Goal: Task Accomplishment & Management: Manage account settings

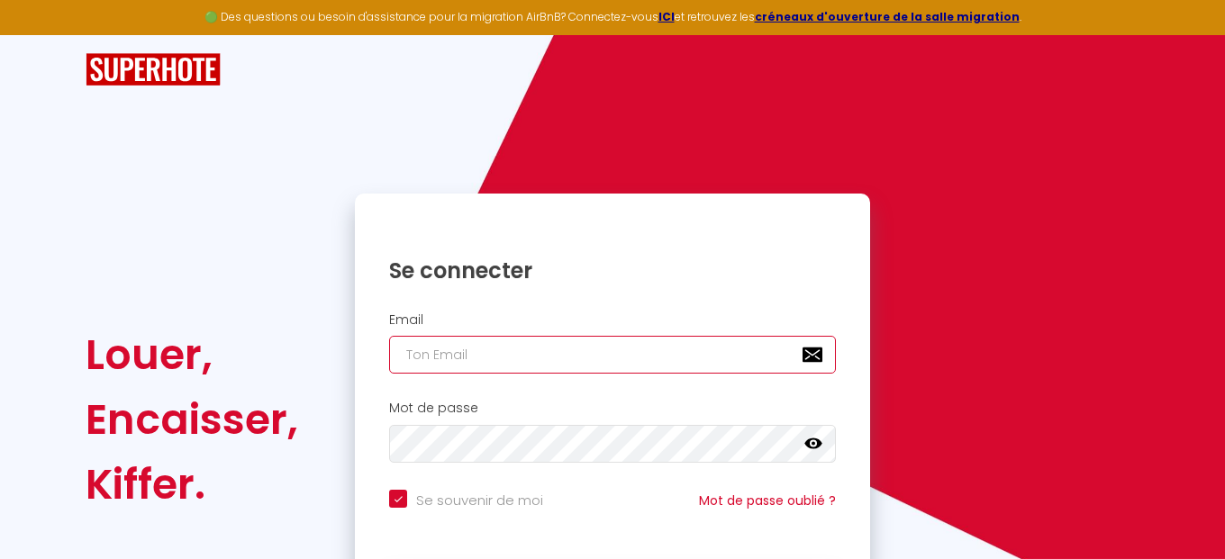
drag, startPoint x: 422, startPoint y: 338, endPoint x: 445, endPoint y: 355, distance: 29.0
click at [425, 341] on input "email" at bounding box center [612, 355] width 447 height 38
click at [449, 355] on input "email" at bounding box center [612, 355] width 447 height 38
click at [455, 350] on input "email" at bounding box center [612, 355] width 447 height 38
type input "[EMAIL_ADDRESS][DOMAIN_NAME]"
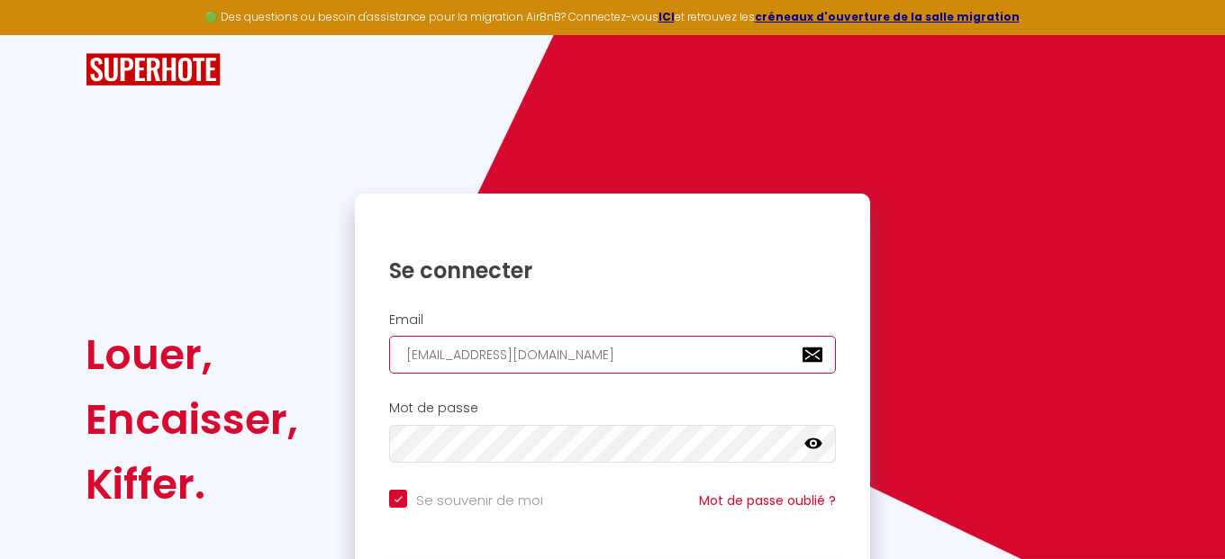
checkbox input "true"
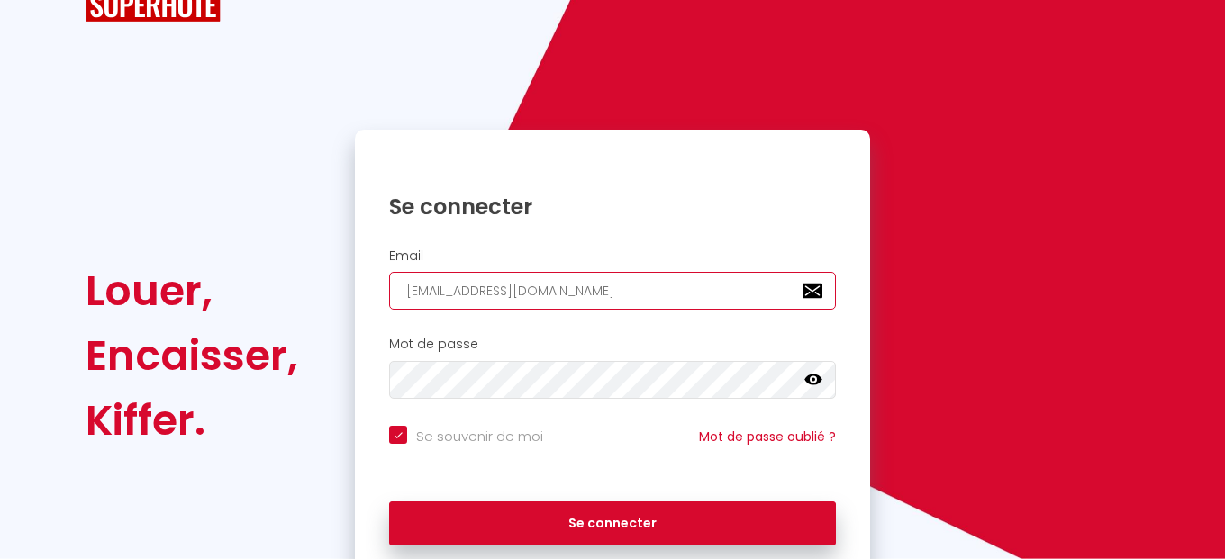
scroll to position [141, 0]
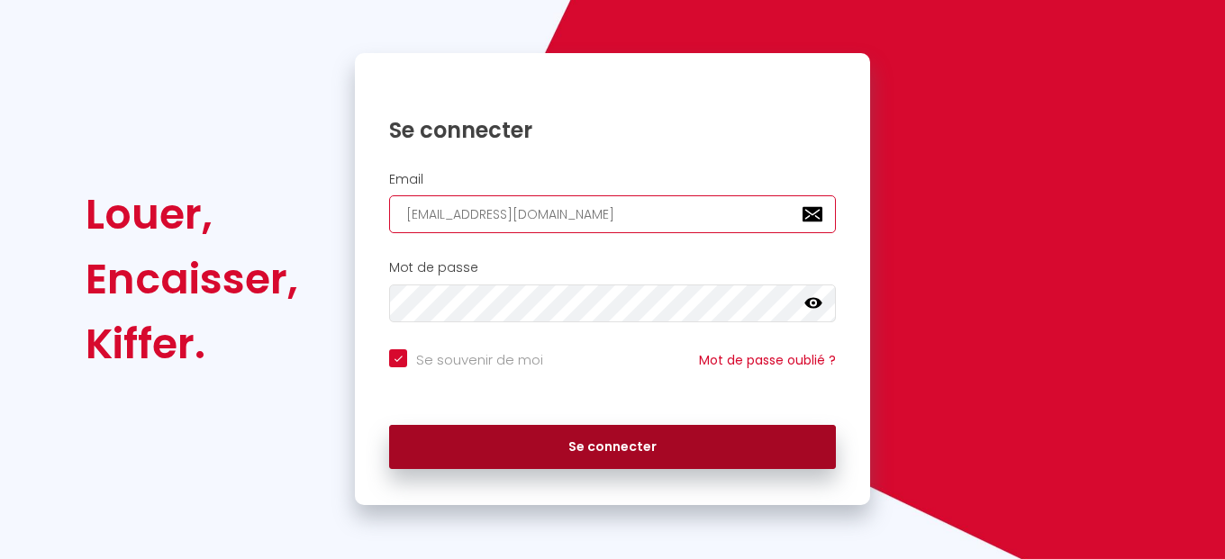
type input "[EMAIL_ADDRESS][DOMAIN_NAME]"
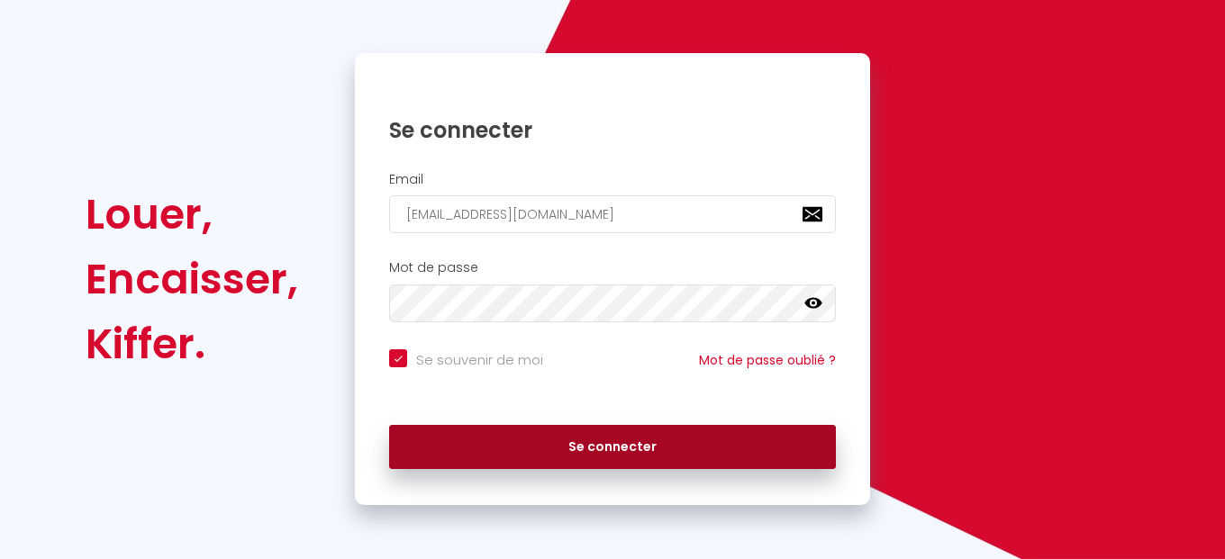
click at [622, 457] on button "Se connecter" at bounding box center [612, 447] width 447 height 45
checkbox input "true"
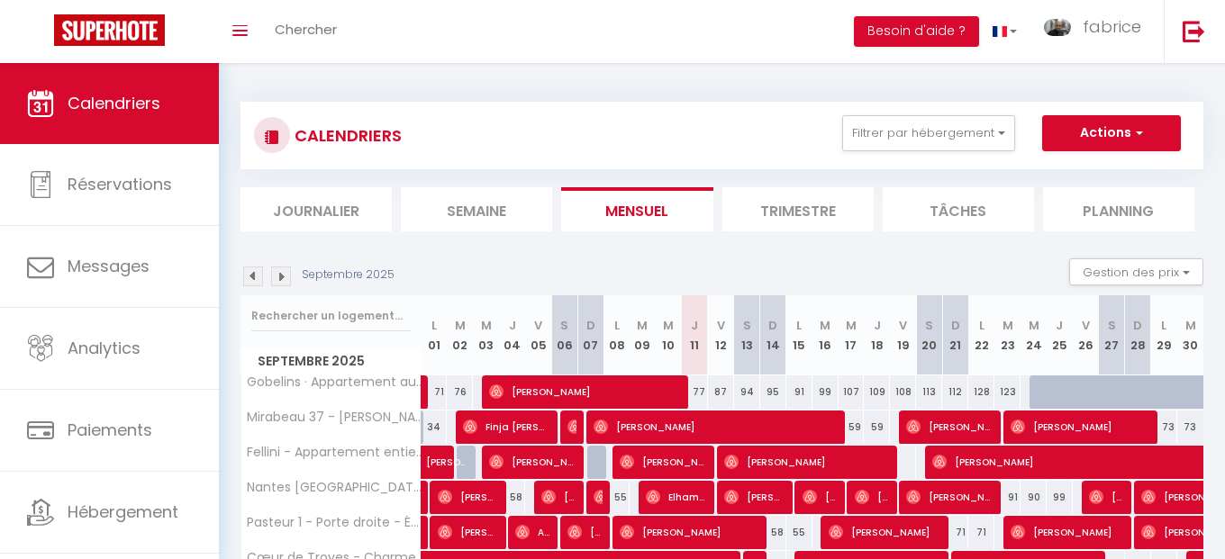
click at [699, 391] on div "77" at bounding box center [695, 392] width 26 height 33
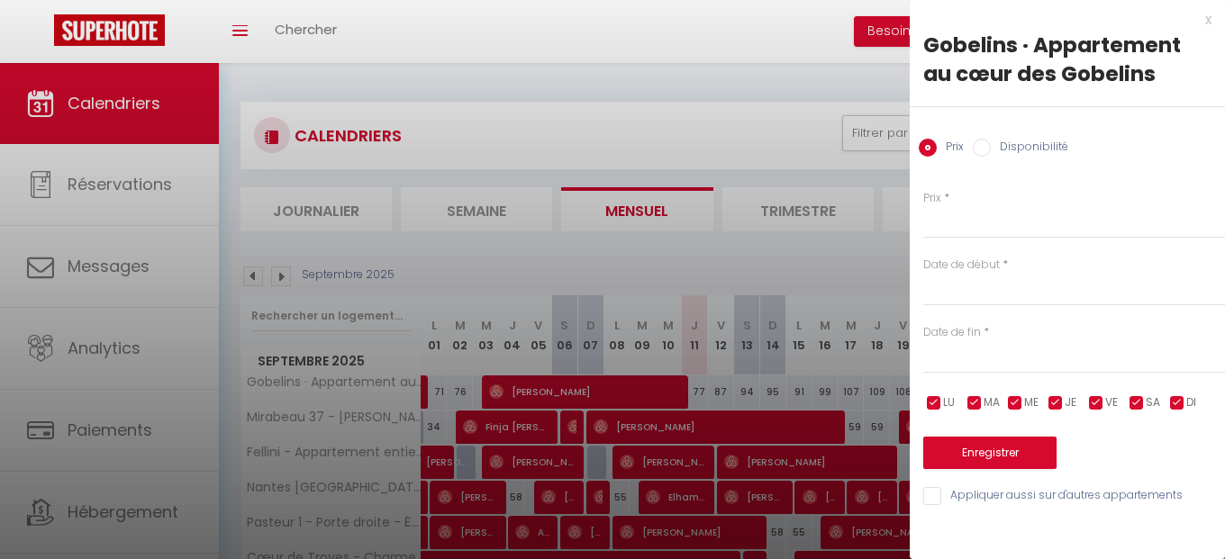
type input "77"
type input "Jeu 11 Septembre 2025"
click at [967, 361] on input "Ven 12 Septembre 2025" at bounding box center [1074, 359] width 302 height 23
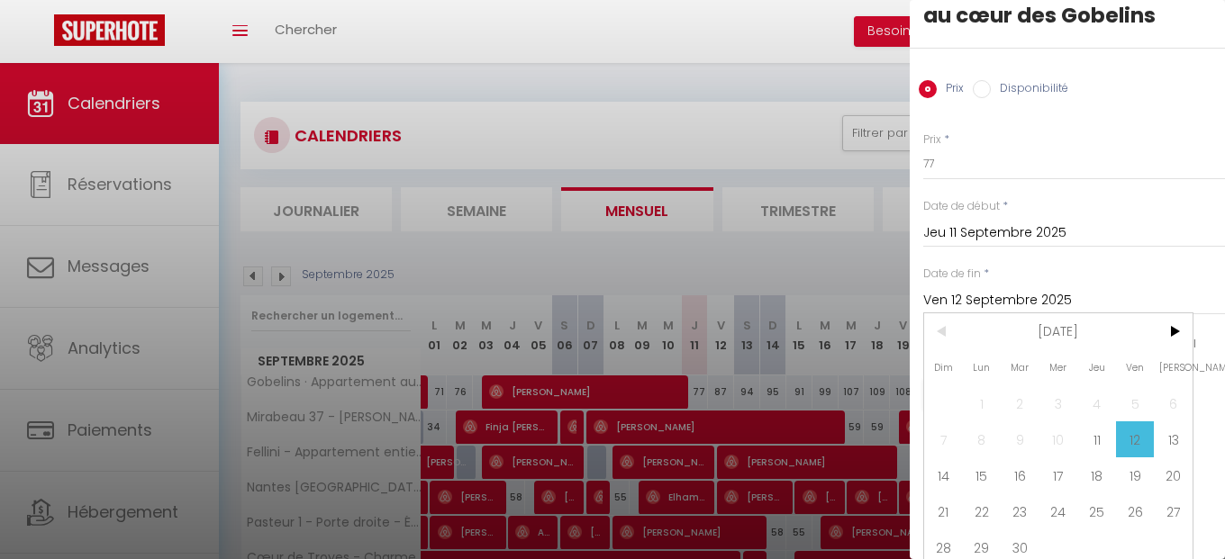
scroll to position [68, 0]
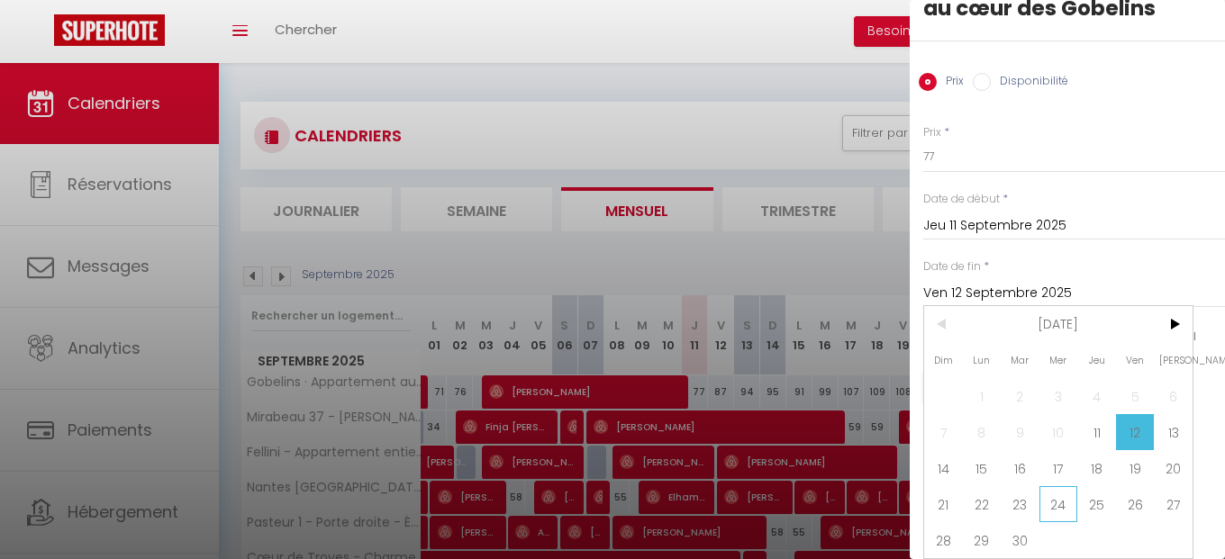
click at [1055, 507] on span "24" at bounding box center [1059, 504] width 39 height 36
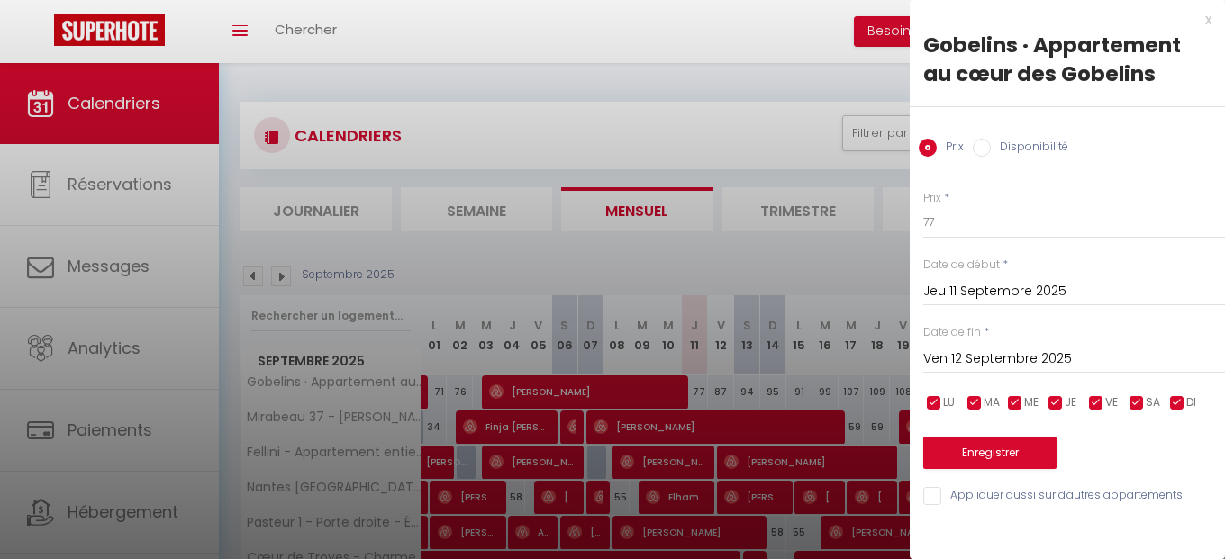
type input "Mer 24 Septembre 2025"
click at [976, 150] on input "Disponibilité" at bounding box center [982, 148] width 18 height 18
radio input "true"
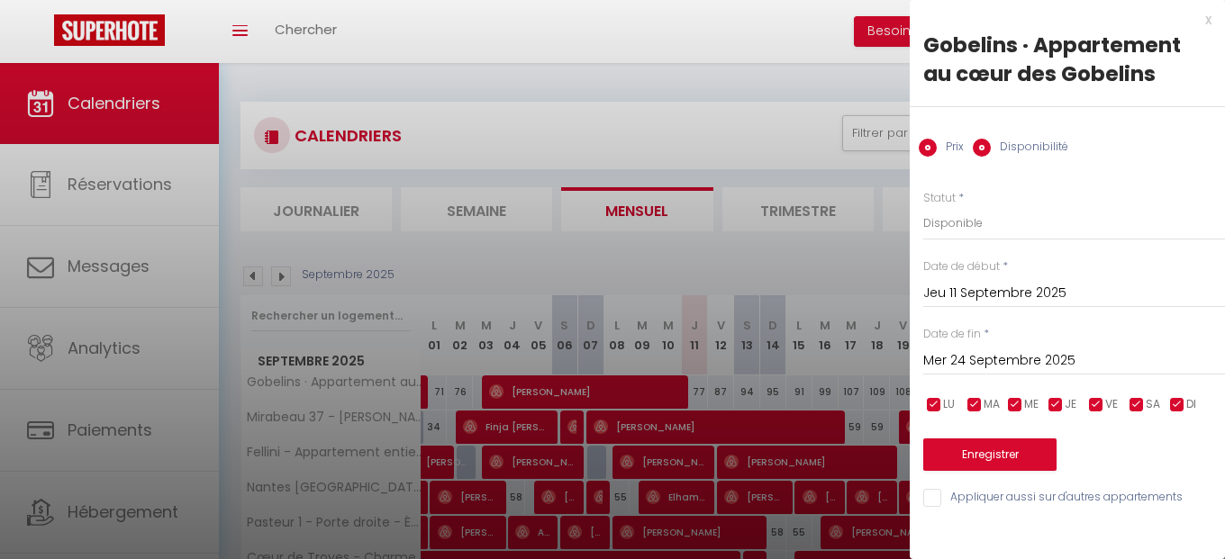
radio input "false"
click at [923, 206] on select "Disponible Indisponible" at bounding box center [1074, 223] width 302 height 34
select select "0"
click option "Indisponible" at bounding box center [0, 0] width 0 height 0
click at [967, 462] on button "Enregistrer" at bounding box center [989, 455] width 133 height 32
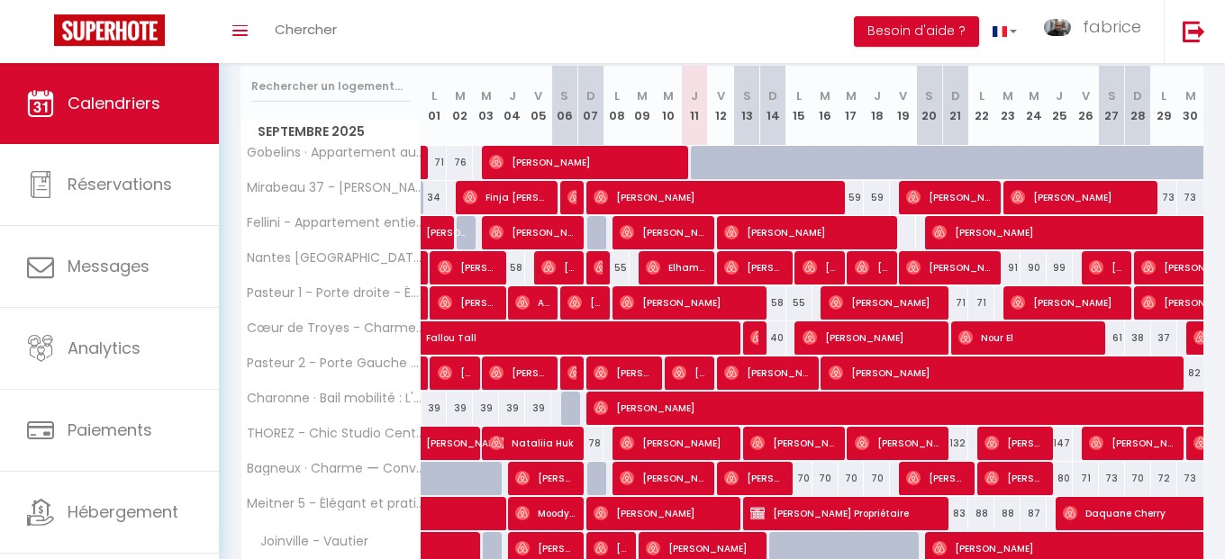
scroll to position [513, 0]
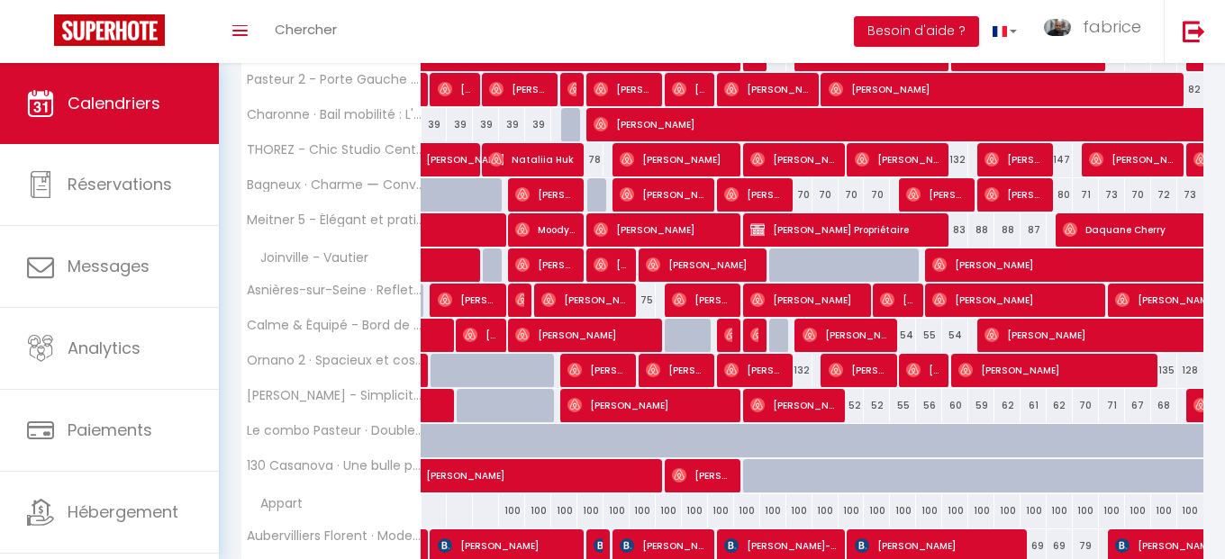
click at [717, 408] on span "[PERSON_NAME]" at bounding box center [651, 405] width 166 height 34
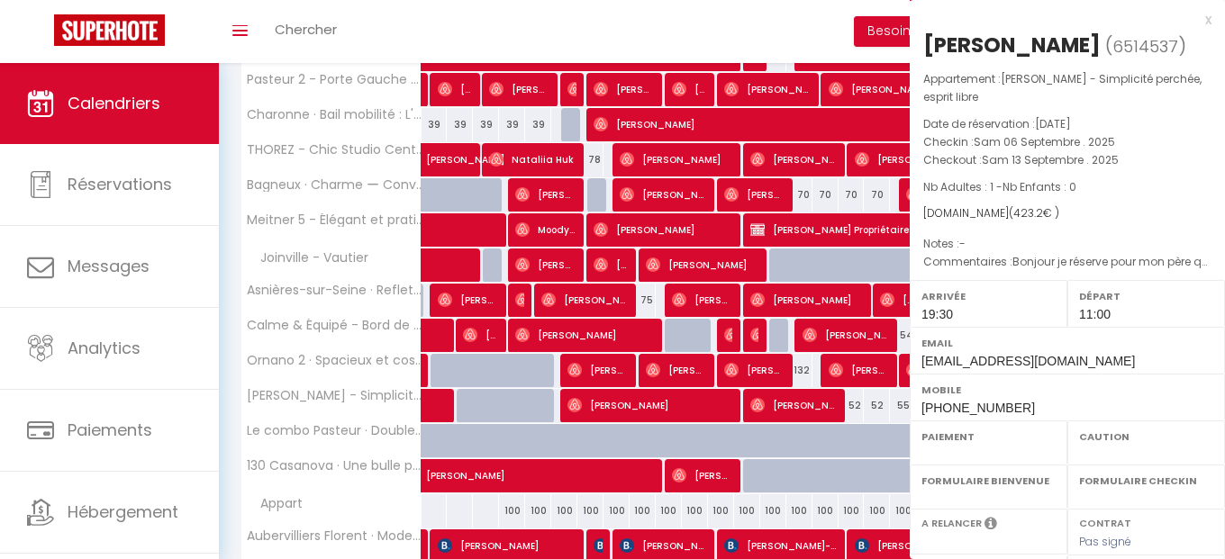
select select "OK"
select select "1"
select select "0"
select select "1"
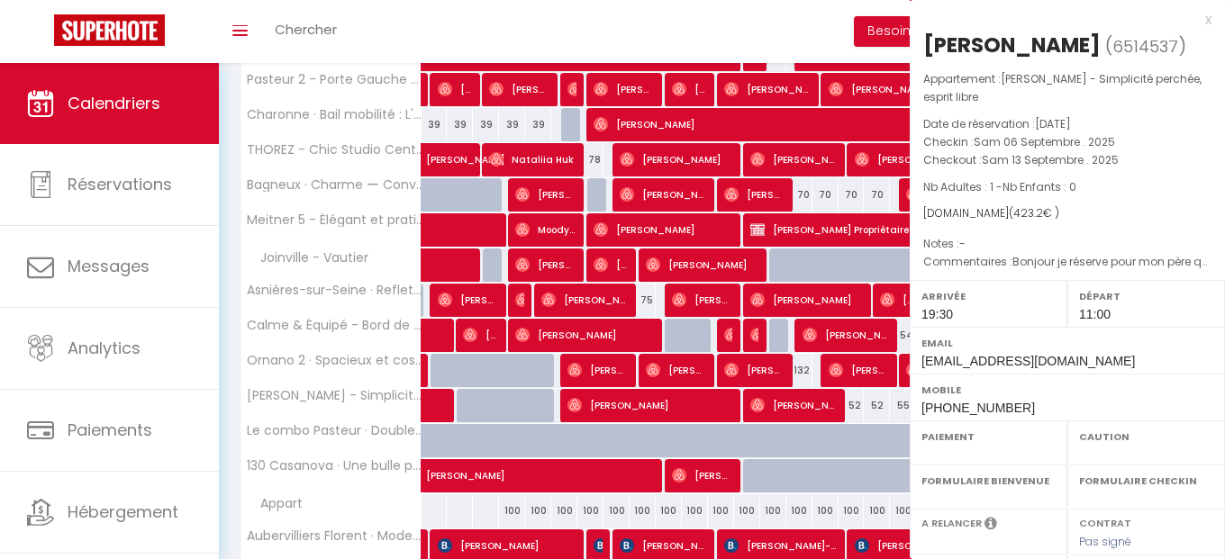
select select "10626"
select select "27465"
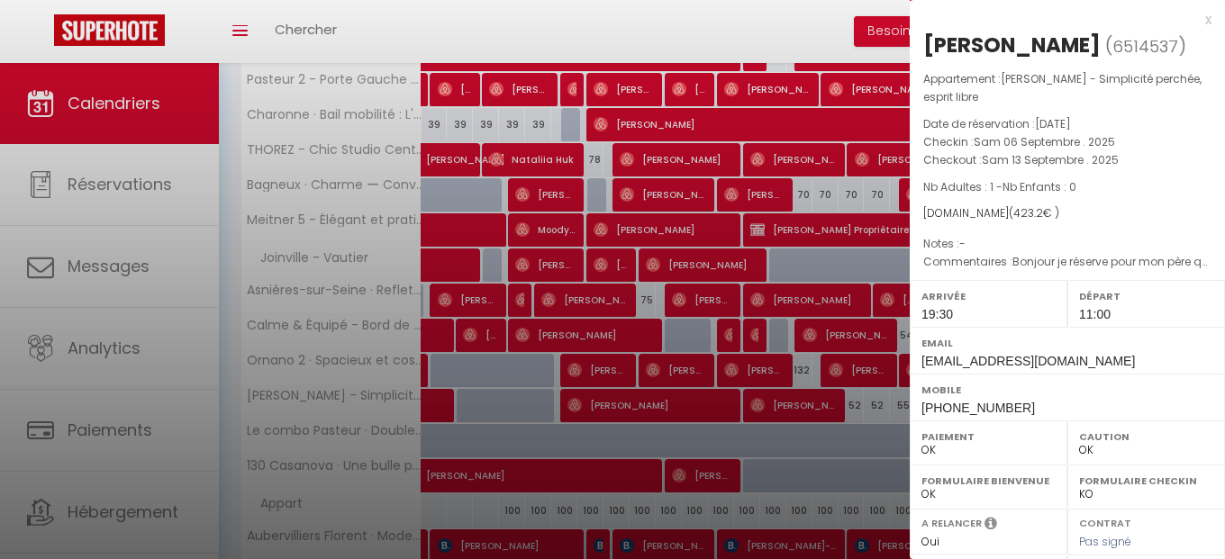
click at [1208, 22] on div "x" at bounding box center [1061, 20] width 302 height 22
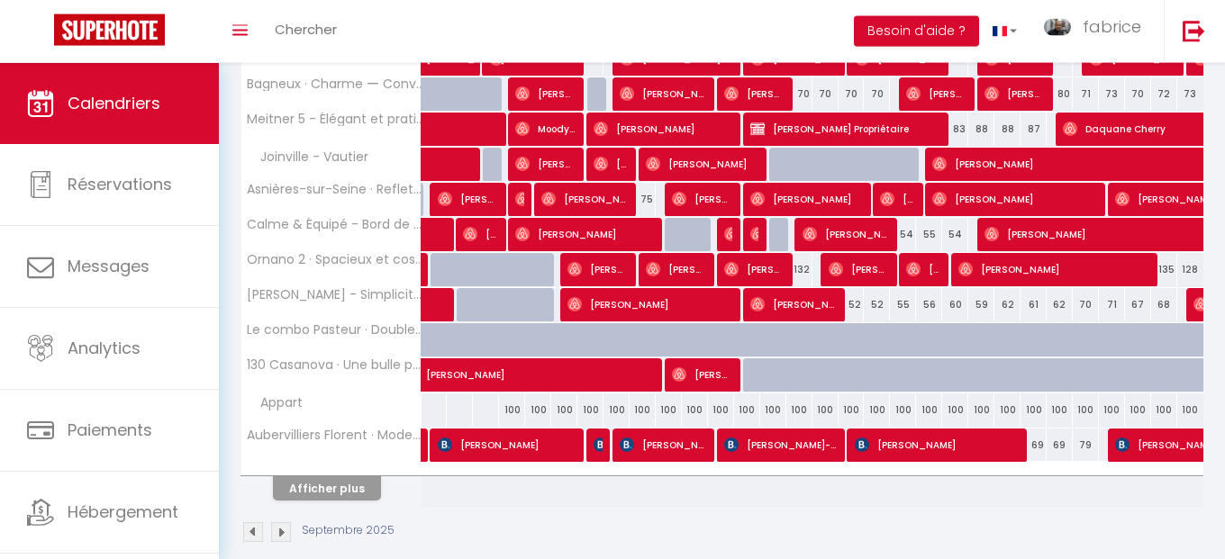
scroll to position [616, 0]
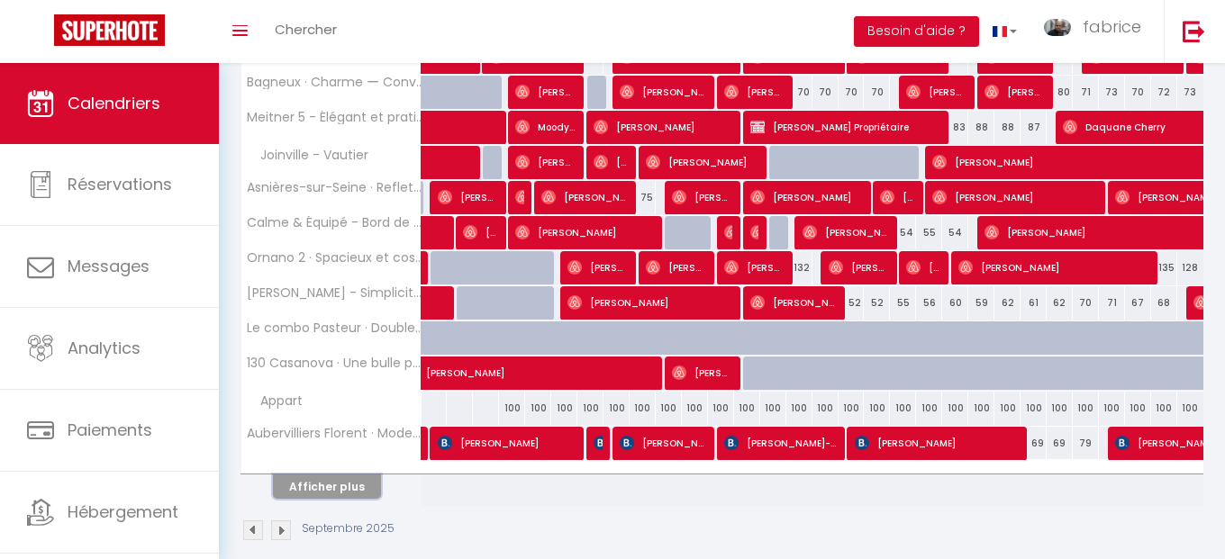
click at [340, 483] on button "Afficher plus" at bounding box center [327, 487] width 108 height 24
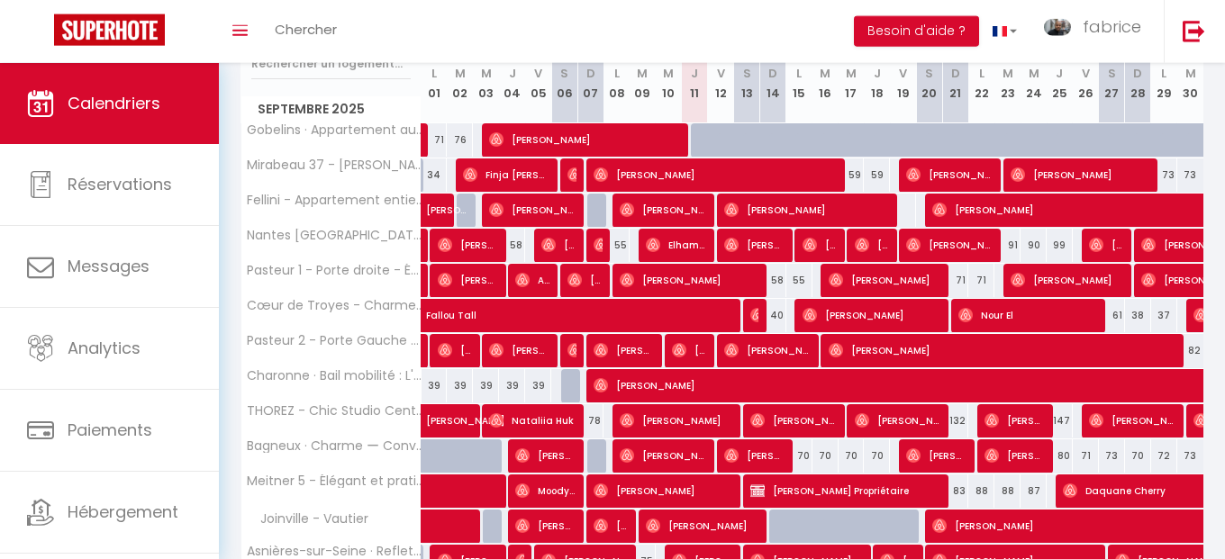
scroll to position [0, 0]
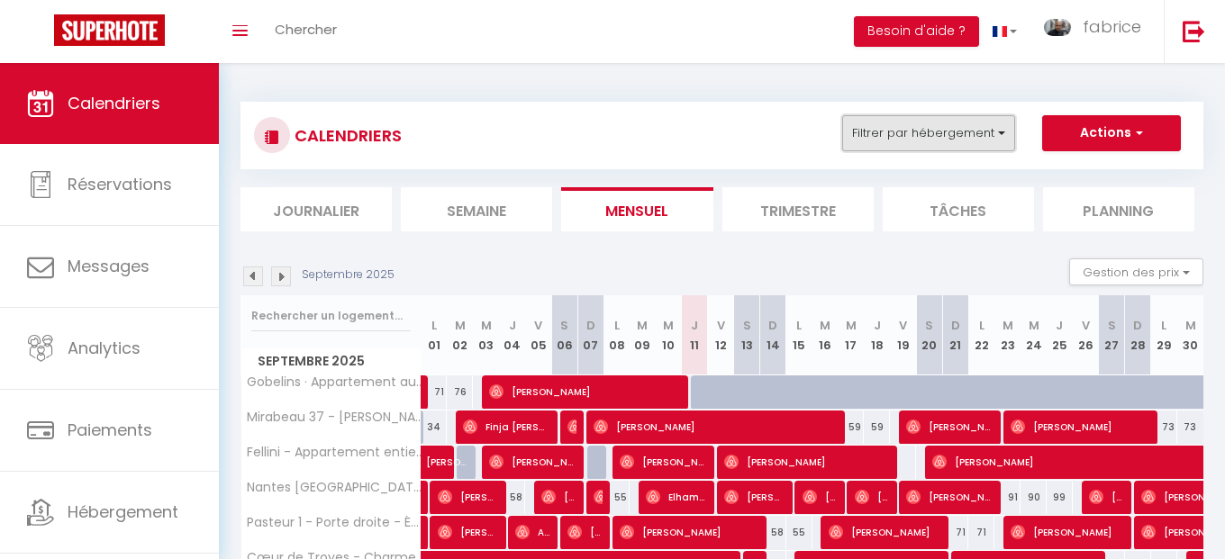
click at [895, 138] on button "Filtrer par hébergement" at bounding box center [928, 133] width 173 height 36
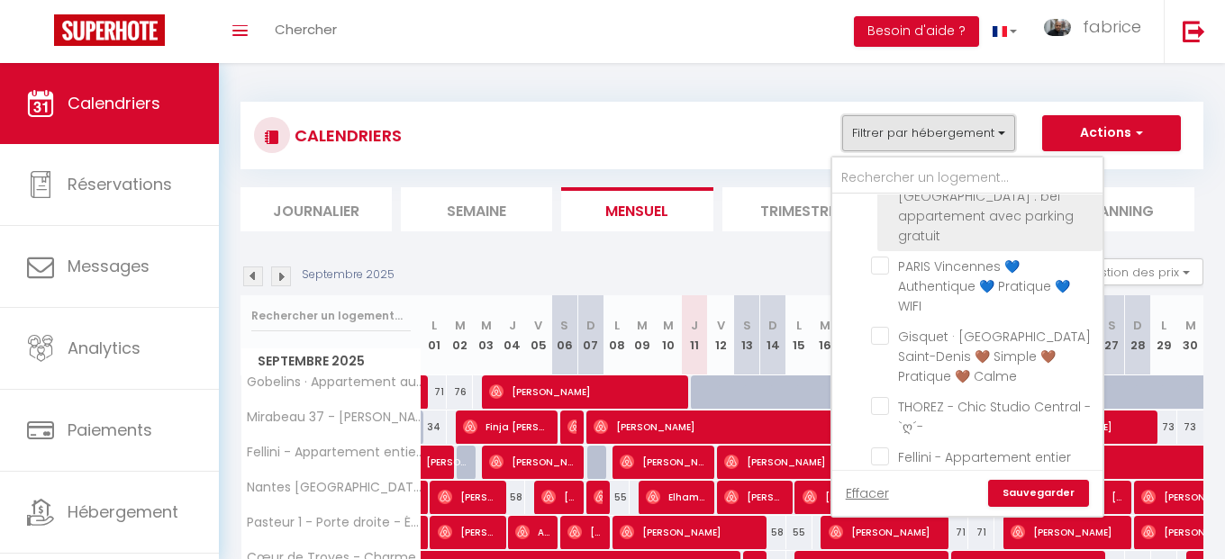
scroll to position [216, 0]
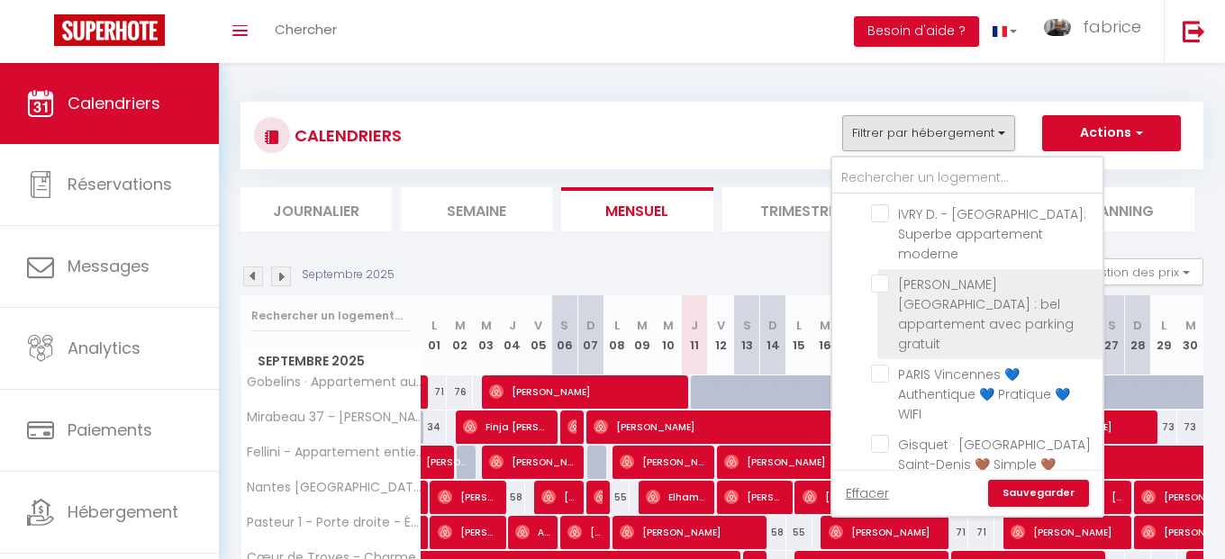
click at [879, 288] on input "[PERSON_NAME][GEOGRAPHIC_DATA] : bel appartement avec parking gratuit" at bounding box center [983, 284] width 225 height 18
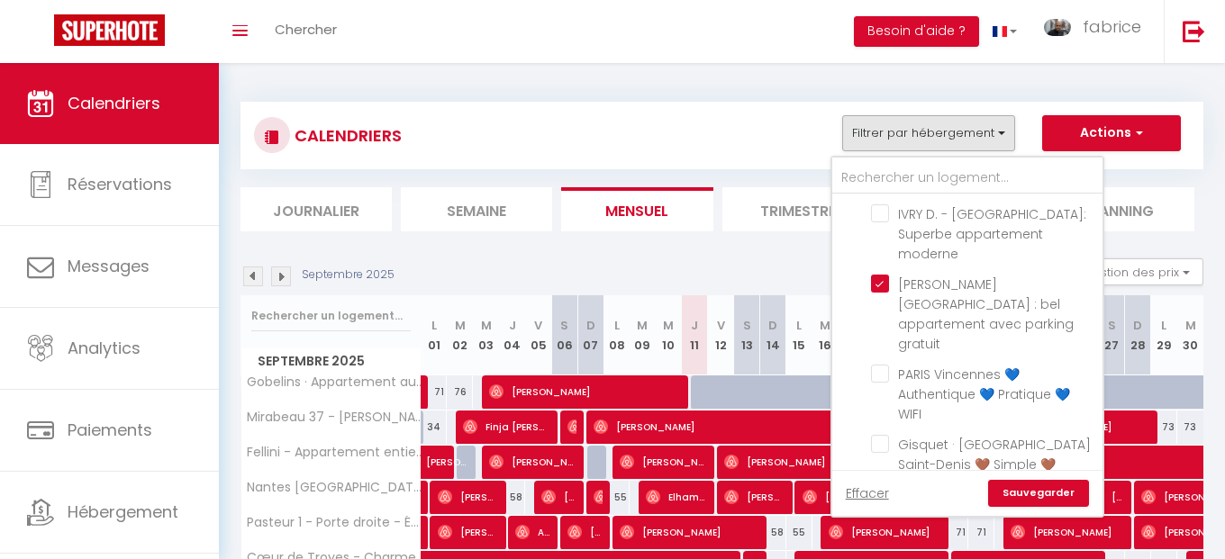
click at [1053, 493] on link "Sauvegarder" at bounding box center [1038, 493] width 101 height 27
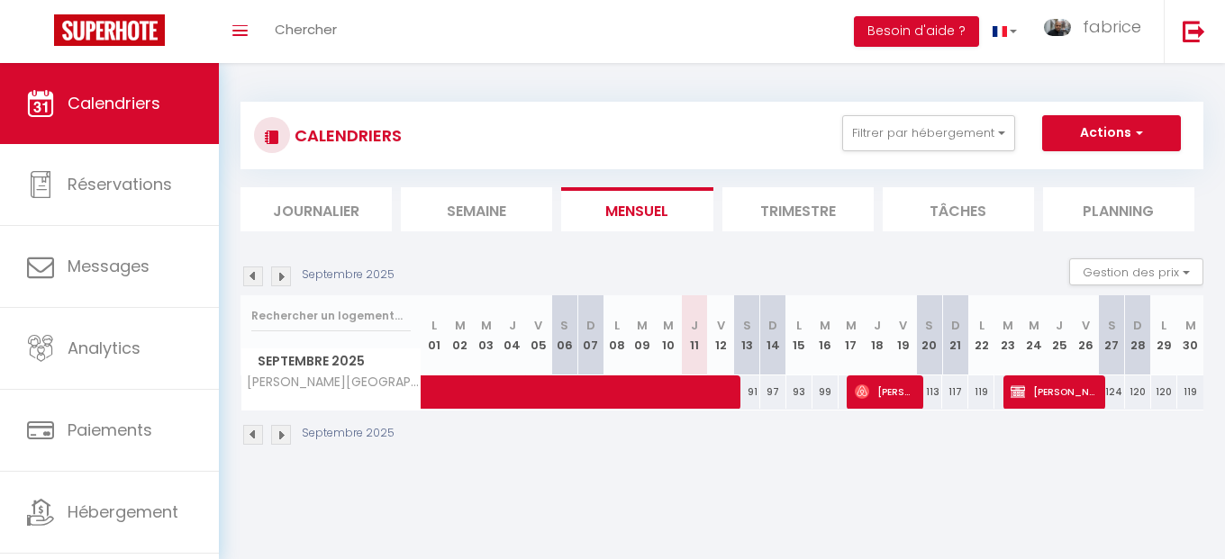
click at [804, 204] on li "Trimestre" at bounding box center [797, 209] width 151 height 44
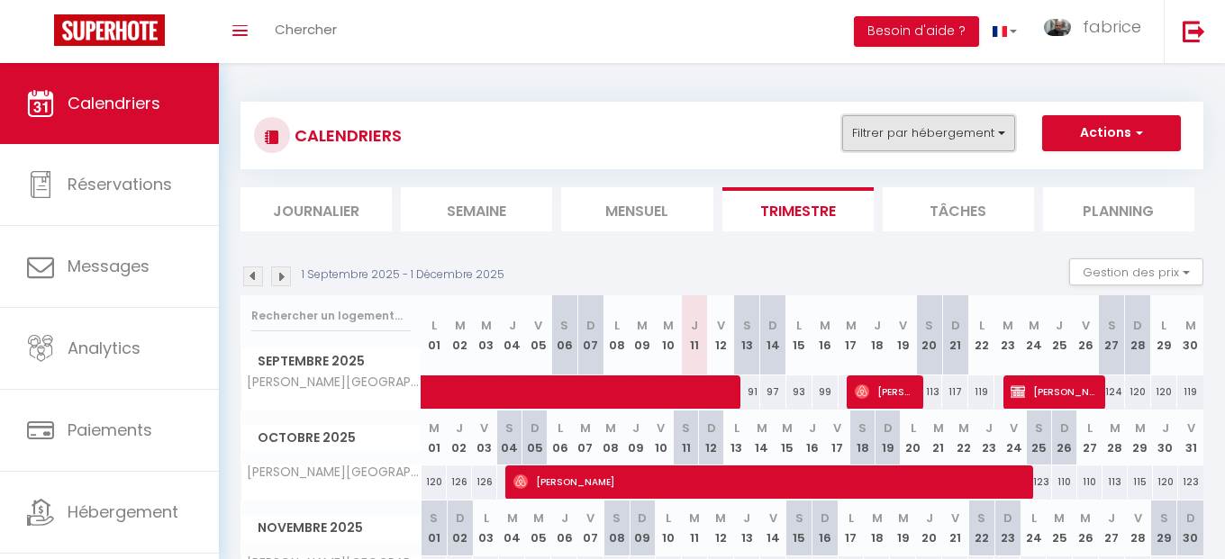
click at [945, 136] on button "Filtrer par hébergement" at bounding box center [928, 133] width 173 height 36
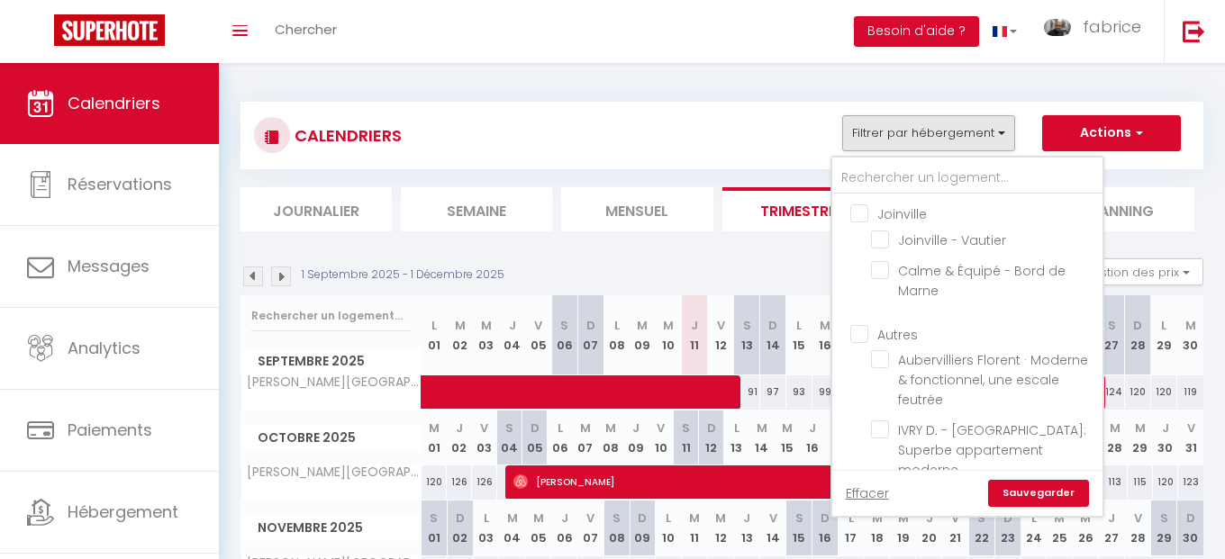
click at [862, 212] on input "Joinville" at bounding box center [985, 213] width 270 height 18
checkbox input "true"
checkbox input "false"
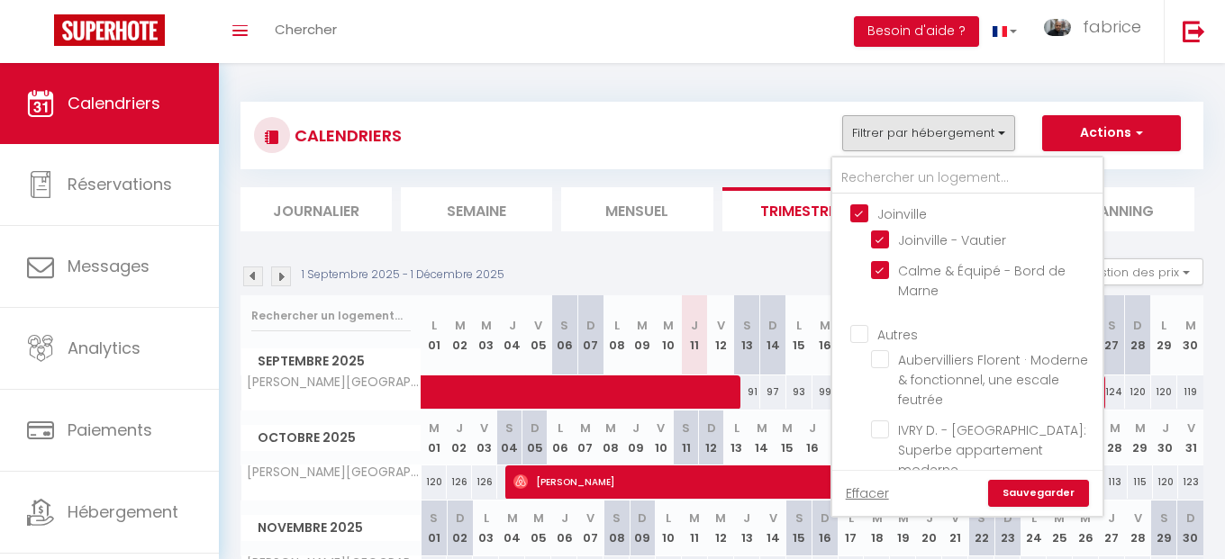
checkbox input "false"
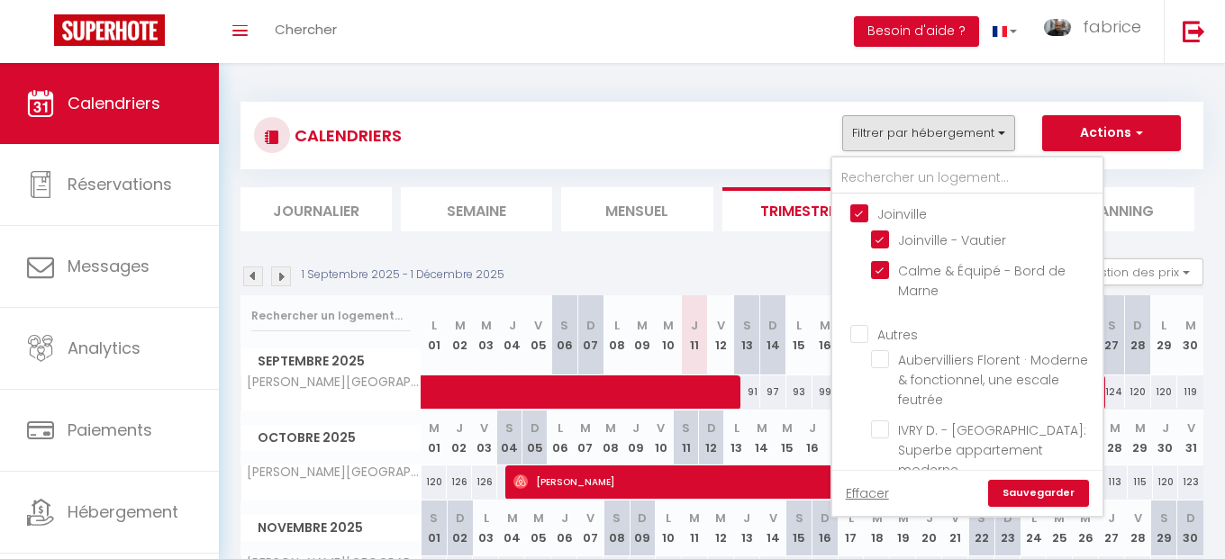
checkbox input "false"
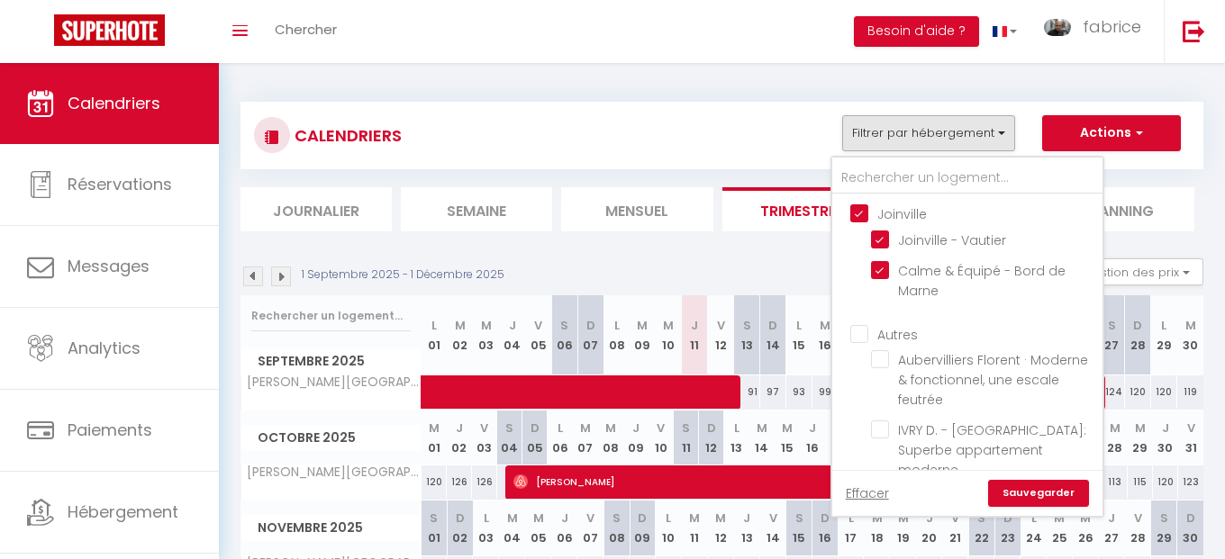
checkbox input "false"
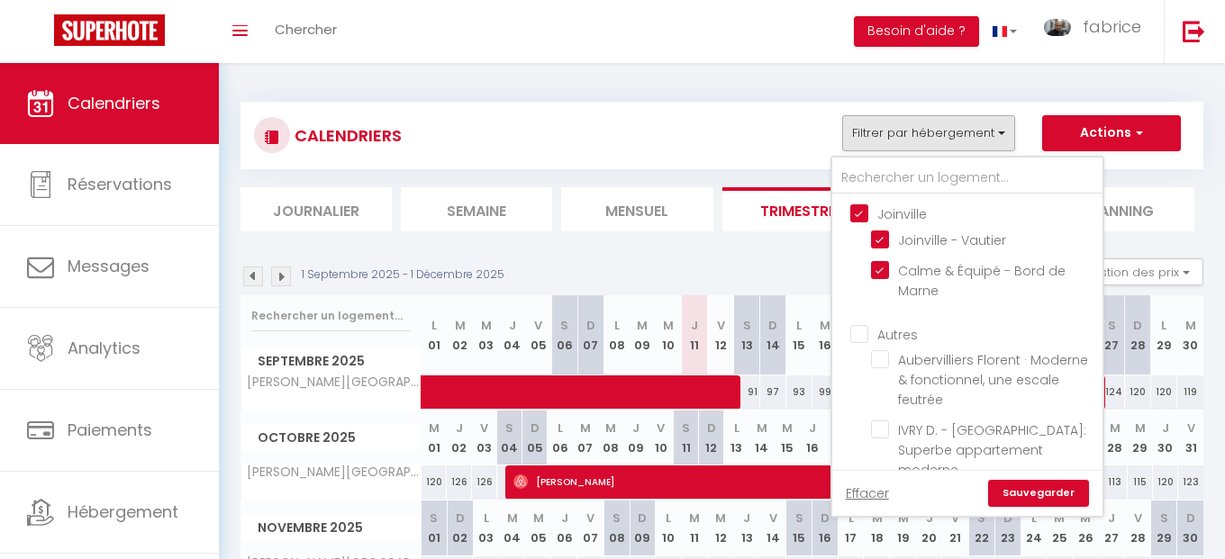
checkbox input "false"
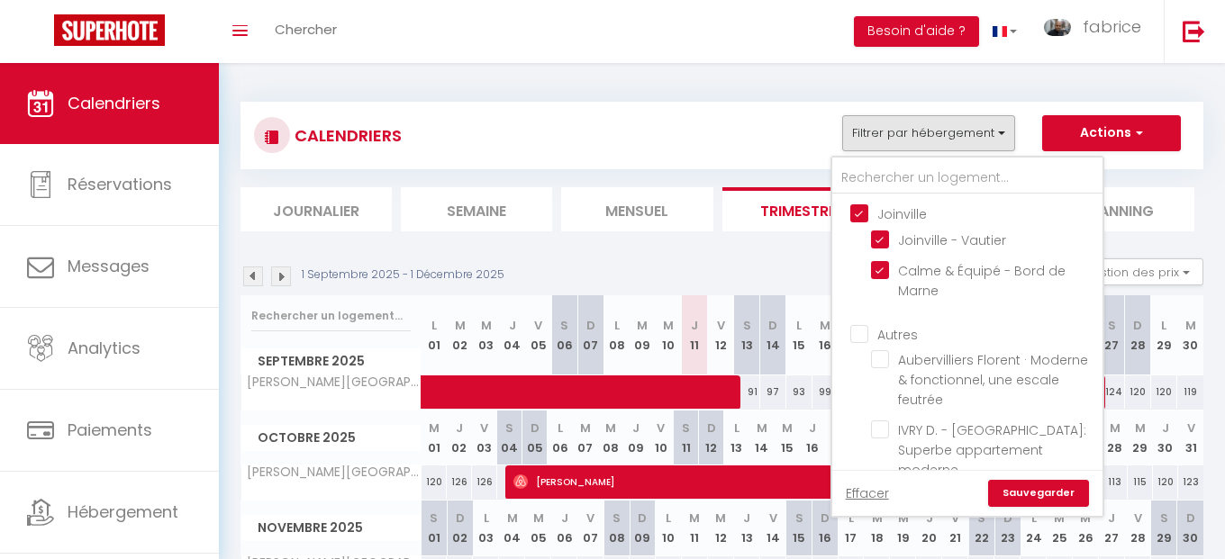
click at [862, 212] on input "Joinville" at bounding box center [985, 213] width 270 height 18
checkbox input "false"
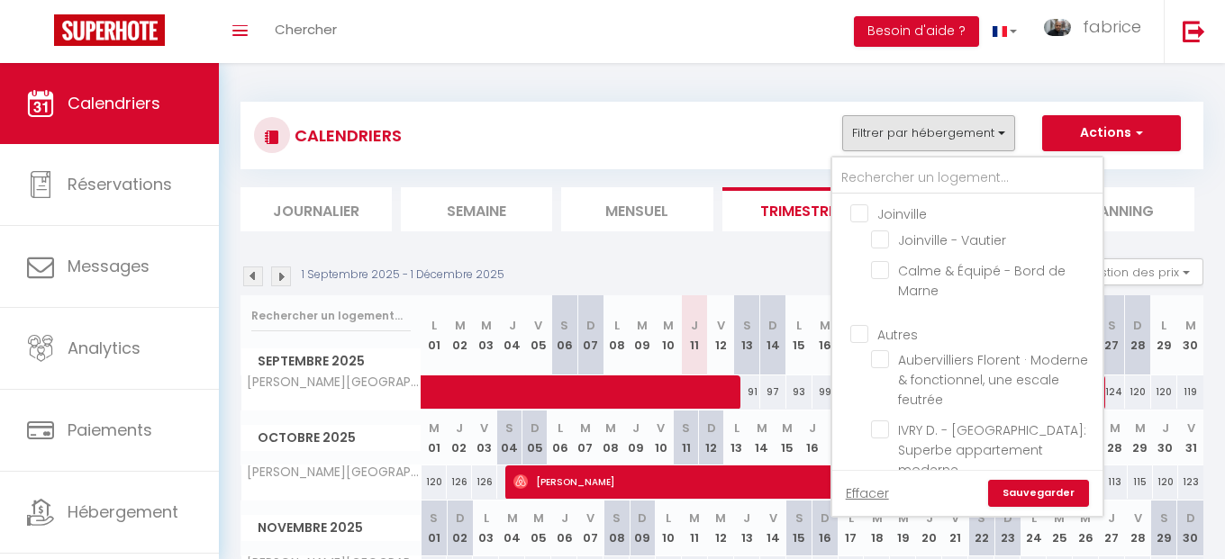
checkbox input "false"
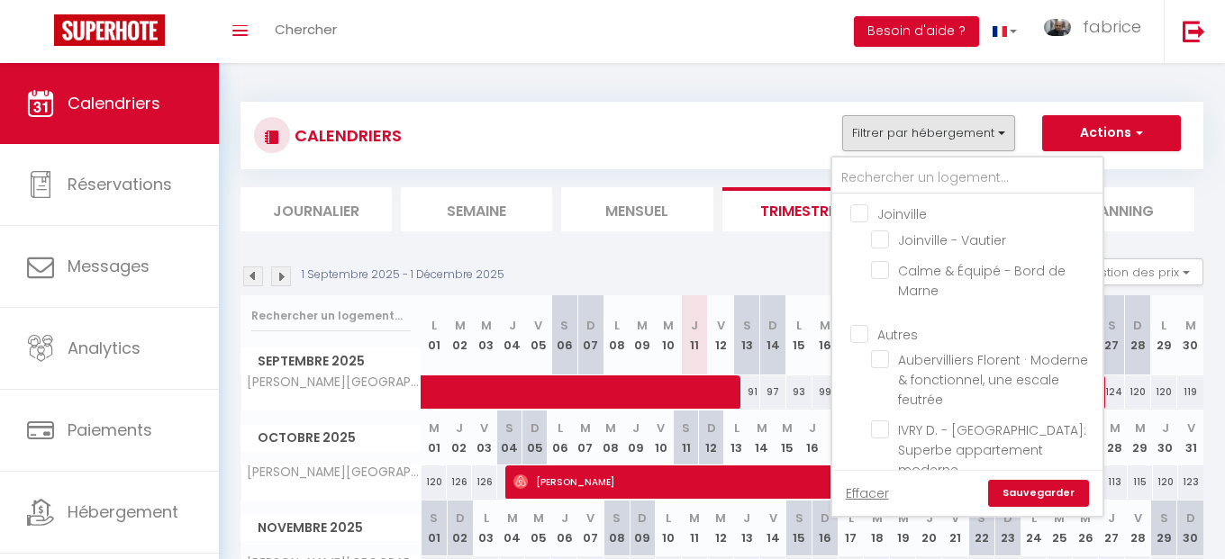
checkbox input "false"
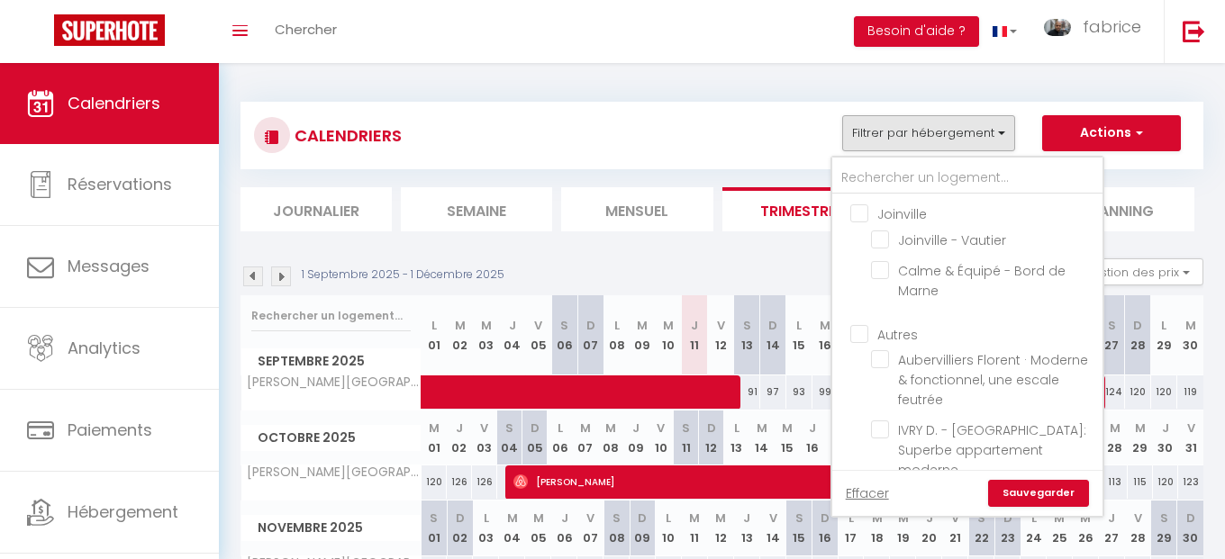
checkbox input "false"
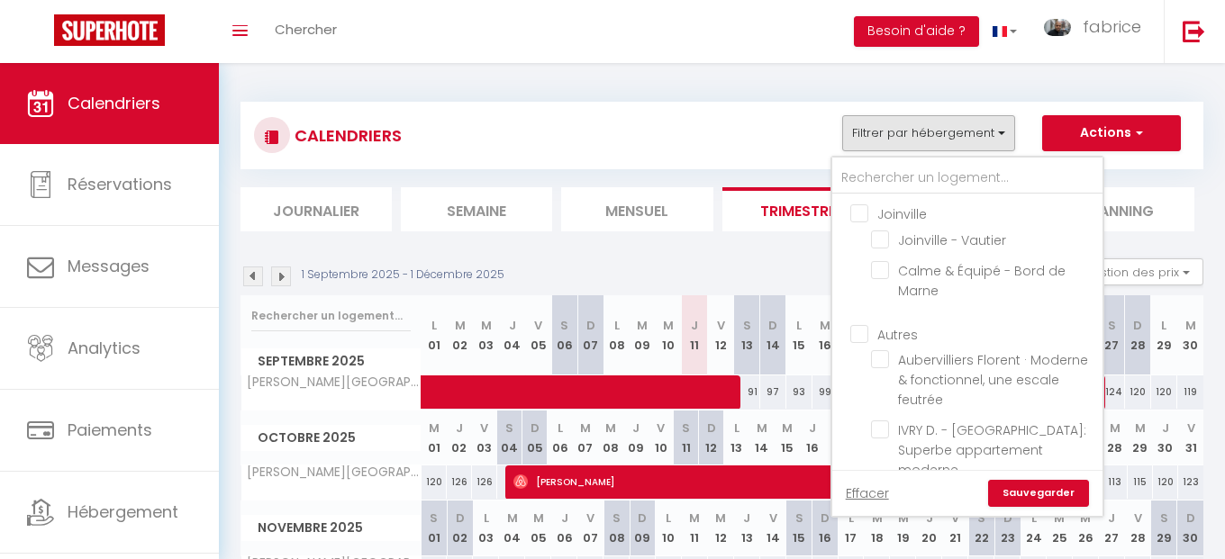
checkbox input "false"
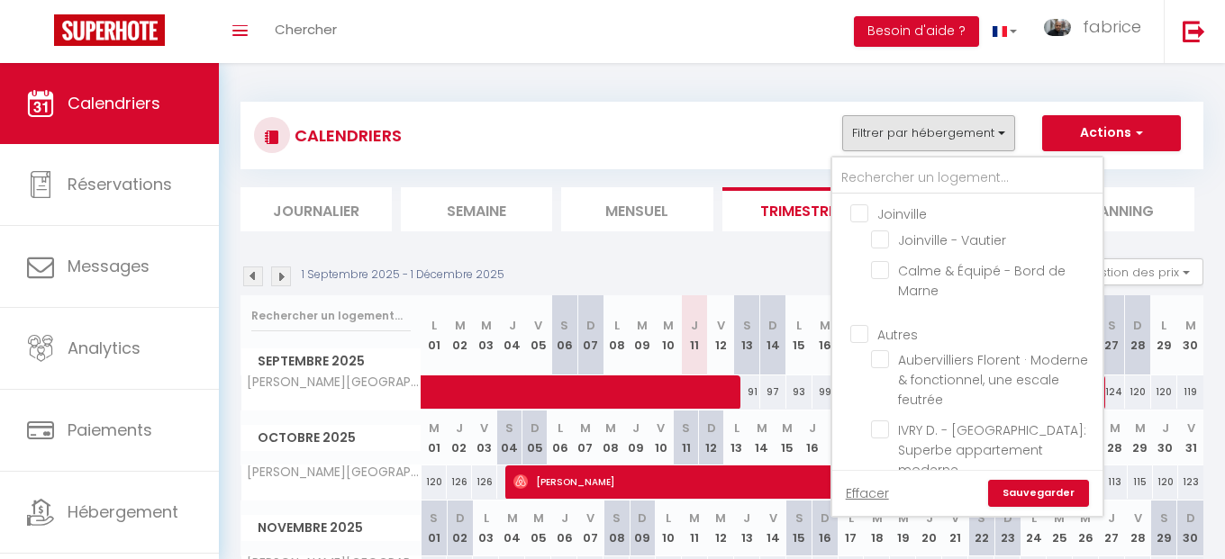
click at [859, 335] on input "Autres" at bounding box center [985, 333] width 270 height 18
checkbox input "true"
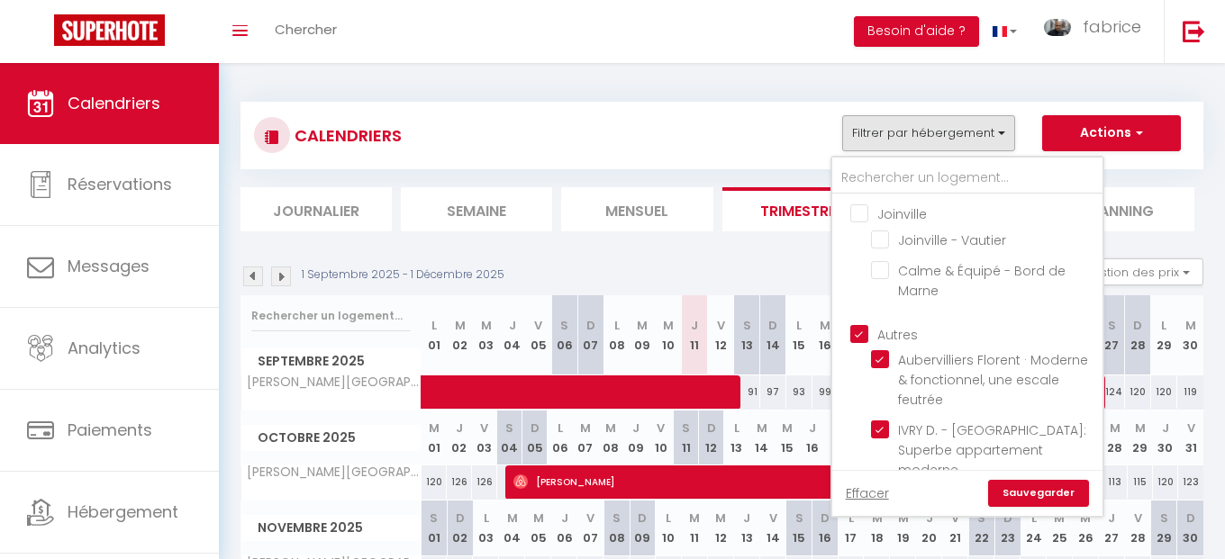
checkbox input "true"
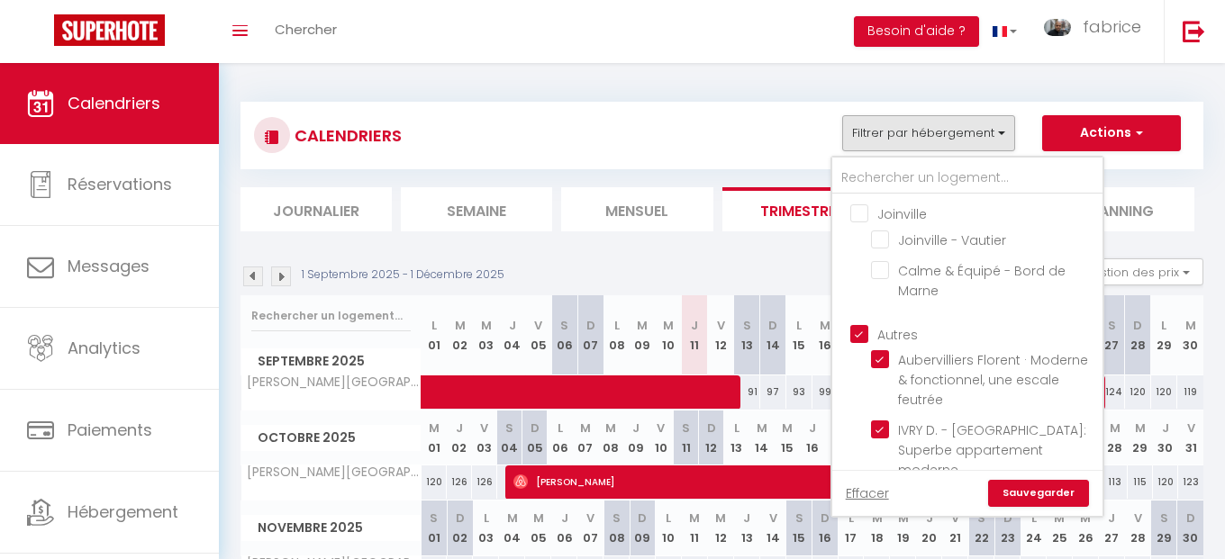
checkbox input "true"
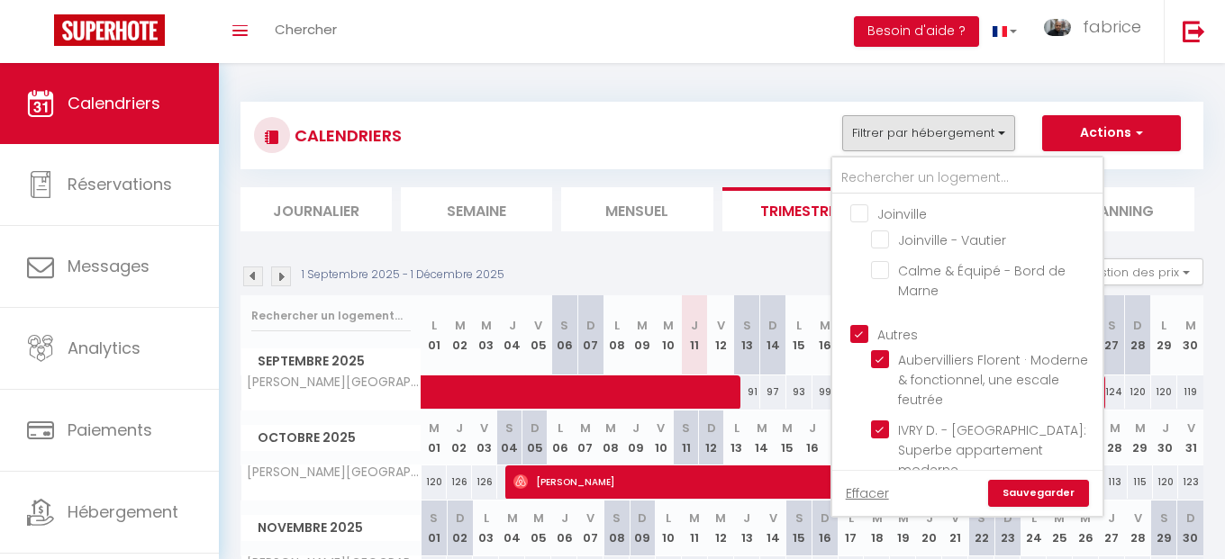
checkbox input "true"
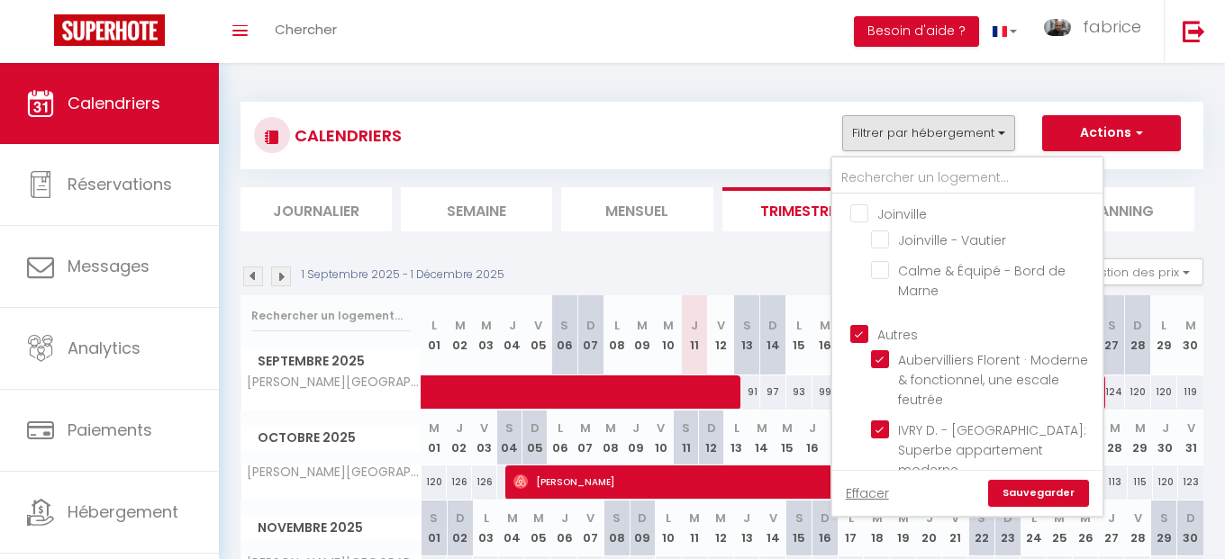
checkbox input "true"
click at [1038, 495] on link "Sauvegarder" at bounding box center [1038, 493] width 101 height 27
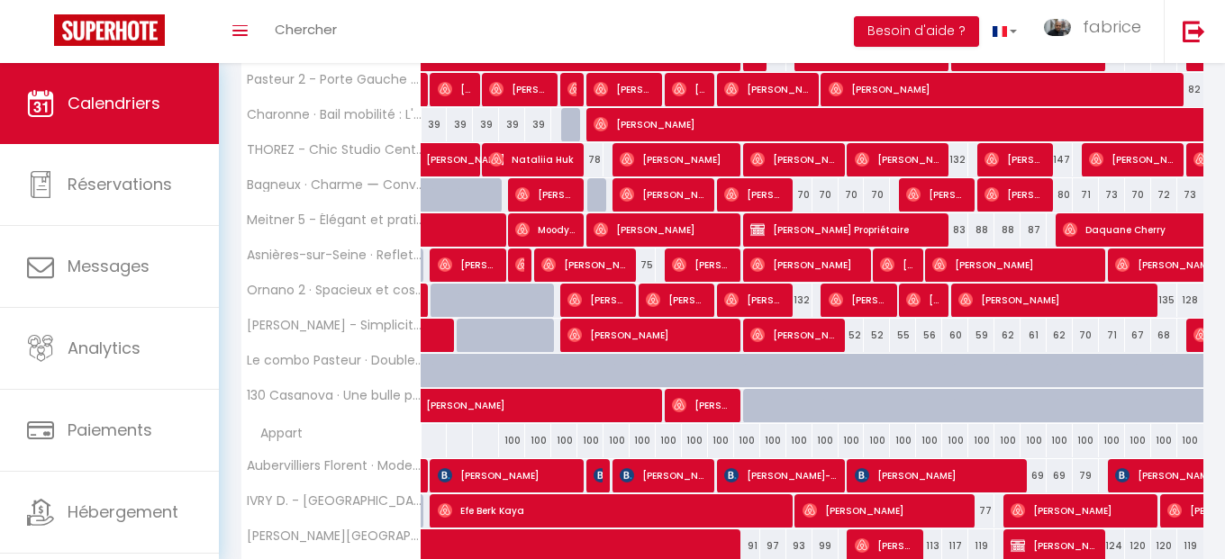
scroll to position [616, 0]
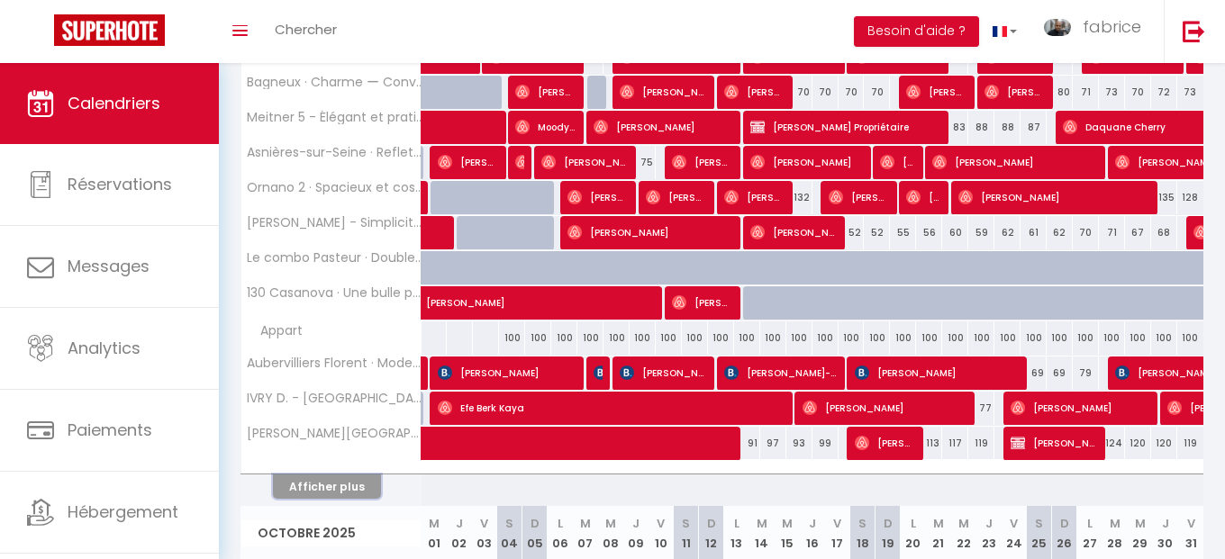
click at [344, 488] on button "Afficher plus" at bounding box center [327, 487] width 108 height 24
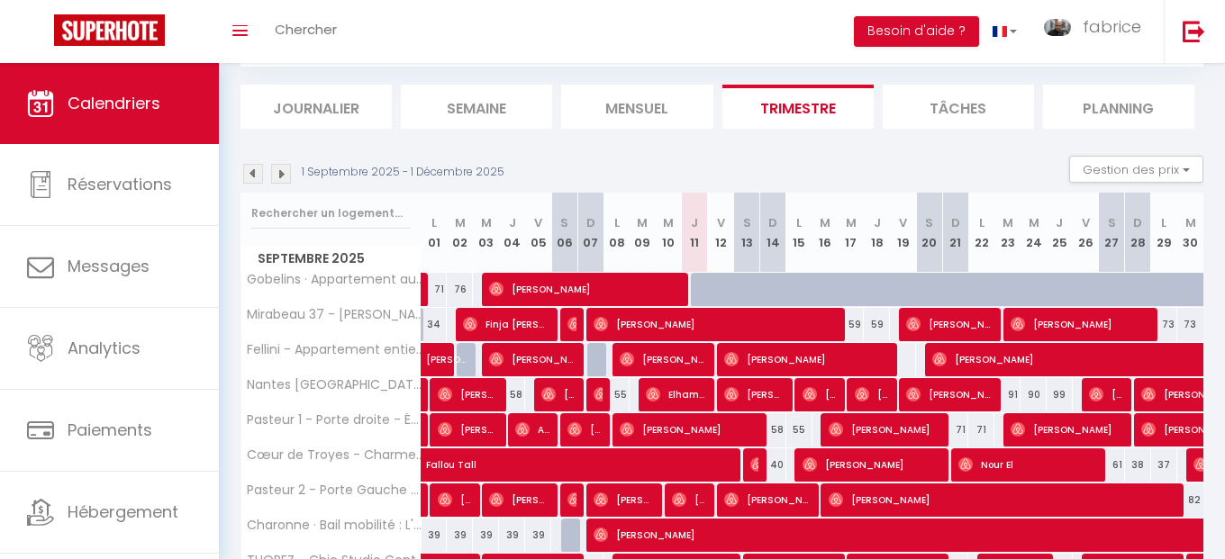
scroll to position [0, 0]
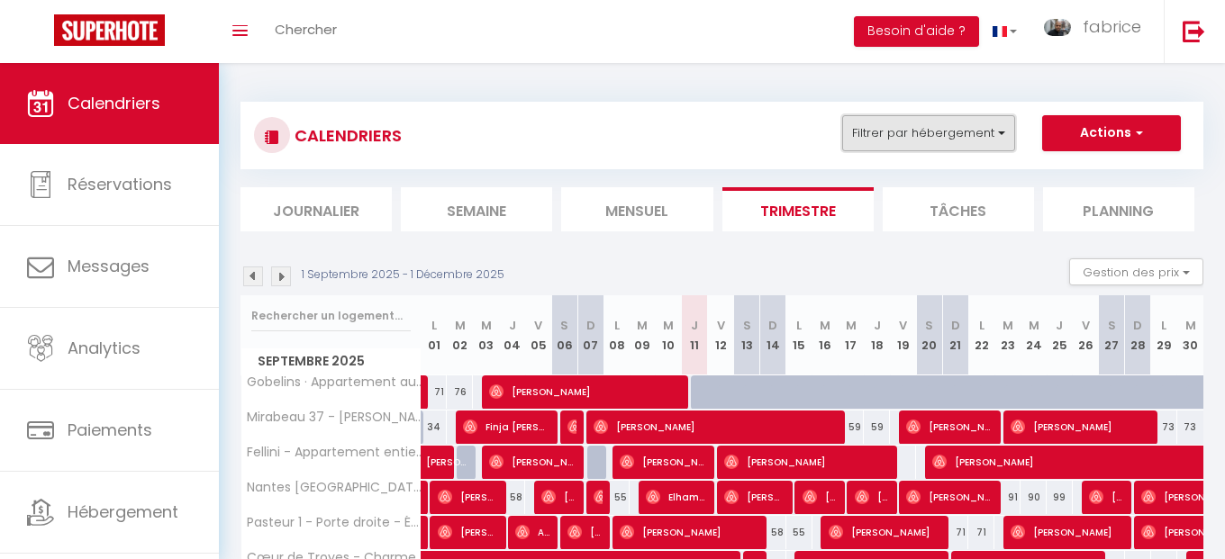
click at [907, 137] on button "Filtrer par hébergement" at bounding box center [928, 133] width 173 height 36
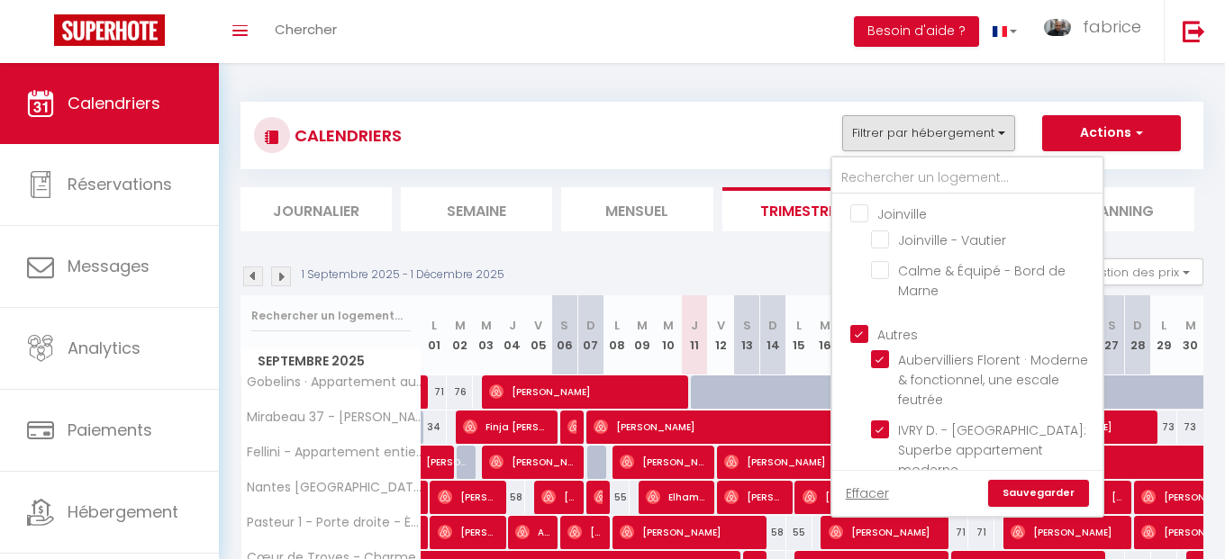
click at [860, 335] on input "Autres" at bounding box center [985, 333] width 270 height 18
checkbox input "false"
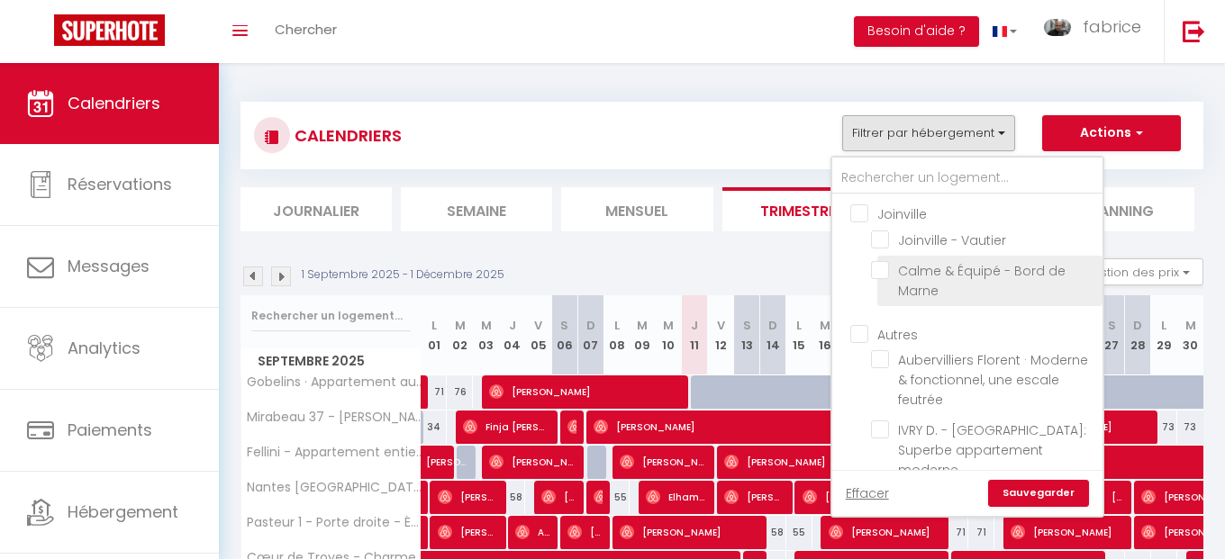
checkbox input "false"
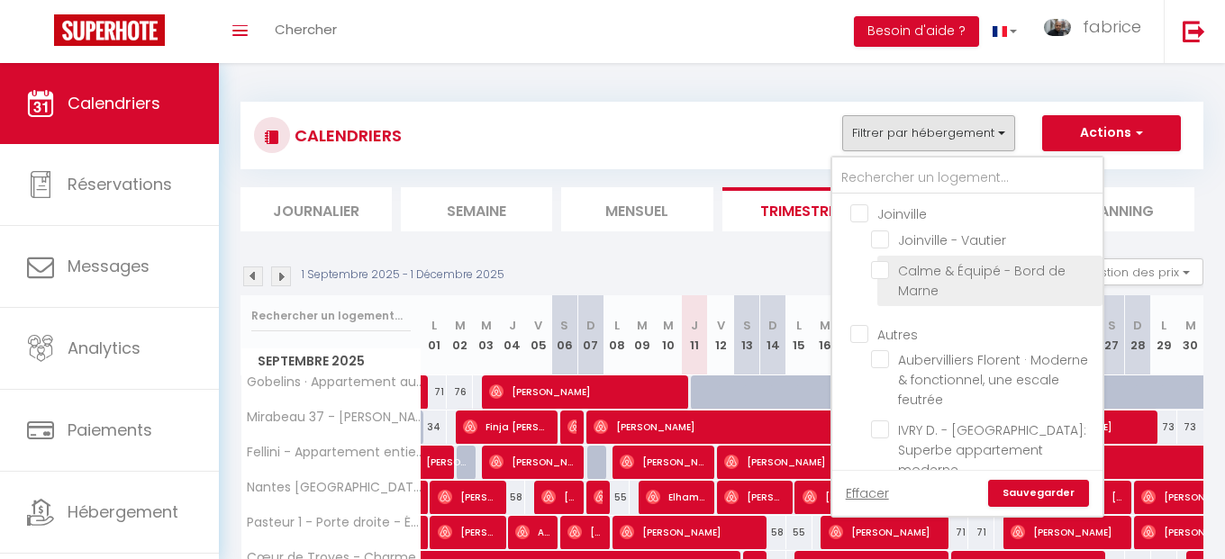
checkbox input "false"
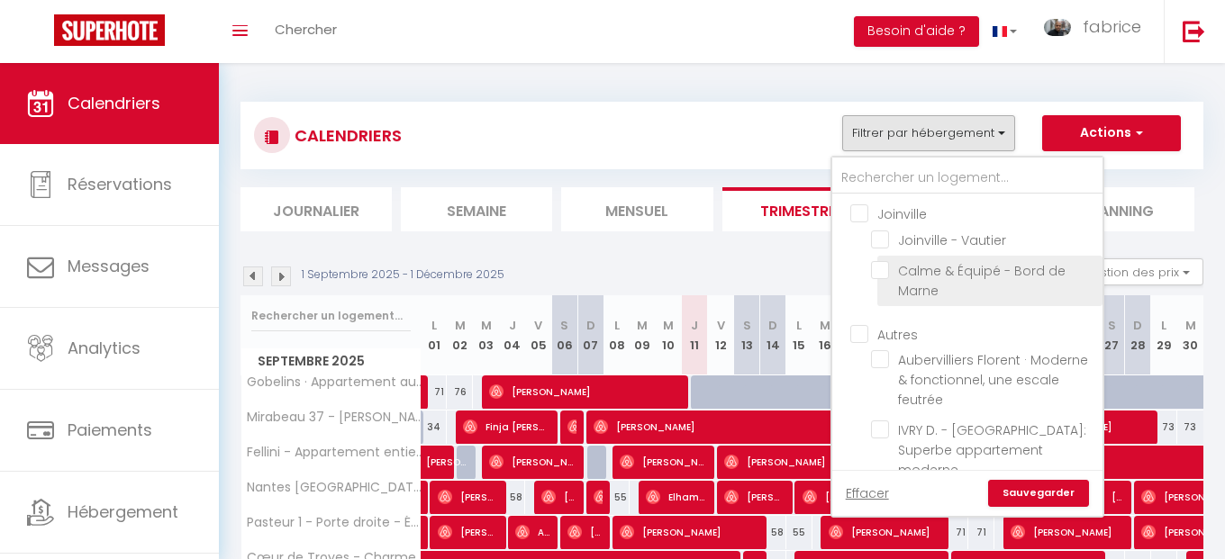
checkbox input "false"
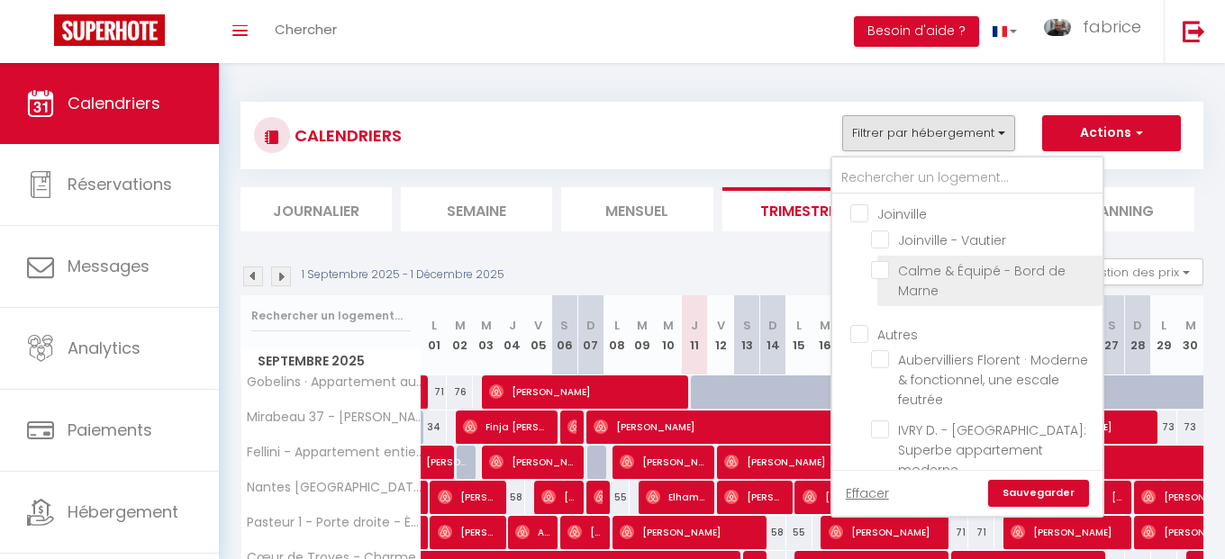
checkbox input "false"
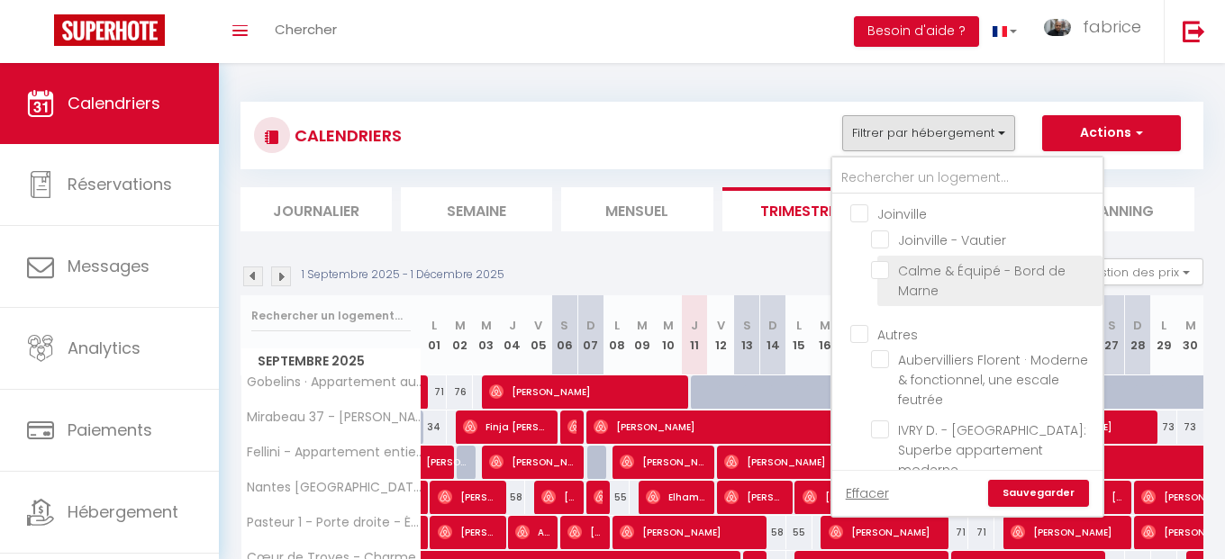
checkbox input "false"
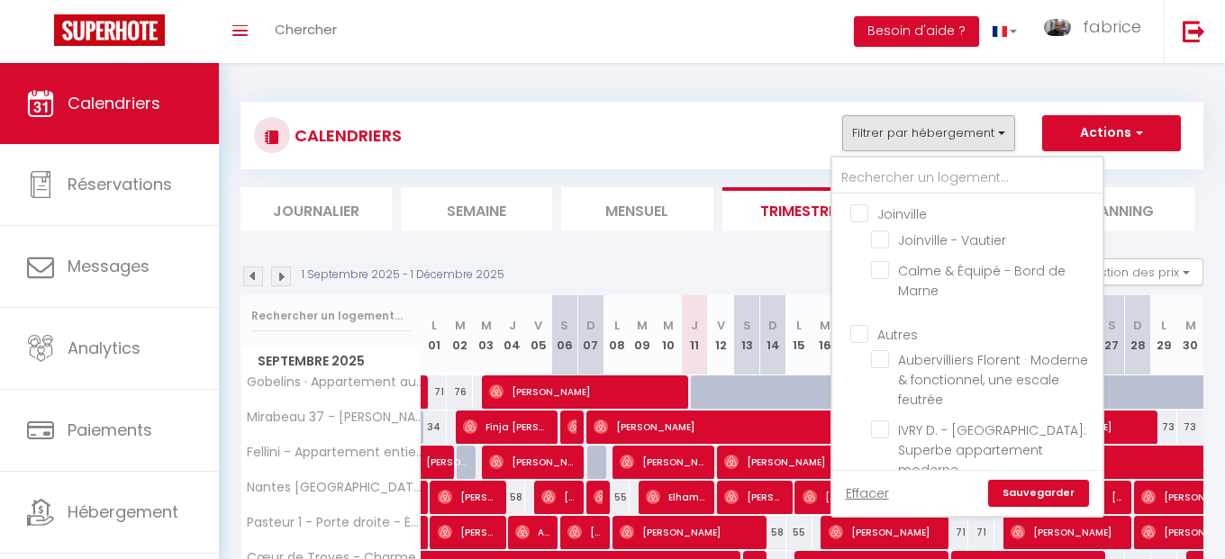
scroll to position [216, 0]
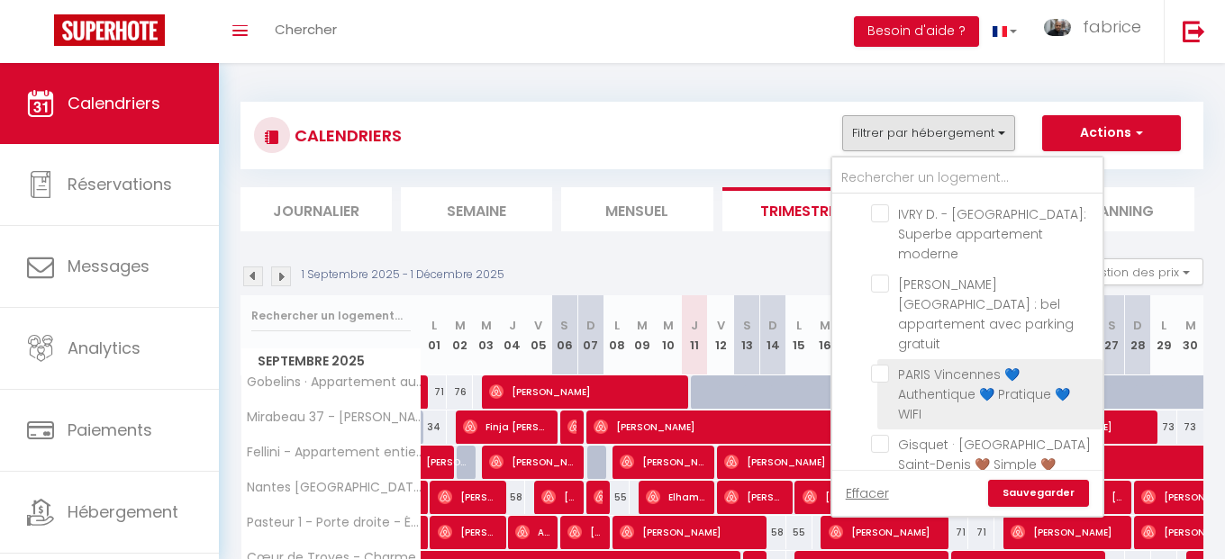
click at [888, 365] on input "PARIS Vincennes 💙 Authentique 💙 Pratique 💙 WIFI" at bounding box center [983, 374] width 225 height 18
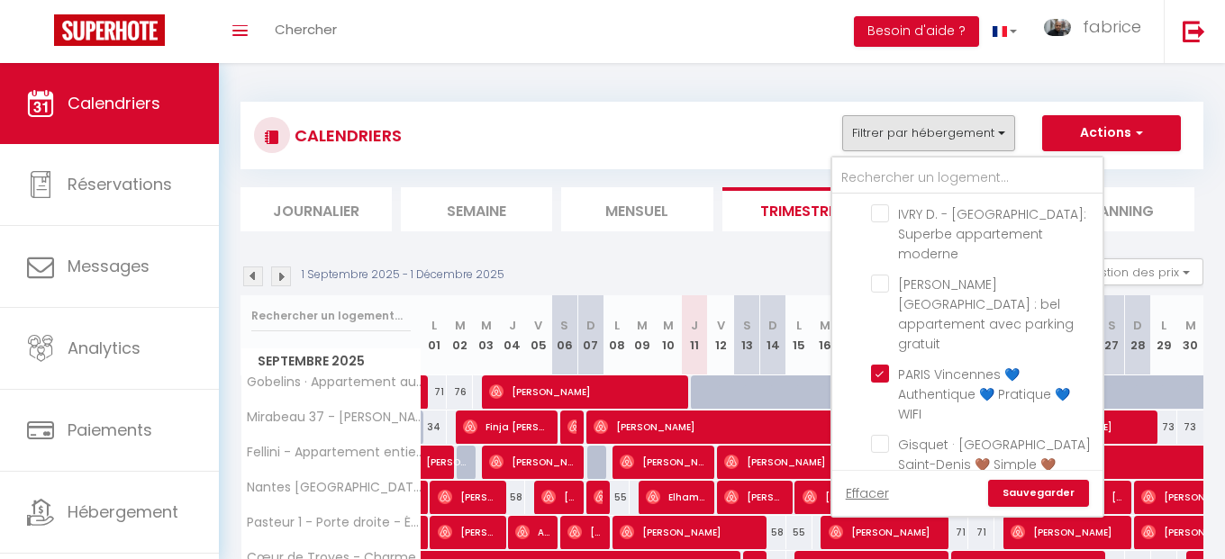
click at [1026, 489] on link "Sauvegarder" at bounding box center [1038, 493] width 101 height 27
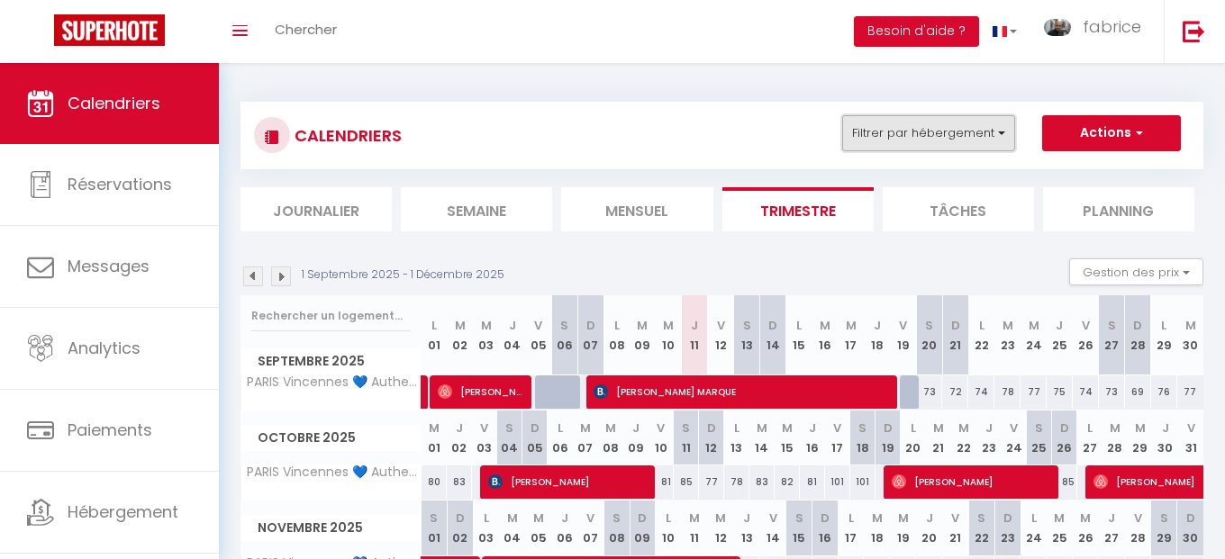
click at [876, 139] on button "Filtrer par hébergement" at bounding box center [928, 133] width 173 height 36
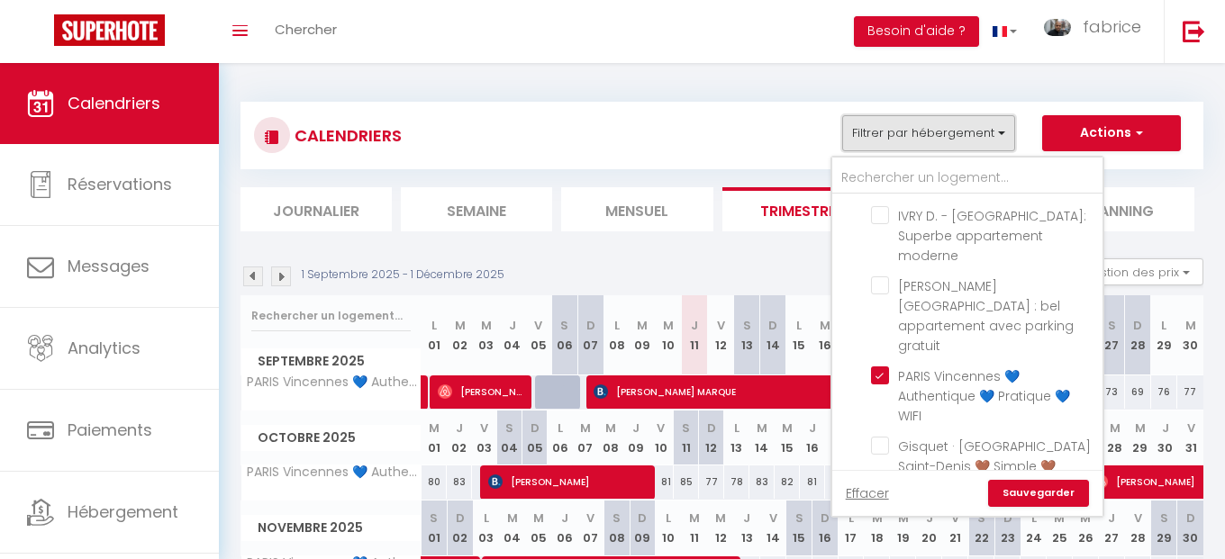
scroll to position [324, 0]
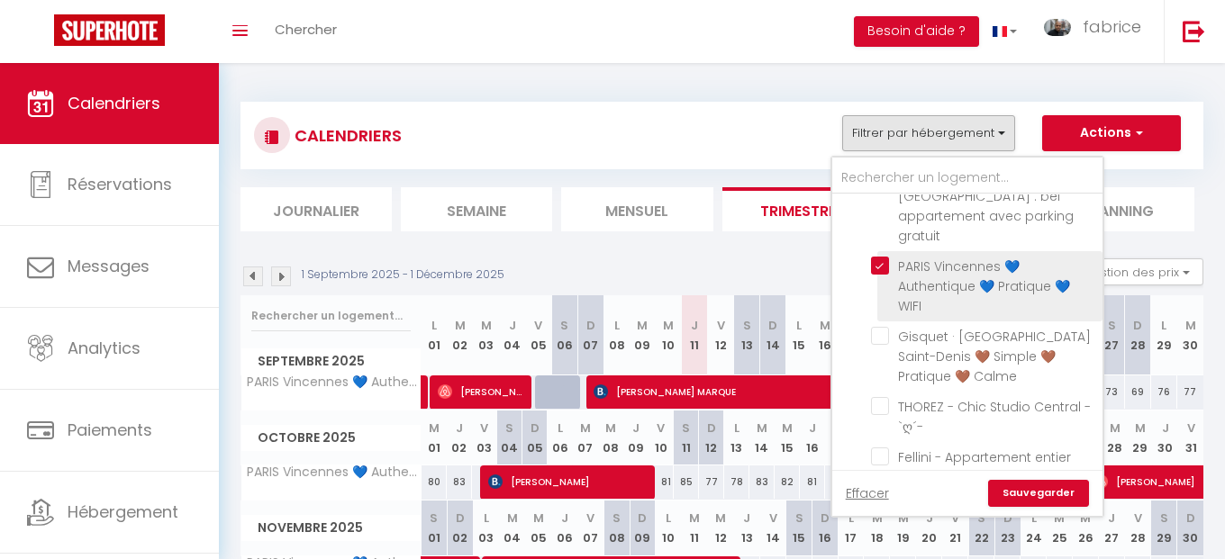
click at [882, 257] on input "PARIS Vincennes 💙 Authentique 💙 Pratique 💙 WIFI" at bounding box center [983, 266] width 225 height 18
checkbox input "false"
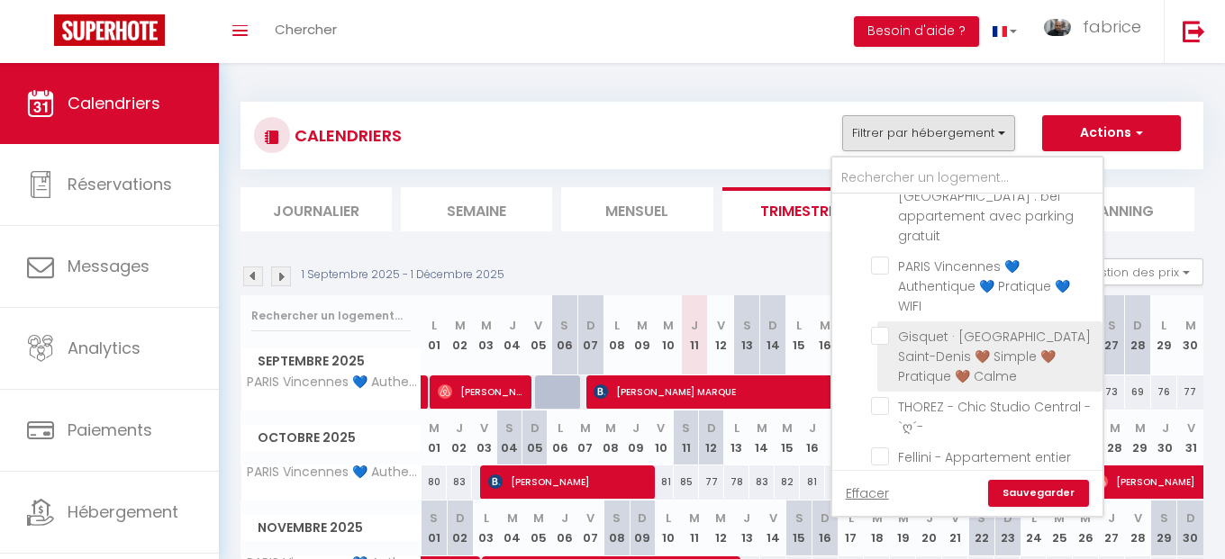
click at [882, 327] on input "Gisquet · [GEOGRAPHIC_DATA] Saint-Denis 🤎 Simple 🤎 Pratique 🤎 Calme" at bounding box center [983, 336] width 225 height 18
checkbox input "true"
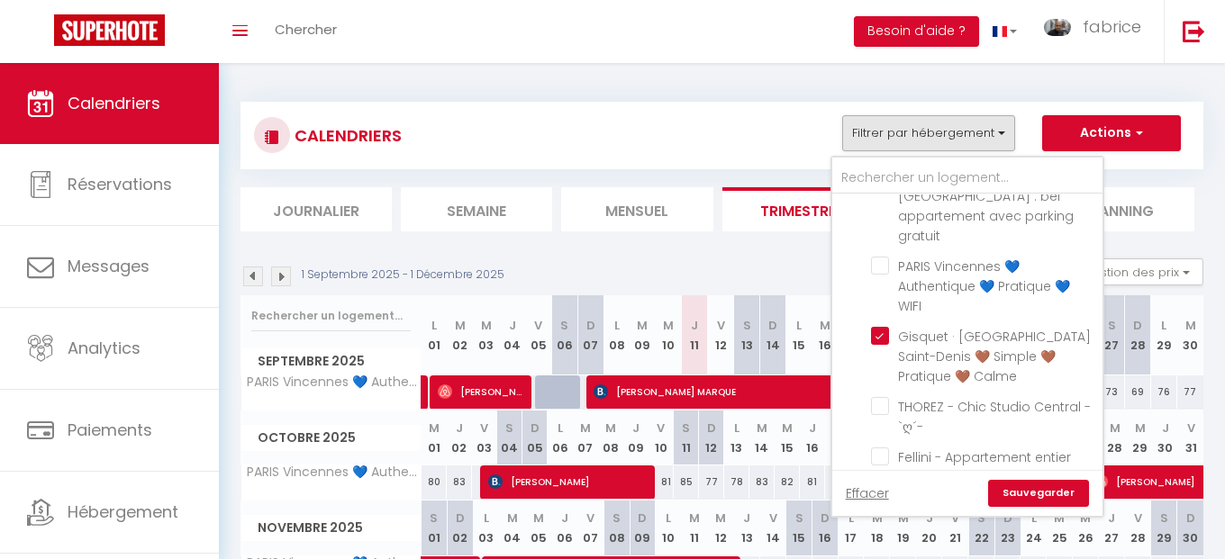
click at [1058, 491] on link "Sauvegarder" at bounding box center [1038, 493] width 101 height 27
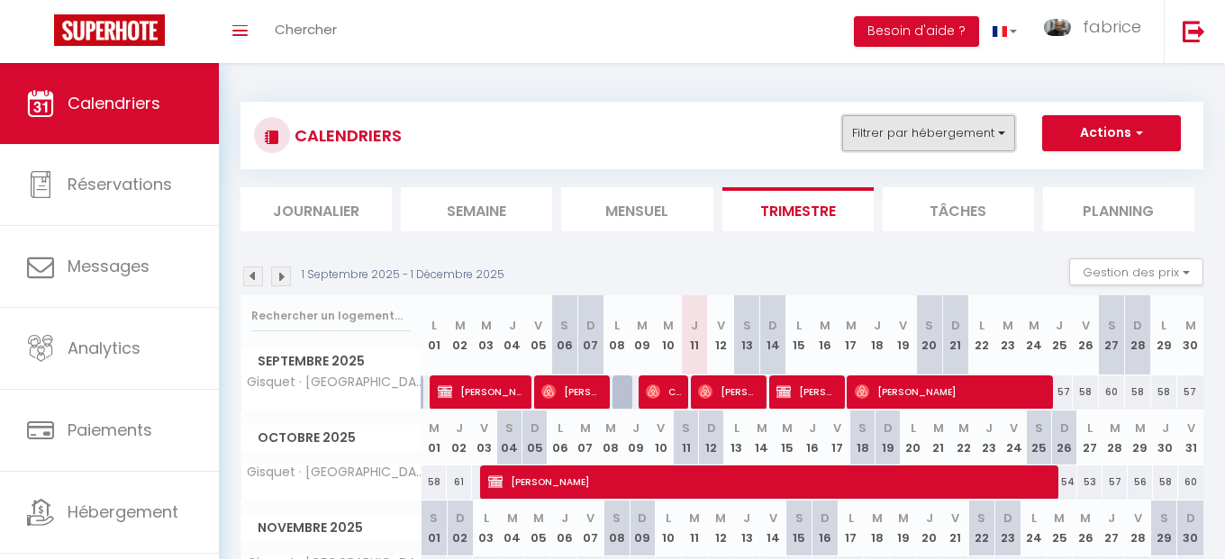
click at [942, 131] on button "Filtrer par hébergement" at bounding box center [928, 133] width 173 height 36
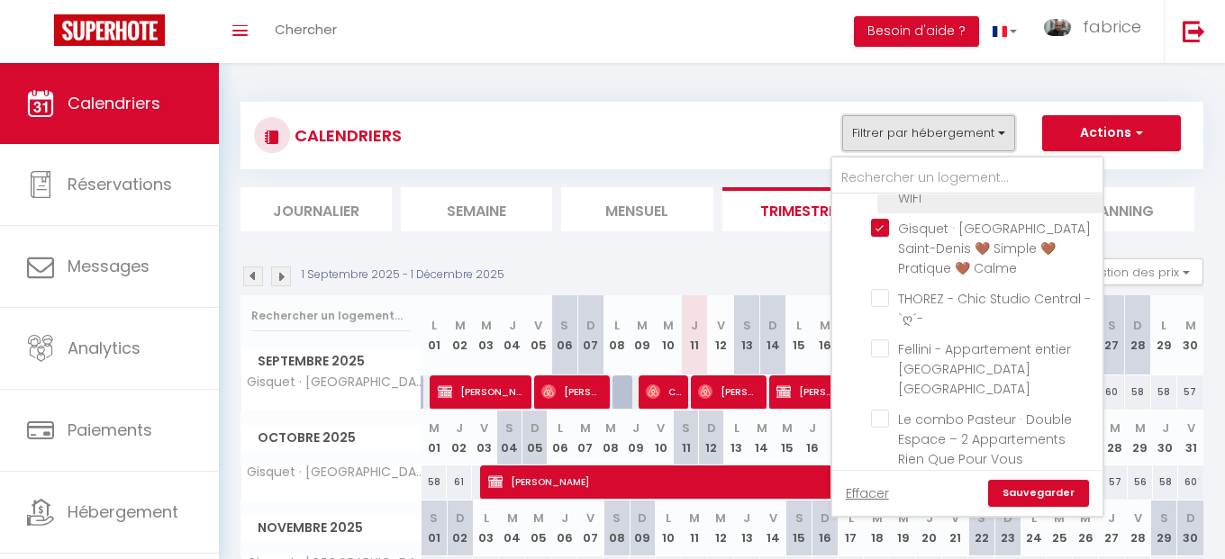
scroll to position [540, 0]
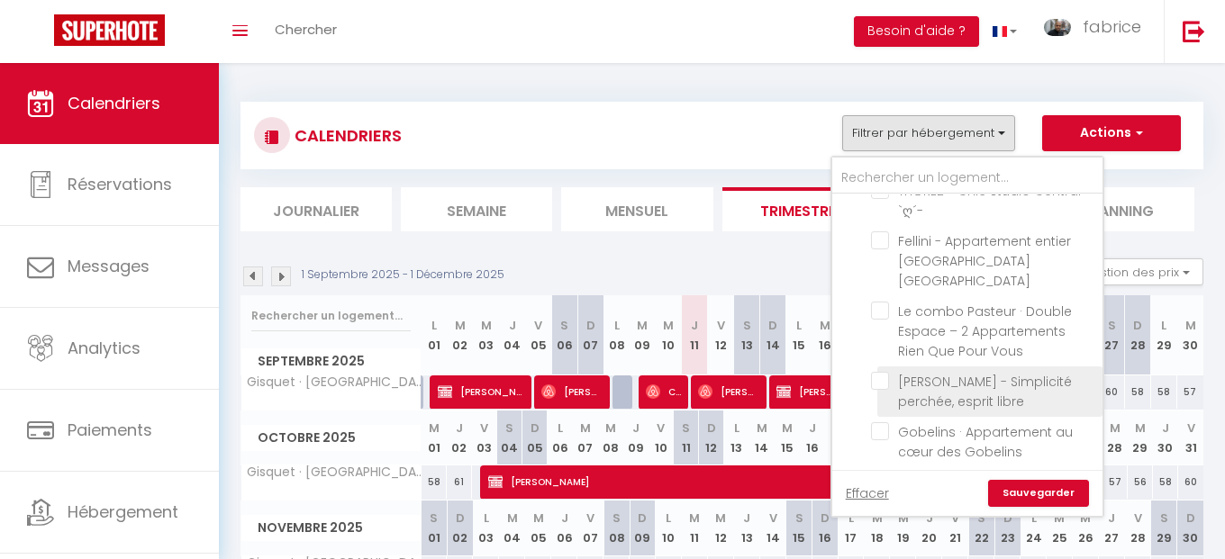
click at [882, 372] on input "[PERSON_NAME] - Simplicité perchée, esprit libre" at bounding box center [983, 381] width 225 height 18
checkbox input "true"
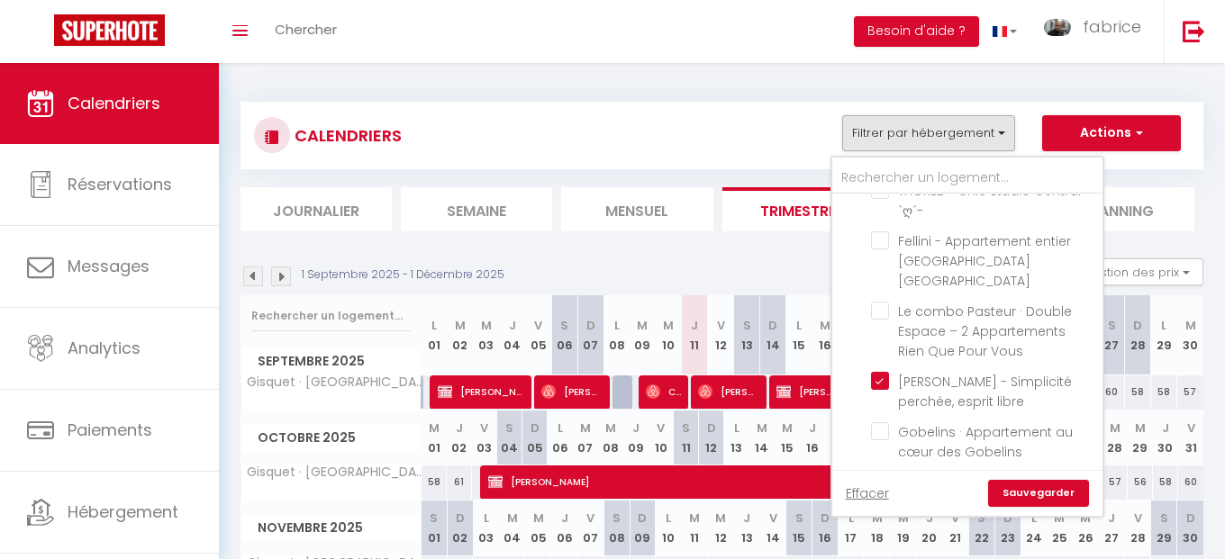
click at [1074, 496] on link "Sauvegarder" at bounding box center [1038, 493] width 101 height 27
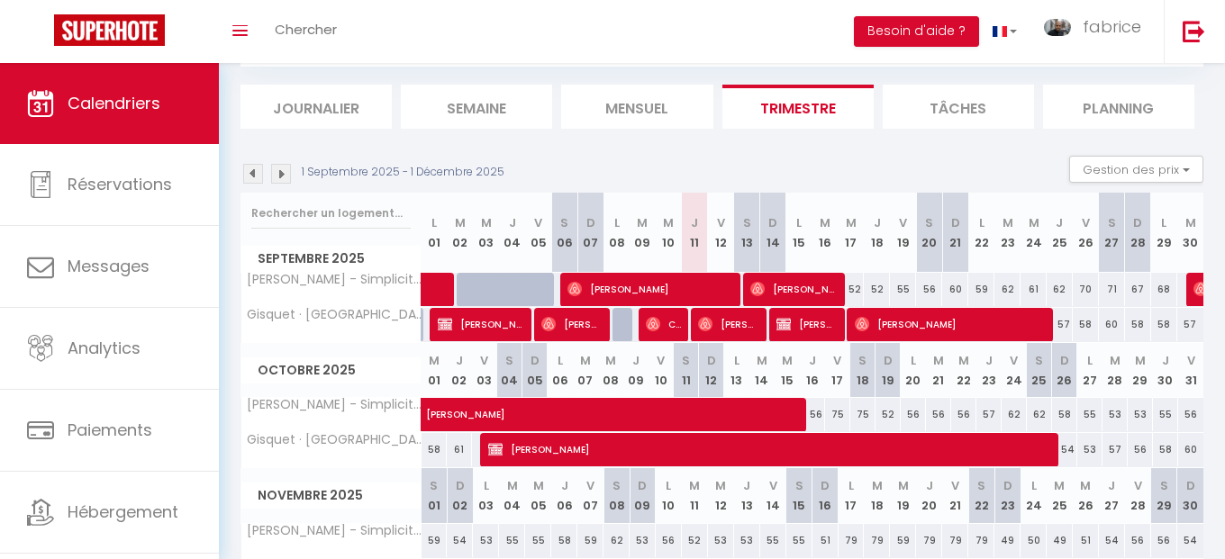
scroll to position [0, 0]
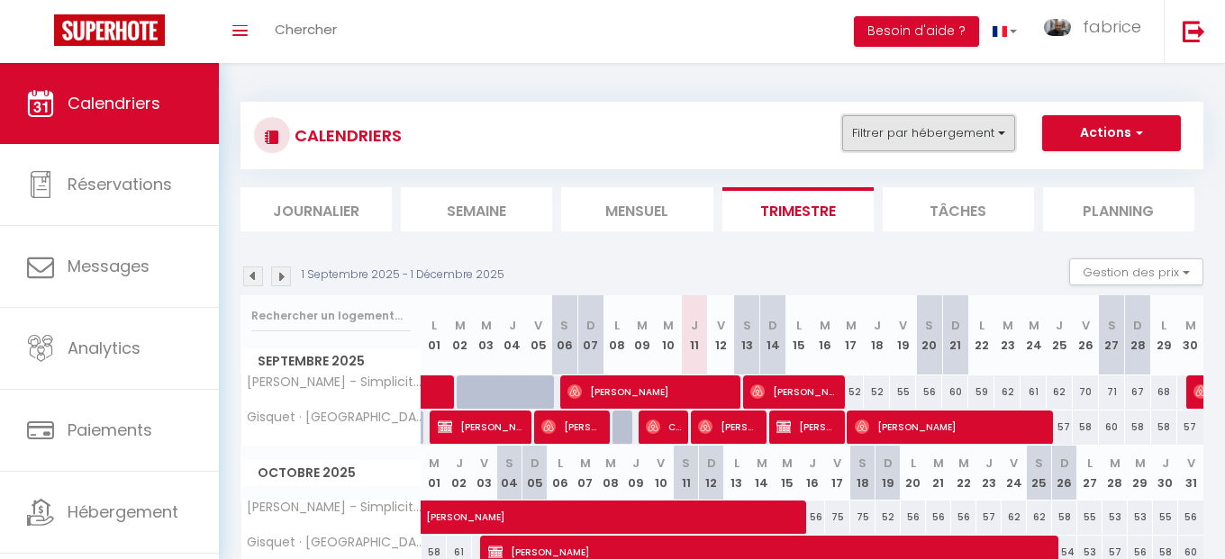
click at [954, 136] on button "Filtrer par hébergement" at bounding box center [928, 133] width 173 height 36
click at [929, 133] on button "Filtrer par hébergement" at bounding box center [928, 133] width 173 height 36
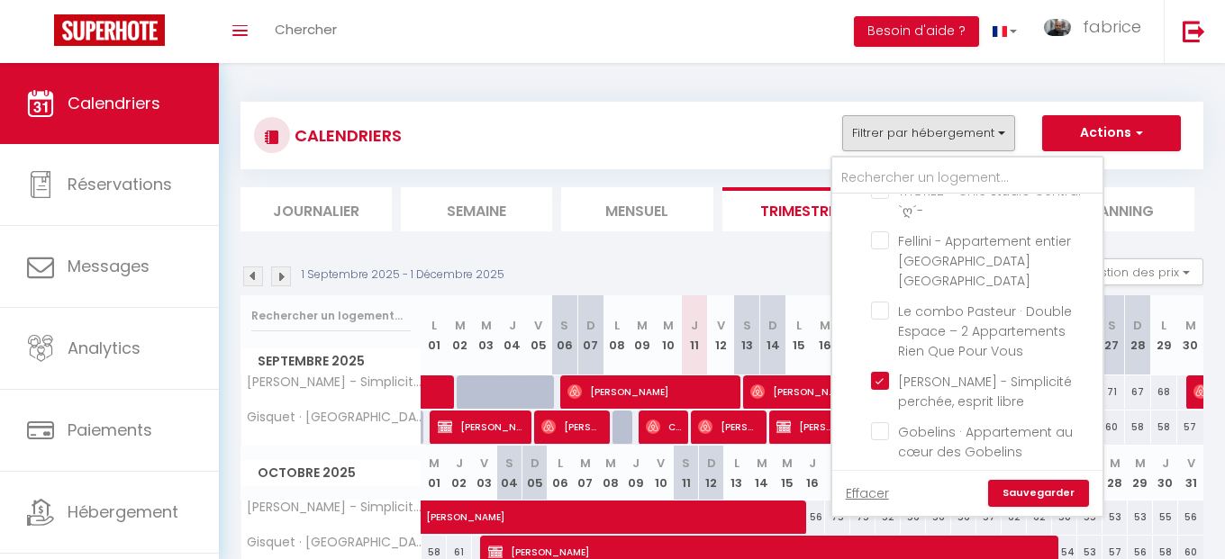
drag, startPoint x: 644, startPoint y: 71, endPoint x: 477, endPoint y: 1, distance: 181.7
click at [643, 71] on div "CALENDRIERS Filtrer par hébergement Joinville Joinville - Vautier Calme & Équip…" at bounding box center [722, 417] width 1006 height 709
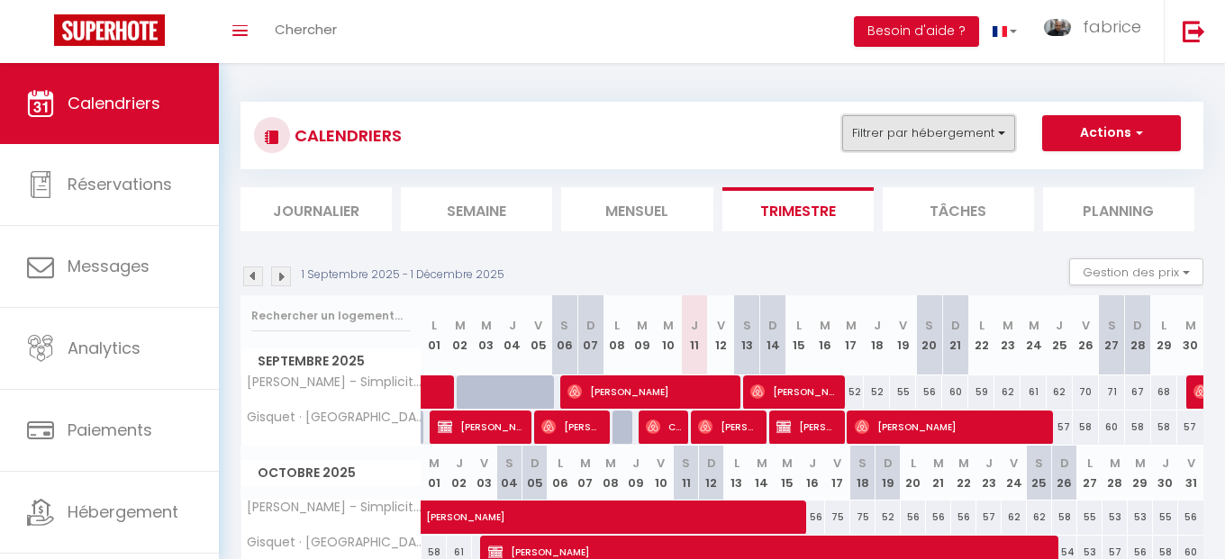
click at [974, 136] on button "Filtrer par hébergement" at bounding box center [928, 133] width 173 height 36
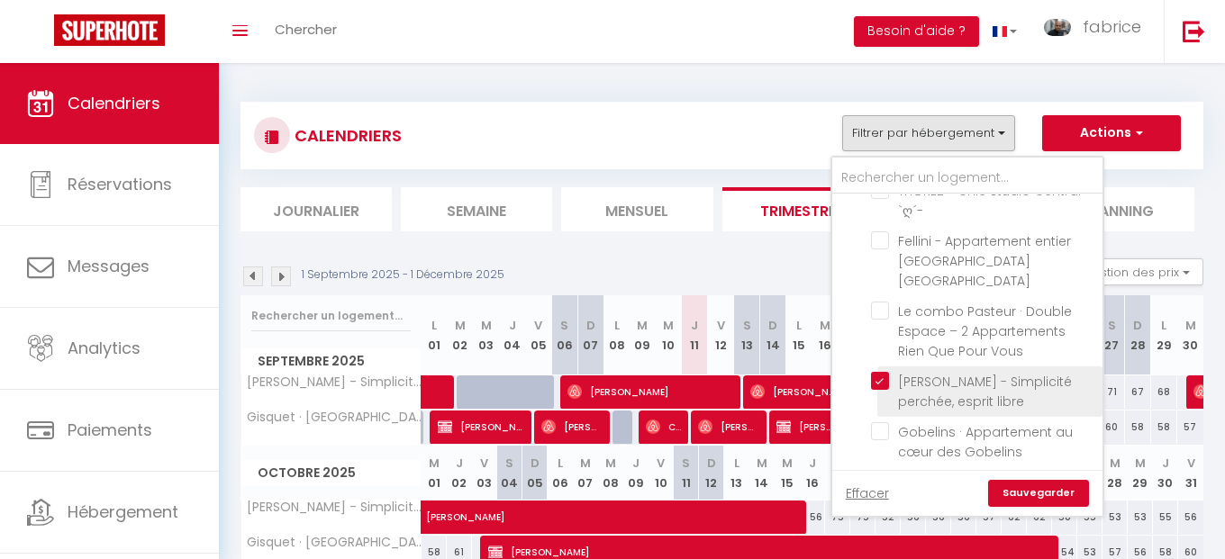
click at [880, 372] on input "[PERSON_NAME] - Simplicité perchée, esprit libre" at bounding box center [983, 381] width 225 height 18
checkbox input "false"
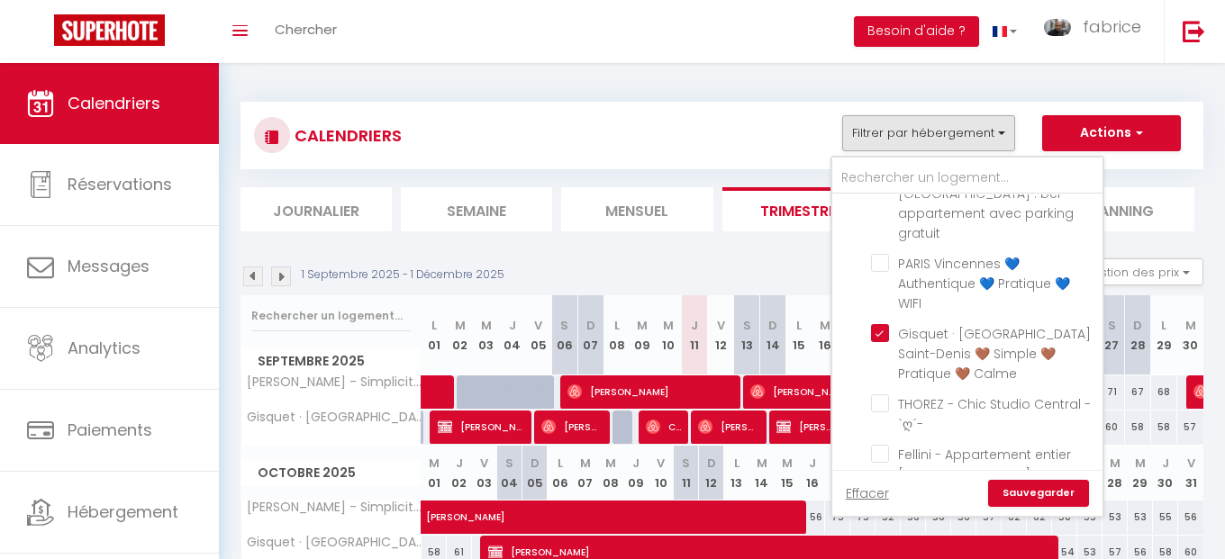
scroll to position [324, 0]
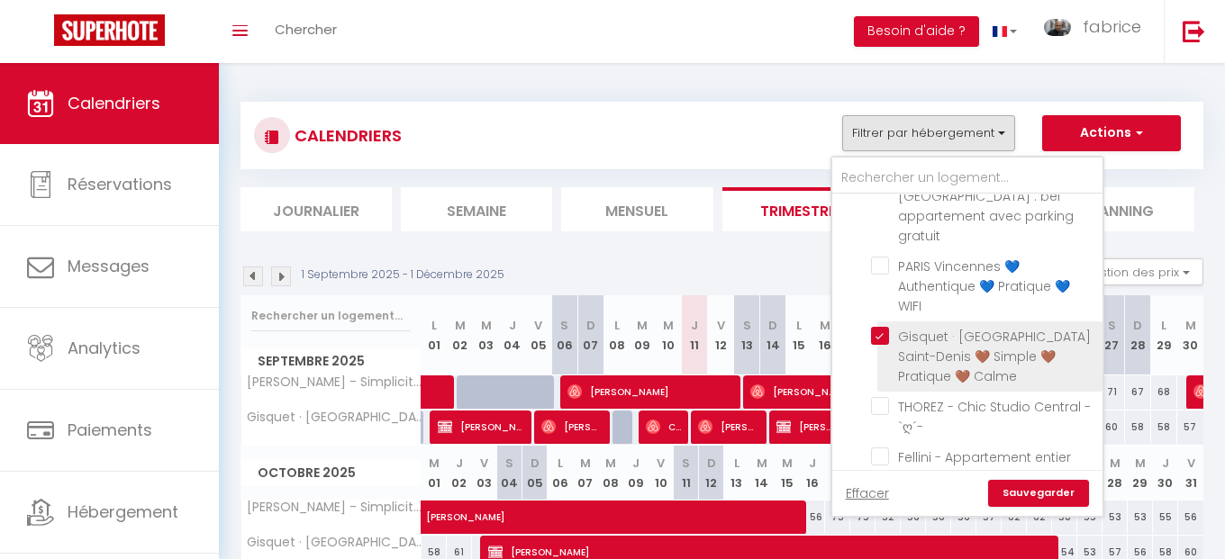
click at [878, 327] on input "Gisquet · [GEOGRAPHIC_DATA] Saint-Denis 🤎 Simple 🤎 Pratique 🤎 Calme" at bounding box center [983, 336] width 225 height 18
checkbox input "false"
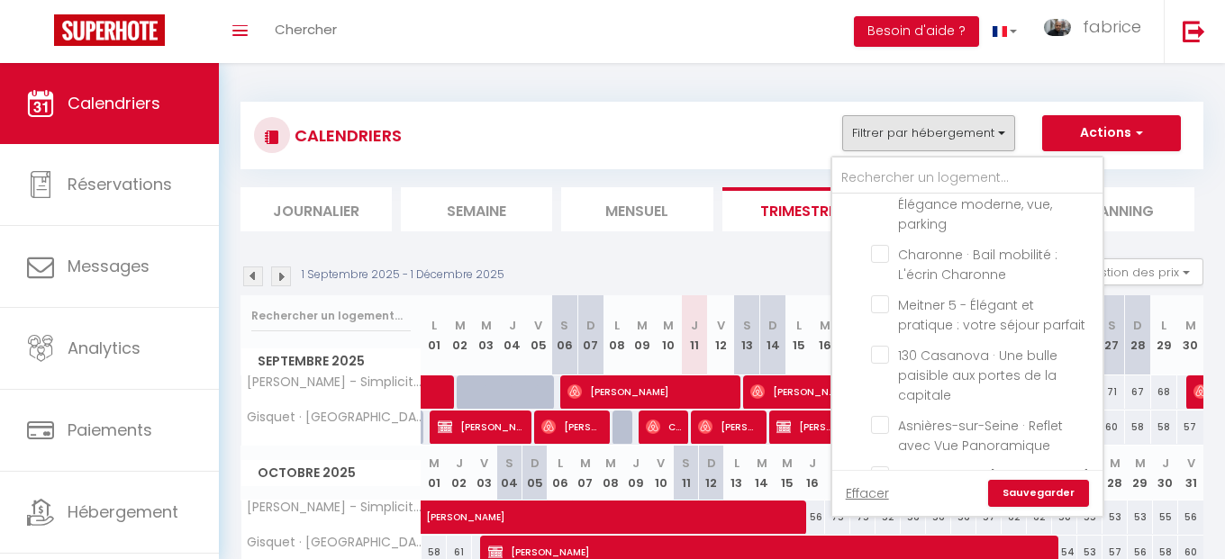
scroll to position [973, 0]
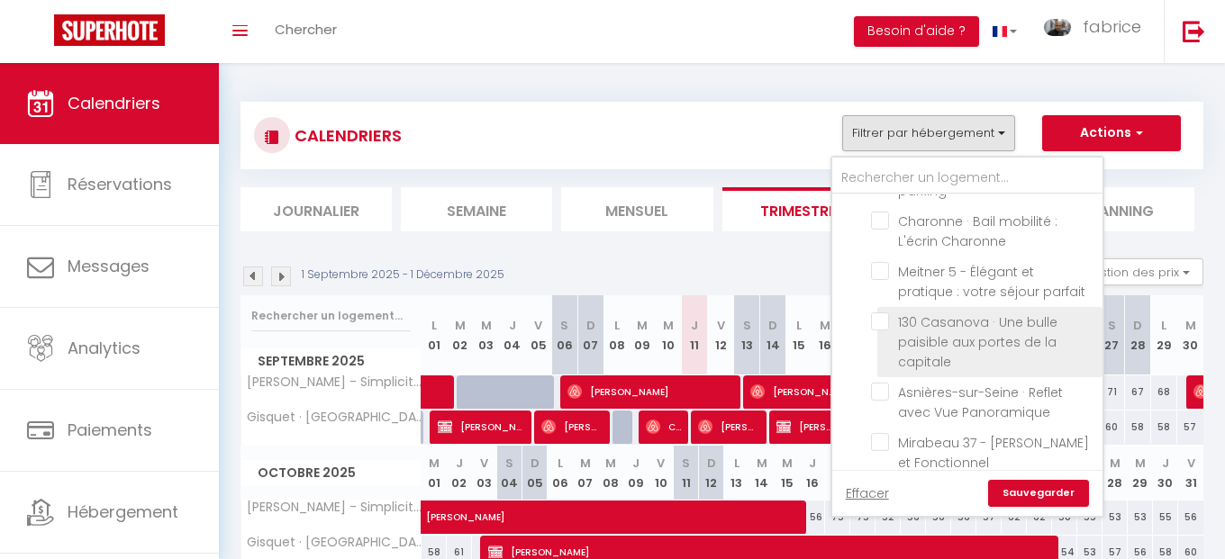
click at [883, 313] on input "130 Casanova · Une bulle paisible aux portes de la capitale" at bounding box center [983, 322] width 225 height 18
checkbox input "true"
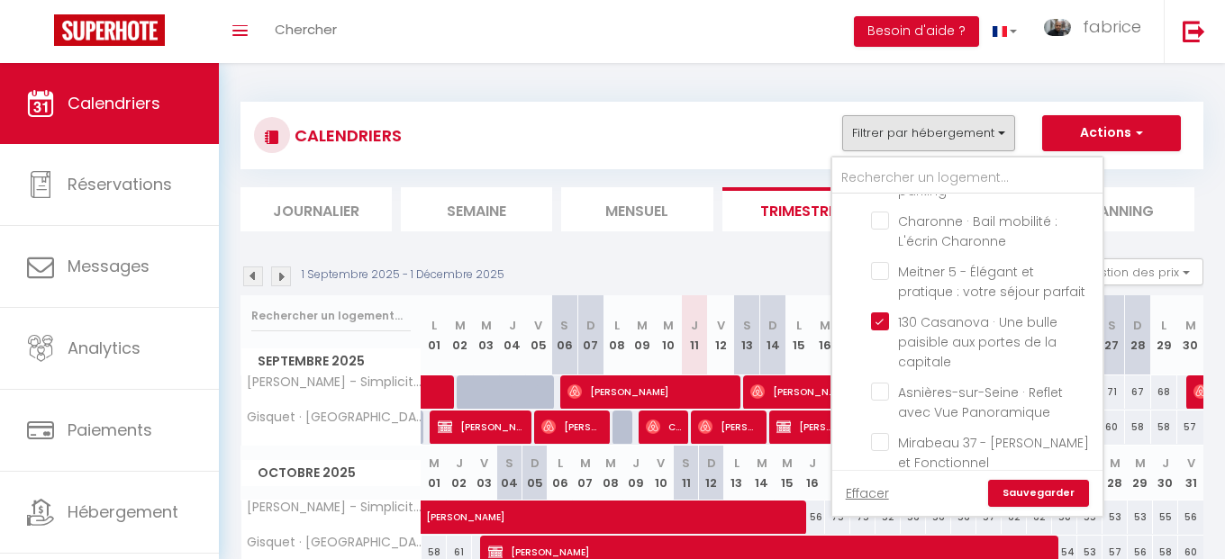
click at [1039, 489] on link "Sauvegarder" at bounding box center [1038, 493] width 101 height 27
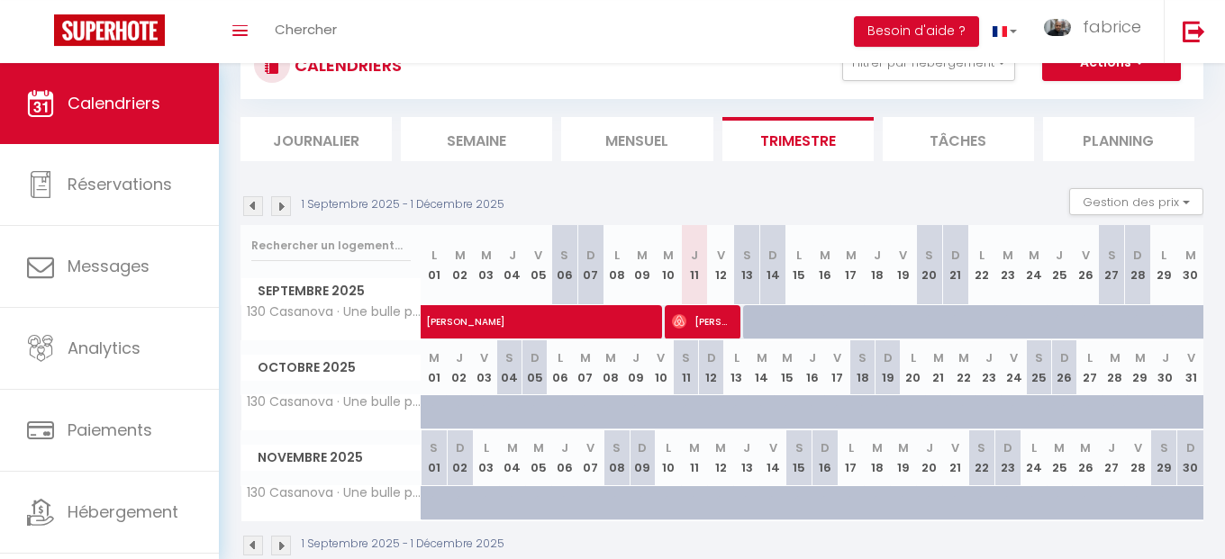
scroll to position [106, 0]
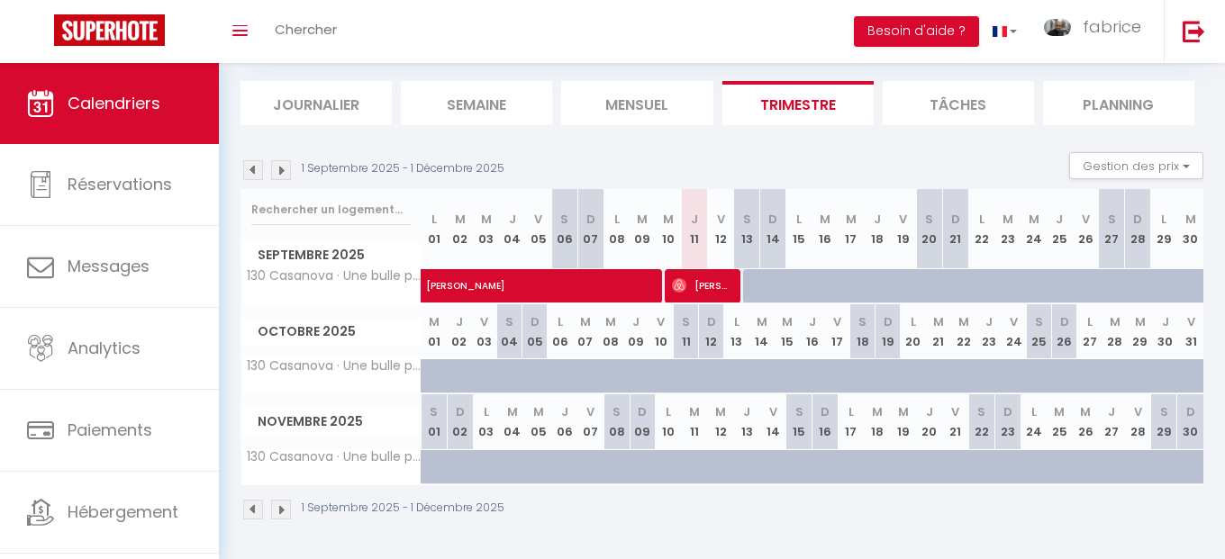
click at [760, 473] on div "48" at bounding box center [772, 466] width 27 height 33
select select "1"
type input "Ven 14 Novembre 2025"
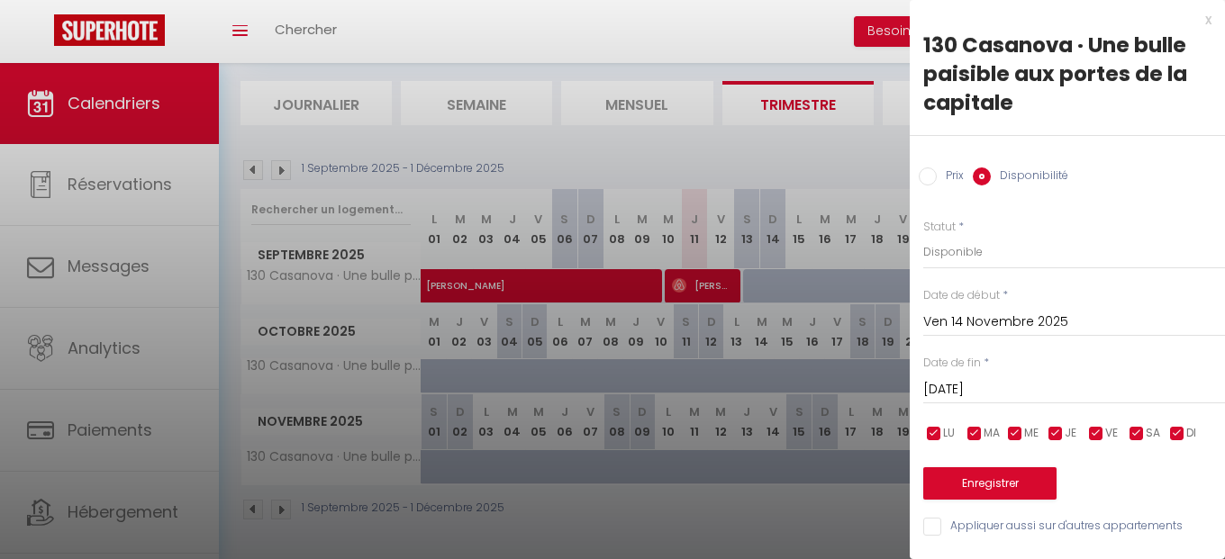
click at [1014, 327] on input "Ven 14 Novembre 2025" at bounding box center [1074, 322] width 302 height 23
click at [1079, 206] on div "Prix * 48 Statut * Disponible Indisponible Date de début * [DATE] < [DATE] > Di…" at bounding box center [1067, 367] width 315 height 342
click at [1018, 395] on input "[DATE]" at bounding box center [1074, 389] width 302 height 23
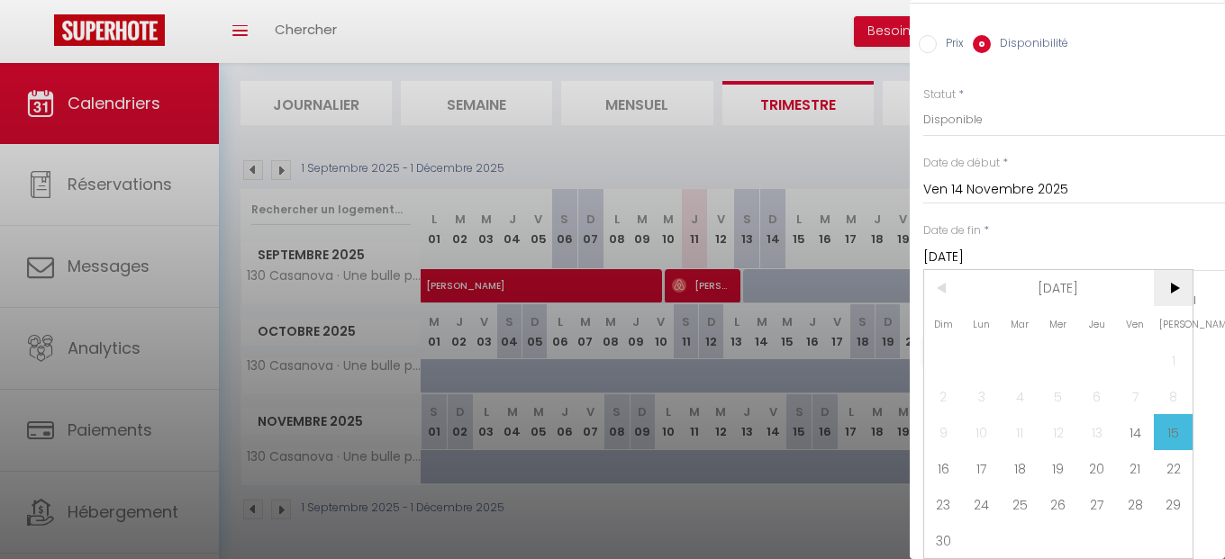
click at [1176, 294] on span ">" at bounding box center [1173, 288] width 39 height 36
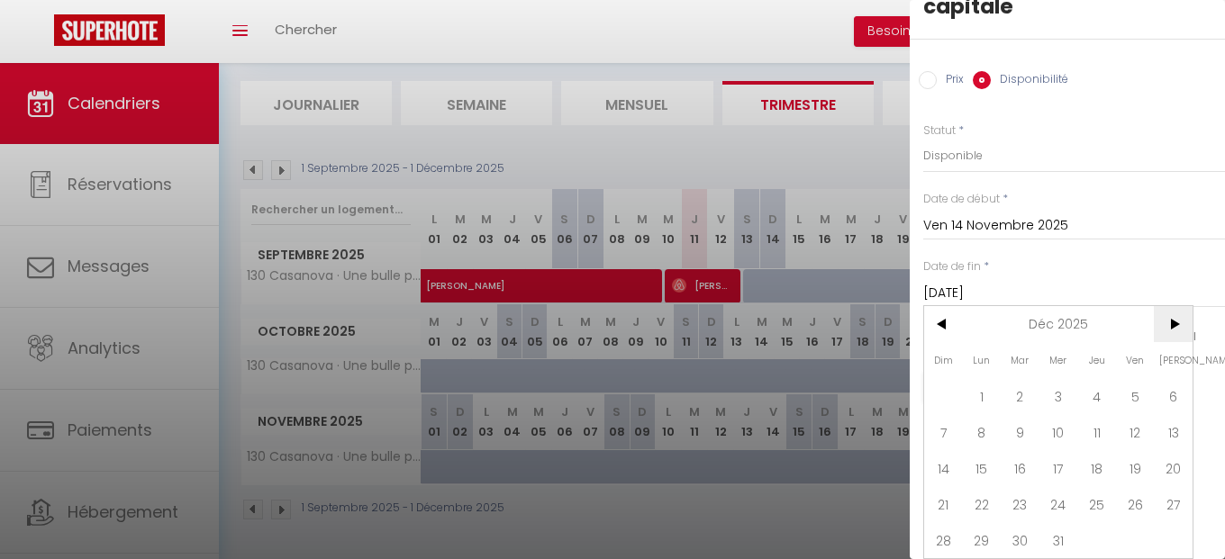
click at [1176, 294] on input "[DATE]" at bounding box center [1074, 293] width 302 height 23
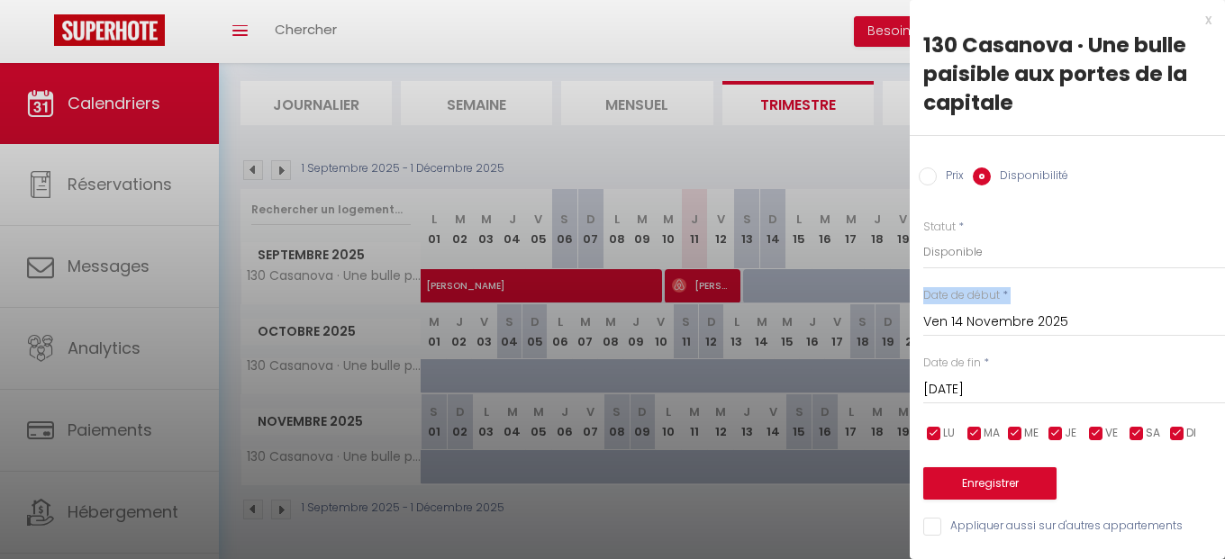
click at [1176, 294] on div "Date de début * [DATE] < [DATE] > Dim Lun Mar Mer Jeu Ven Sam 1 2 3 4 5 6 7 8 9…" at bounding box center [1074, 312] width 302 height 50
drag, startPoint x: 1176, startPoint y: 294, endPoint x: 1174, endPoint y: 338, distance: 44.2
click at [1174, 297] on div "Date de début * [DATE] < [DATE] > Dim Lun Mar Mer Jeu Ven Sam 1 2 3 4 5 6 7 8 9…" at bounding box center [1074, 312] width 302 height 50
click at [1021, 389] on input "[DATE]" at bounding box center [1074, 389] width 302 height 23
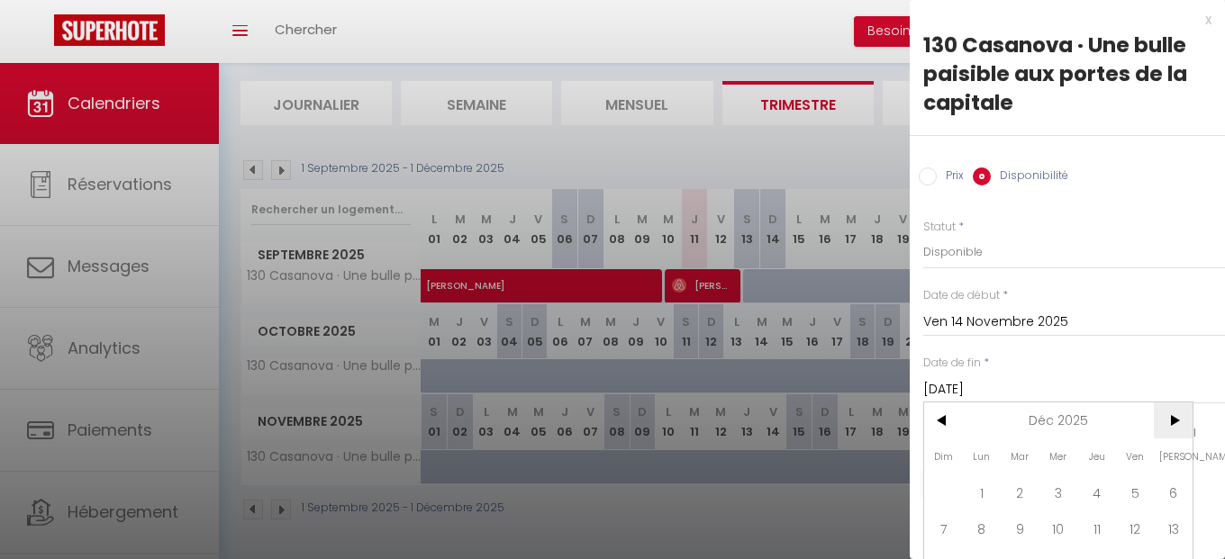
click at [1163, 427] on span ">" at bounding box center [1173, 421] width 39 height 36
click at [1164, 428] on span ">" at bounding box center [1173, 421] width 39 height 36
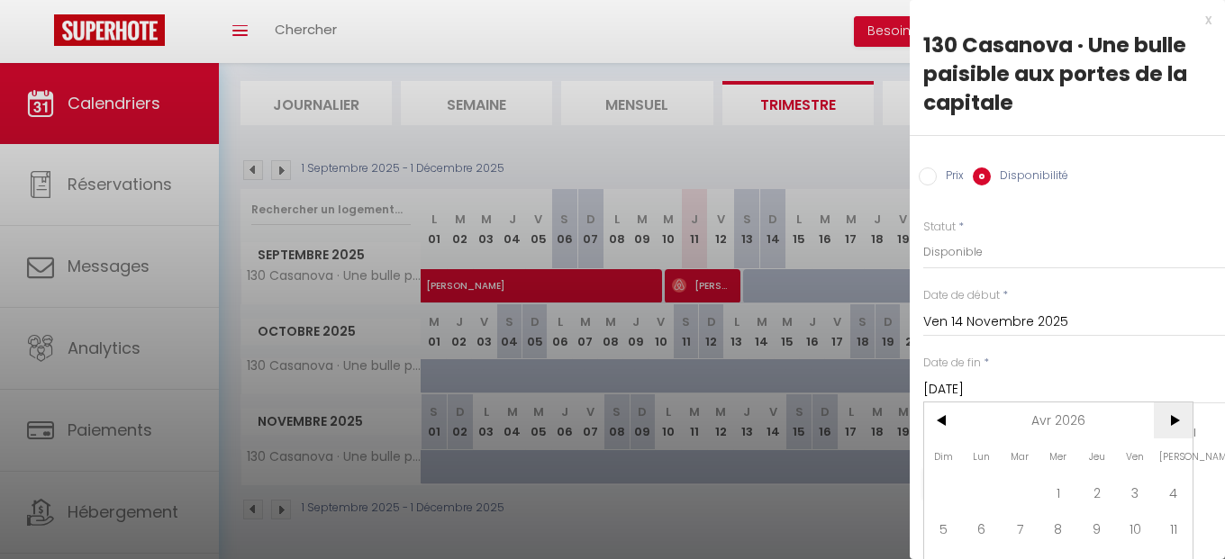
click at [1164, 428] on span ">" at bounding box center [1173, 421] width 39 height 36
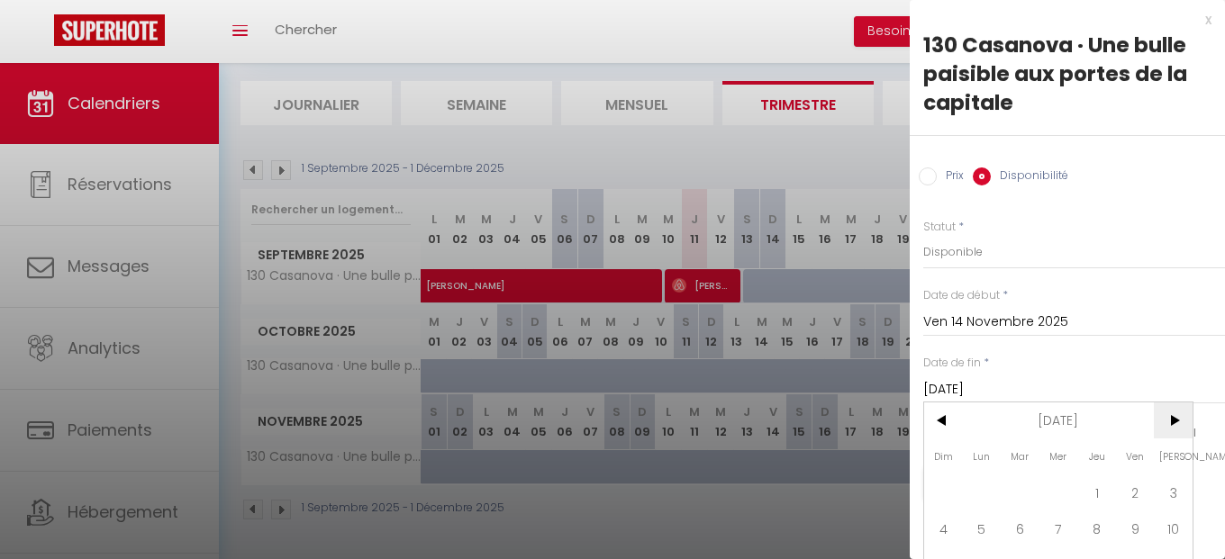
click at [1164, 428] on span ">" at bounding box center [1173, 421] width 39 height 36
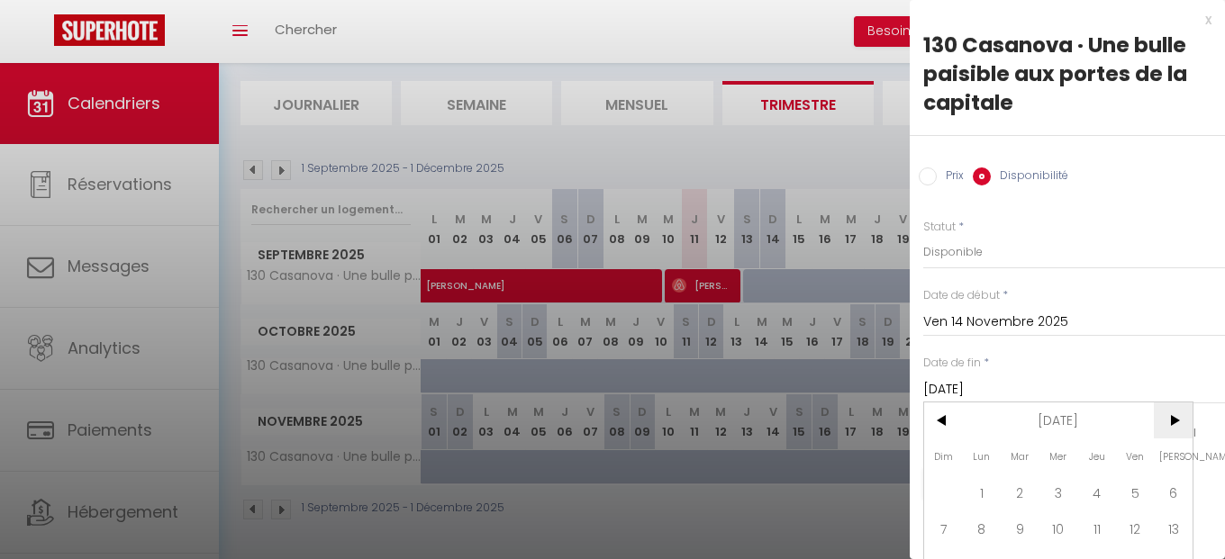
click at [1164, 428] on span ">" at bounding box center [1173, 421] width 39 height 36
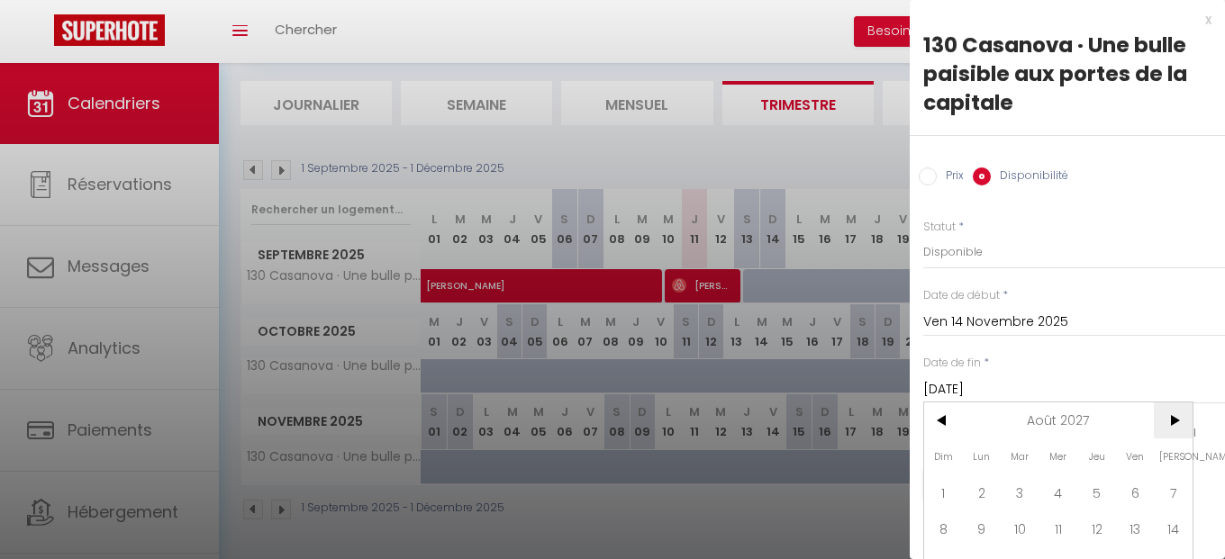
click at [1164, 428] on span ">" at bounding box center [1173, 421] width 39 height 36
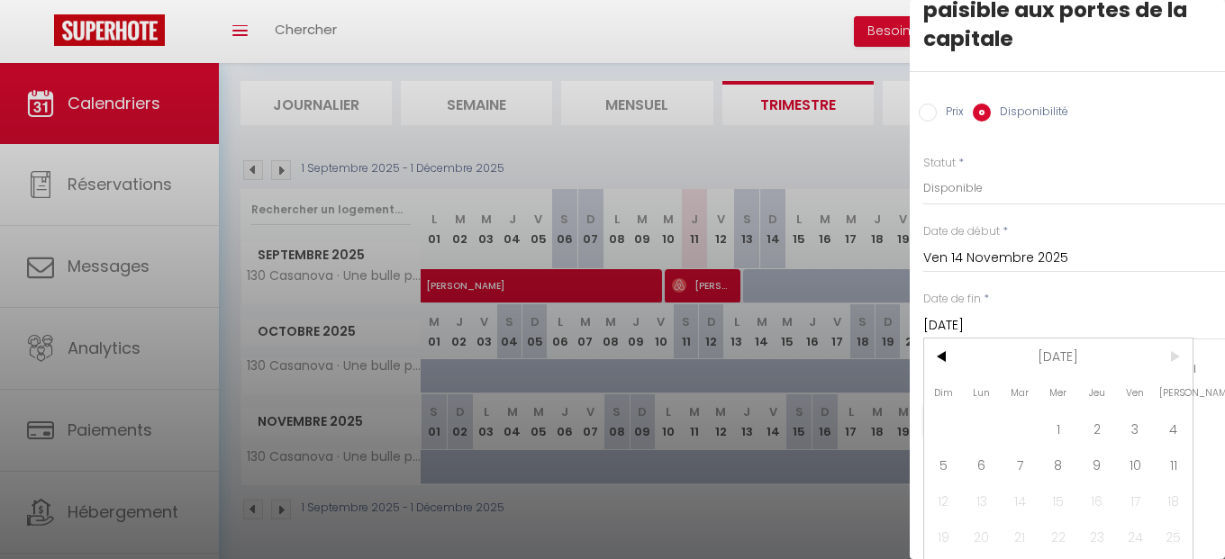
scroll to position [92, 0]
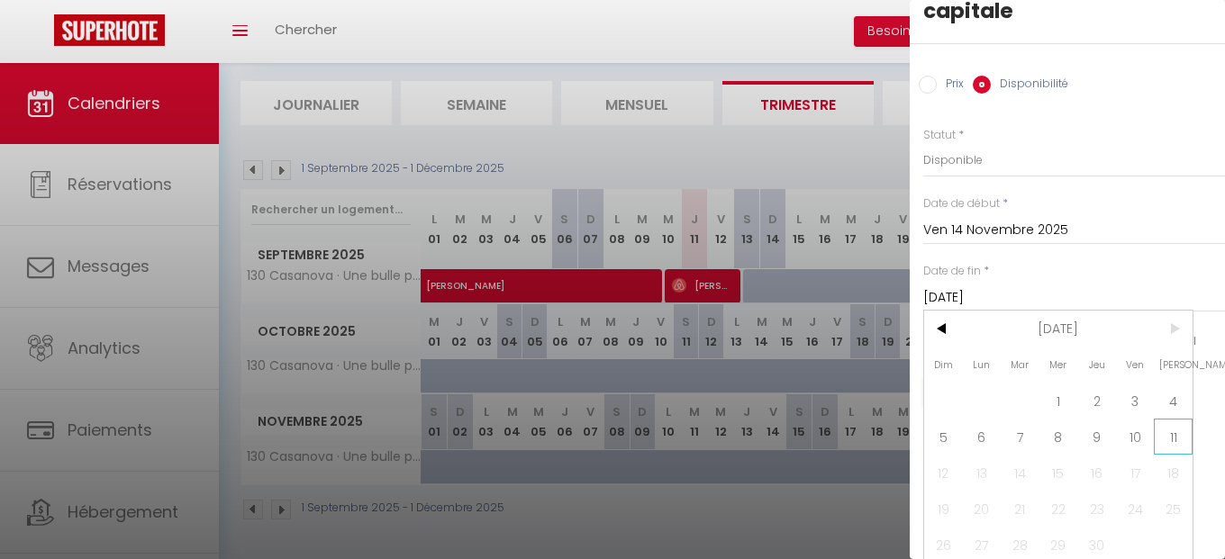
click at [1173, 445] on span "11" at bounding box center [1173, 437] width 39 height 36
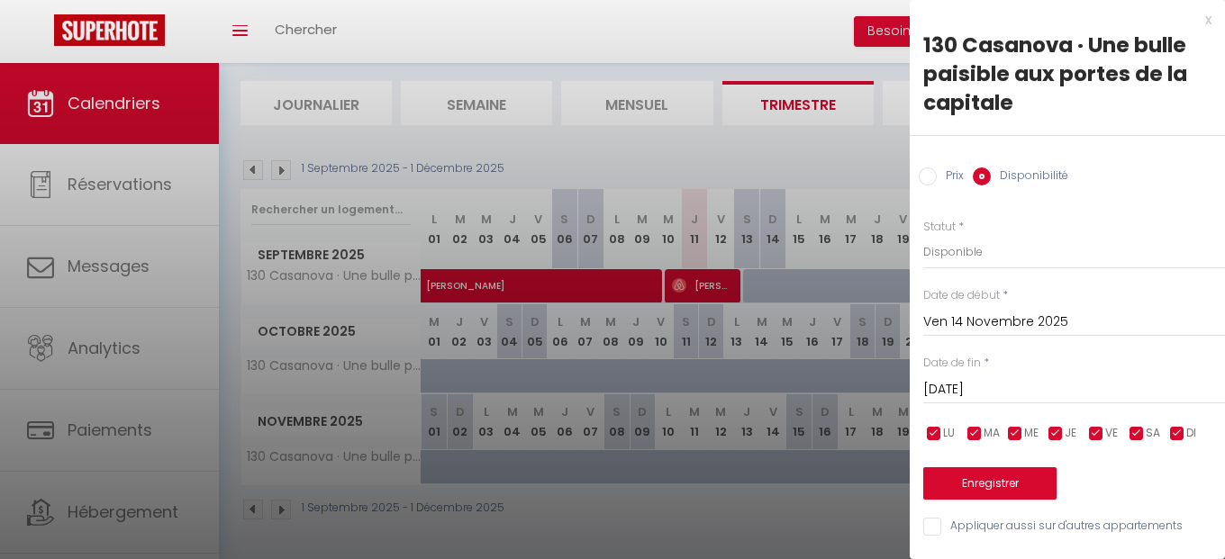
type input "[DATE]"
click at [923, 235] on select "Disponible Indisponible" at bounding box center [1074, 252] width 302 height 34
select select "0"
click option "Indisponible" at bounding box center [0, 0] width 0 height 0
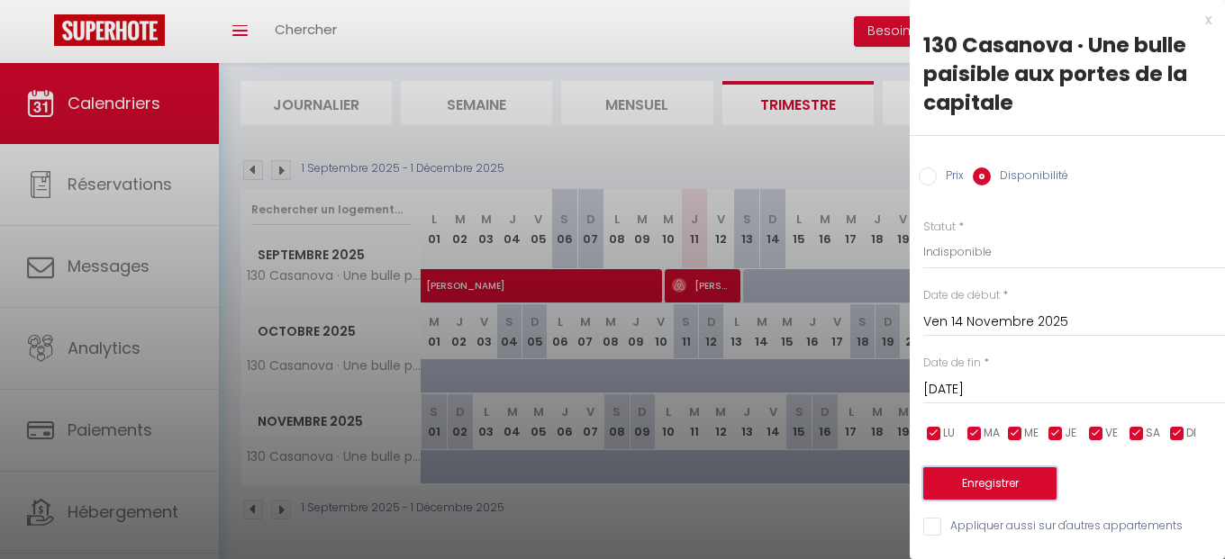
click at [1012, 484] on button "Enregistrer" at bounding box center [989, 484] width 133 height 32
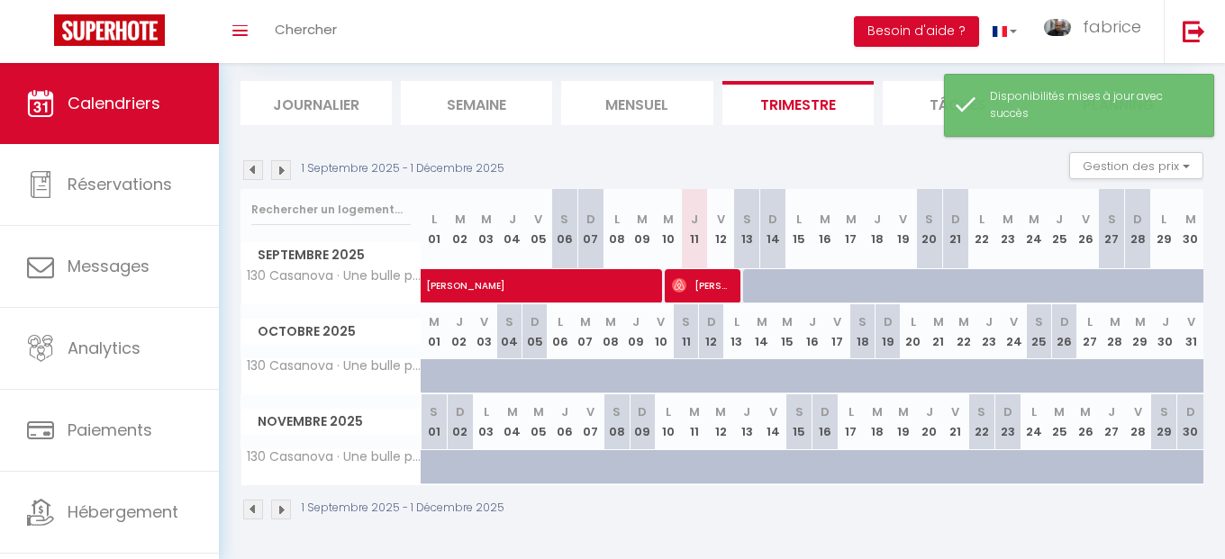
scroll to position [63, 0]
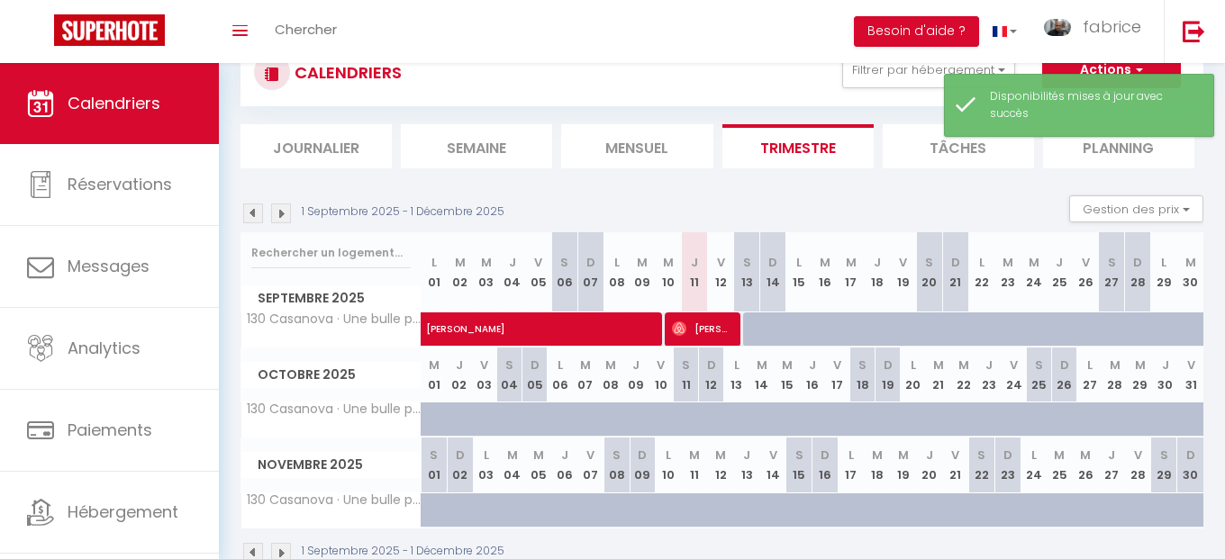
click at [720, 41] on div "Toggle menubar Chercher BUTTON Besoin d'aide ? fabrice Paramètres Équipe" at bounding box center [671, 31] width 1081 height 63
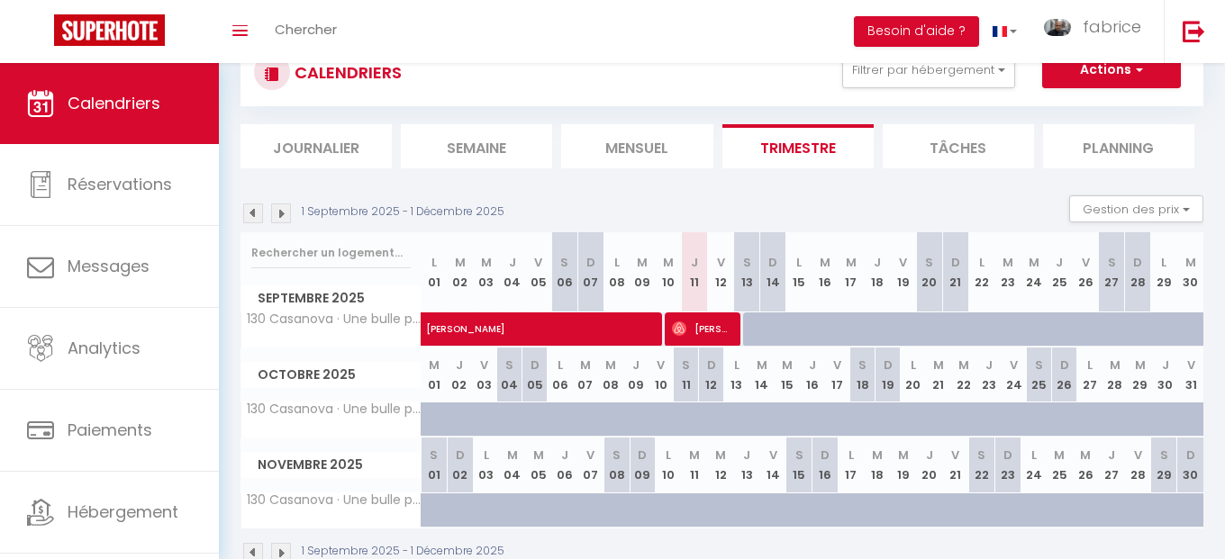
click at [826, 201] on div "1 Septembre 2025 - 1 Décembre 2025 Gestion des prix Nb Nuits minimum Règles Dis…" at bounding box center [722, 213] width 963 height 37
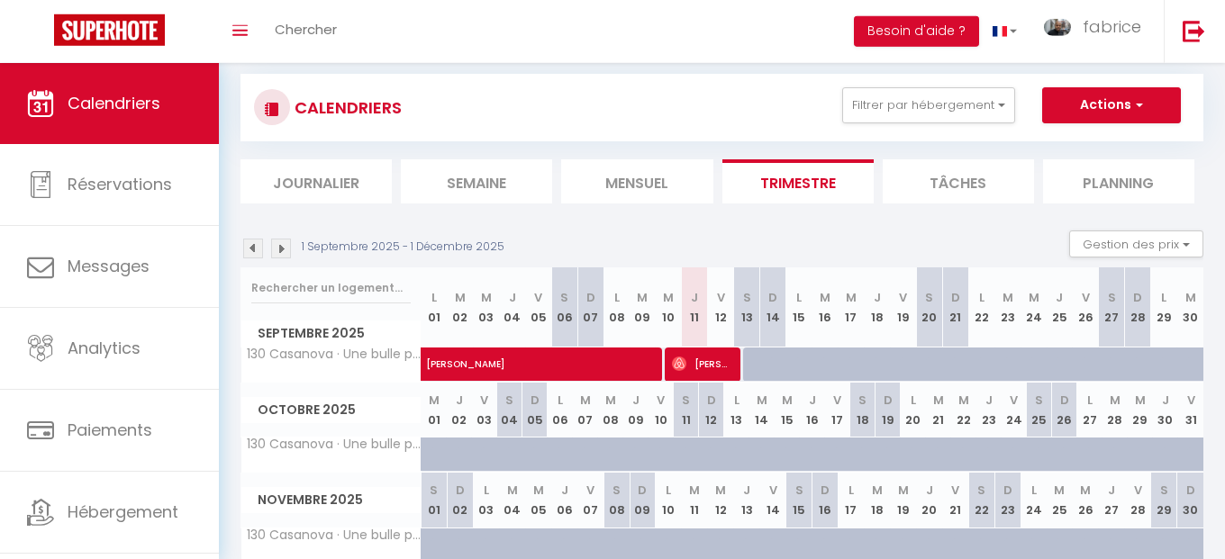
scroll to position [0, 0]
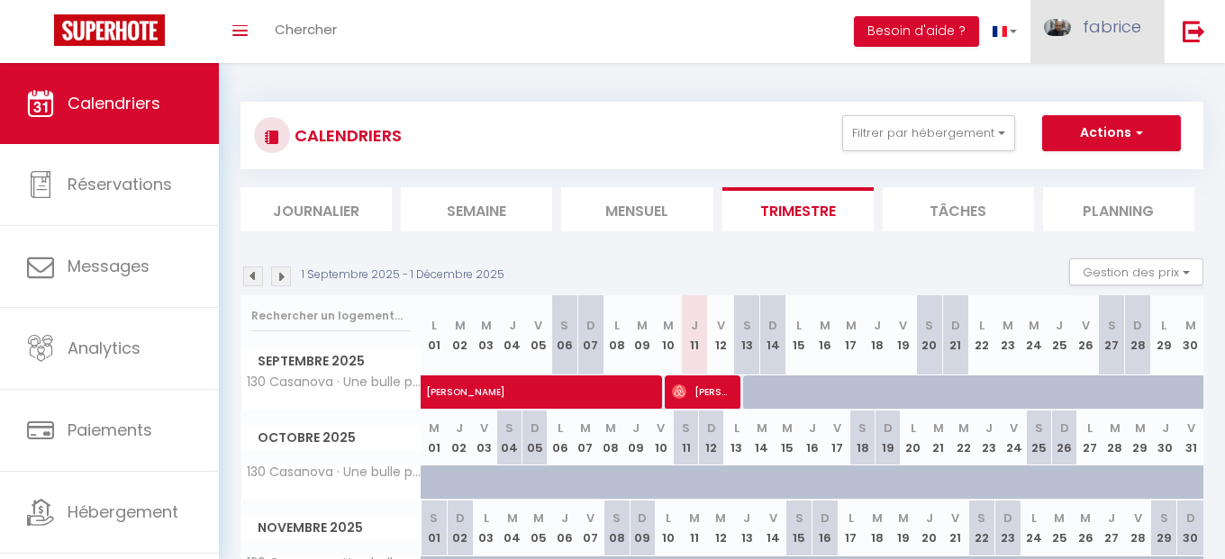
click at [1114, 27] on span "fabrice" at bounding box center [1112, 26] width 59 height 23
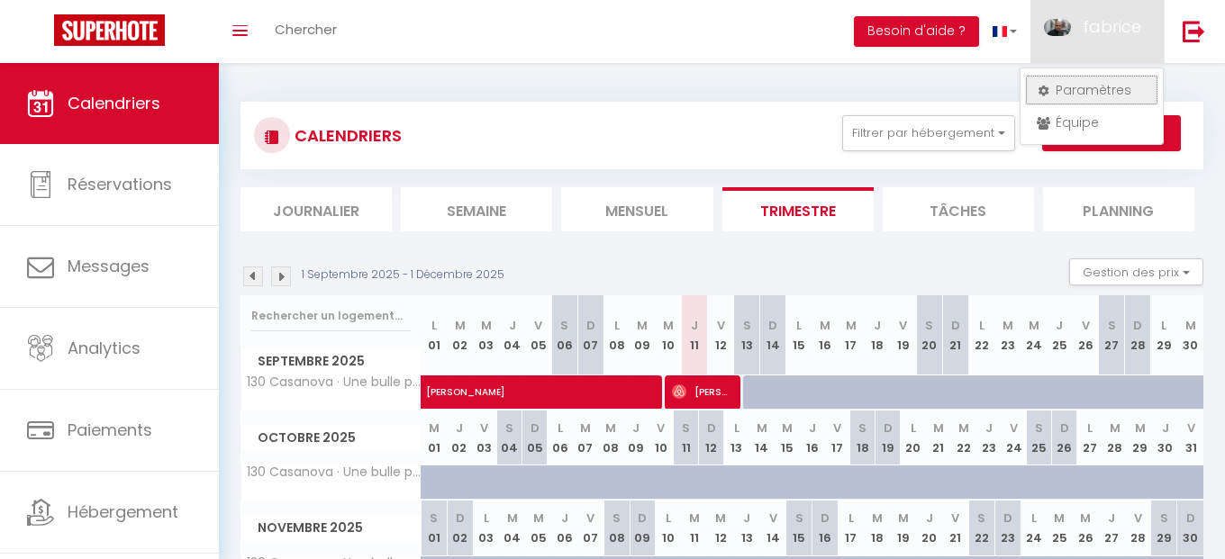
click at [1076, 90] on link "Paramètres" at bounding box center [1091, 90] width 133 height 31
select select "fr"
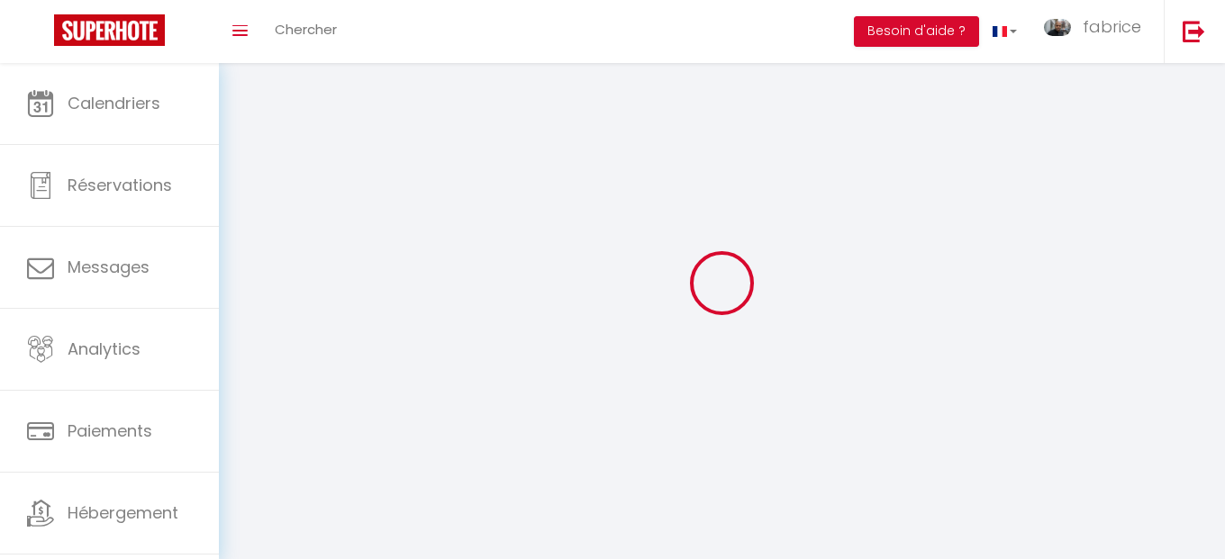
type input "fabrice"
type input "monpierre"
type input "0756989989"
type input "[STREET_ADDRESS]"
type input "75015"
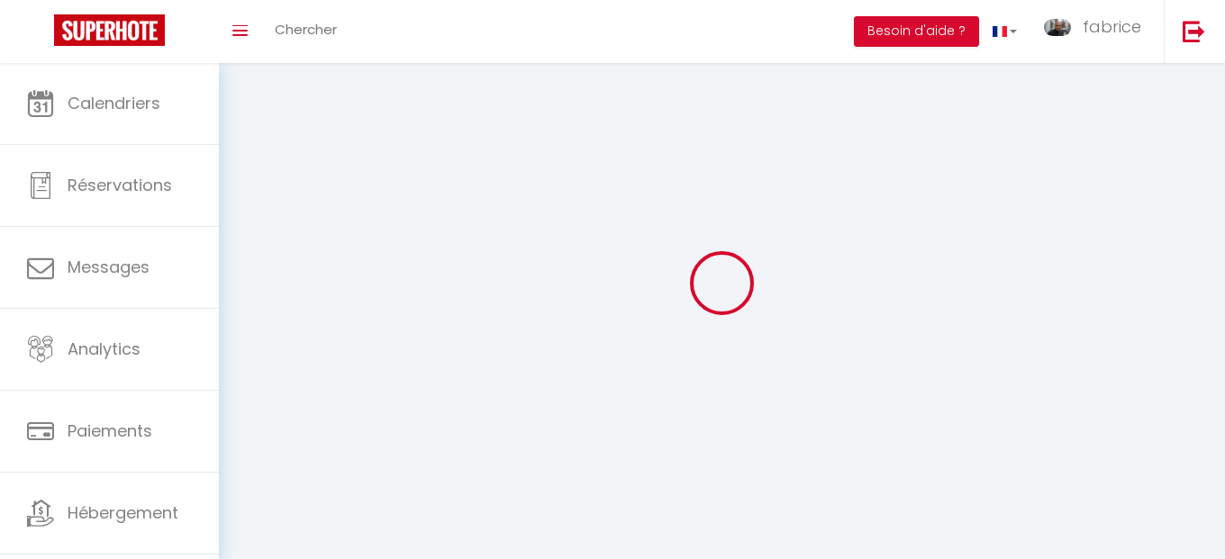
type input "[GEOGRAPHIC_DATA]"
type input "Ag9mn6hZKbwphJPqb0vNKej1R"
type input "PGqP5t2kW0TxxOVUqAPXSKtSJ"
select select "1"
select select "28"
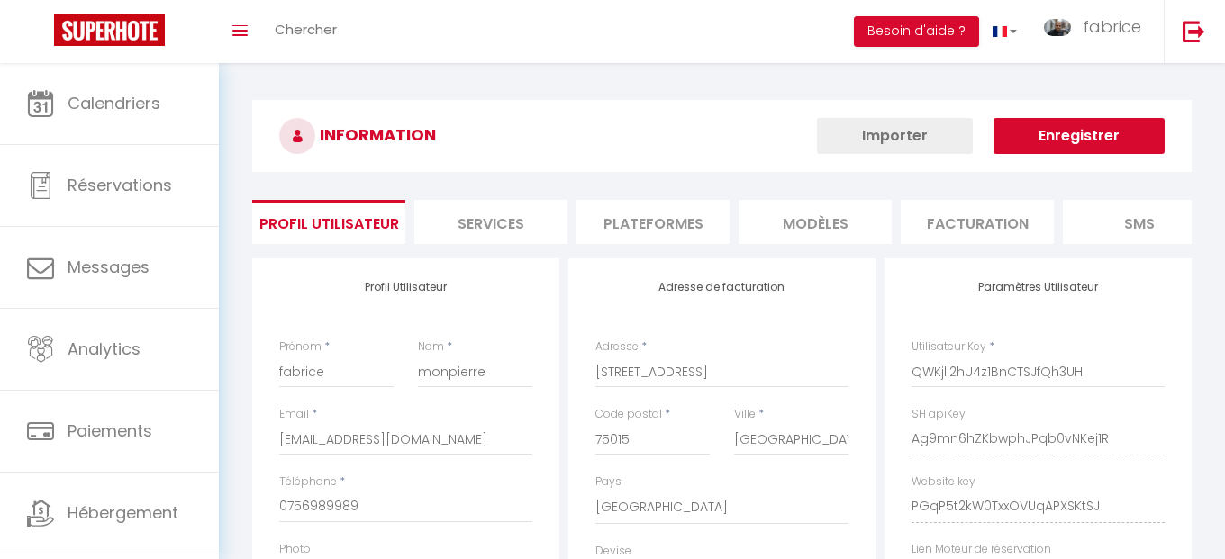
type input "Ag9mn6hZKbwphJPqb0vNKej1R"
type input "PGqP5t2kW0TxxOVUqAPXSKtSJ"
type input "[URL][DOMAIN_NAME]"
select select "fr"
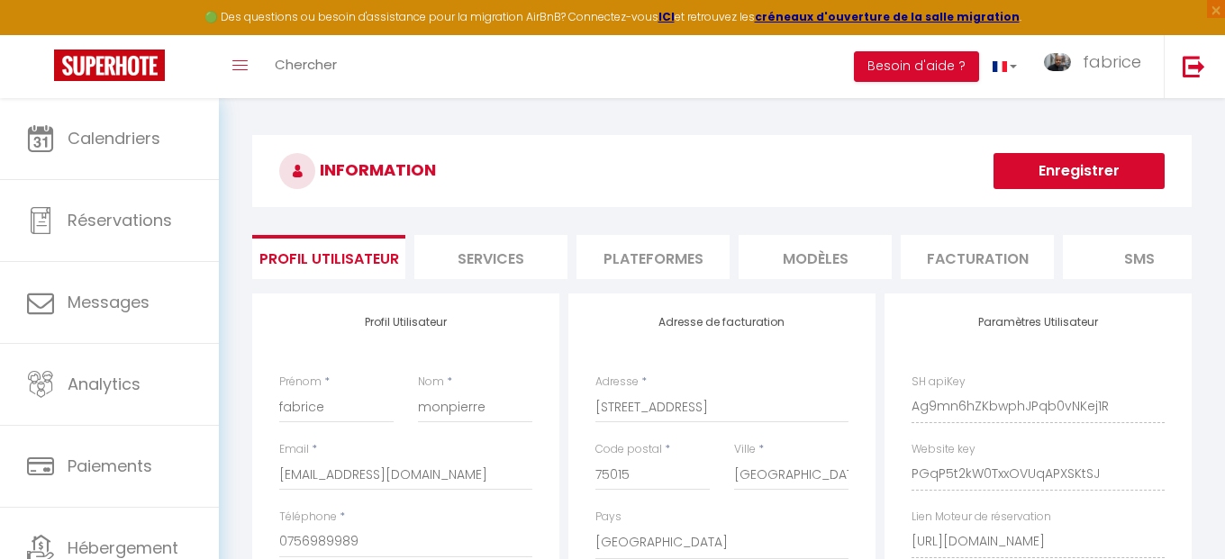
click at [632, 256] on li "Plateformes" at bounding box center [653, 257] width 153 height 44
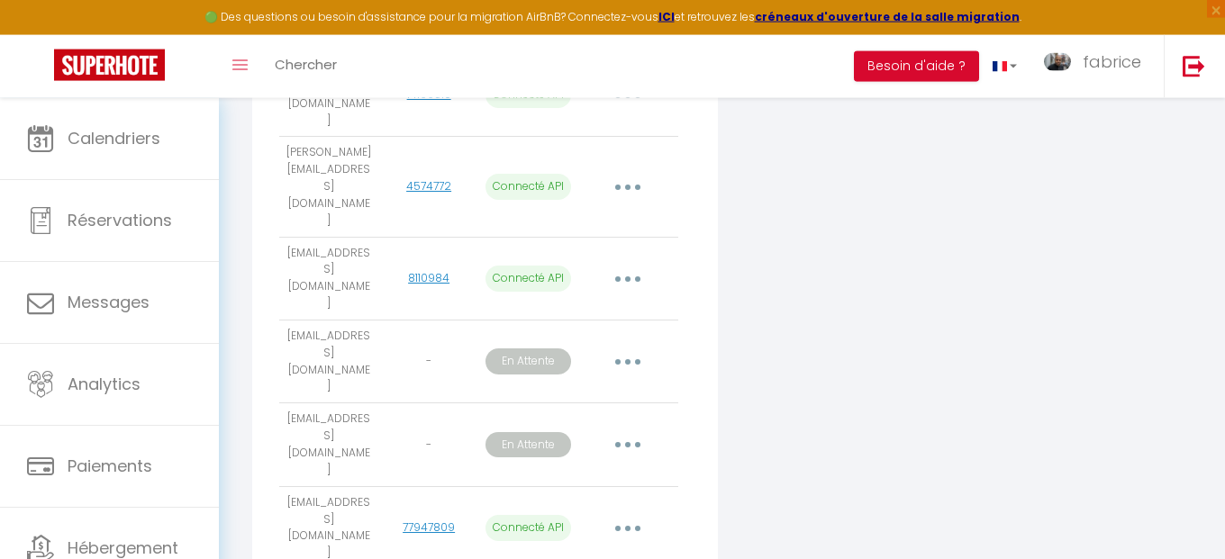
scroll to position [822, 0]
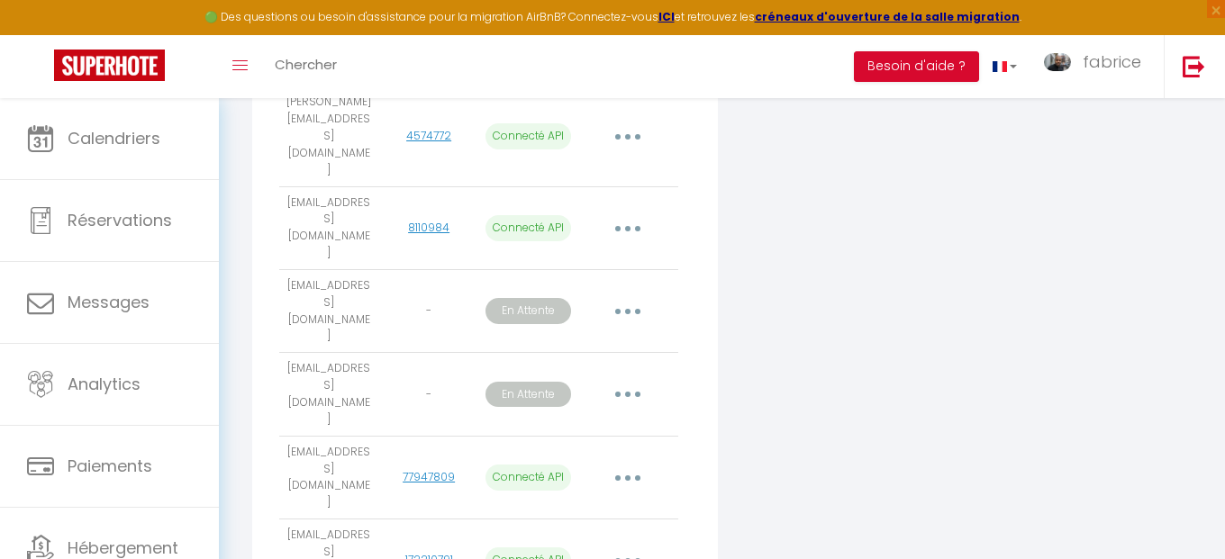
select select
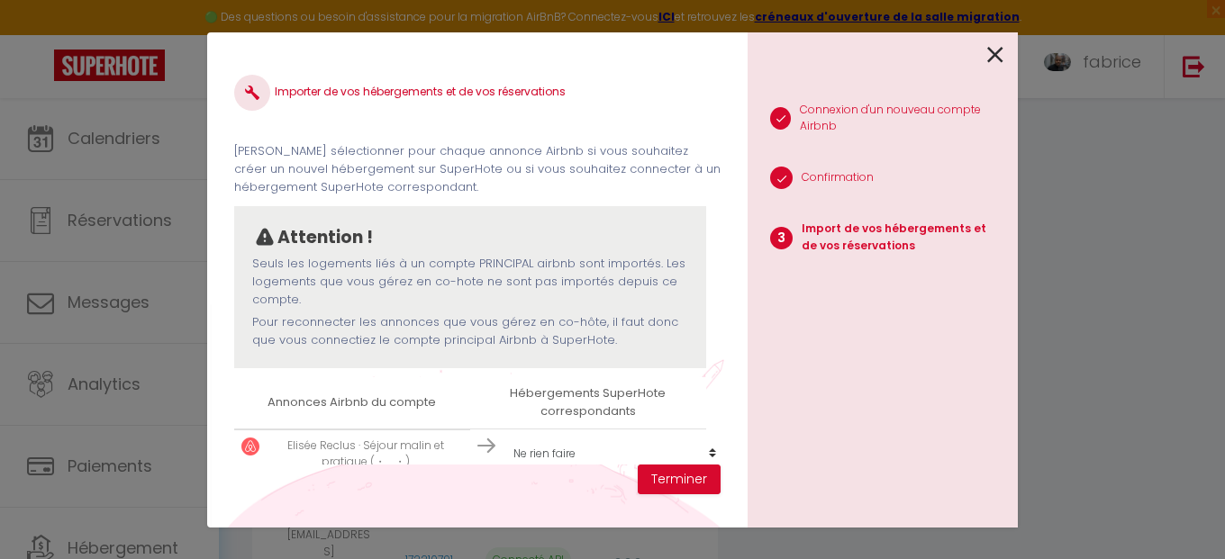
scroll to position [27, 0]
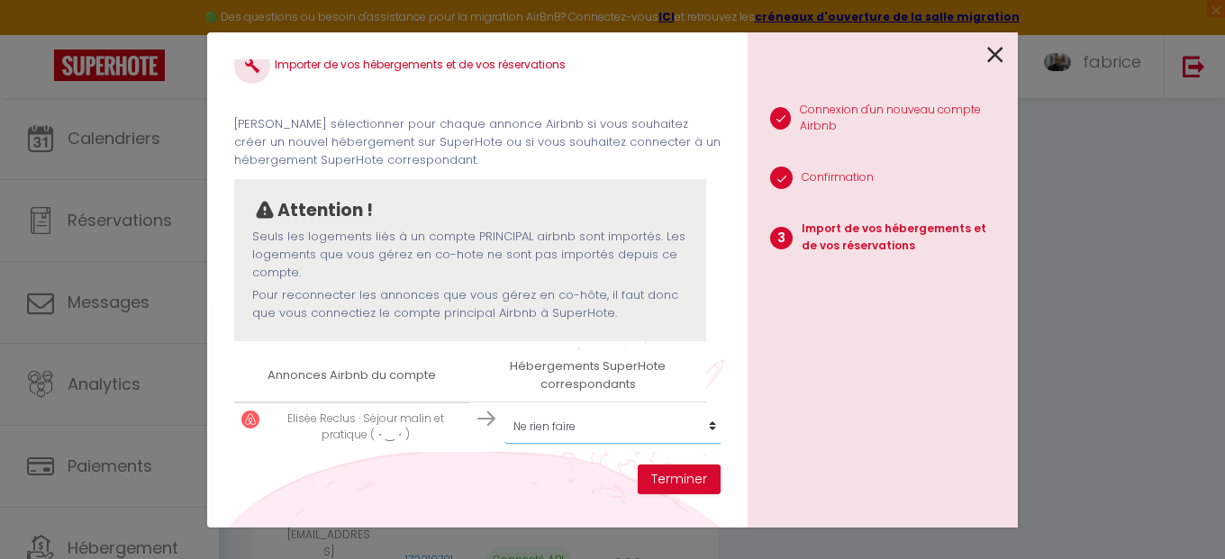
click at [694, 425] on select "Créer un nouvel hébergement Ne rien faire Aubervilliers Florent · Moderne & fon…" at bounding box center [615, 427] width 222 height 34
click at [676, 482] on button "Terminer" at bounding box center [679, 480] width 83 height 31
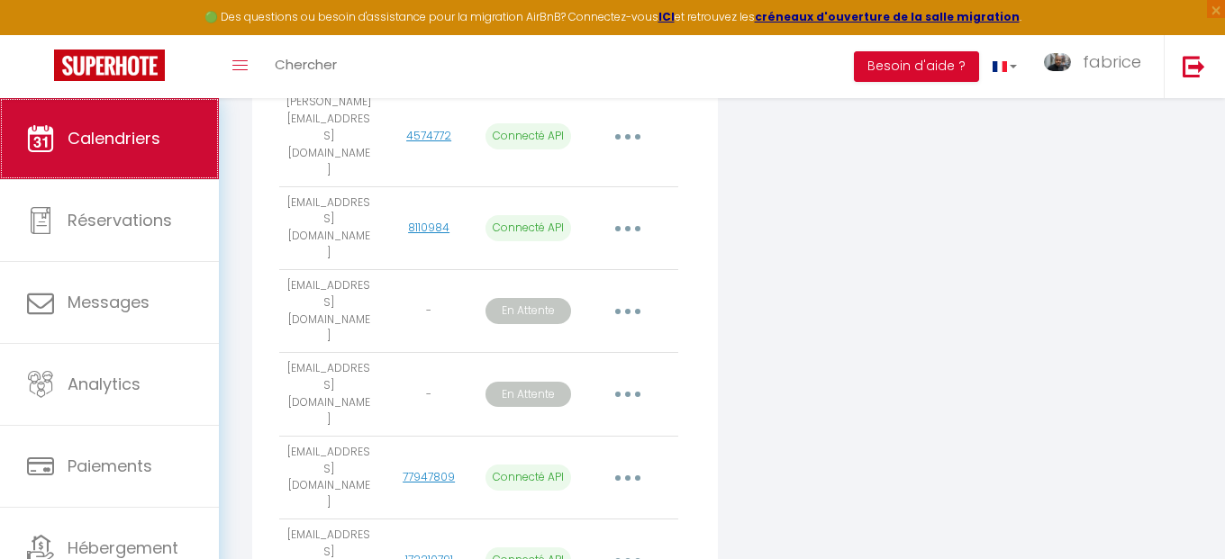
click at [135, 151] on link "Calendriers" at bounding box center [109, 138] width 219 height 81
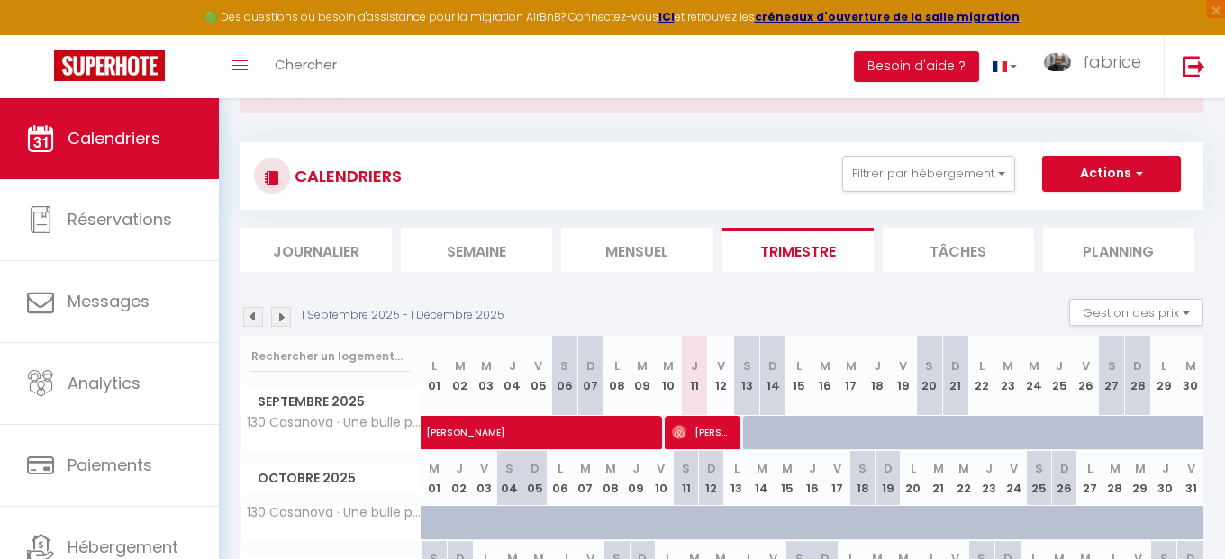
scroll to position [103, 0]
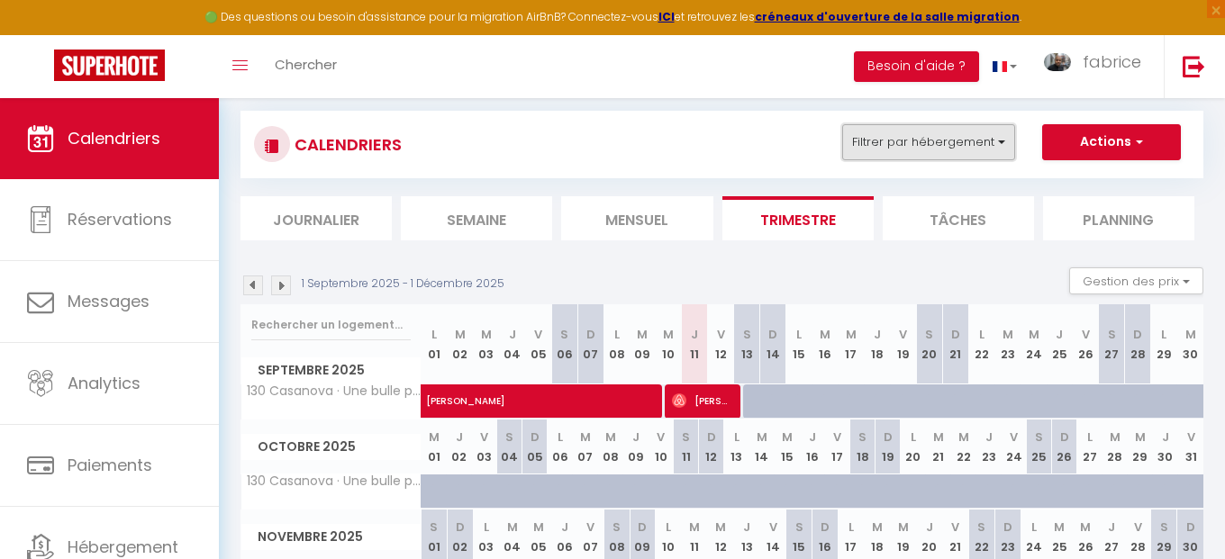
click at [903, 147] on button "Filtrer par hébergement" at bounding box center [928, 142] width 173 height 36
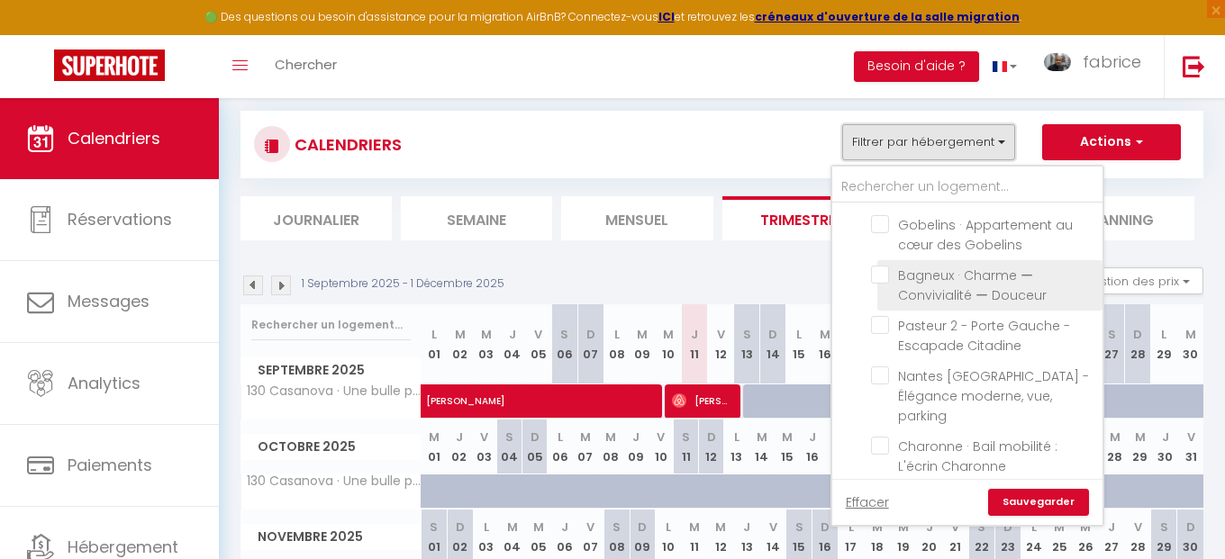
scroll to position [865, 0]
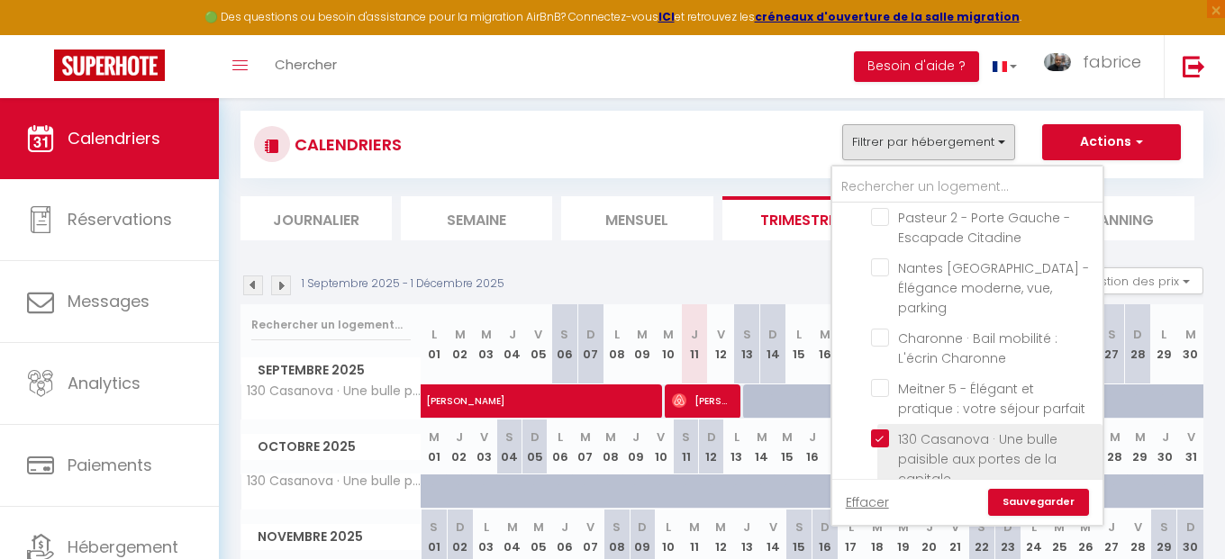
click at [885, 430] on input "130 Casanova · Une bulle paisible aux portes de la capitale" at bounding box center [983, 439] width 225 height 18
checkbox input "false"
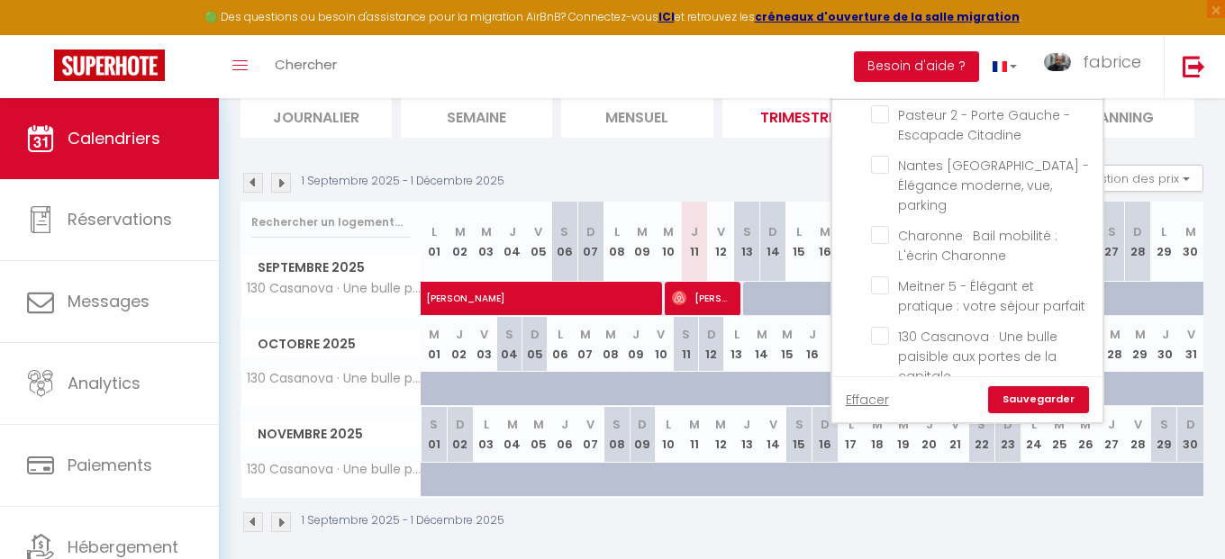
scroll to position [1075, 0]
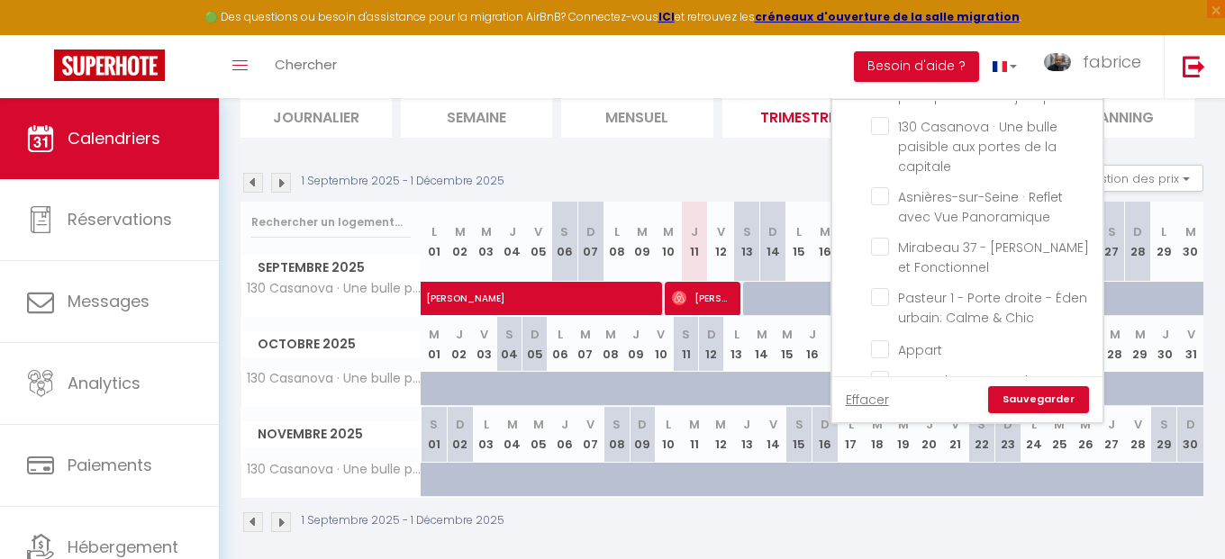
click at [716, 168] on div "1 Septembre 2025 - 1 Décembre 2025 Gestion des prix Nb Nuits minimum Règles Dis…" at bounding box center [722, 183] width 963 height 37
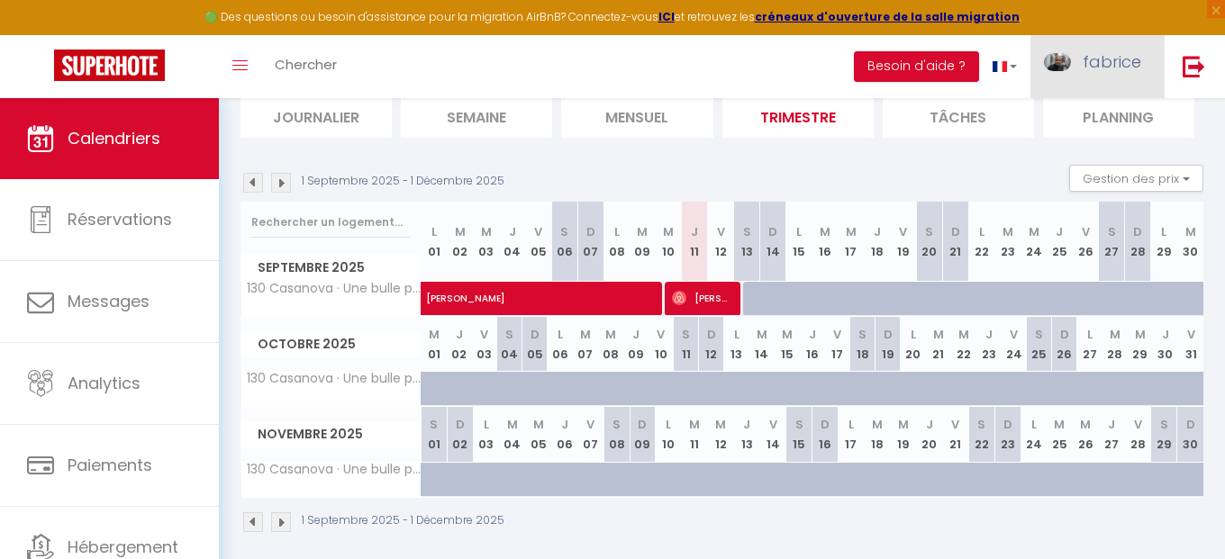
click at [1111, 67] on span "fabrice" at bounding box center [1112, 61] width 59 height 23
click at [1085, 122] on link "Paramètres" at bounding box center [1091, 125] width 133 height 31
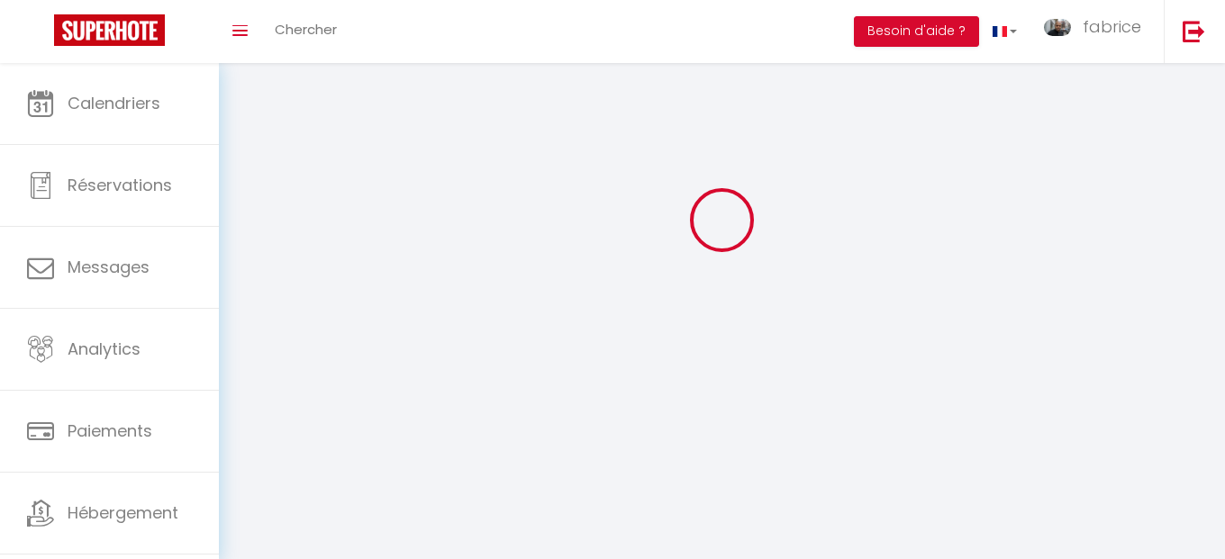
select select "fr"
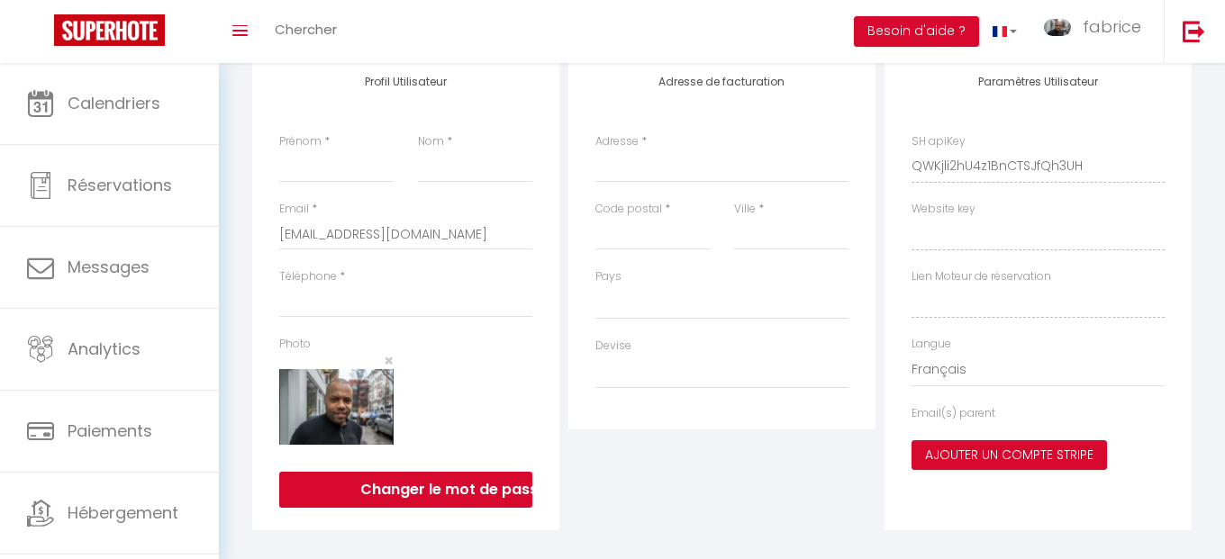
type input "fabrice"
type input "monpierre"
type input "0756989989"
type input "[STREET_ADDRESS]"
type input "75015"
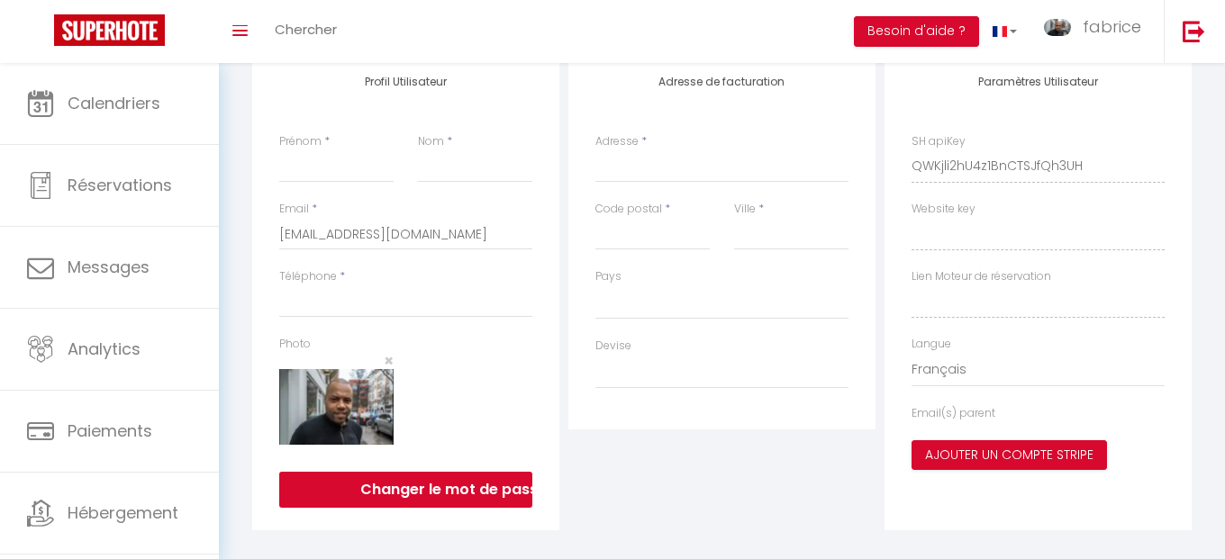
type input "[GEOGRAPHIC_DATA]"
type input "Ag9mn6hZKbwphJPqb0vNKej1R"
type input "PGqP5t2kW0TxxOVUqAPXSKtSJ"
type input "[URL][DOMAIN_NAME]"
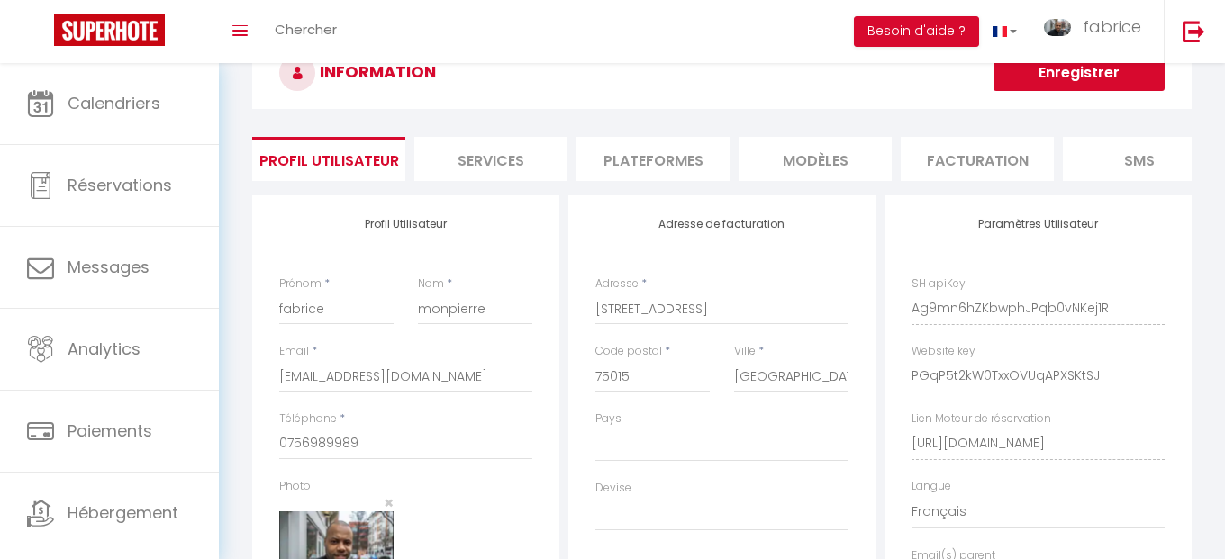
select select "1"
select select "28"
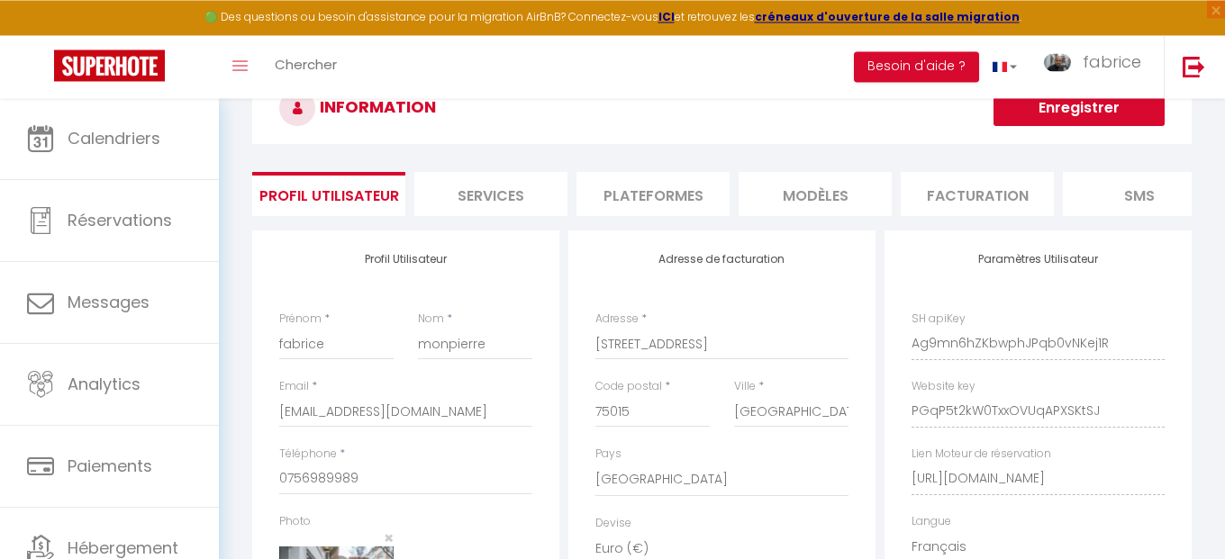
scroll to position [107, 0]
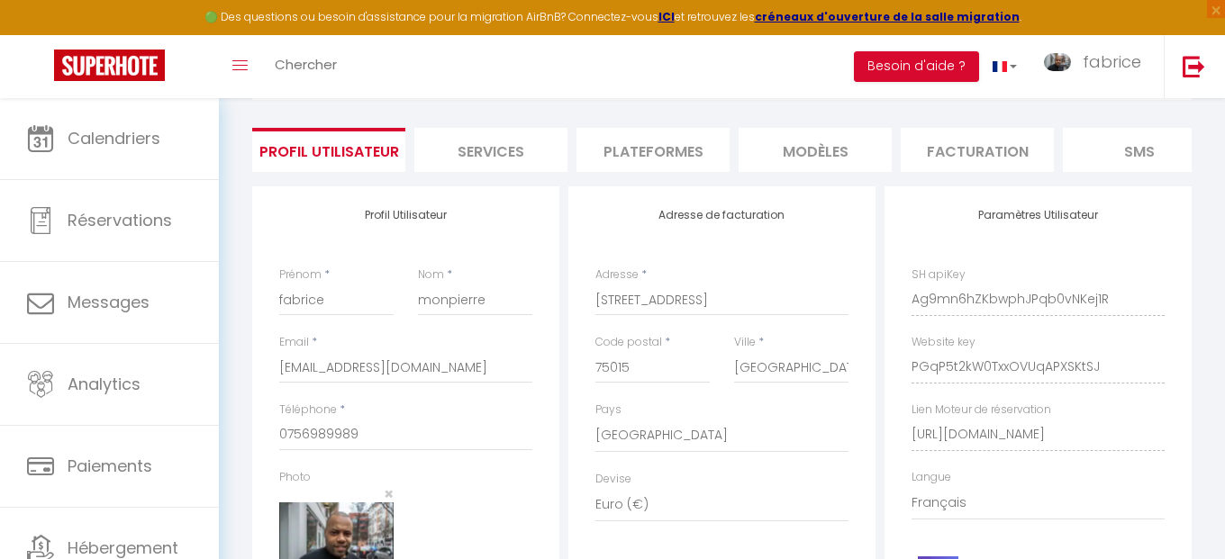
click at [654, 140] on li "Plateformes" at bounding box center [653, 150] width 153 height 44
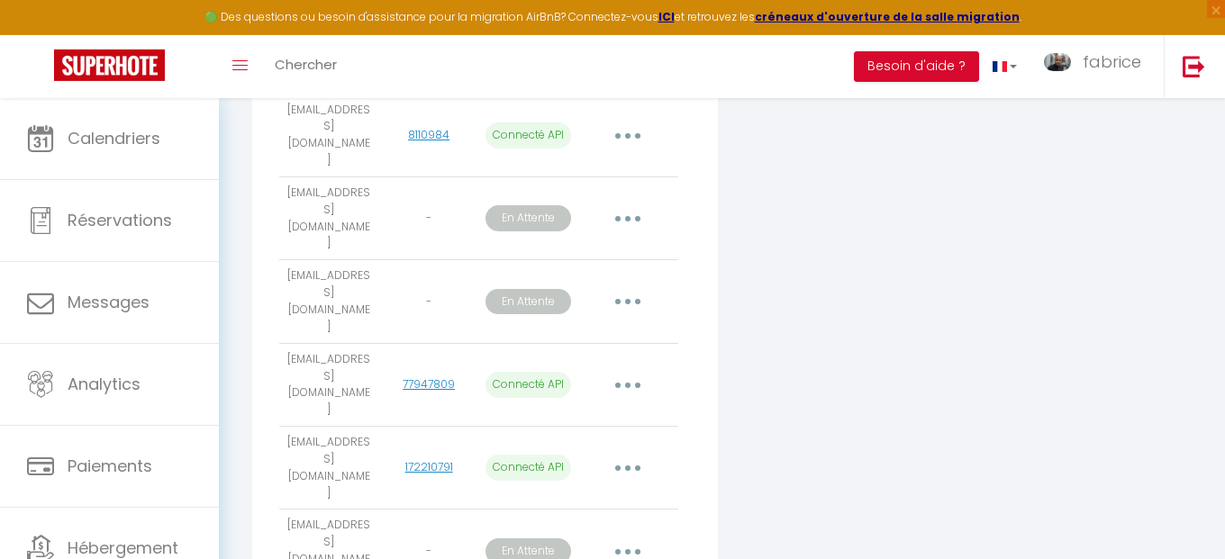
scroll to position [929, 0]
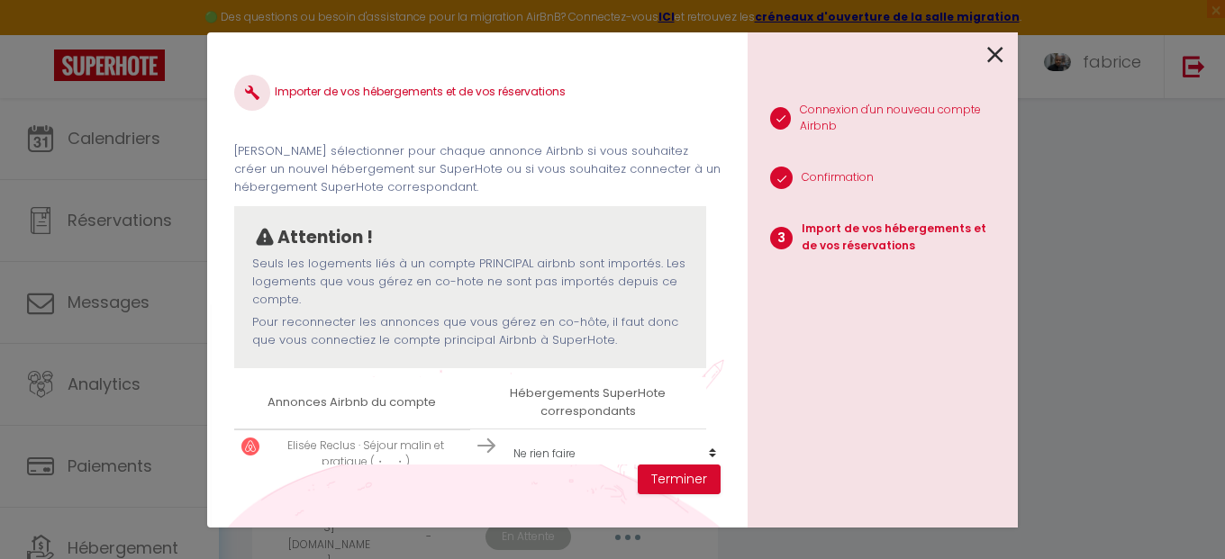
scroll to position [27, 0]
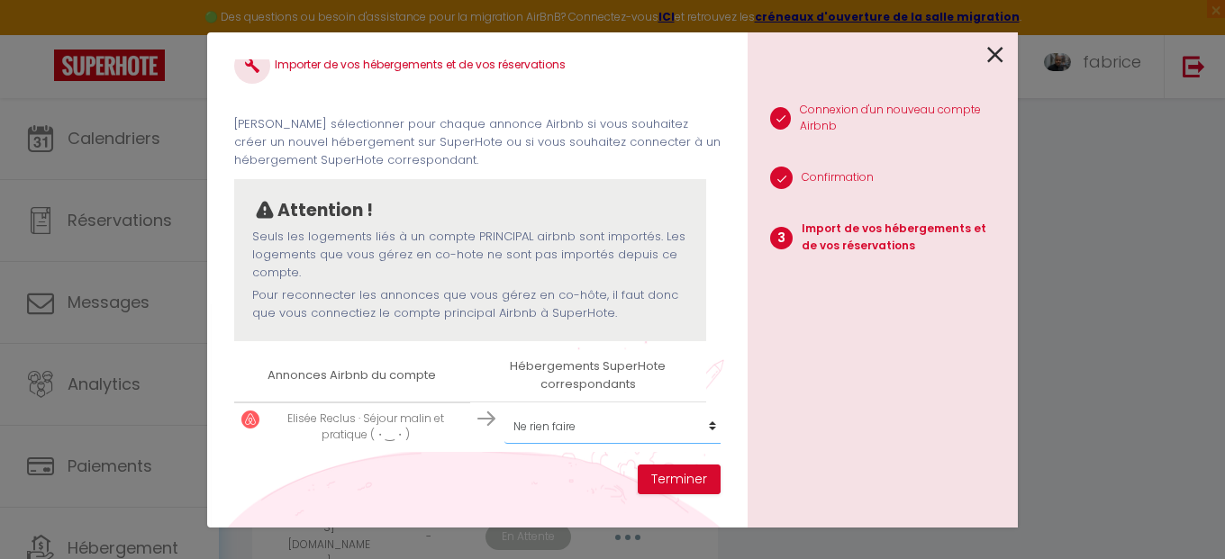
click at [504, 410] on select "Créer un nouvel hébergement Ne rien faire Aubervilliers Florent · Moderne & fon…" at bounding box center [615, 427] width 222 height 34
select select "create_new"
click option "Créer un nouvel hébergement" at bounding box center [0, 0] width 0 height 0
click at [694, 483] on button "Terminer" at bounding box center [679, 480] width 83 height 31
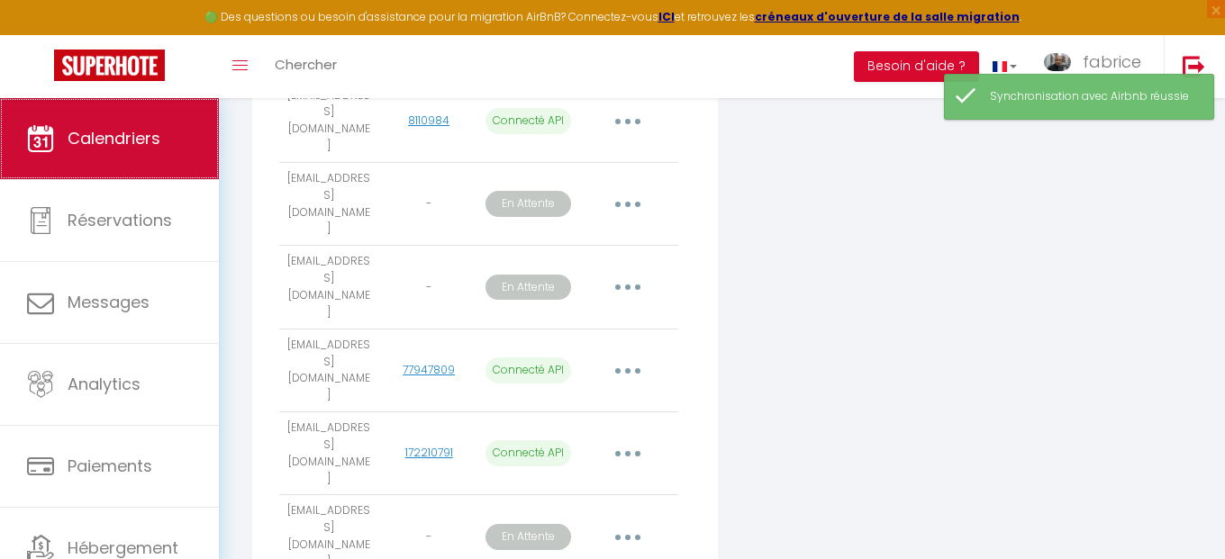
click at [139, 144] on span "Calendriers" at bounding box center [114, 138] width 93 height 23
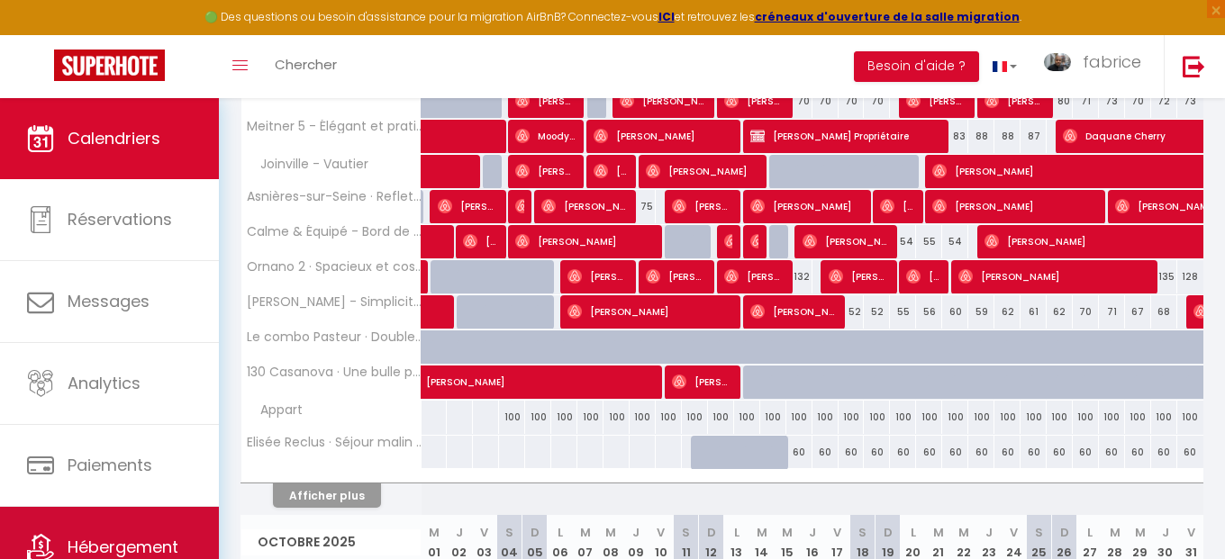
scroll to position [77, 0]
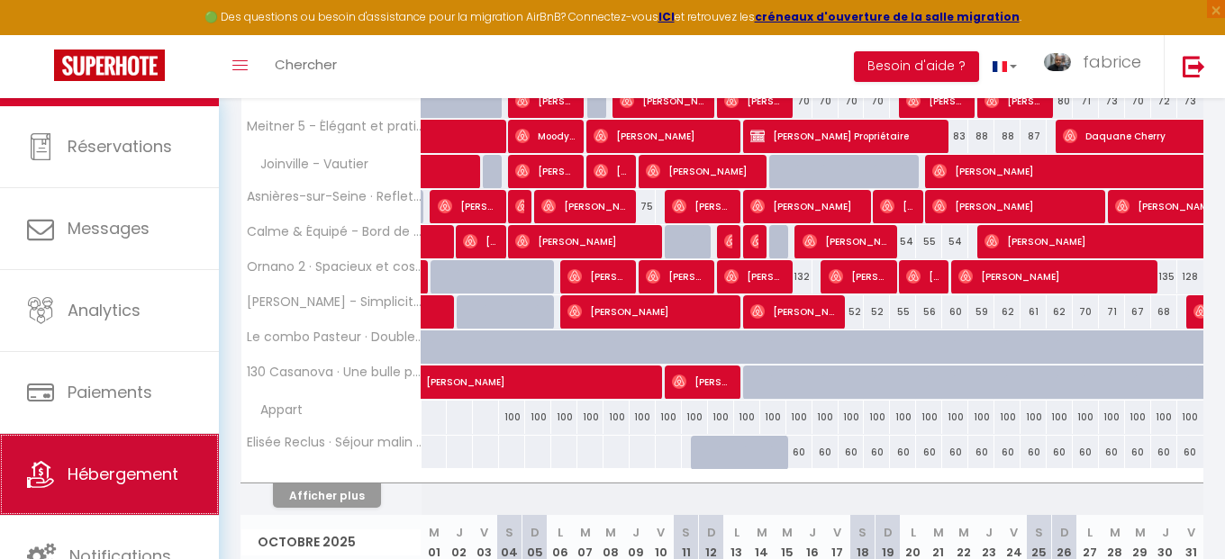
click at [91, 493] on link "Hébergement" at bounding box center [109, 474] width 219 height 81
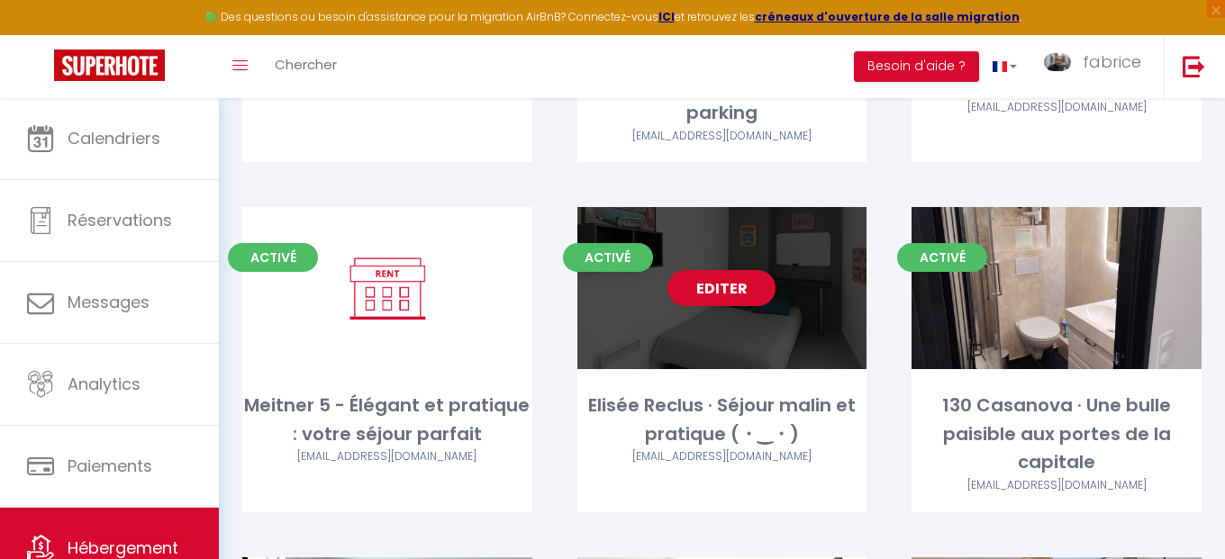
scroll to position [1746, 0]
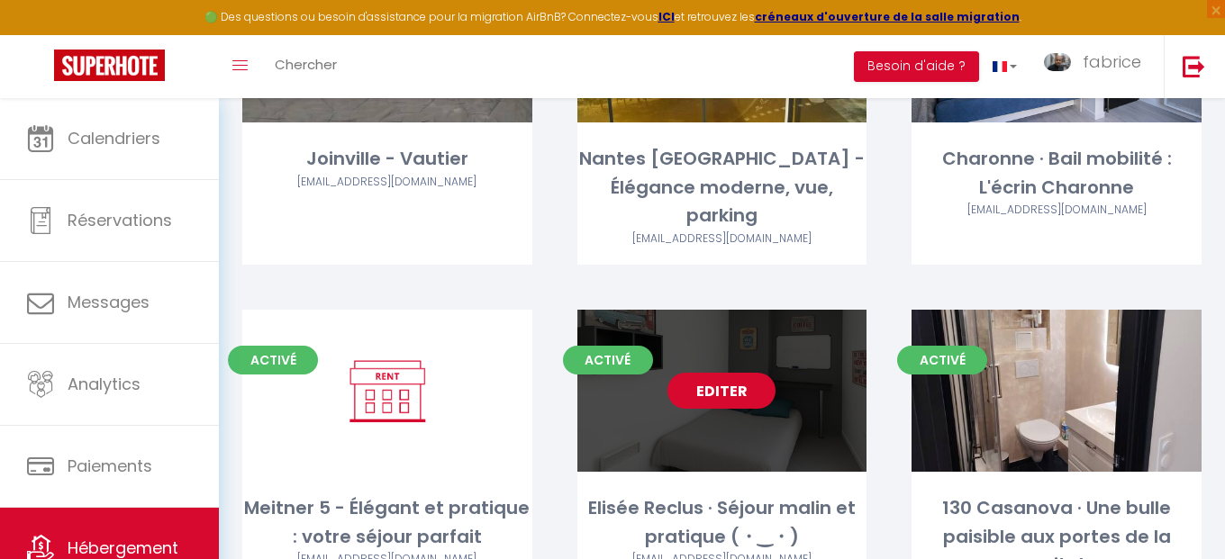
click at [726, 373] on link "Editer" at bounding box center [722, 391] width 108 height 36
select select "3"
select select "2"
select select "1"
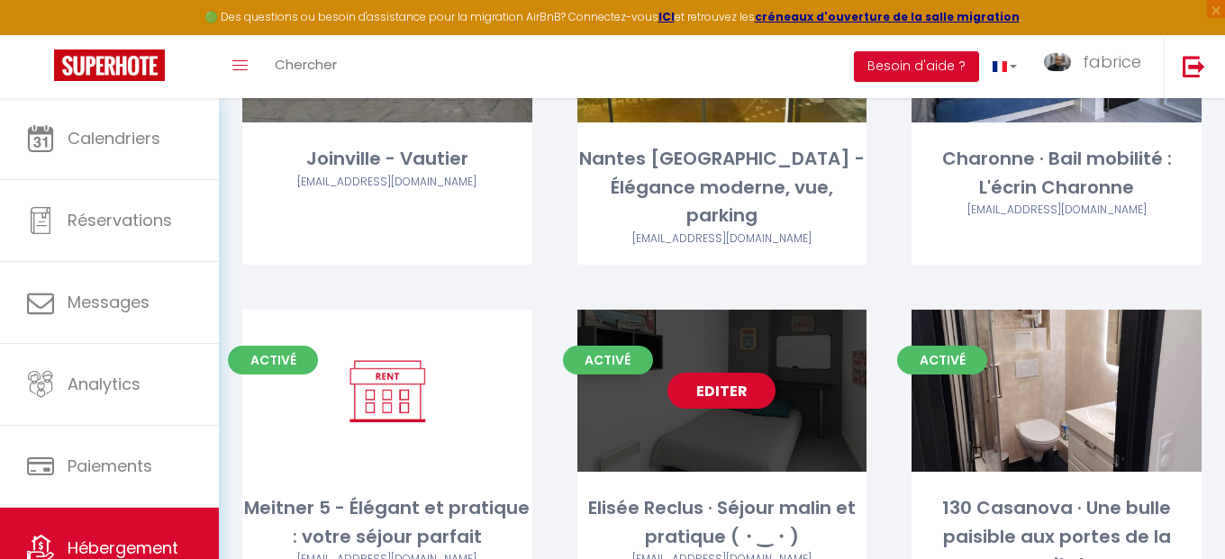
select select
select select "28"
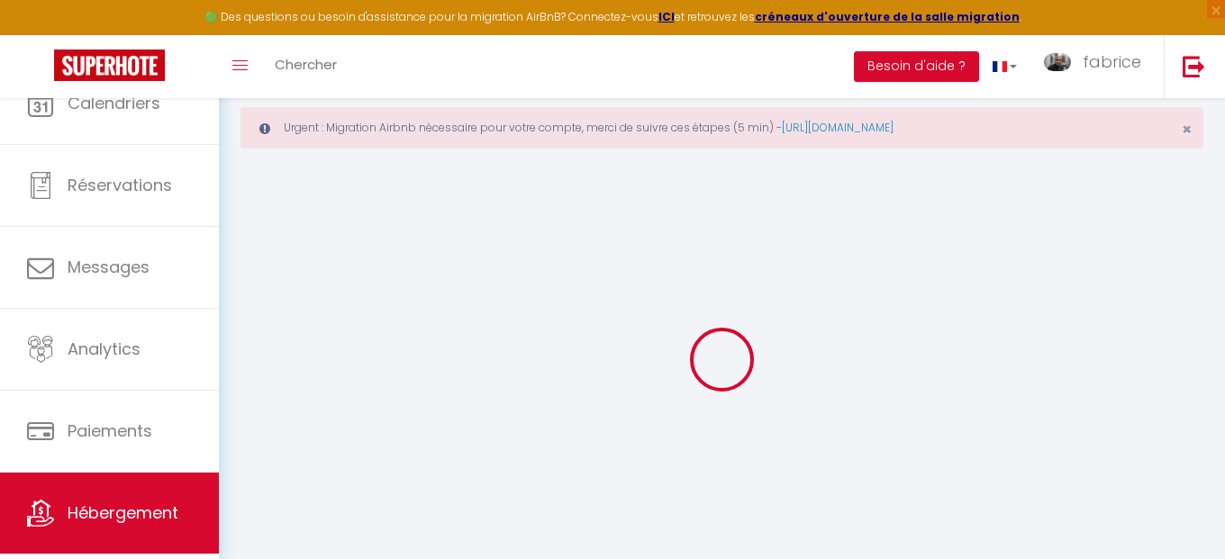
select select
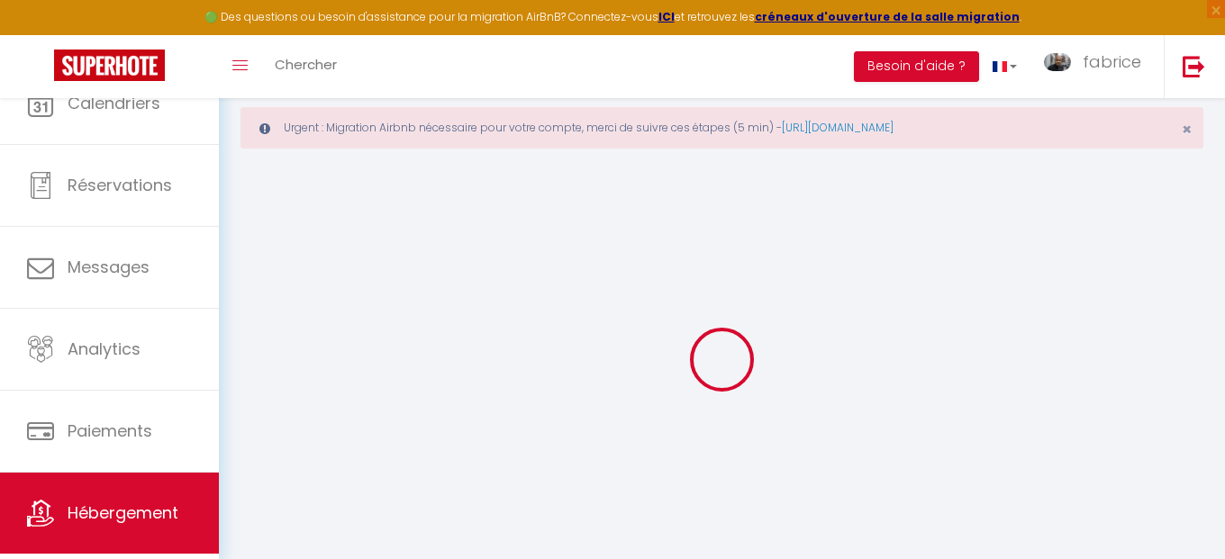
select select
checkbox input "false"
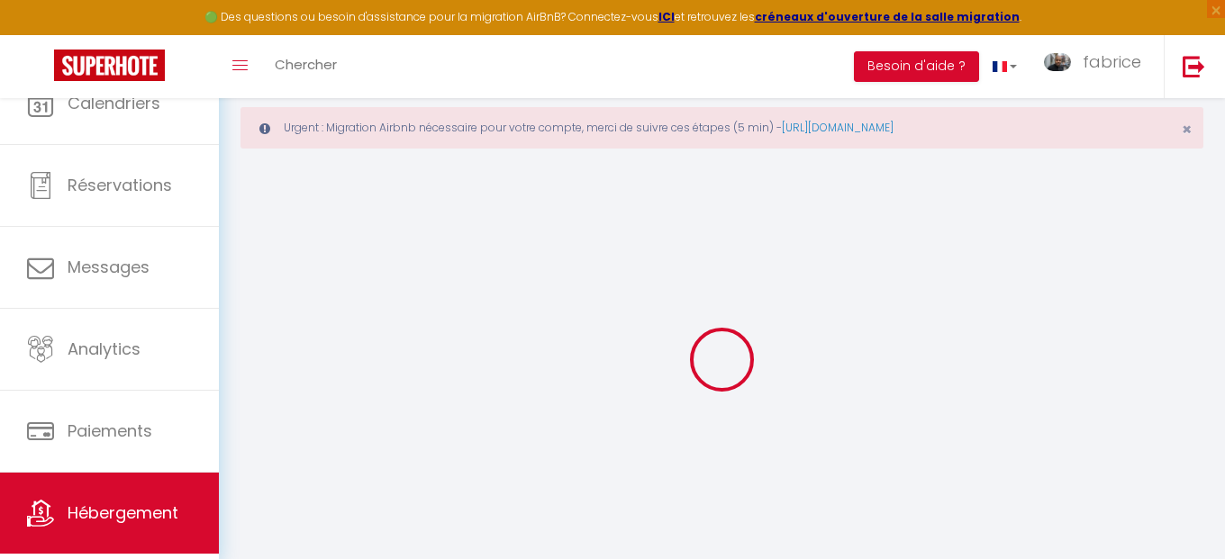
select select
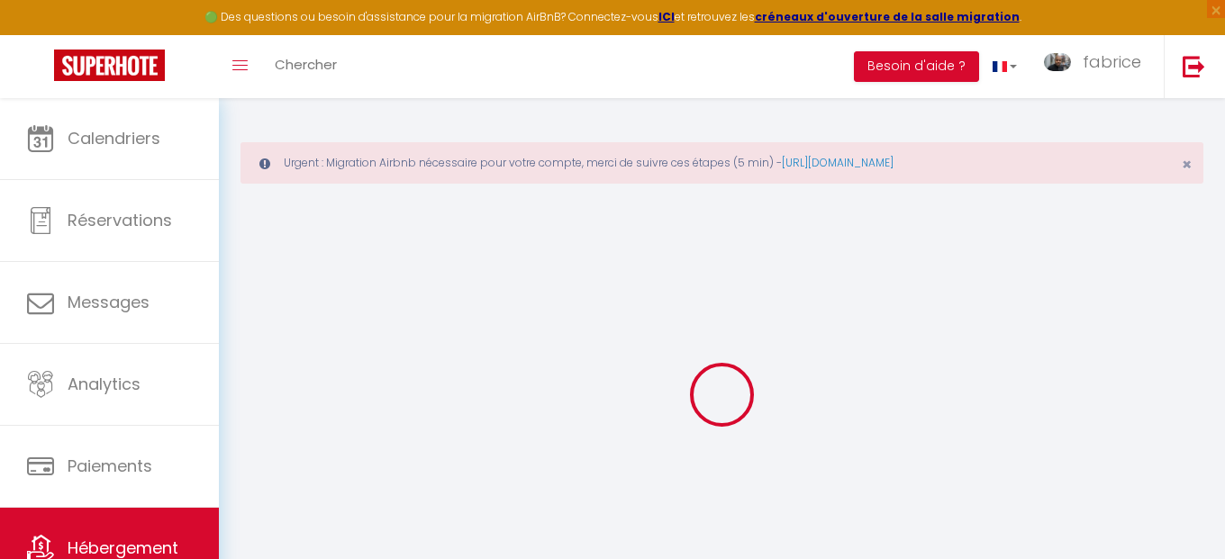
select select
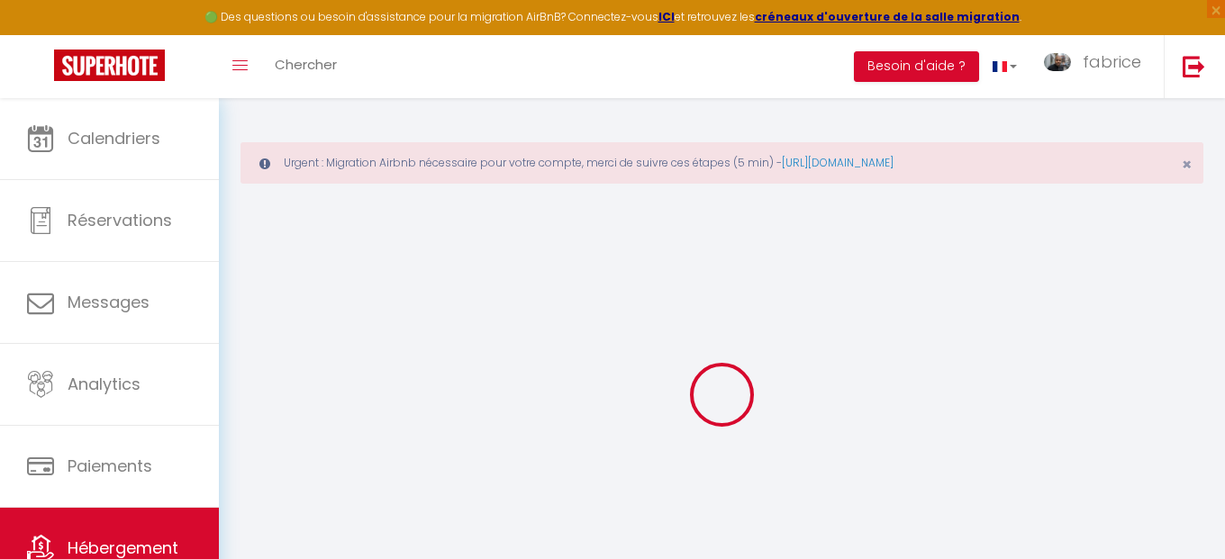
select select
checkbox input "false"
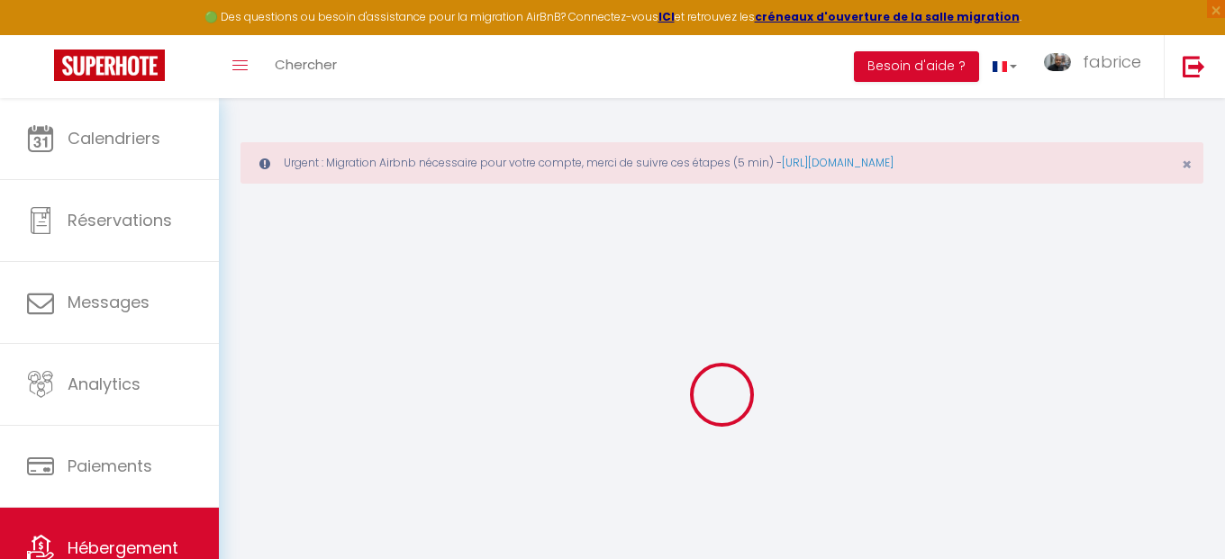
select select
type input "Elisée Reclus · Séjour malin et pratique (・‿・)"
select select "2"
select select "0"
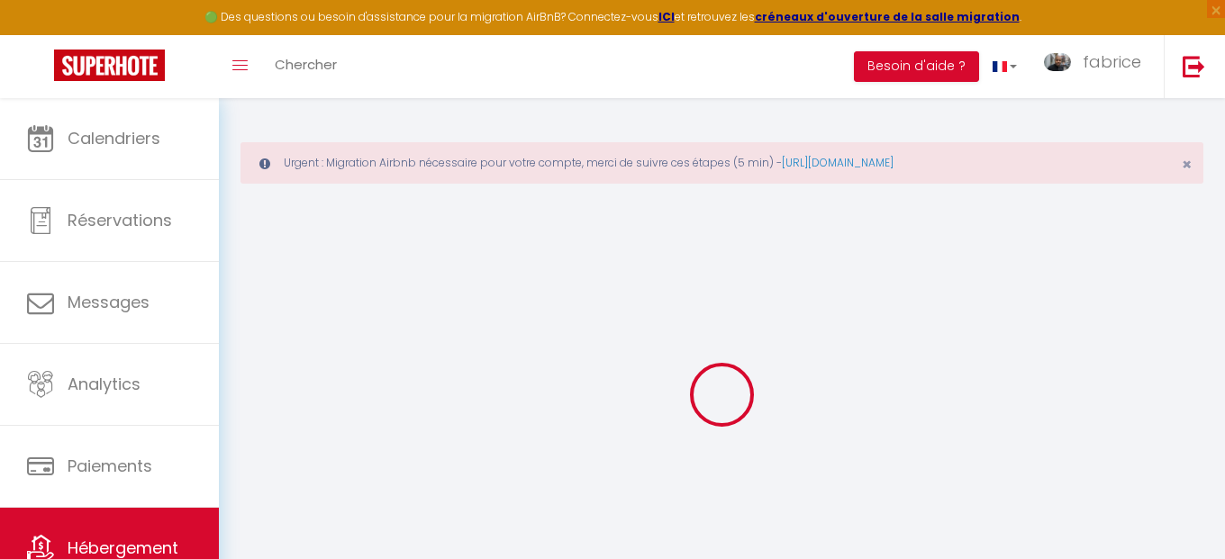
type input "54"
type input "30"
select select
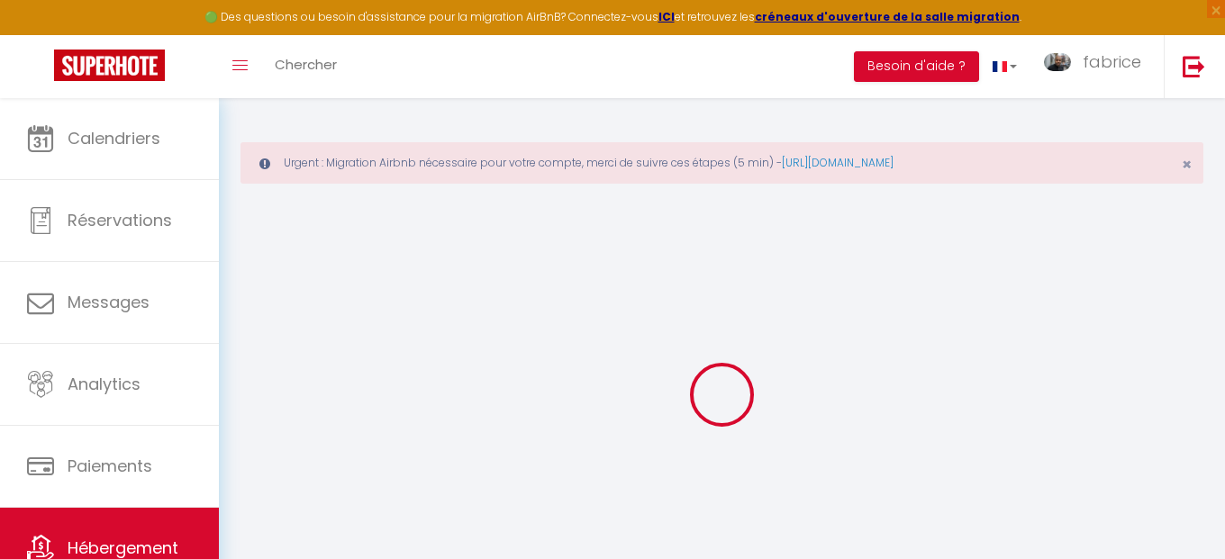
select select
type input "[STREET_ADDRESS] Reclus"
type input "93380"
type input "[GEOGRAPHIC_DATA]"
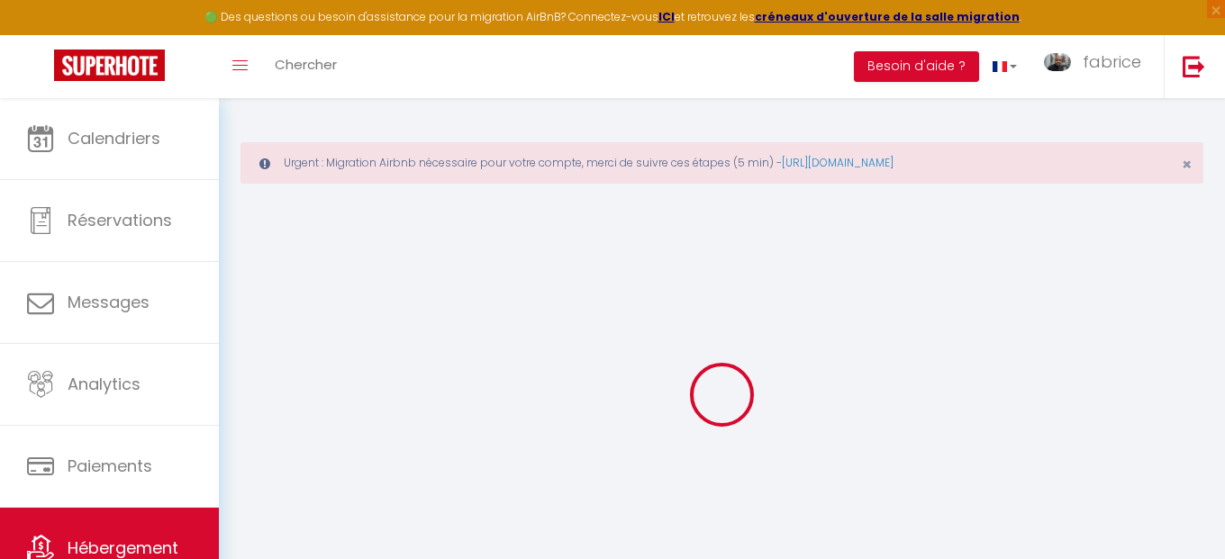
type input "[EMAIL_ADDRESS][DOMAIN_NAME]"
select select
checkbox input "false"
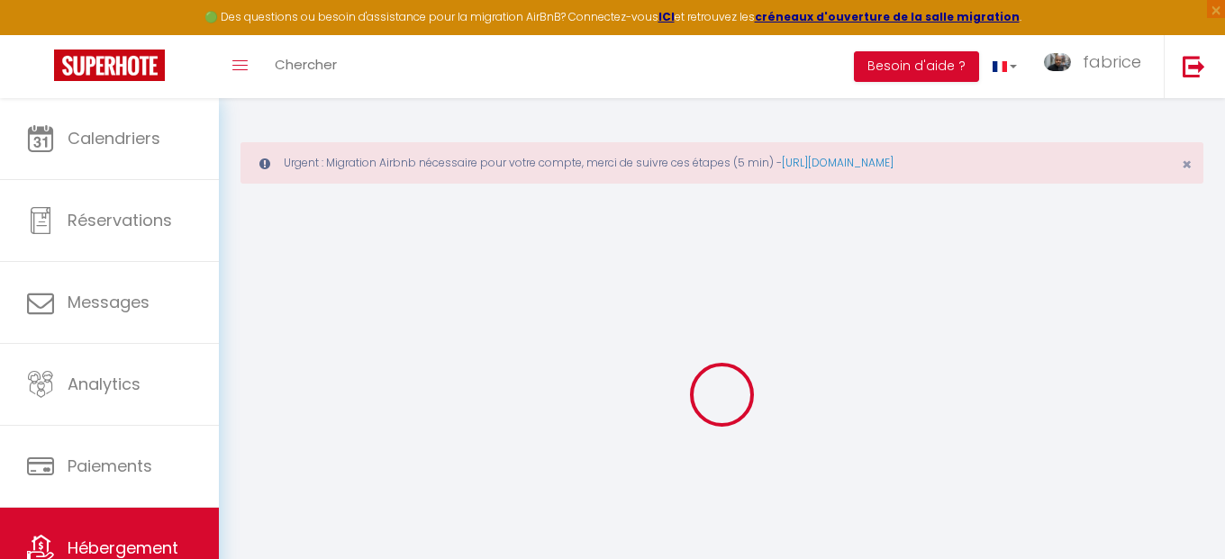
checkbox input "false"
type input "0"
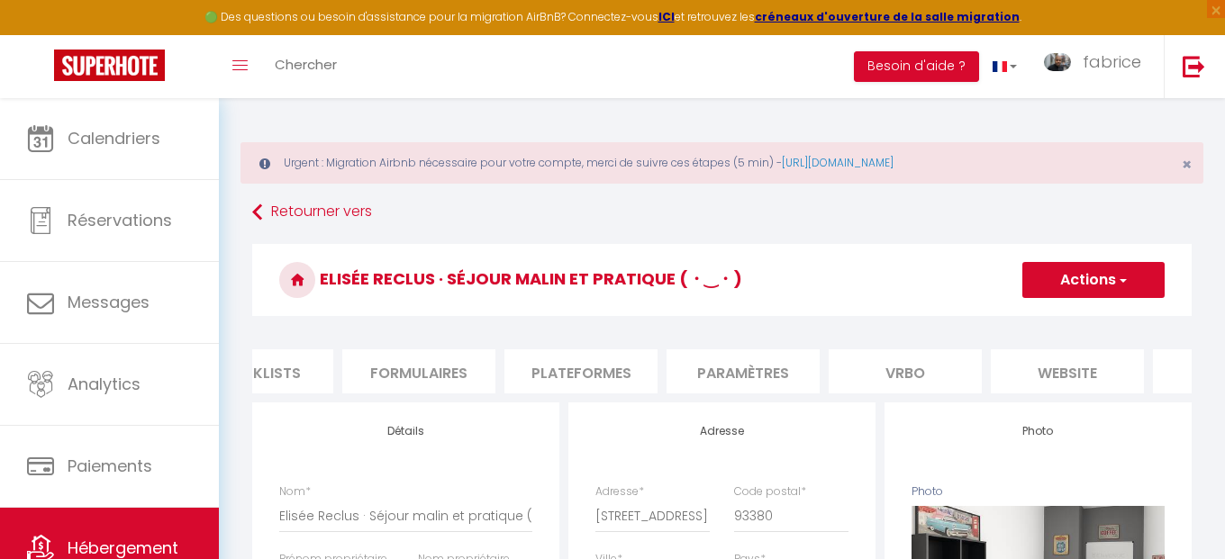
scroll to position [0, 769]
click at [1040, 372] on li "website" at bounding box center [1018, 372] width 153 height 44
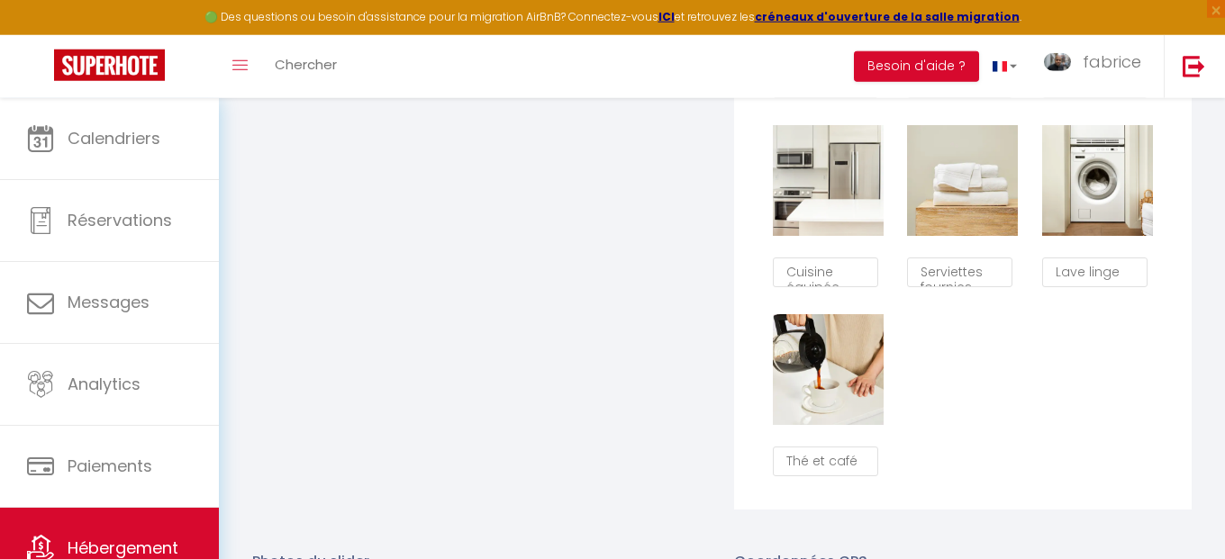
scroll to position [1848, 0]
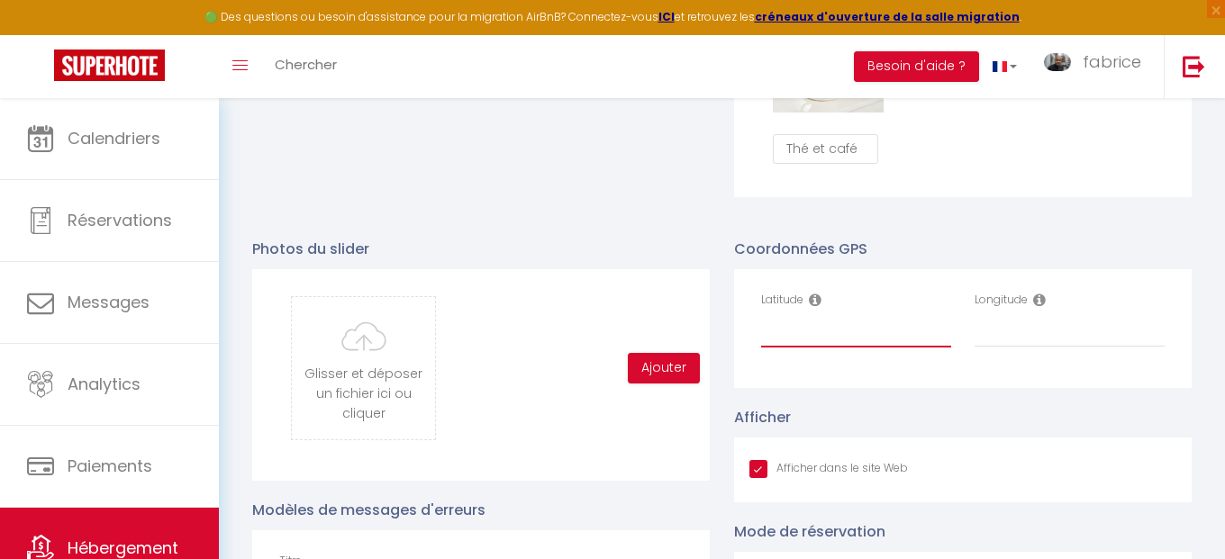
click at [804, 332] on input "Latitude" at bounding box center [856, 331] width 190 height 32
paste input "48.95159"
click at [1019, 337] on input "Longitude" at bounding box center [1070, 331] width 190 height 32
paste input "2.357967"
click at [898, 339] on input "48.95159" at bounding box center [856, 331] width 190 height 32
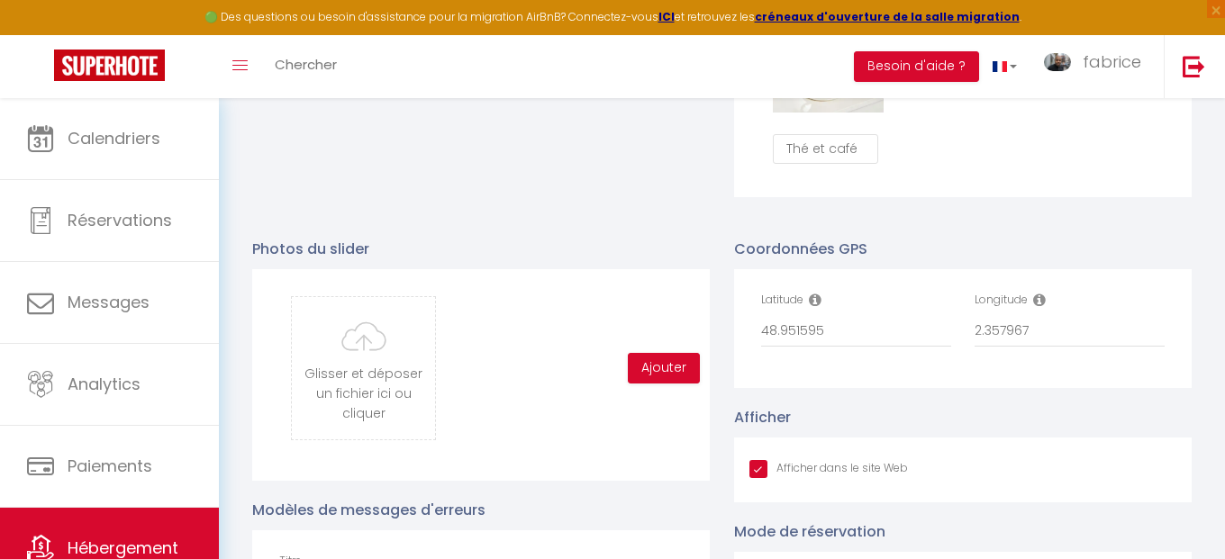
click at [761, 470] on input "Afficher dans le site Web" at bounding box center [828, 469] width 159 height 18
click at [813, 300] on icon at bounding box center [815, 300] width 13 height 14
click at [919, 235] on div "Coordonnées GPS Latitude 48.951595 Longitude 2.357967 Afficher Afficher dans le…" at bounding box center [963, 540] width 482 height 640
drag, startPoint x: 833, startPoint y: 324, endPoint x: 719, endPoint y: 311, distance: 115.2
click at [761, 320] on input "48.951595" at bounding box center [856, 331] width 190 height 32
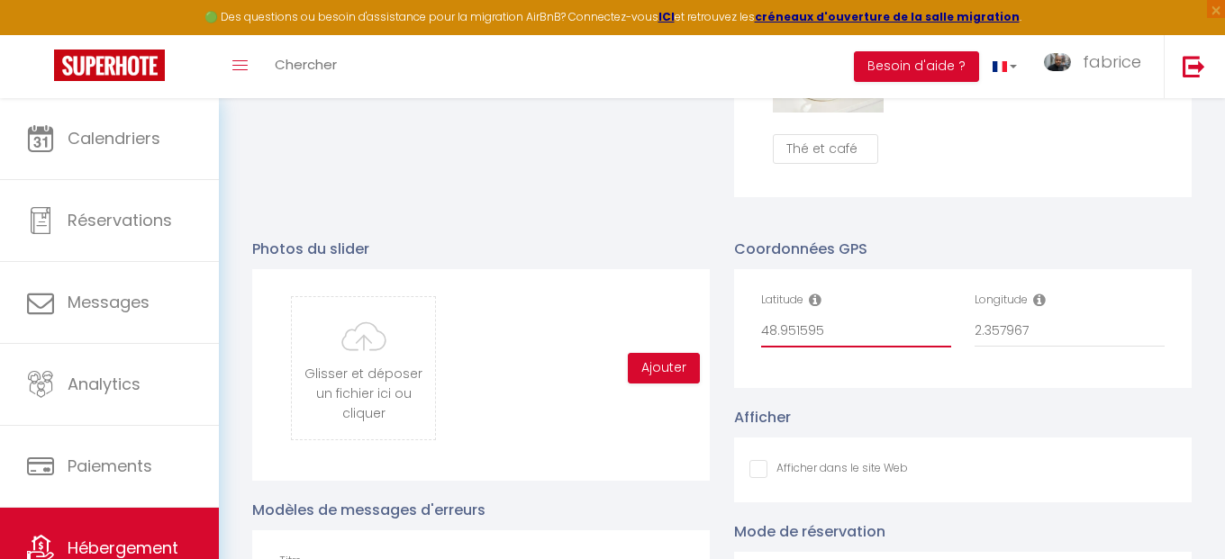
paste input "3"
drag, startPoint x: 1029, startPoint y: 329, endPoint x: 928, endPoint y: 304, distance: 103.8
click at [975, 320] on input "2.357967" at bounding box center [1070, 331] width 190 height 32
paste input "85"
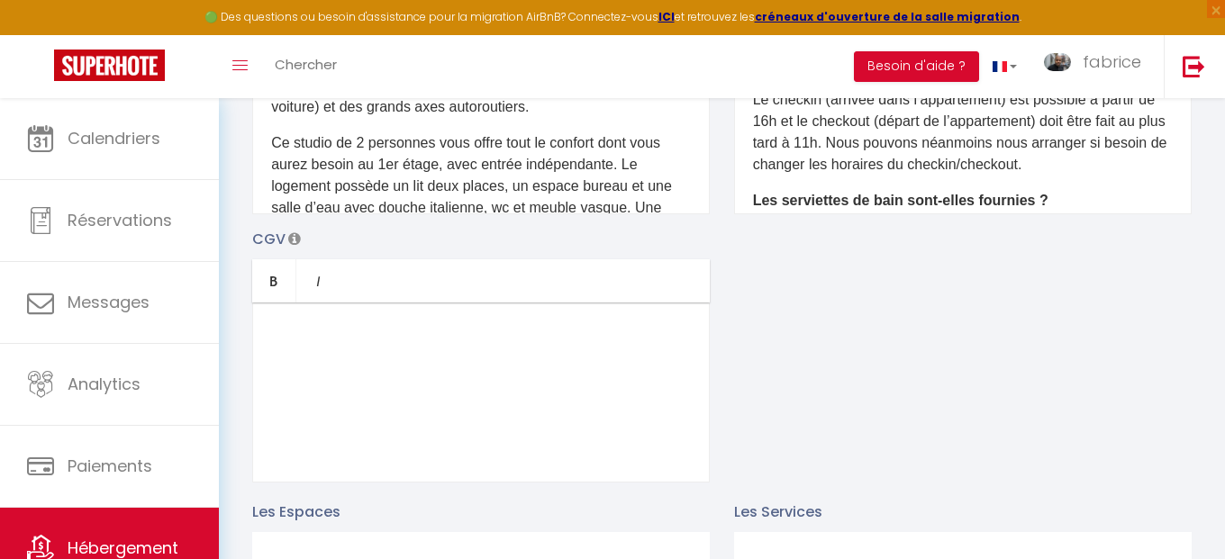
scroll to position [0, 0]
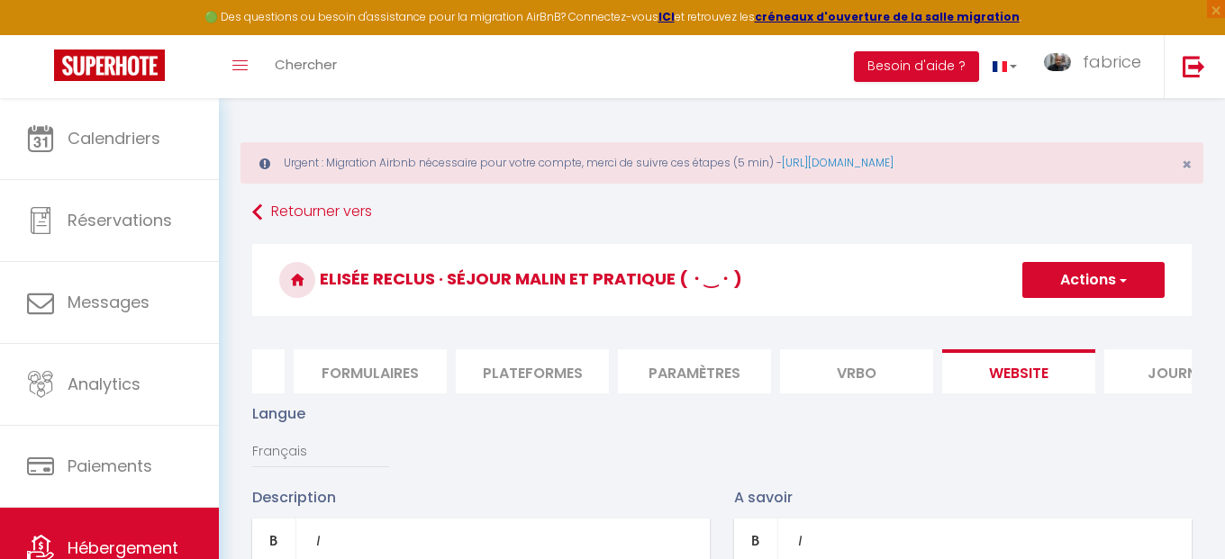
click at [1098, 290] on button "Actions" at bounding box center [1093, 280] width 142 height 36
click at [1077, 318] on input "Enregistrer" at bounding box center [1073, 320] width 67 height 18
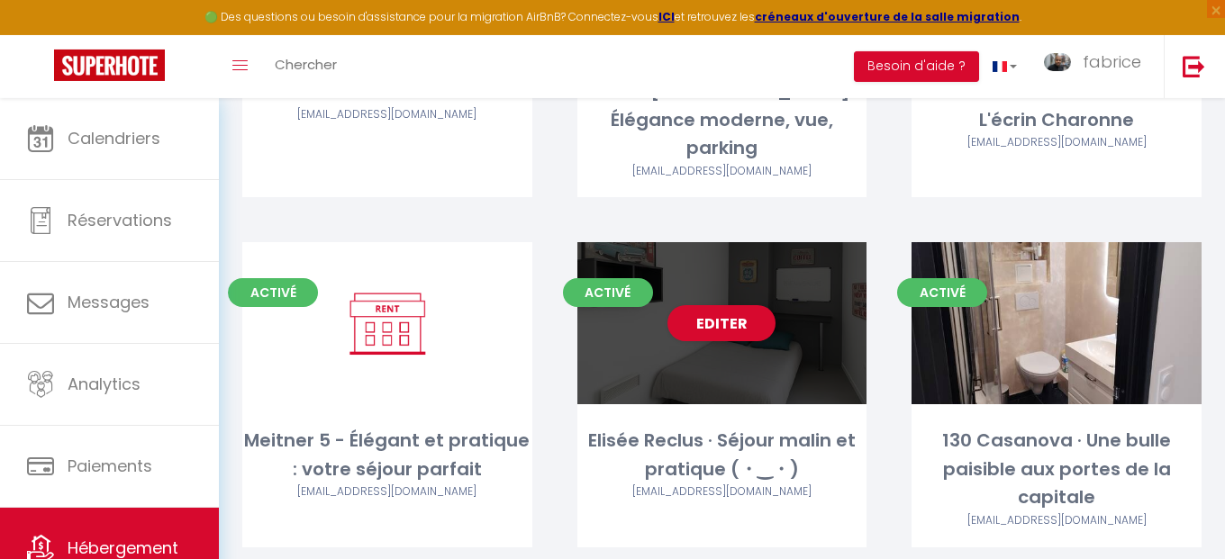
scroll to position [1848, 0]
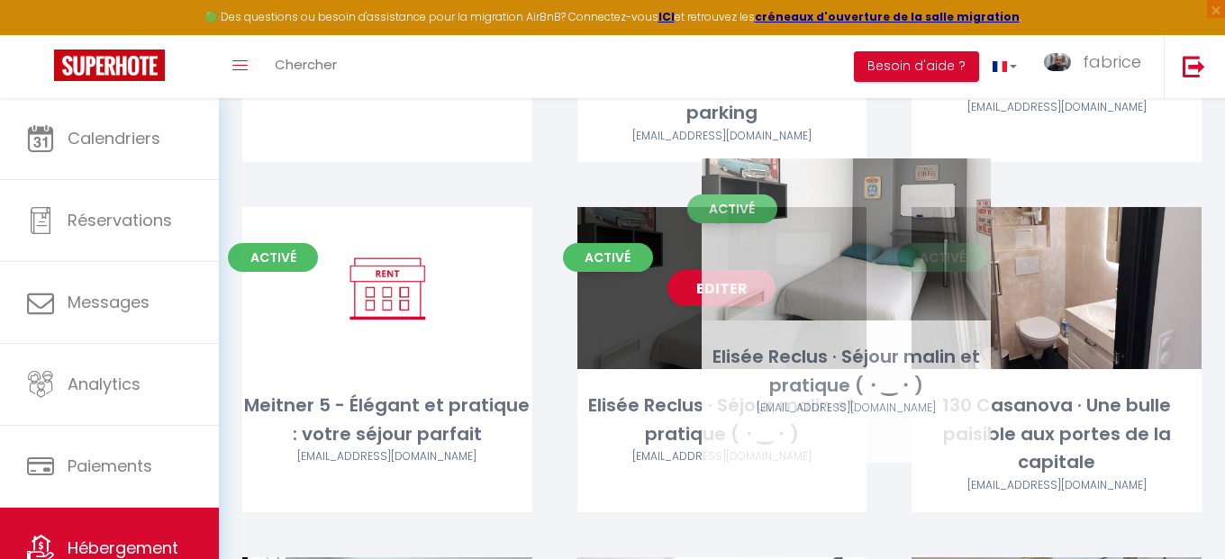
drag, startPoint x: 593, startPoint y: 324, endPoint x: 717, endPoint y: 360, distance: 129.4
click at [717, 392] on div "Elisée Reclus · Séjour malin et pratique (・‿・)" at bounding box center [722, 420] width 290 height 57
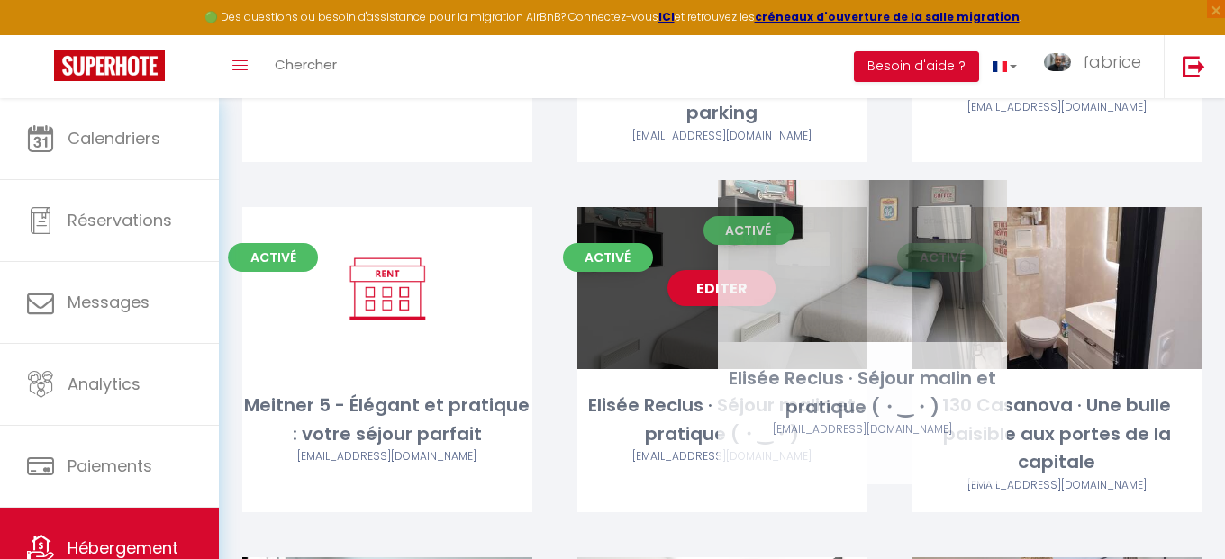
drag, startPoint x: 590, startPoint y: 322, endPoint x: 695, endPoint y: 353, distance: 109.1
click at [722, 392] on div "[PERSON_NAME] · Séjour malin et pratique (・‿・) [EMAIL_ADDRESS][DOMAIN_NAME]" at bounding box center [722, 438] width 290 height 92
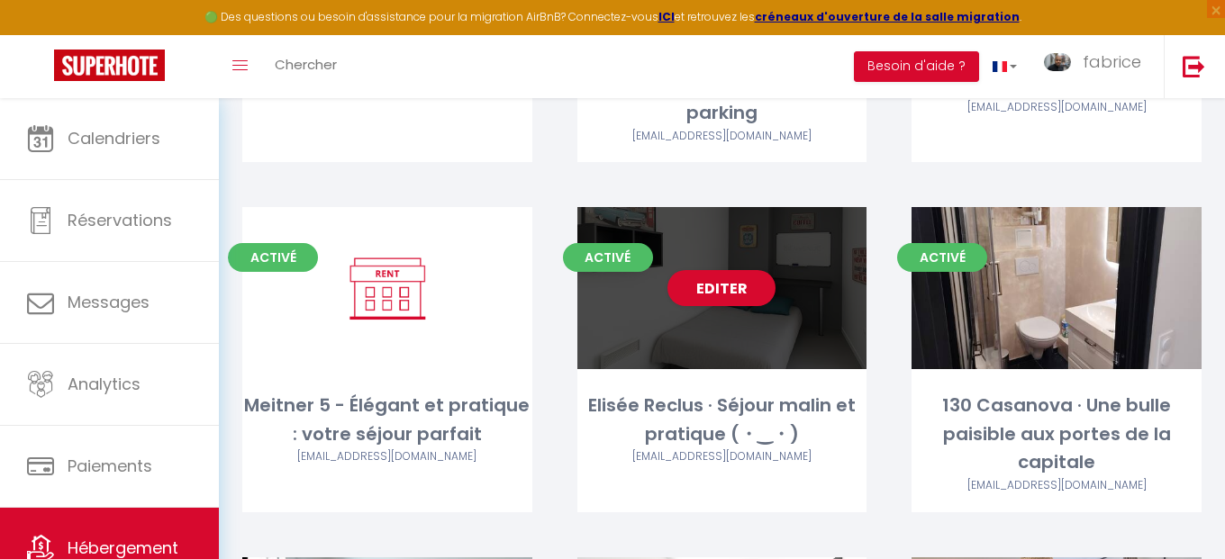
click at [658, 392] on div "Elisée Reclus · Séjour malin et pratique (・‿・)" at bounding box center [722, 420] width 290 height 57
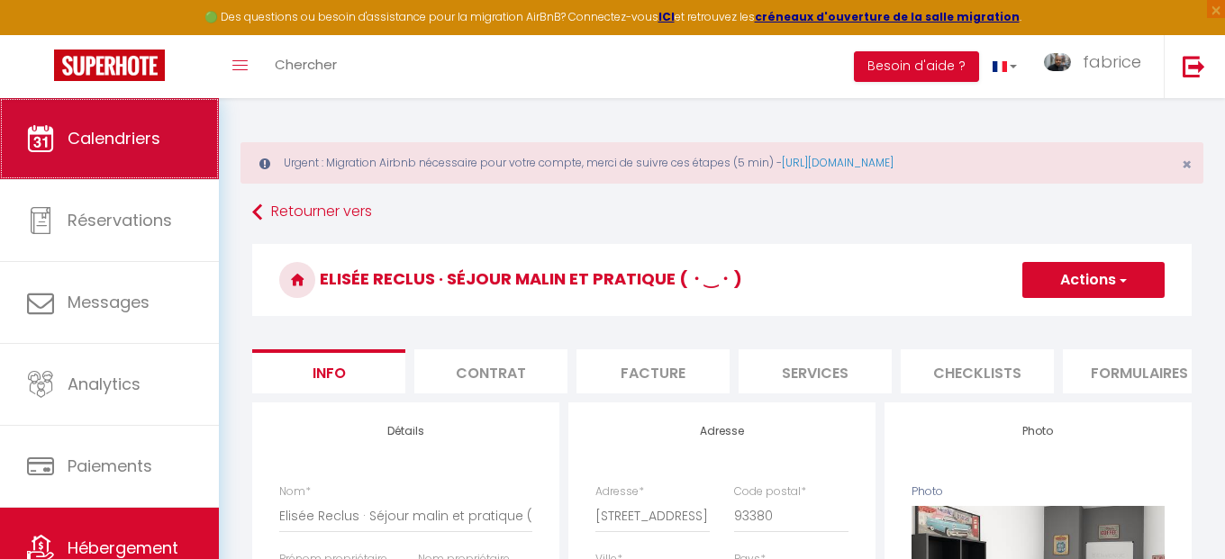
click at [90, 128] on link "Calendriers" at bounding box center [109, 138] width 219 height 81
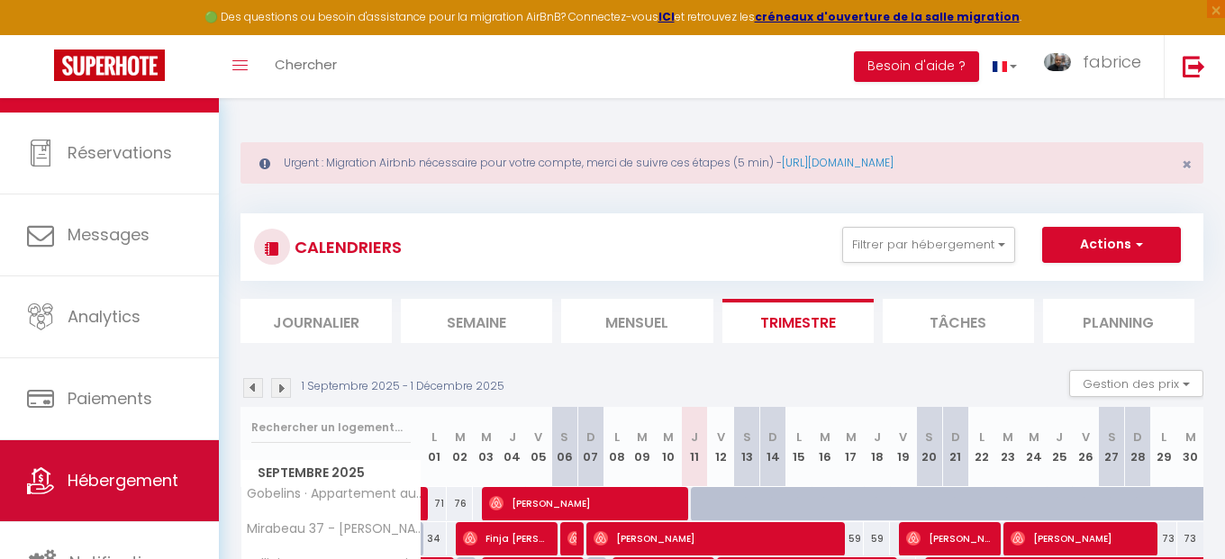
scroll to position [77, 0]
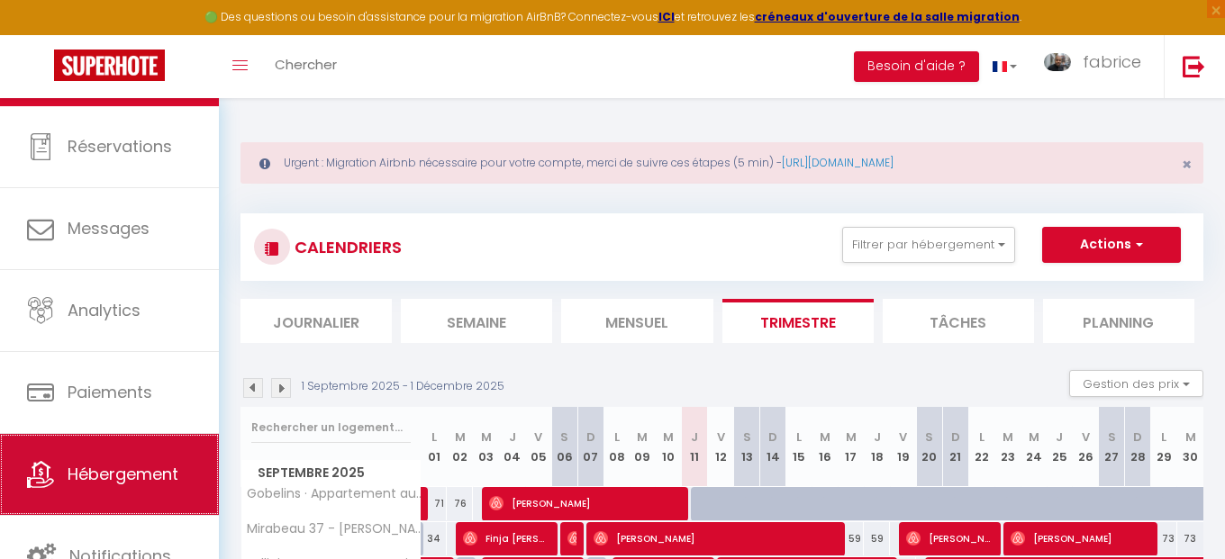
click at [128, 460] on link "Hébergement" at bounding box center [109, 474] width 219 height 81
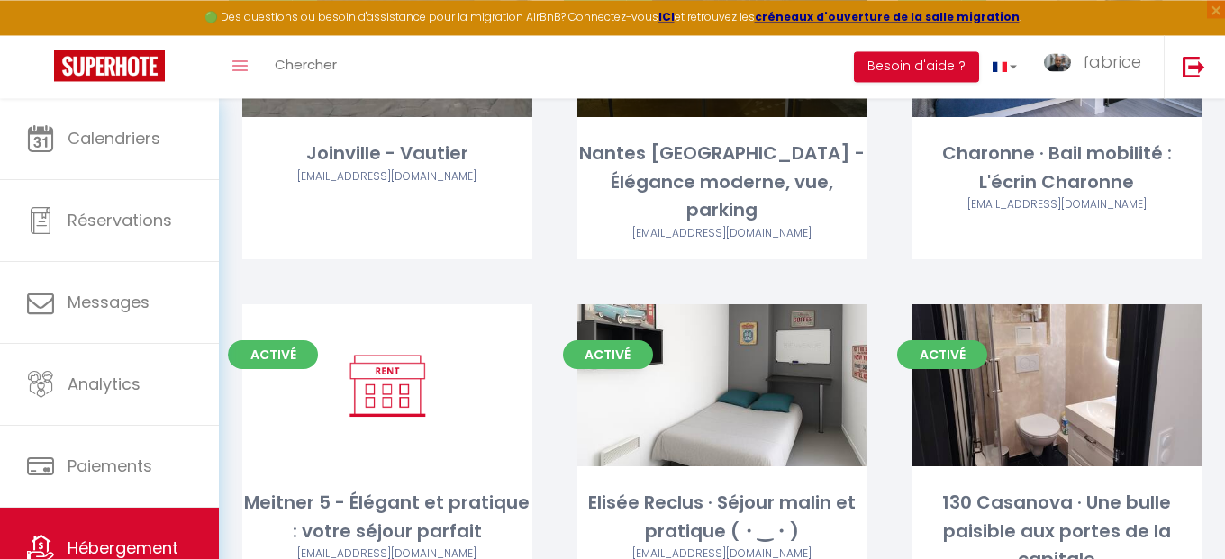
scroll to position [1848, 0]
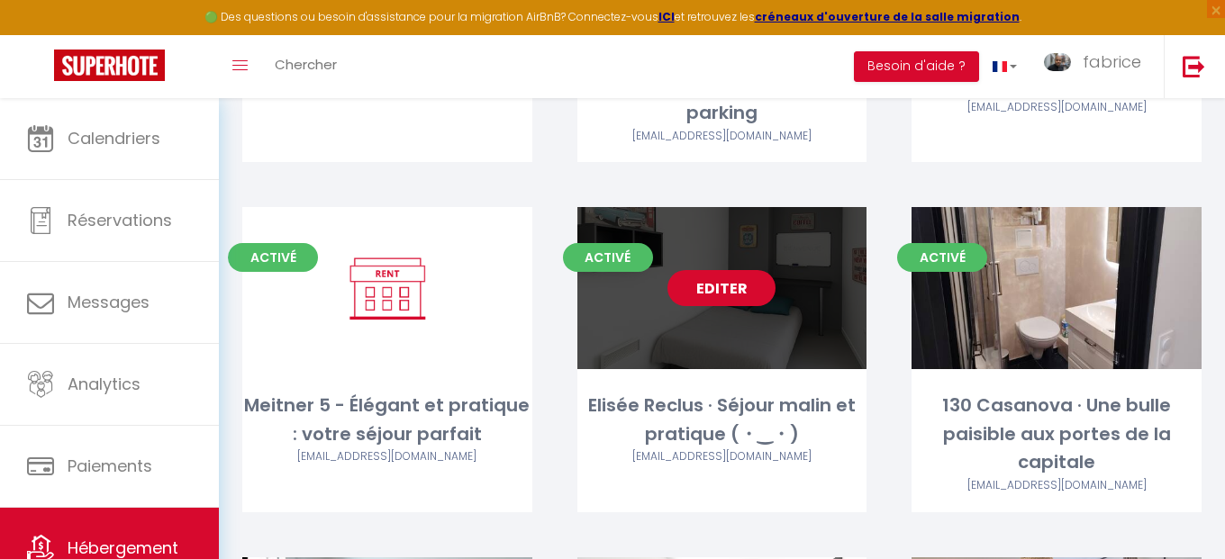
click at [740, 270] on link "Editer" at bounding box center [722, 288] width 108 height 36
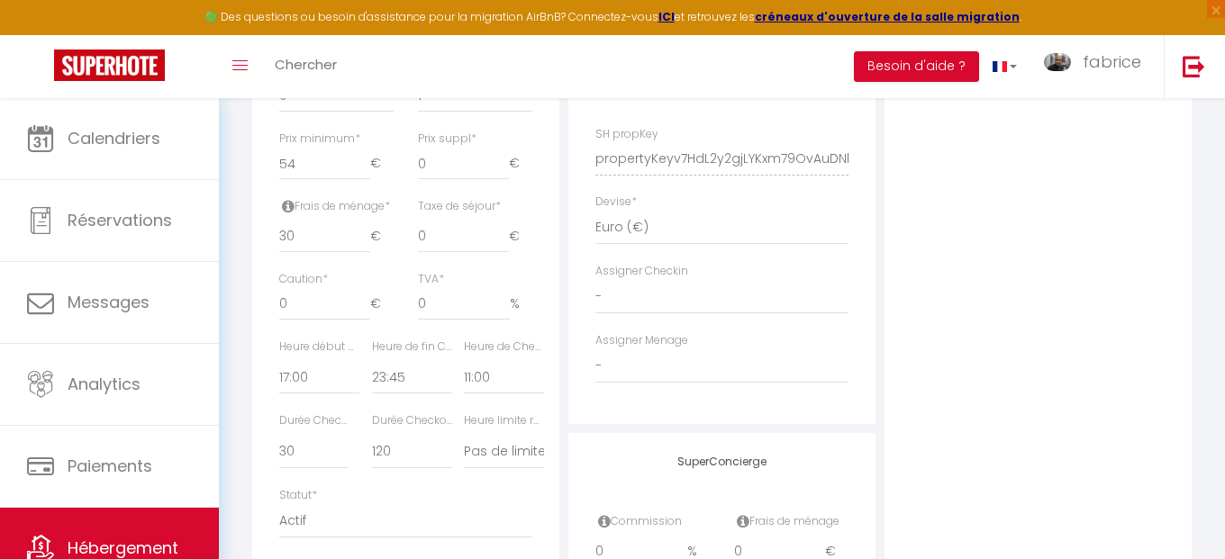
scroll to position [924, 0]
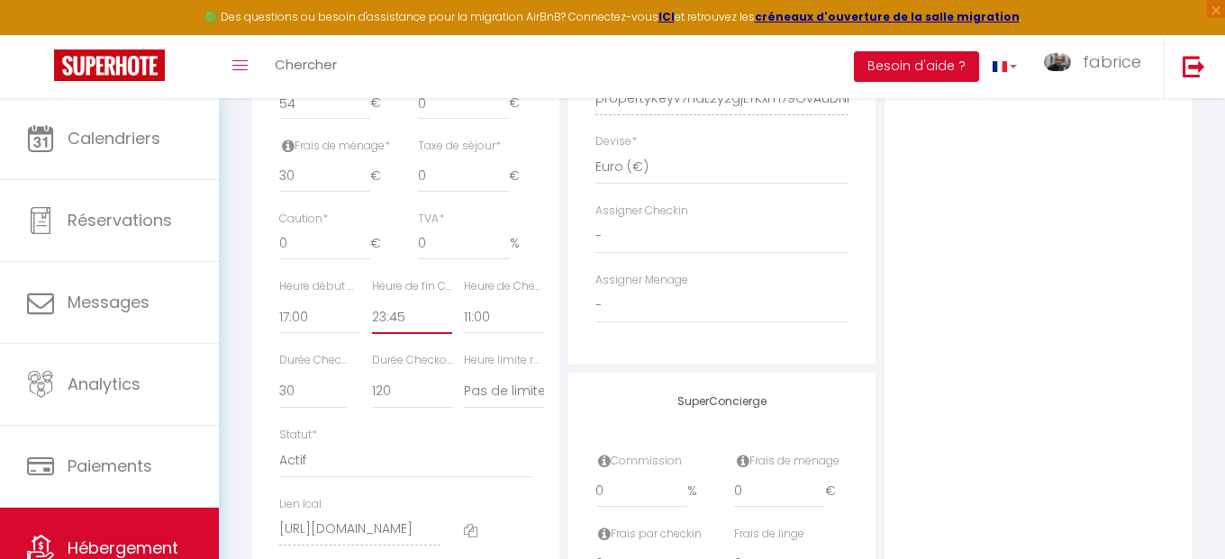
click at [384, 313] on select "00:00 00:15 00:30 00:45 01:00 01:15 01:30 01:45 02:00 02:15 02:30 02:45 03:00" at bounding box center [412, 317] width 80 height 34
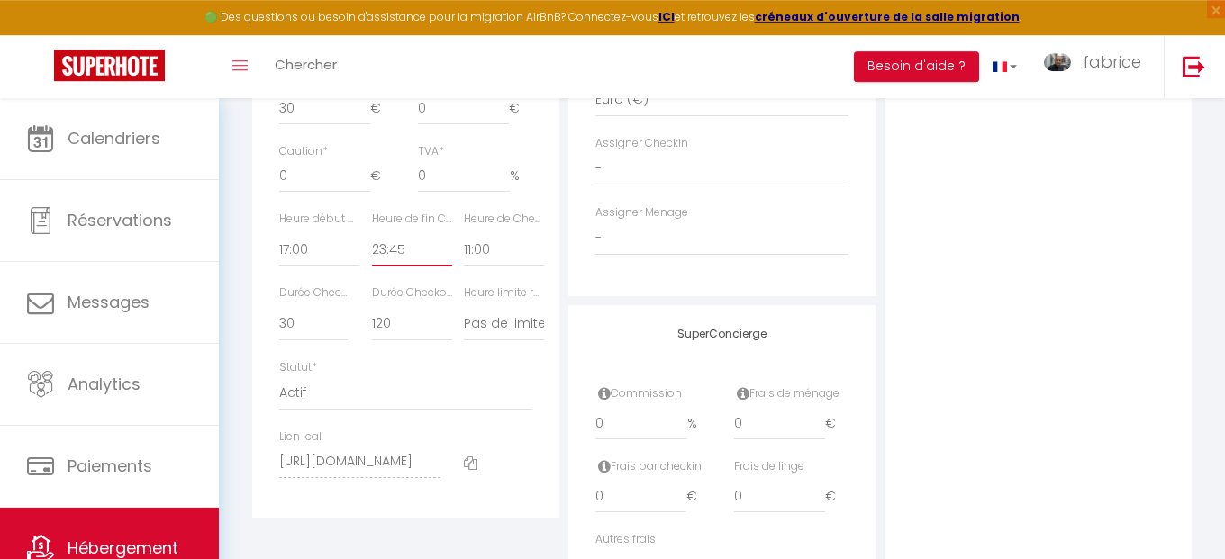
scroll to position [898, 0]
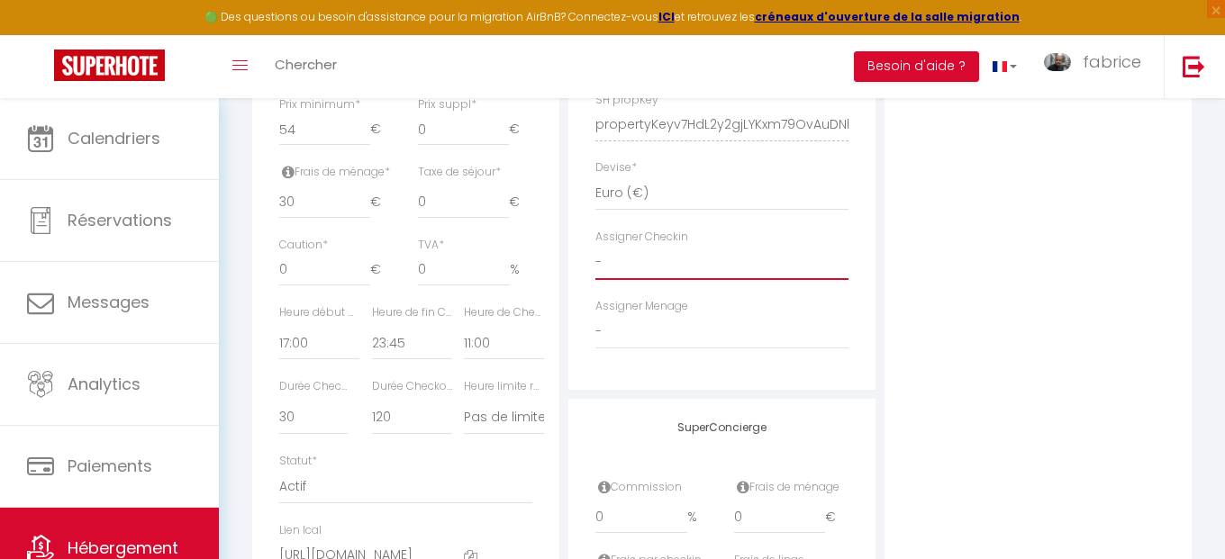
click at [595, 246] on select "- [PERSON_NAME] [PERSON_NAME] [PERSON_NAME] Self Check-in [PERSON_NAME] [PERSON…" at bounding box center [721, 263] width 253 height 34
click option "[PERSON_NAME]" at bounding box center [0, 0] width 0 height 0
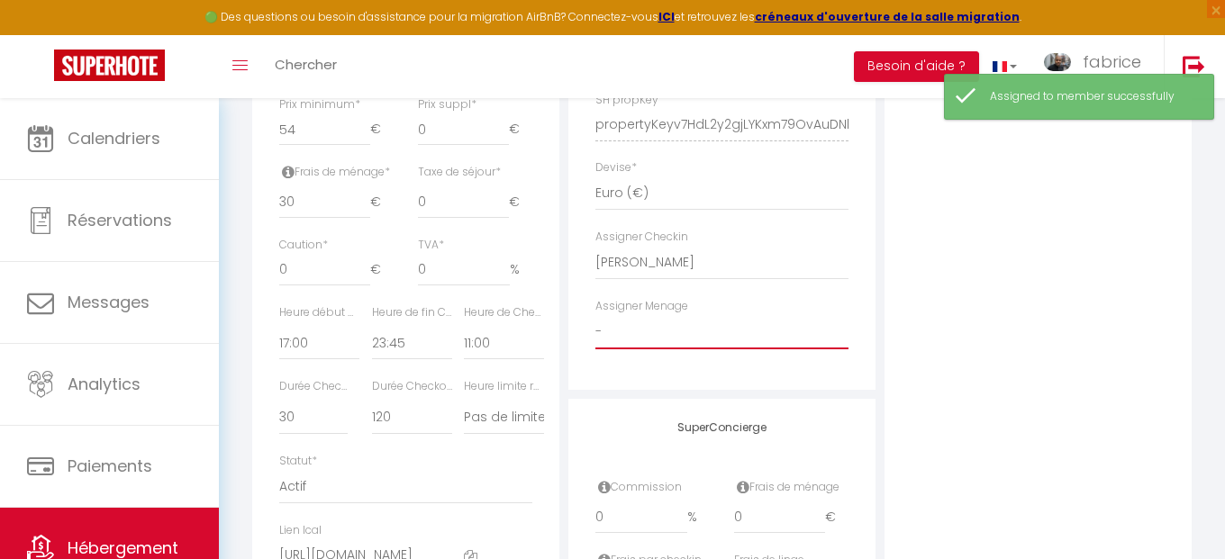
click at [595, 315] on select "- [PERSON_NAME] [PERSON_NAME] [PERSON_NAME] Self Check-in [PERSON_NAME] [PERSON…" at bounding box center [721, 332] width 253 height 34
click option "[PERSON_NAME]" at bounding box center [0, 0] width 0 height 0
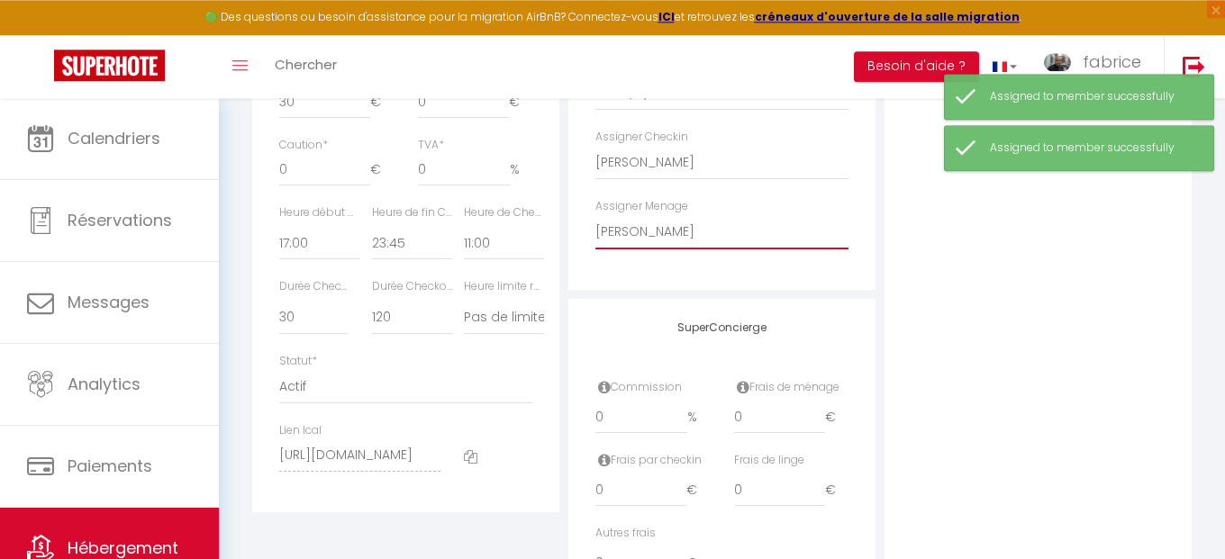
scroll to position [1001, 0]
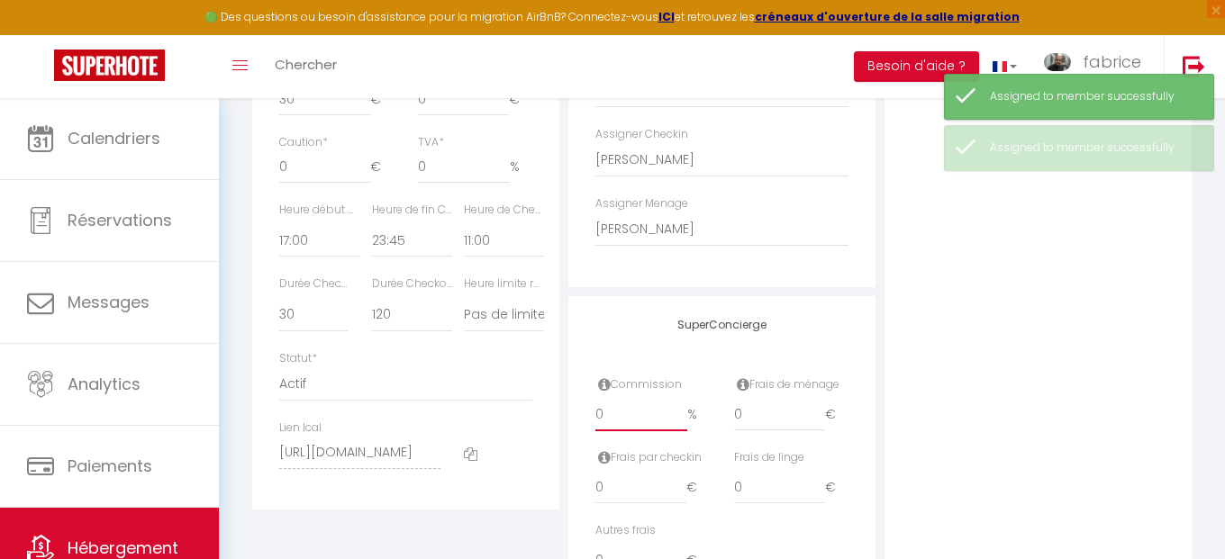
drag, startPoint x: 640, startPoint y: 422, endPoint x: 585, endPoint y: 420, distance: 55.9
click at [595, 420] on input "0" at bounding box center [641, 415] width 92 height 32
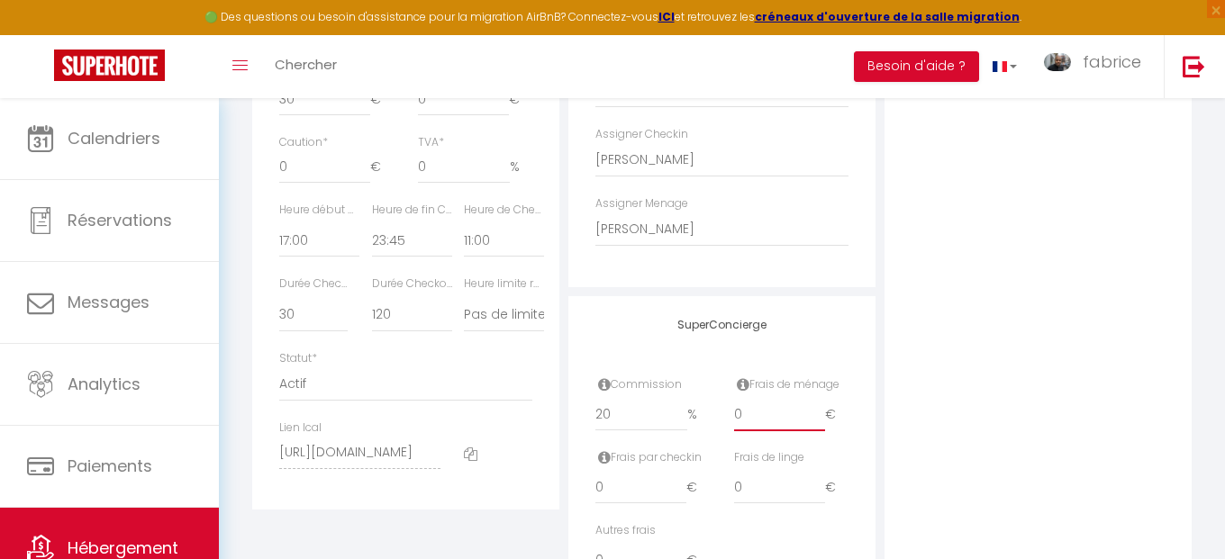
drag, startPoint x: 751, startPoint y: 412, endPoint x: 718, endPoint y: 408, distance: 33.5
click at [734, 412] on input "0" at bounding box center [779, 415] width 91 height 32
click at [852, 335] on div "SuperConcierge Commission 20 % Frais de ménage 30 € Frais par checkin 0 € Frais…" at bounding box center [721, 457] width 307 height 322
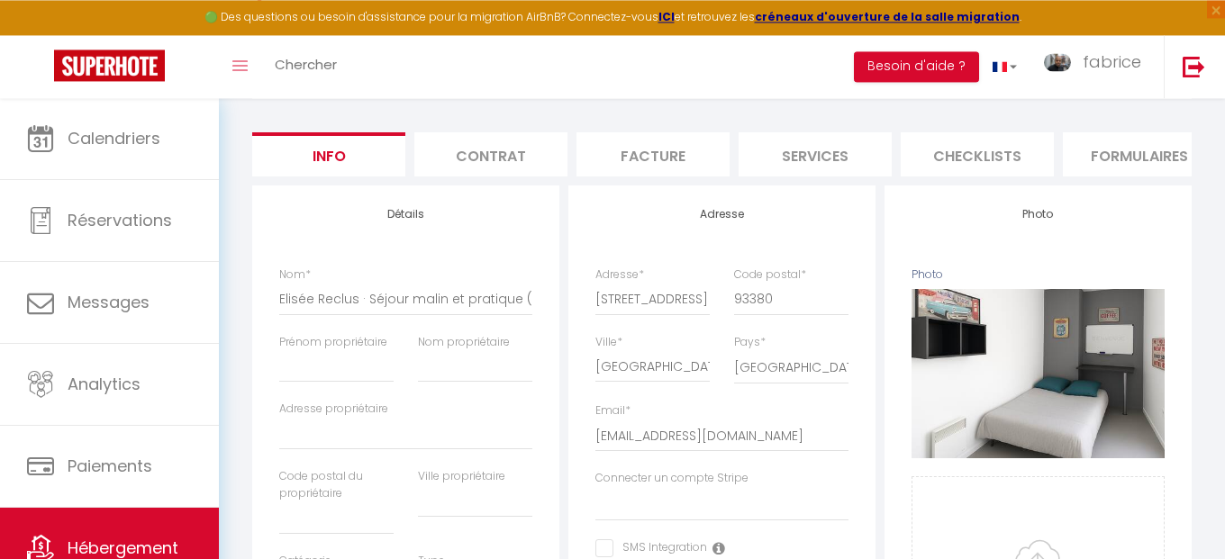
scroll to position [77, 0]
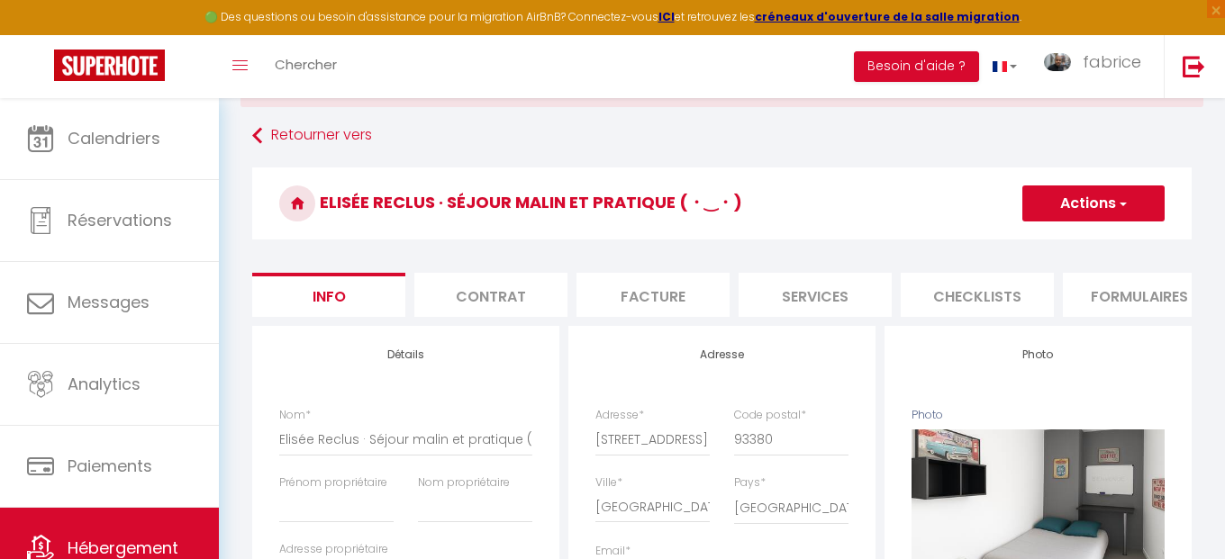
click at [1095, 207] on button "Actions" at bounding box center [1093, 204] width 142 height 36
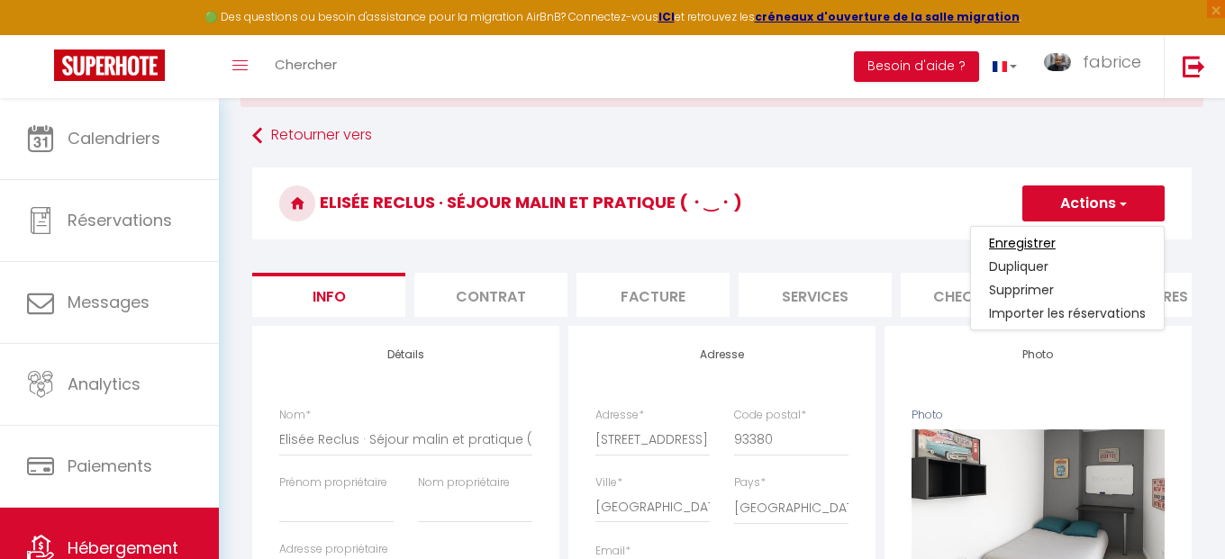
click at [1031, 246] on input "Enregistrer" at bounding box center [1022, 243] width 67 height 18
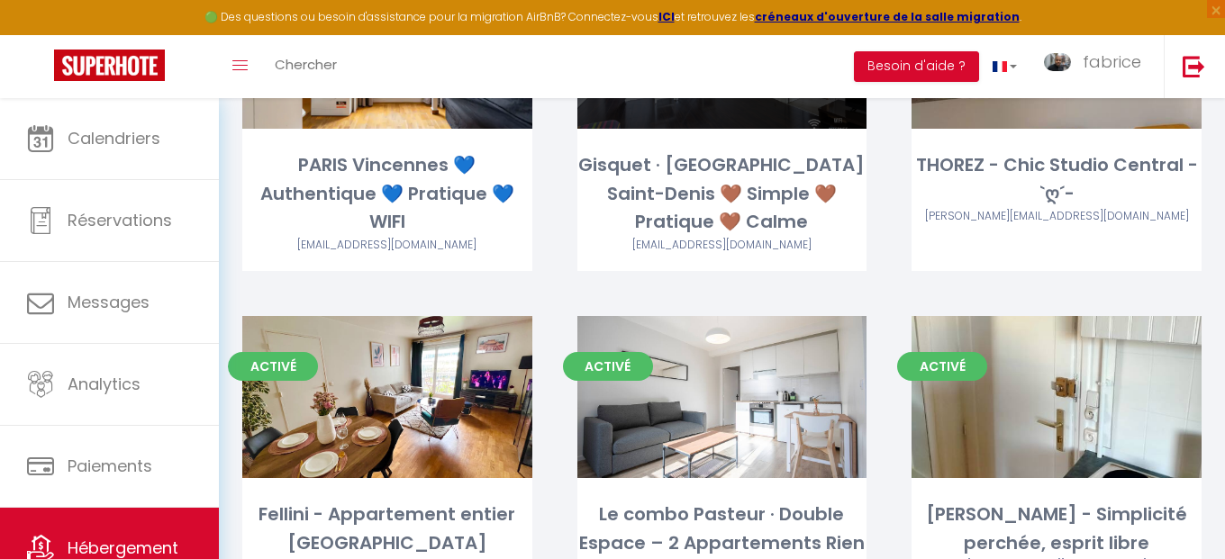
scroll to position [616, 0]
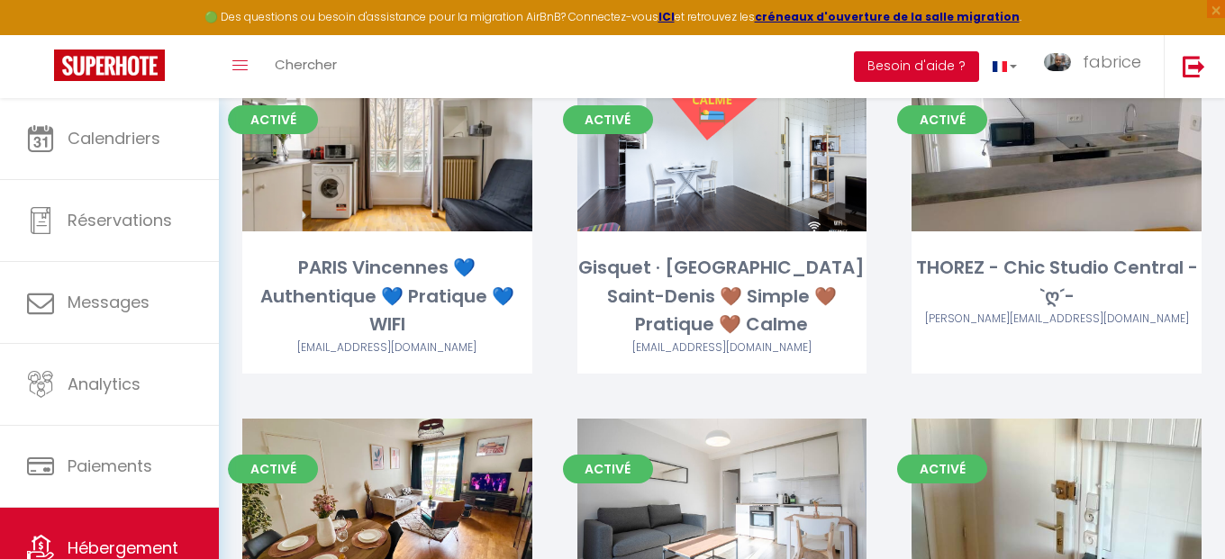
click at [924, 71] on button "Besoin d'aide ?" at bounding box center [916, 66] width 125 height 31
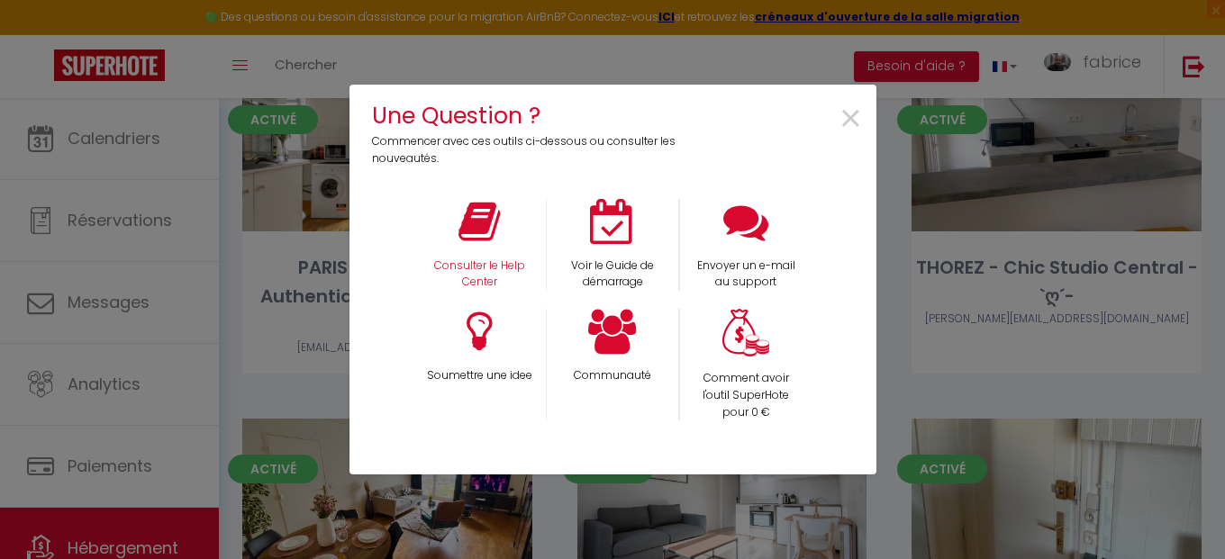
click at [481, 248] on div "Consulter le Help Center" at bounding box center [479, 245] width 133 height 93
click at [486, 262] on p "Consulter le Help Center" at bounding box center [479, 275] width 110 height 34
click at [849, 117] on span "×" at bounding box center [851, 119] width 24 height 57
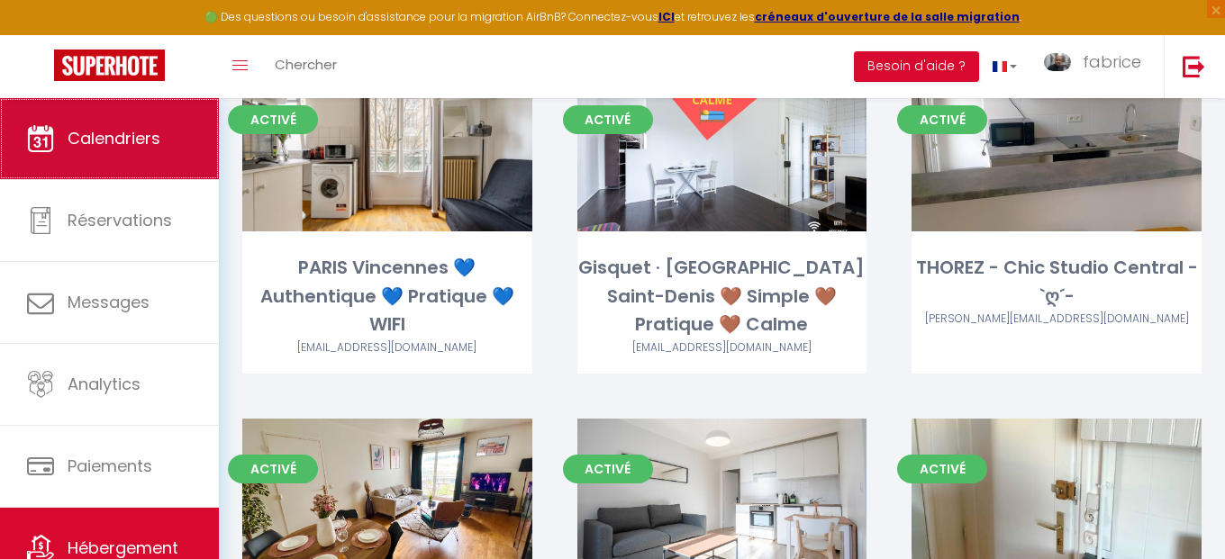
click at [117, 133] on span "Calendriers" at bounding box center [114, 138] width 93 height 23
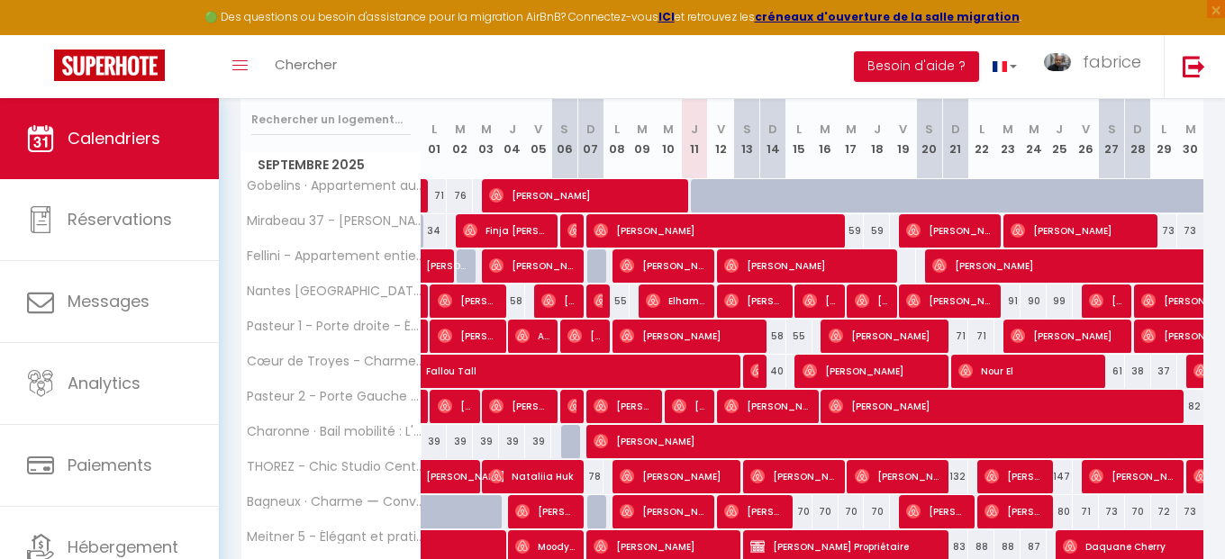
scroll to position [719, 0]
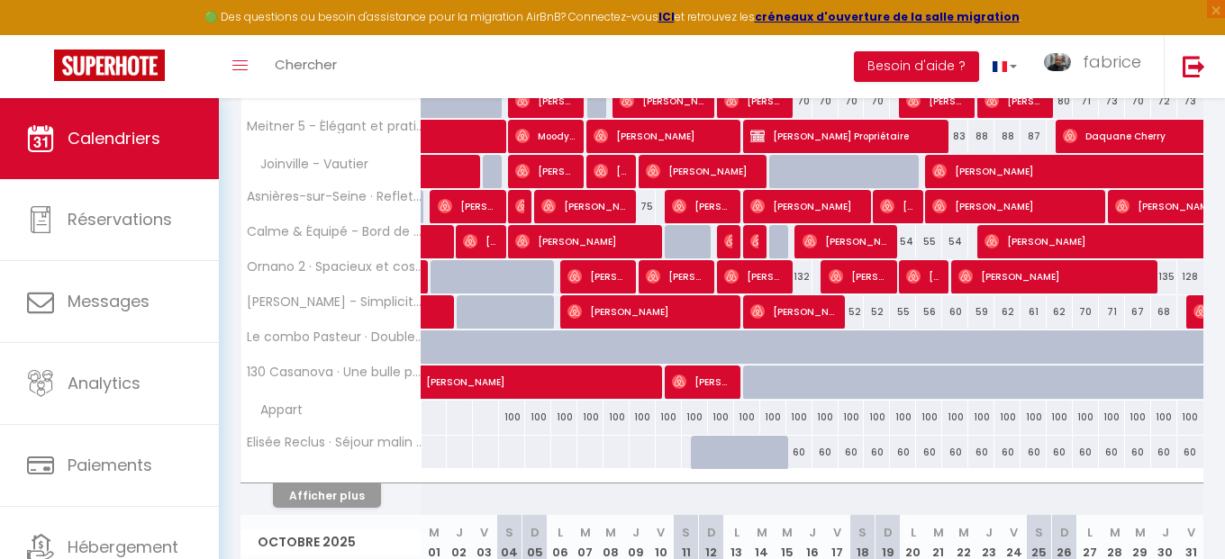
click at [798, 456] on div "60" at bounding box center [799, 452] width 26 height 33
click at [0, 0] on div at bounding box center [0, 0] width 0 height 0
click at [802, 459] on div at bounding box center [612, 279] width 1225 height 559
click at [926, 242] on div at bounding box center [612, 279] width 1225 height 559
click at [941, 240] on div at bounding box center [612, 279] width 1225 height 559
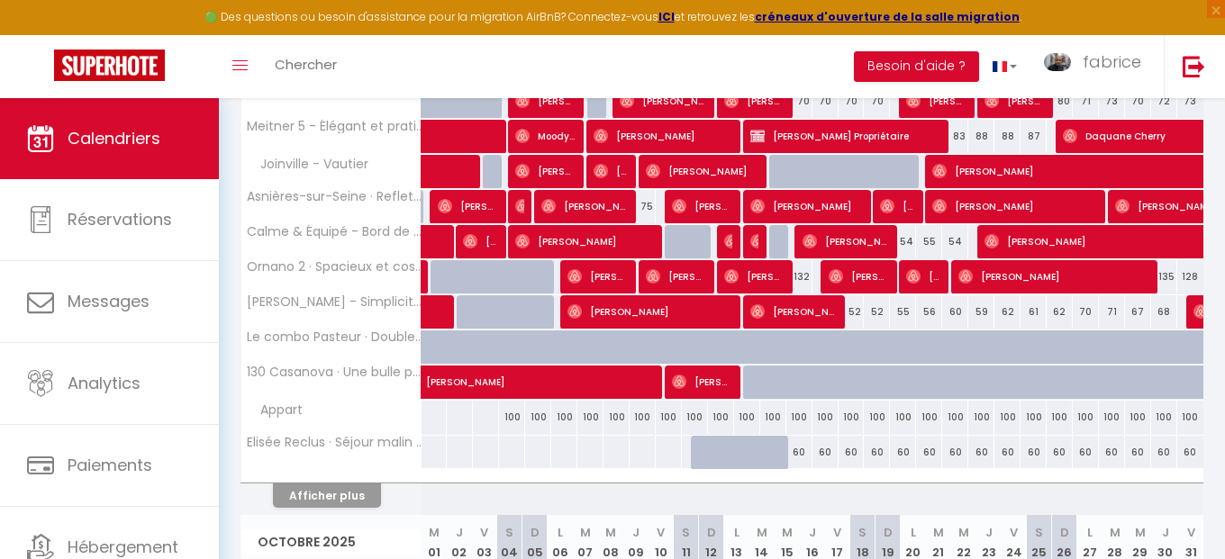
click at [986, 250] on div at bounding box center [612, 279] width 1225 height 559
click at [995, 250] on div at bounding box center [612, 279] width 1225 height 559
click at [978, 250] on div at bounding box center [612, 279] width 1225 height 559
click at [967, 257] on div at bounding box center [612, 279] width 1225 height 559
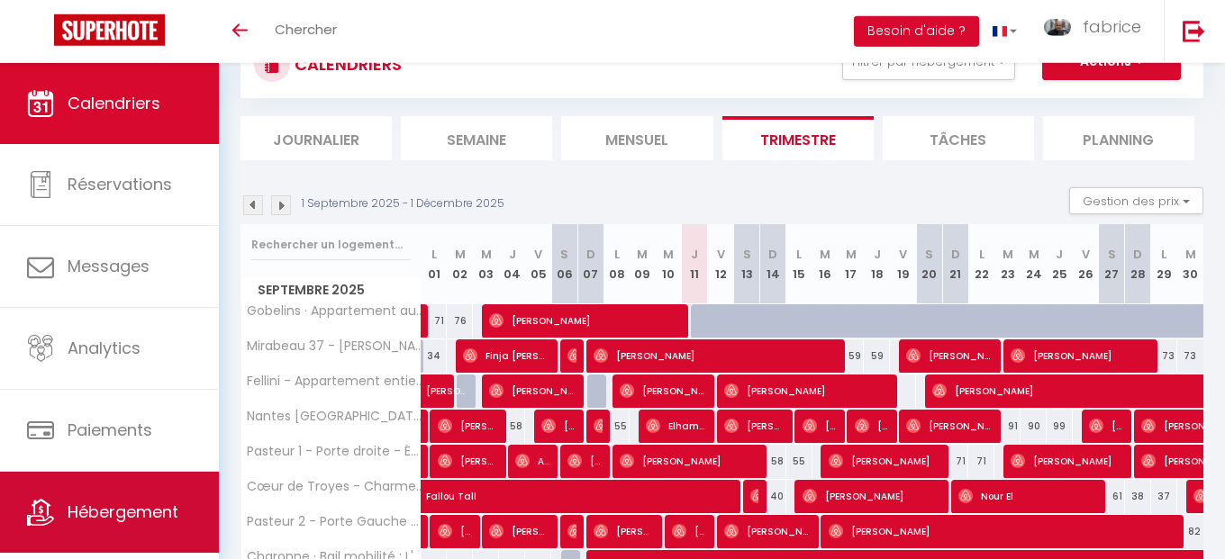
scroll to position [308, 0]
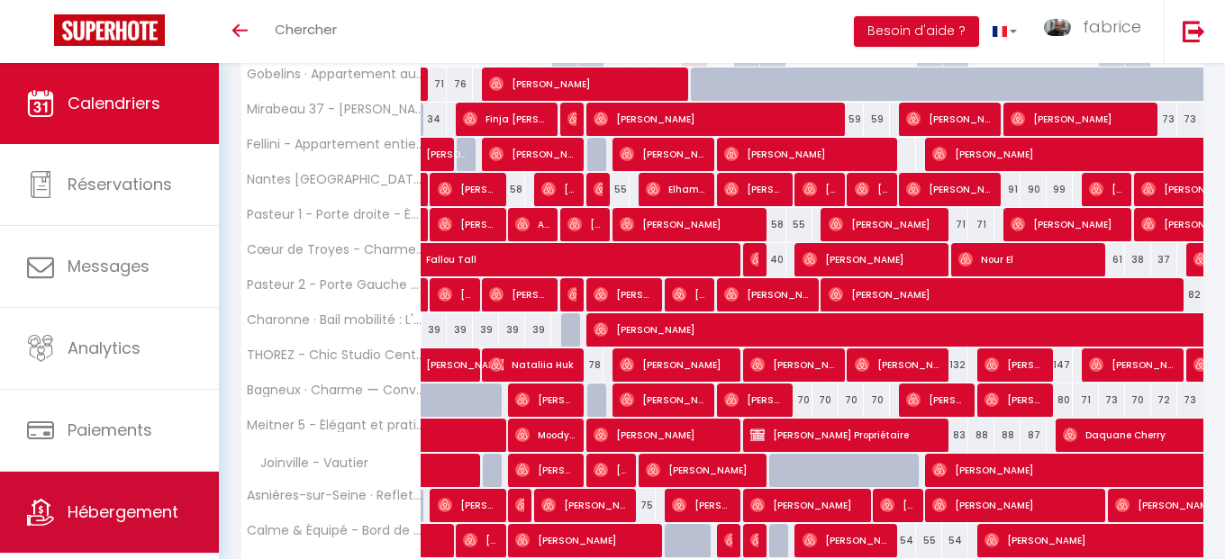
click at [175, 497] on link "Hébergement" at bounding box center [109, 512] width 219 height 81
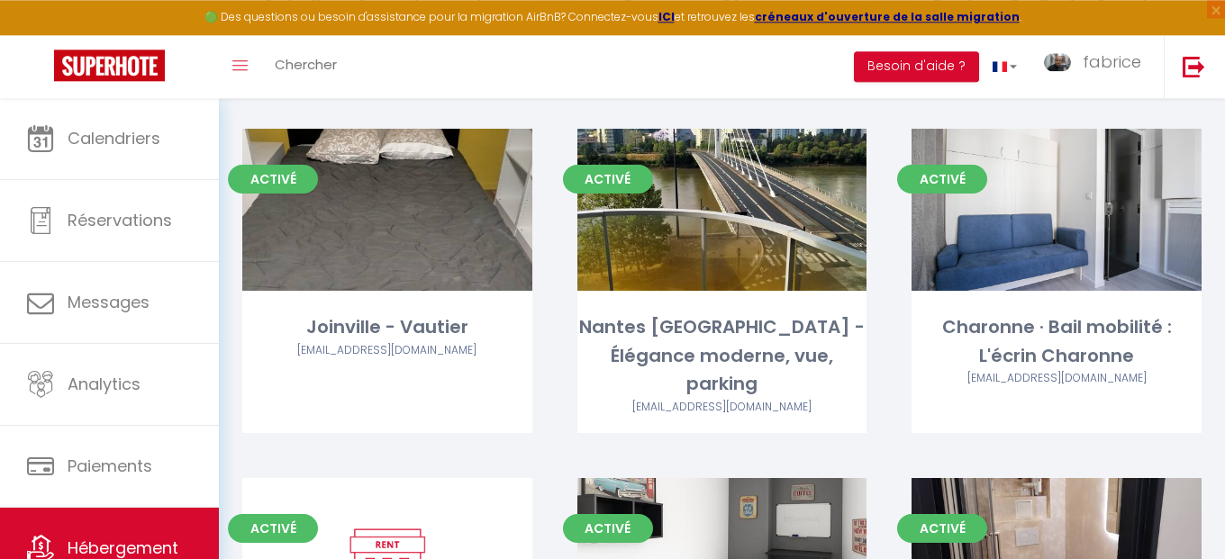
scroll to position [1746, 0]
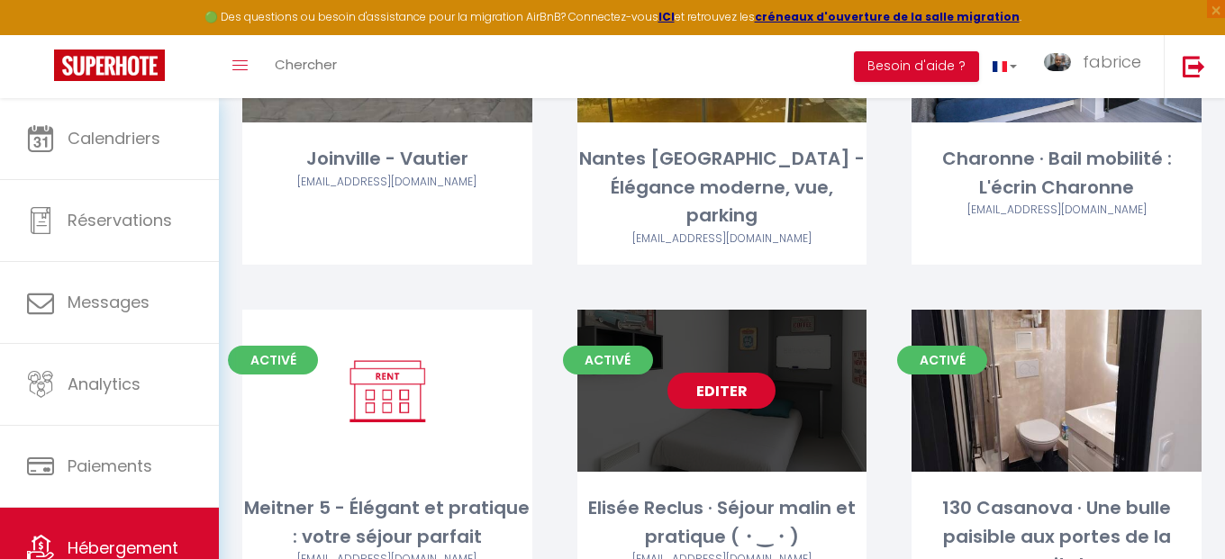
click at [722, 373] on link "Editer" at bounding box center [722, 391] width 108 height 36
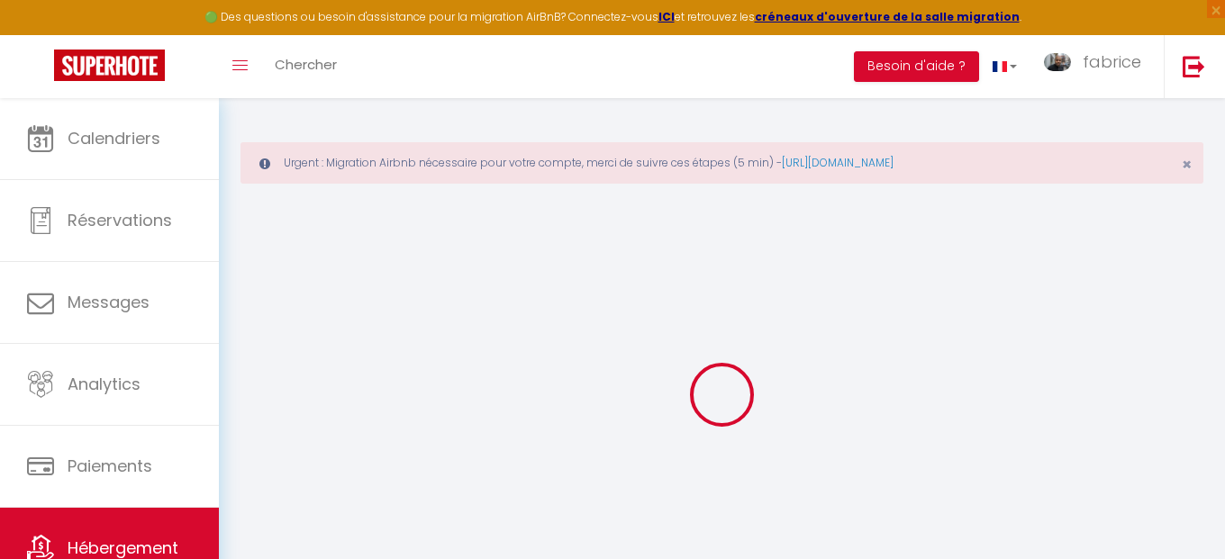
select select
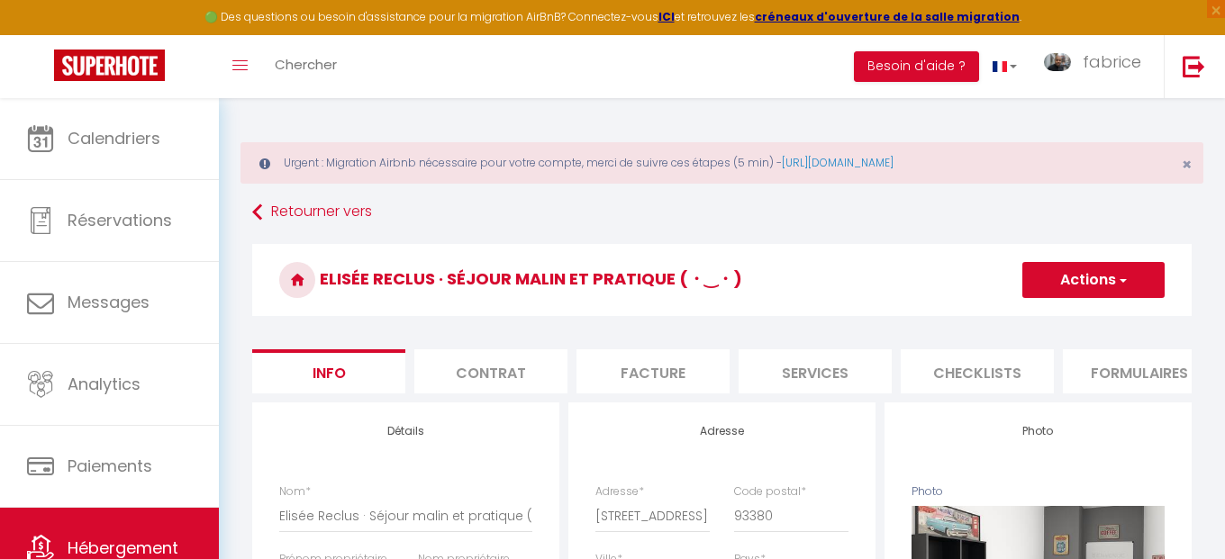
select select
checkbox input "false"
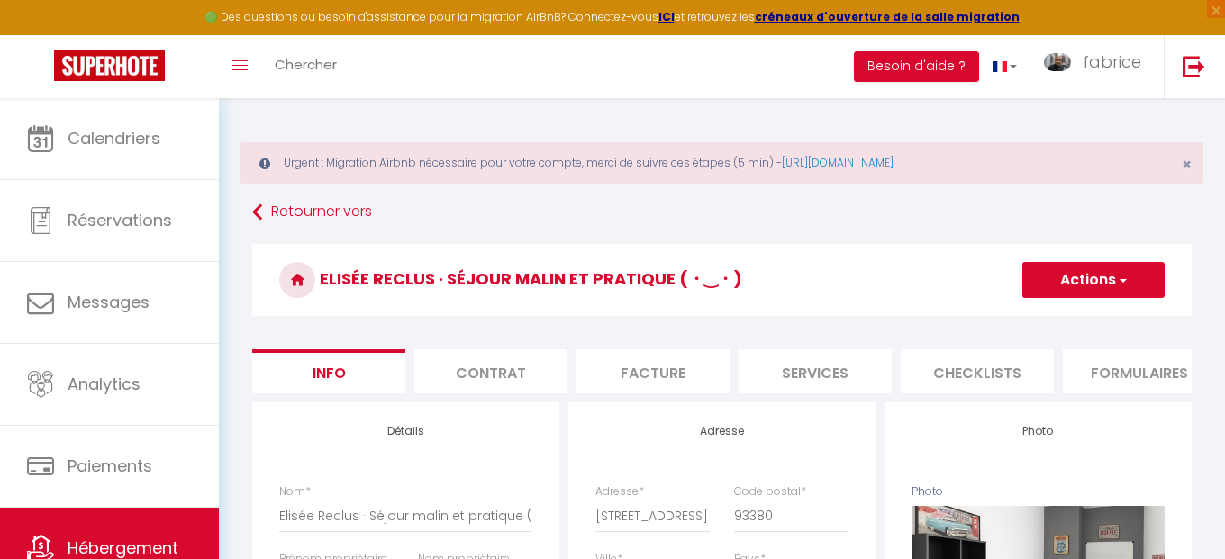
click at [809, 382] on li "Services" at bounding box center [815, 372] width 153 height 44
select select
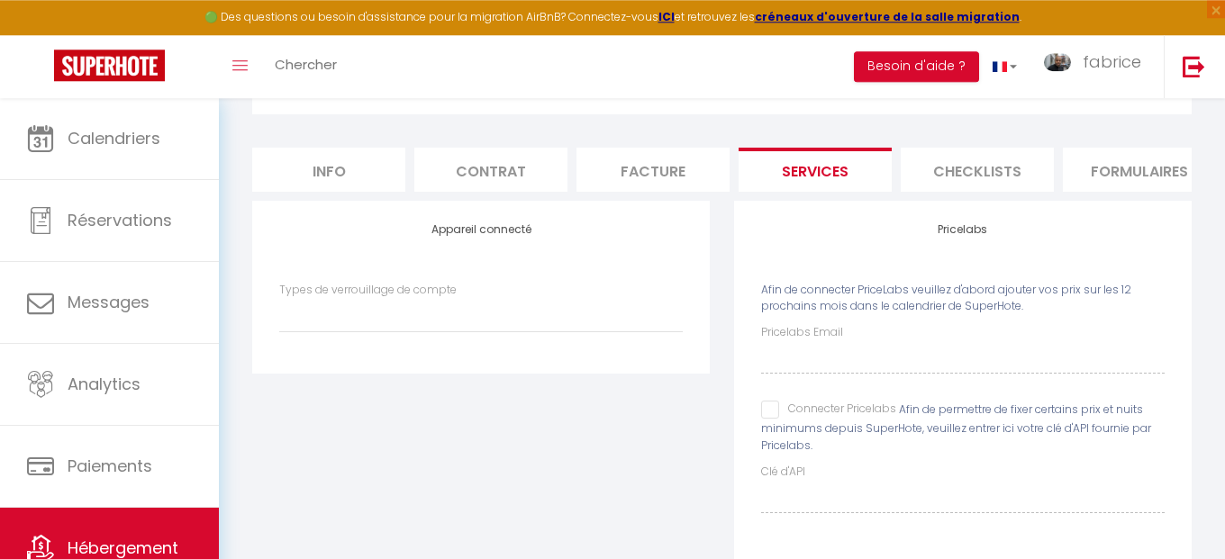
scroll to position [205, 0]
click at [769, 416] on div "Connecter Pricelabs" at bounding box center [828, 407] width 135 height 20
click at [770, 414] on input "Connecter Pricelabs" at bounding box center [828, 406] width 135 height 18
checkbox input "true"
select select
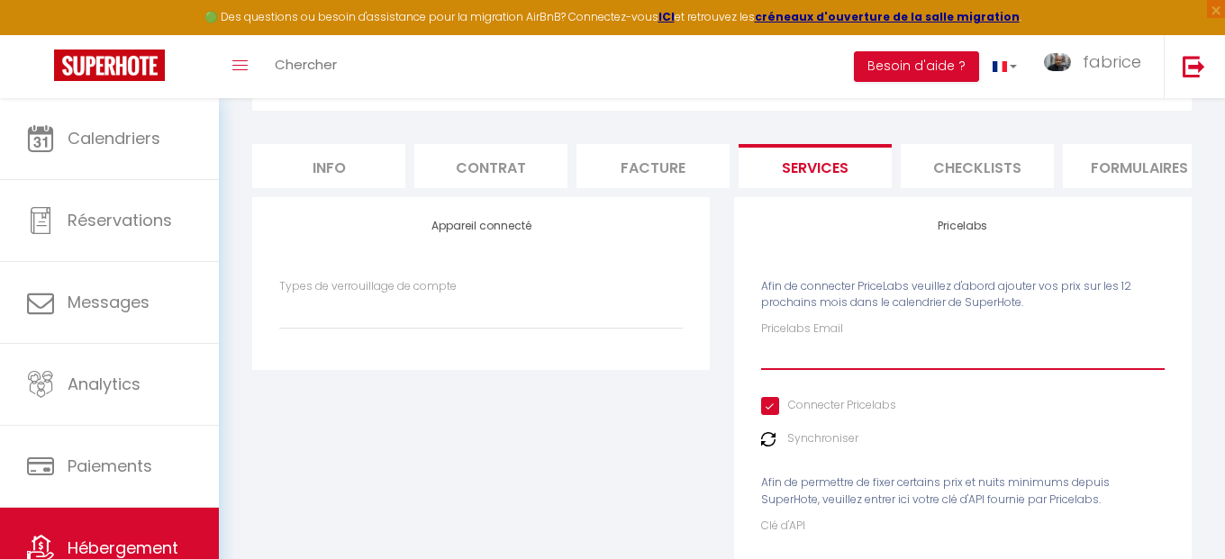
click at [770, 363] on input "Pricelabs Email" at bounding box center [963, 354] width 404 height 32
type input "c"
select select
type input "co"
select select
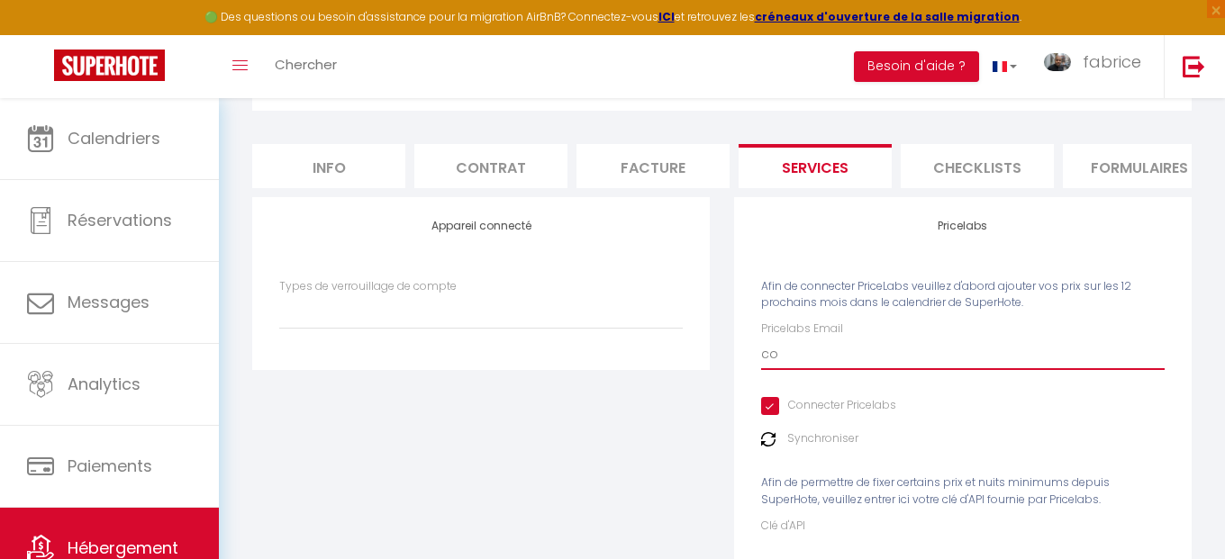
type input "con"
select select
type input "cont"
select select
type input "conta"
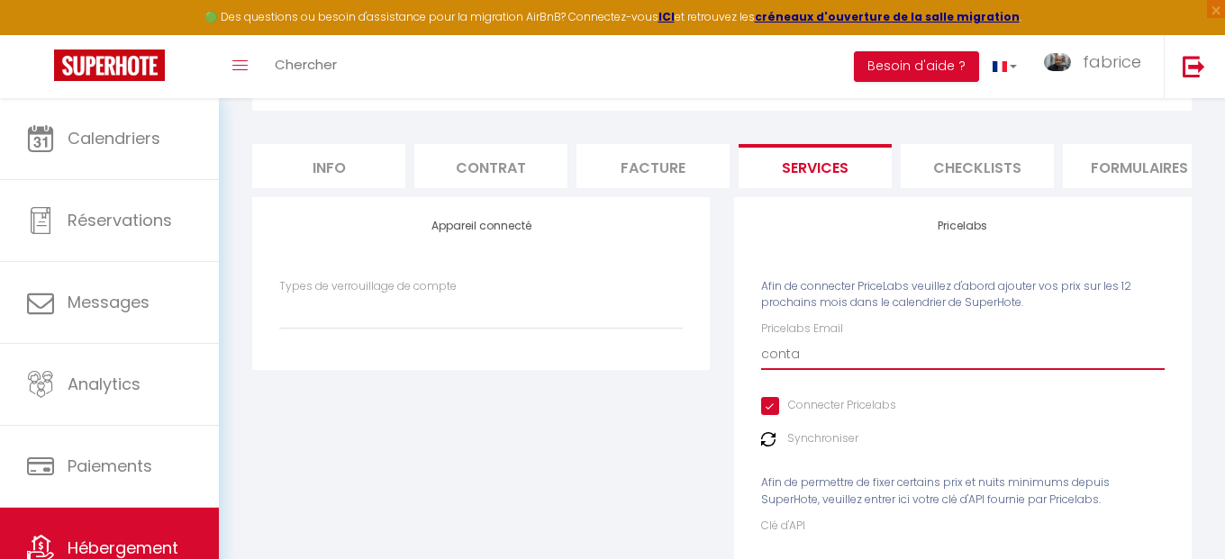
select select
type input "contac"
select select
type input "contact"
select select
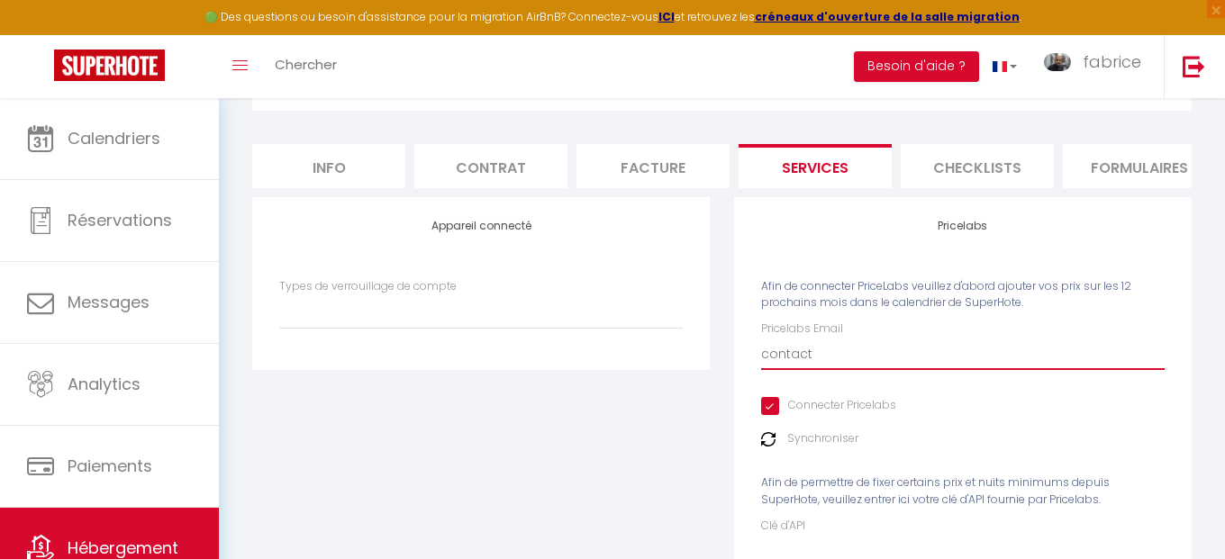
type input "contact@"
select select
type input "contact@d"
select select
type input "contact@de"
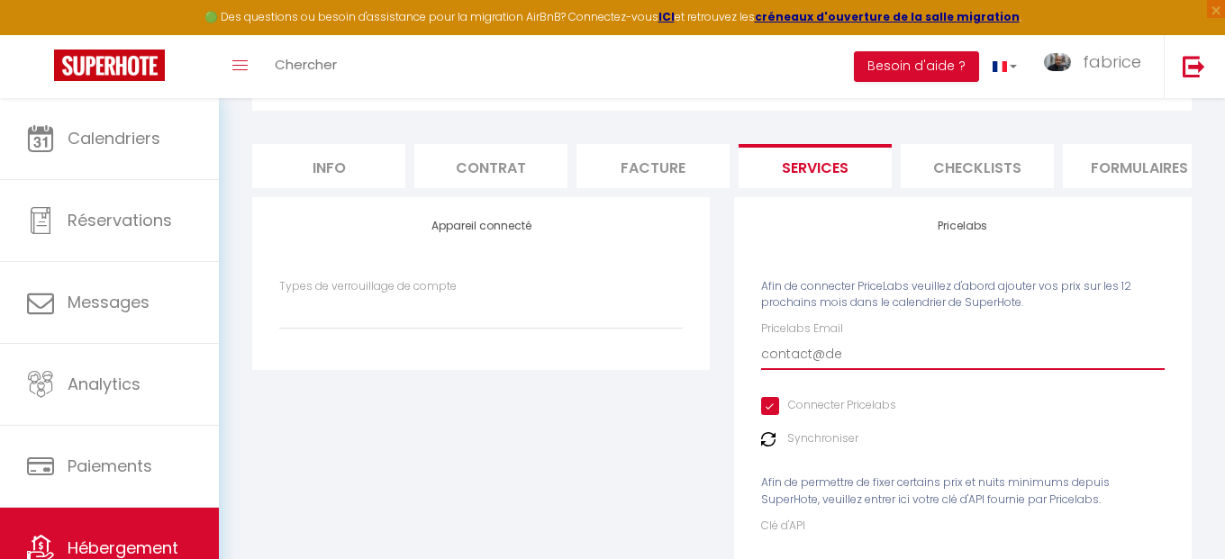
select select
type input "contact@der"
select select
type input "contact@dere"
select select
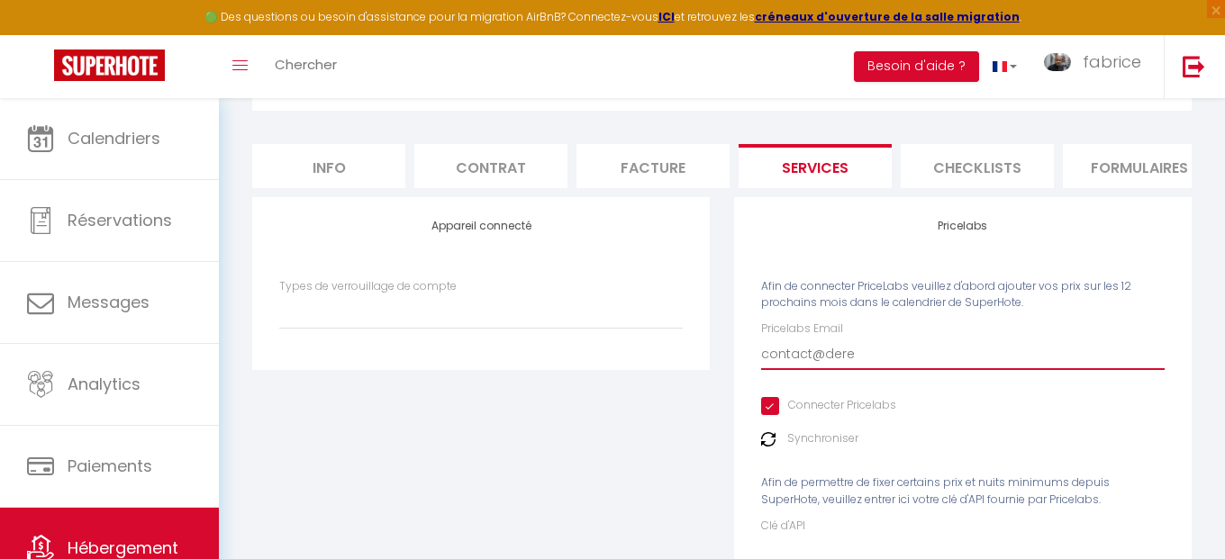
type input "contact@derel"
select select
type input "contact@derell"
select select
type input "contact@derella"
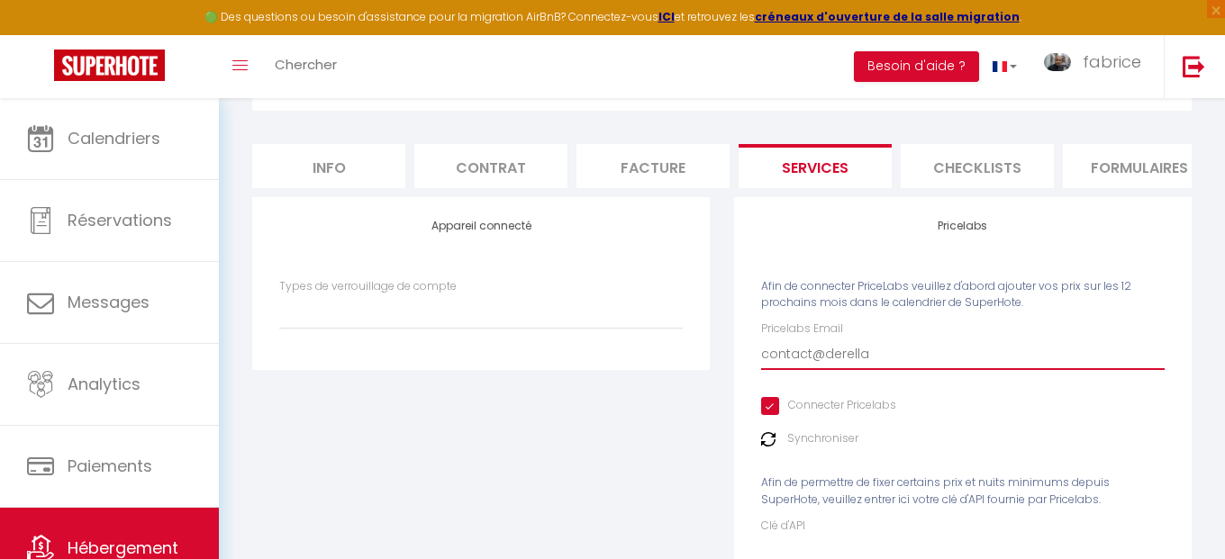
select select
type input "contact@derella."
select select
type input "contact@derella.f"
select select
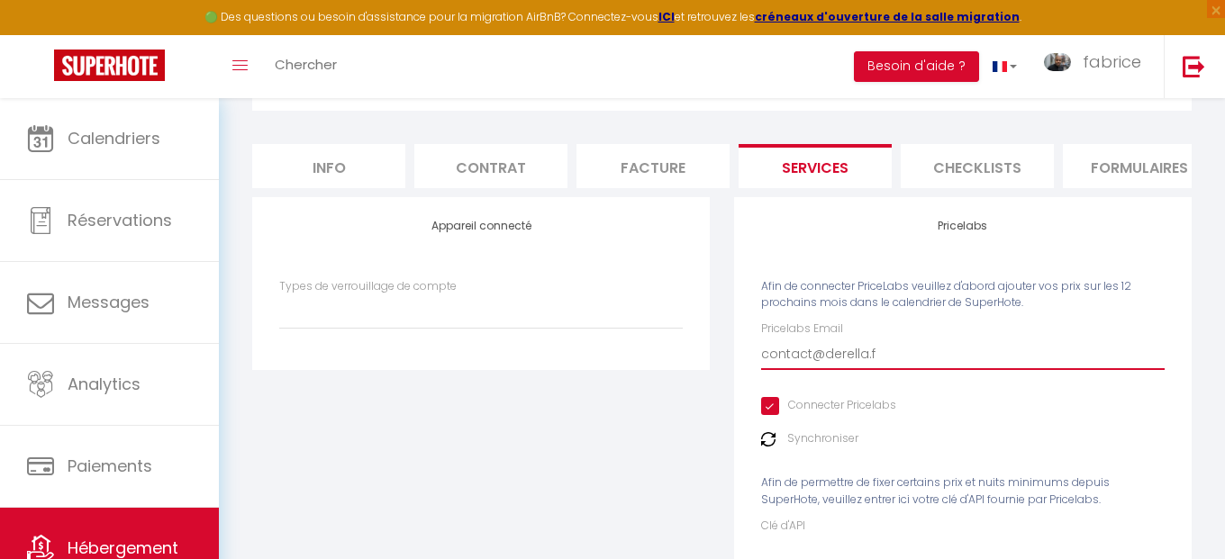
type input "contact@derella.fr"
select select
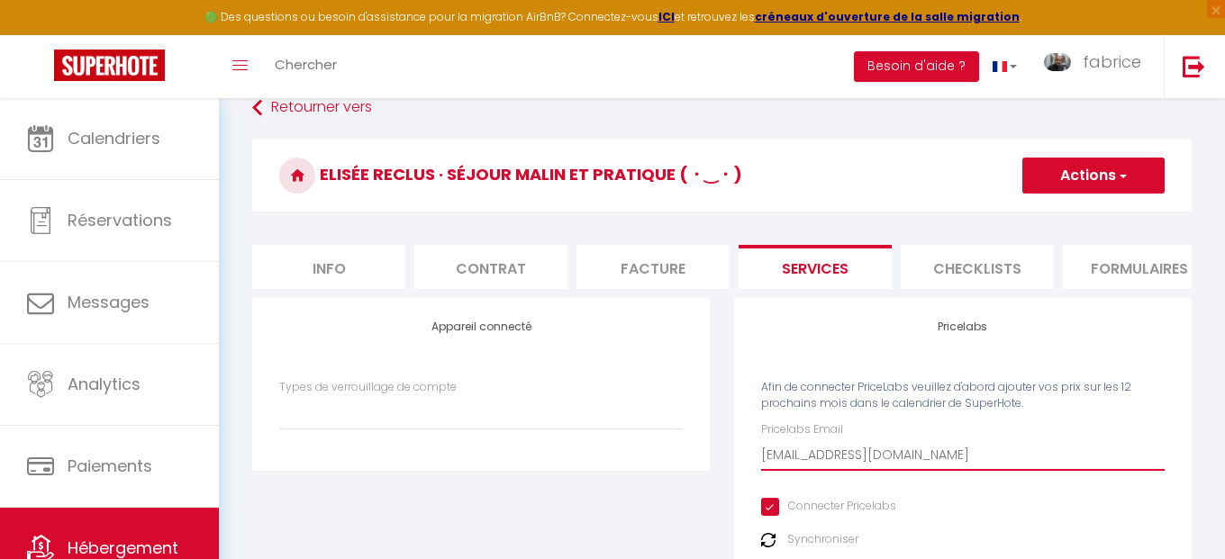
scroll to position [103, 0]
type input "contact@derella.fr"
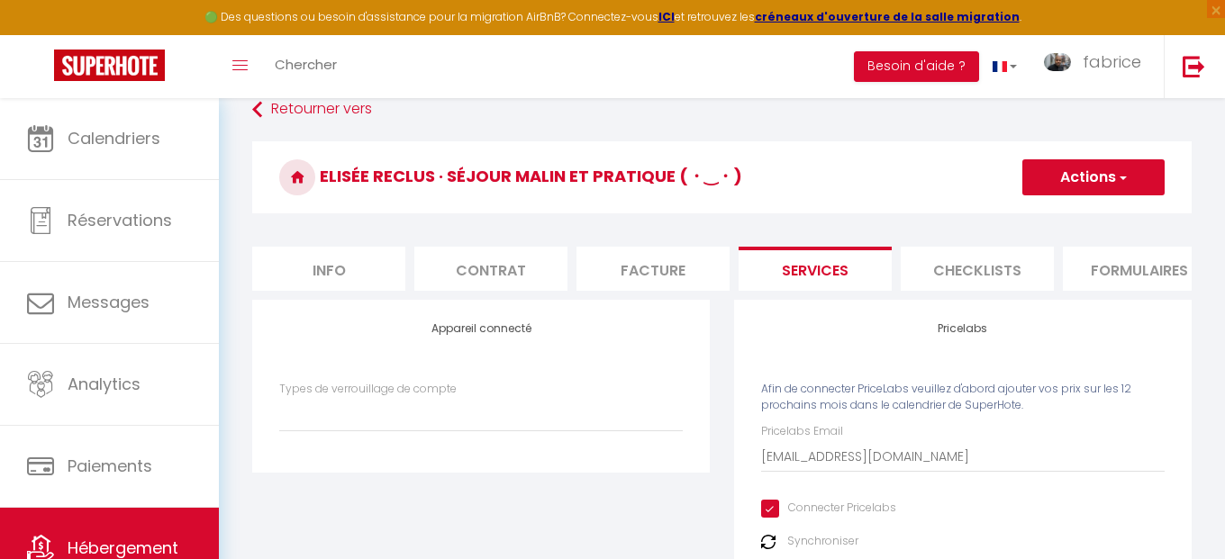
click at [1053, 184] on button "Actions" at bounding box center [1093, 177] width 142 height 36
click at [1066, 223] on link "Enregistrer" at bounding box center [1093, 216] width 142 height 23
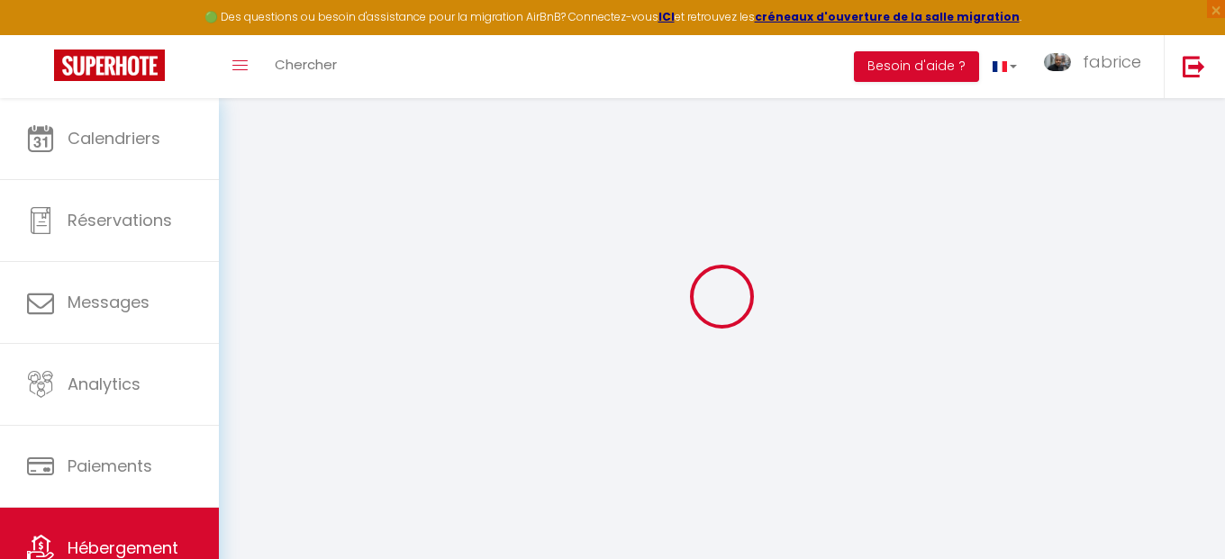
scroll to position [98, 0]
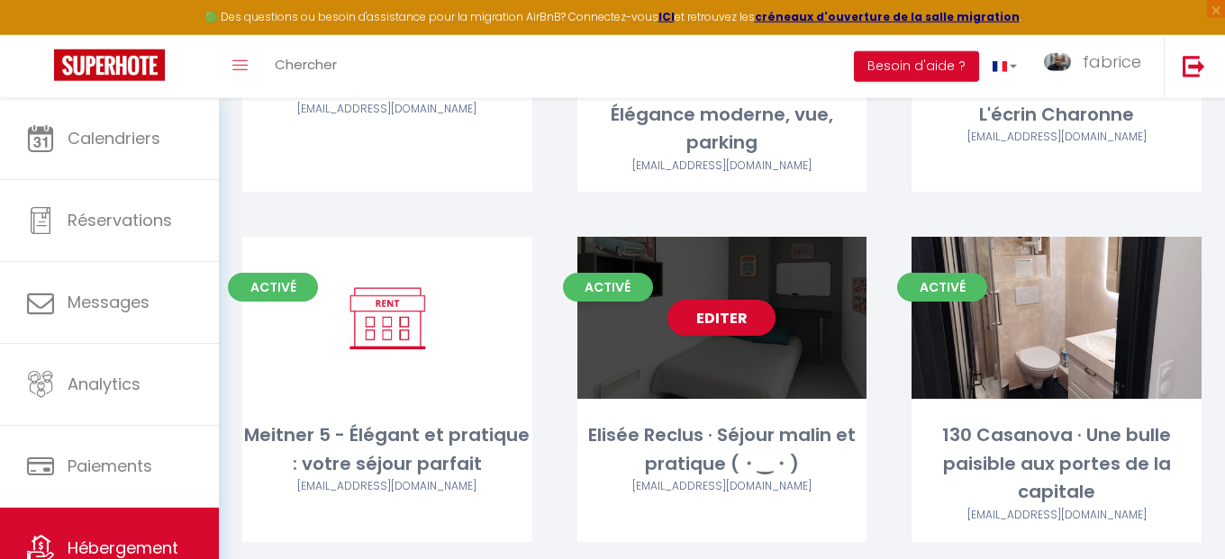
scroll to position [1746, 0]
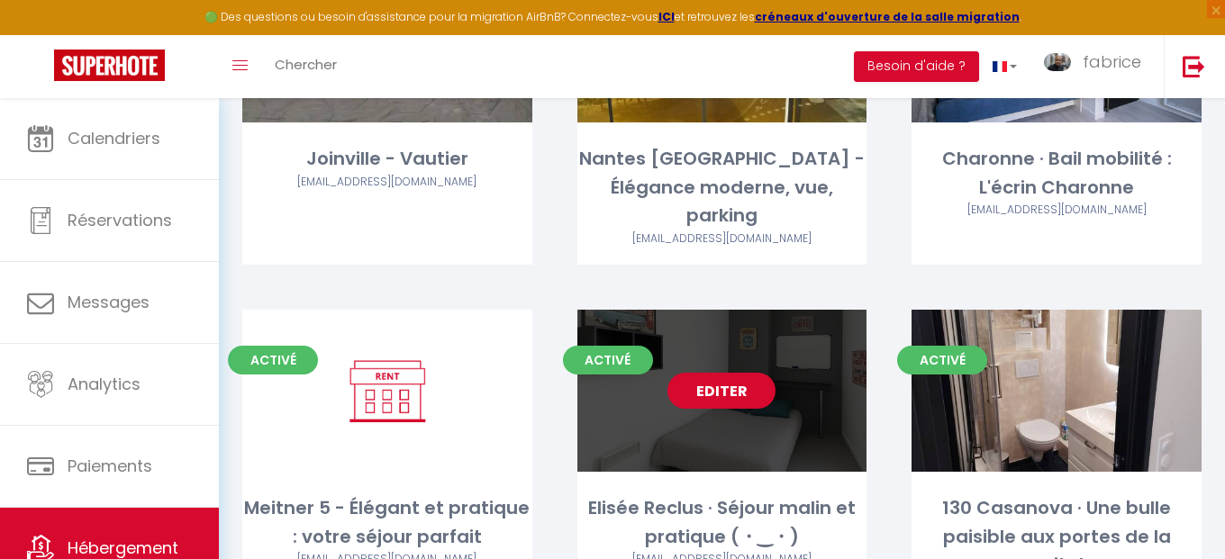
click at [738, 373] on link "Editer" at bounding box center [722, 391] width 108 height 36
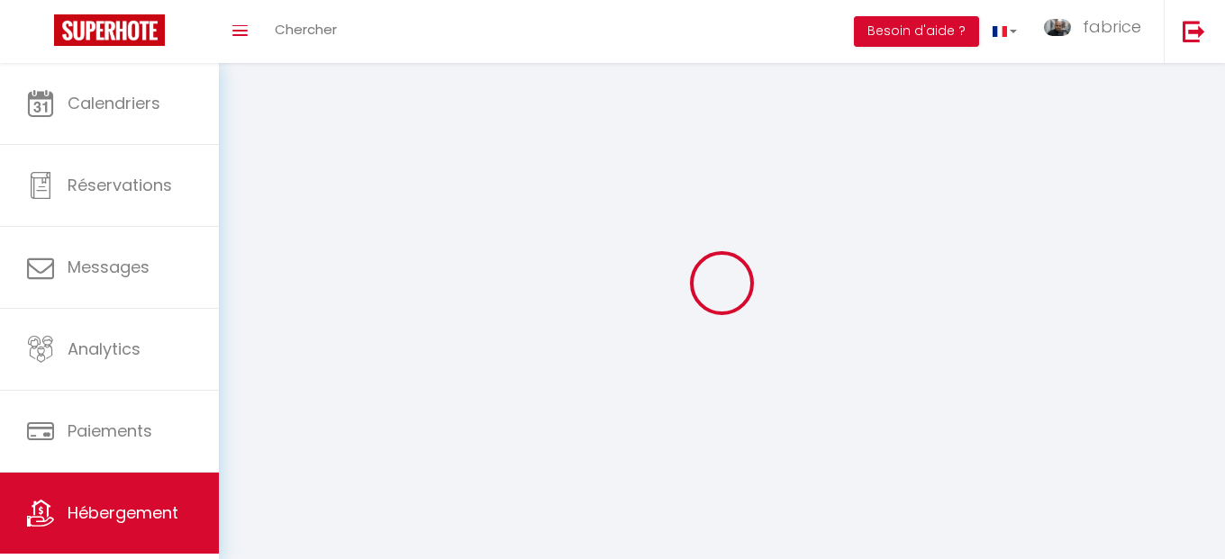
select select "1"
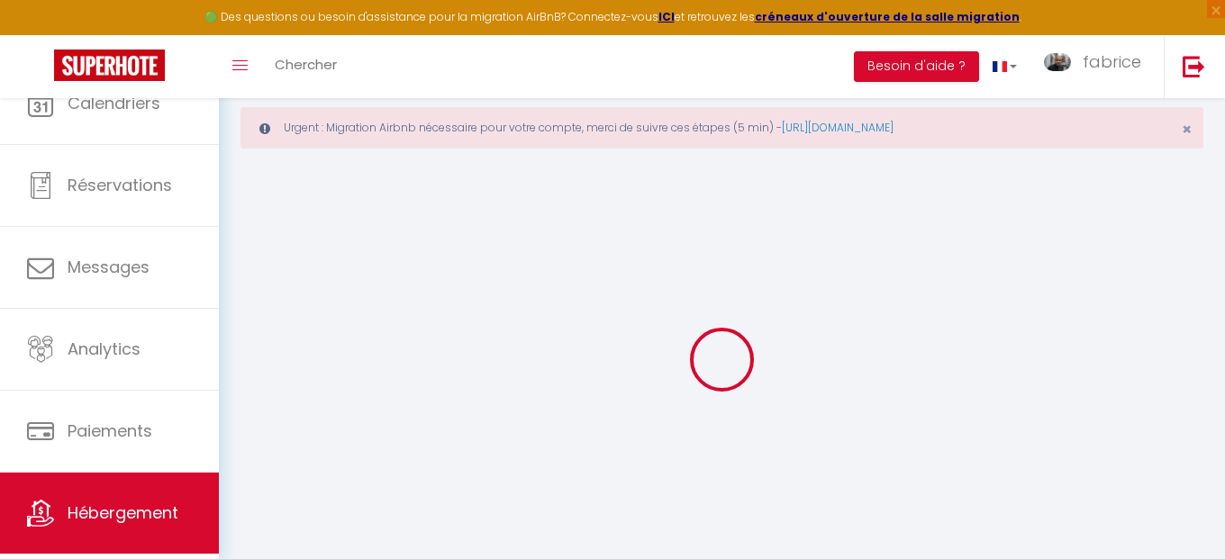
select select
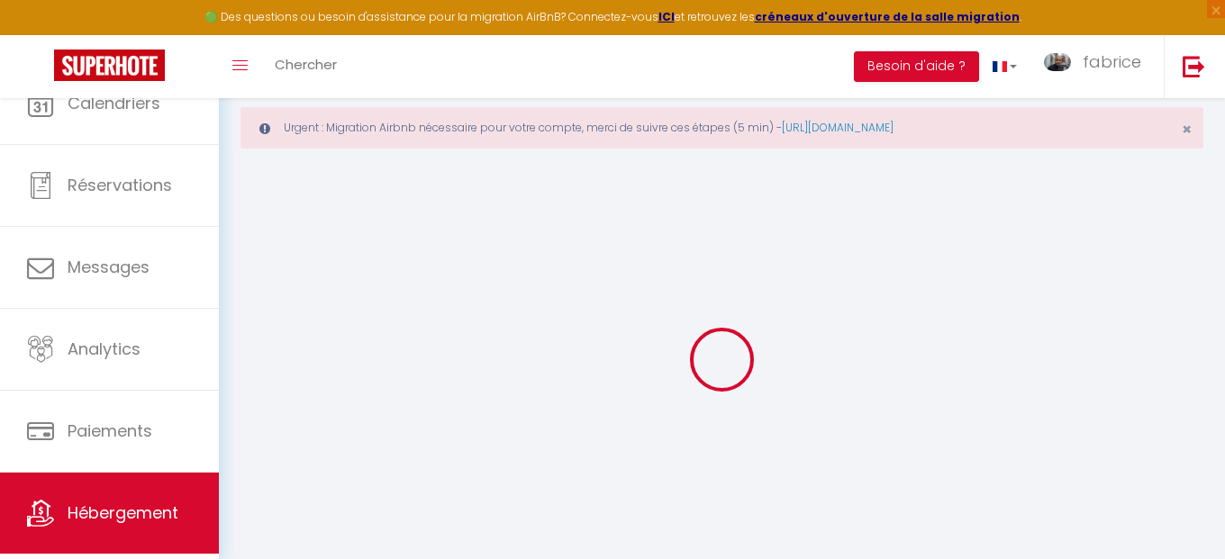
select select
checkbox input "false"
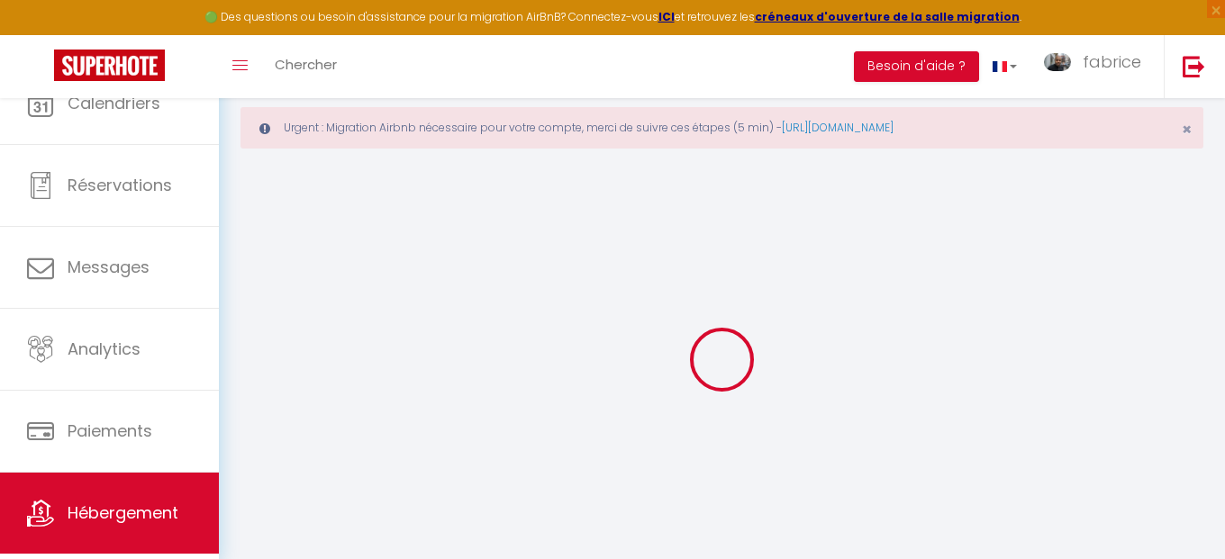
select select "28"
select select
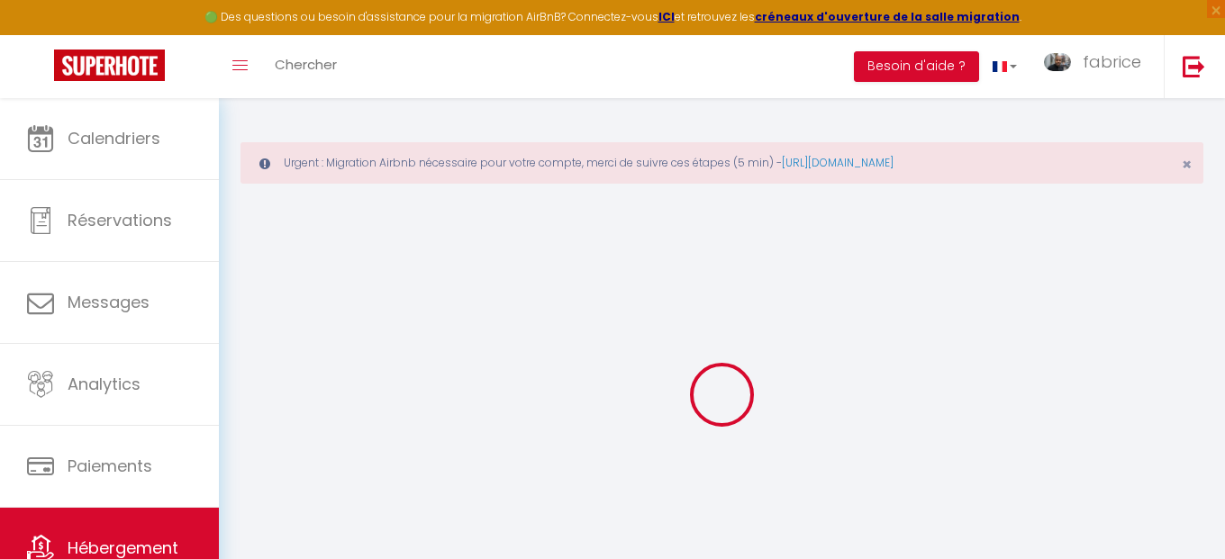
select select
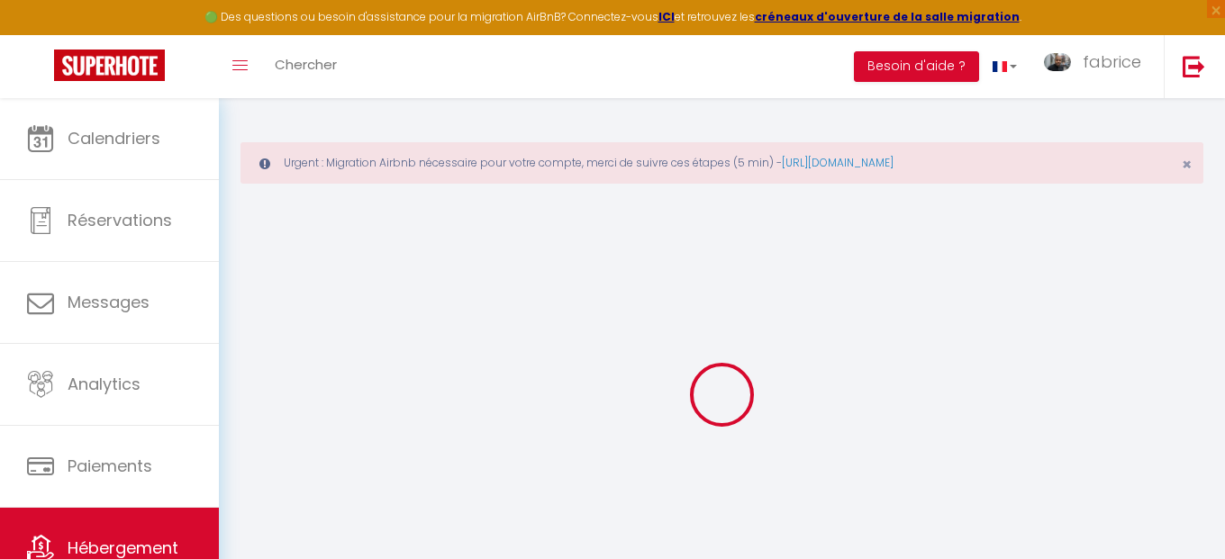
select select
checkbox input "false"
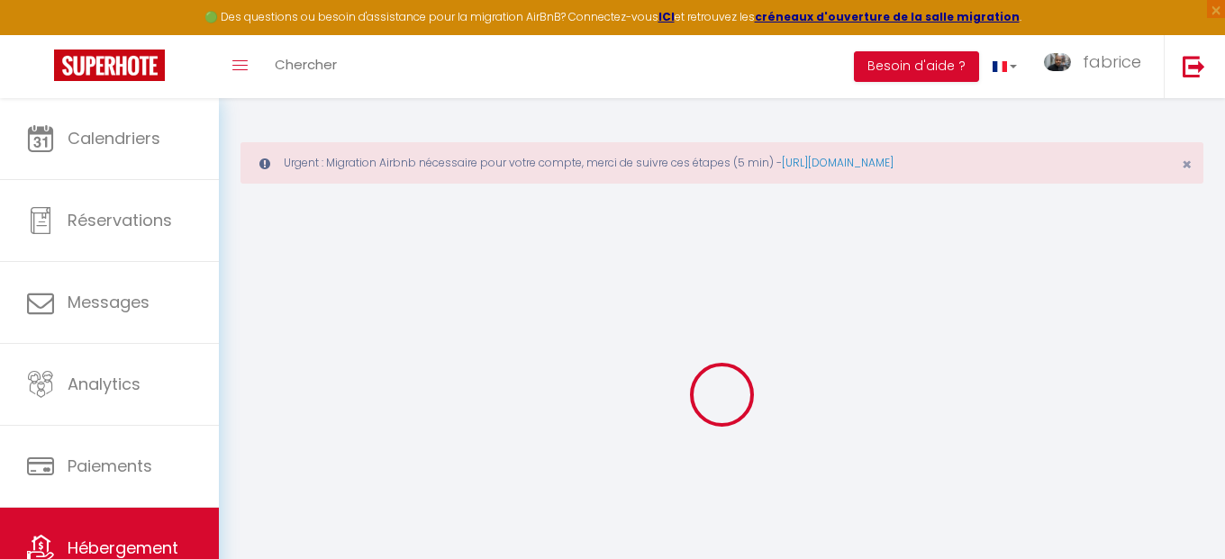
select select
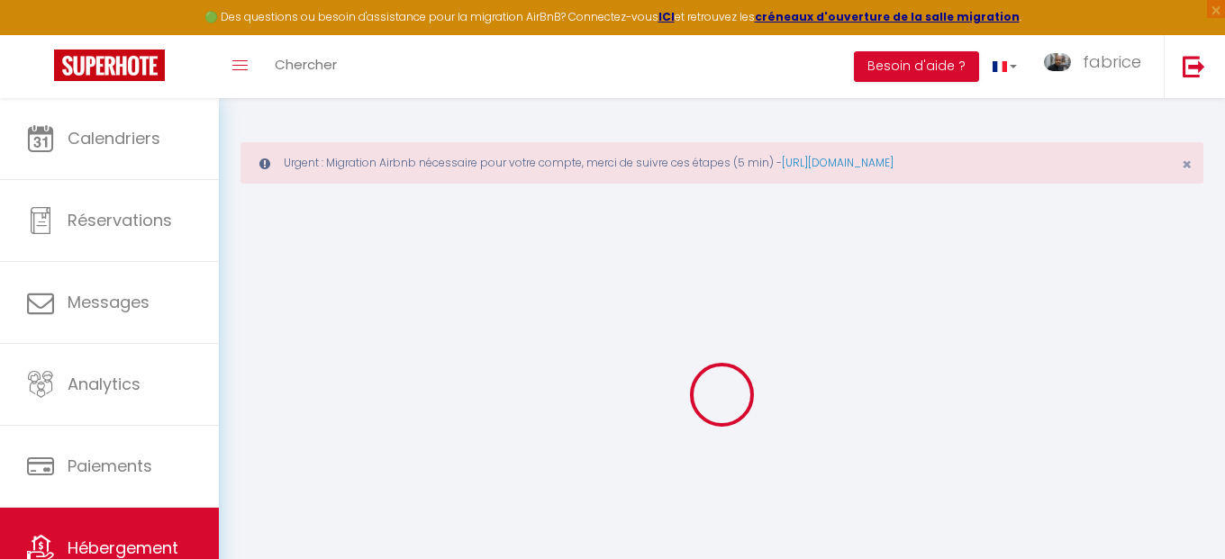
select select
checkbox input "false"
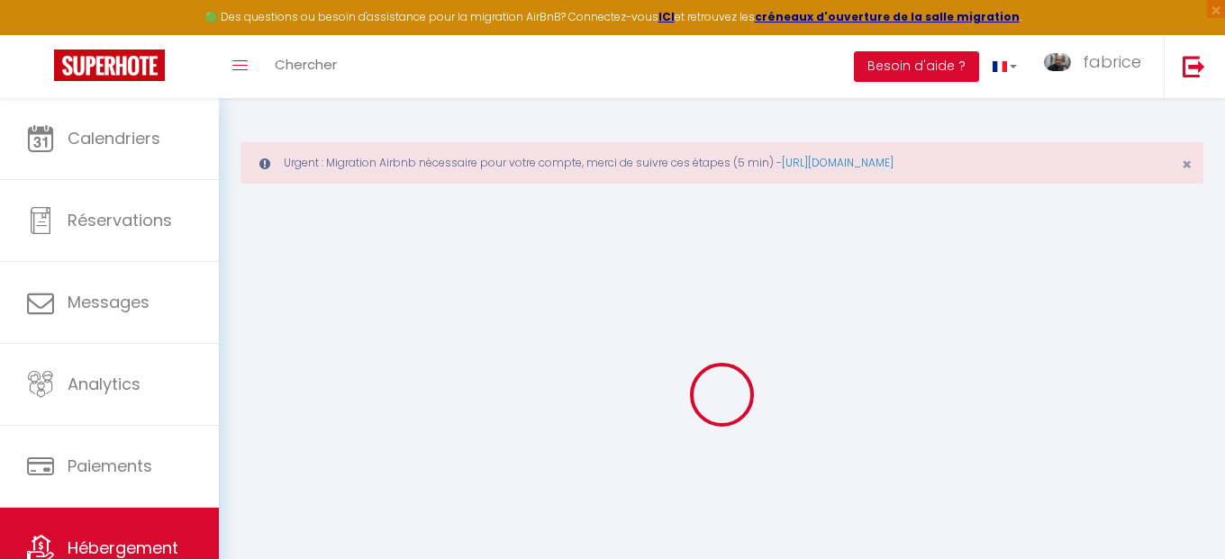
checkbox input "false"
select select
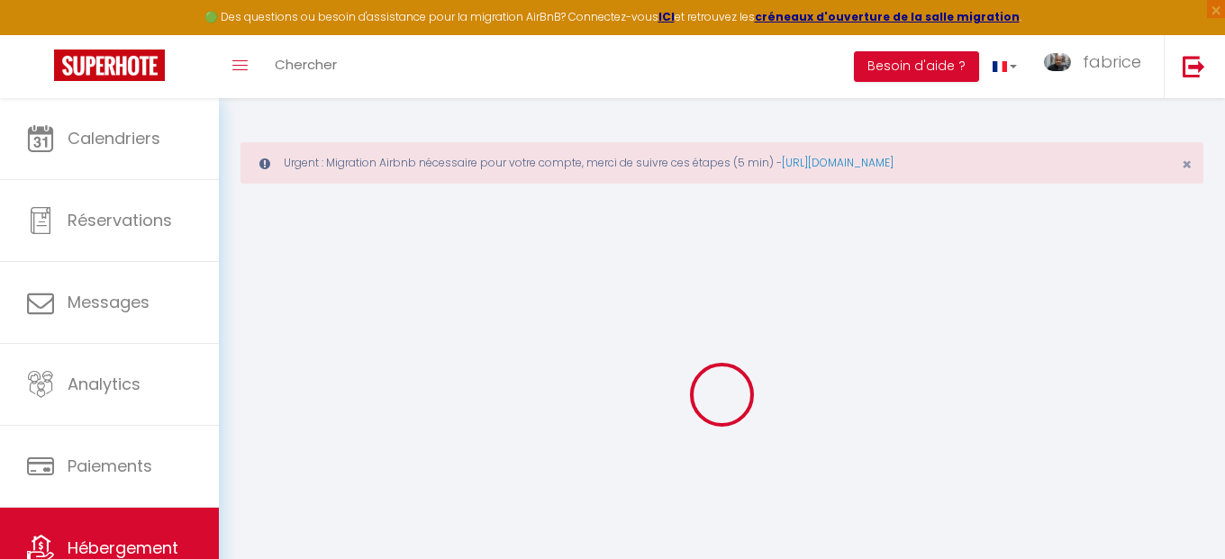
select select
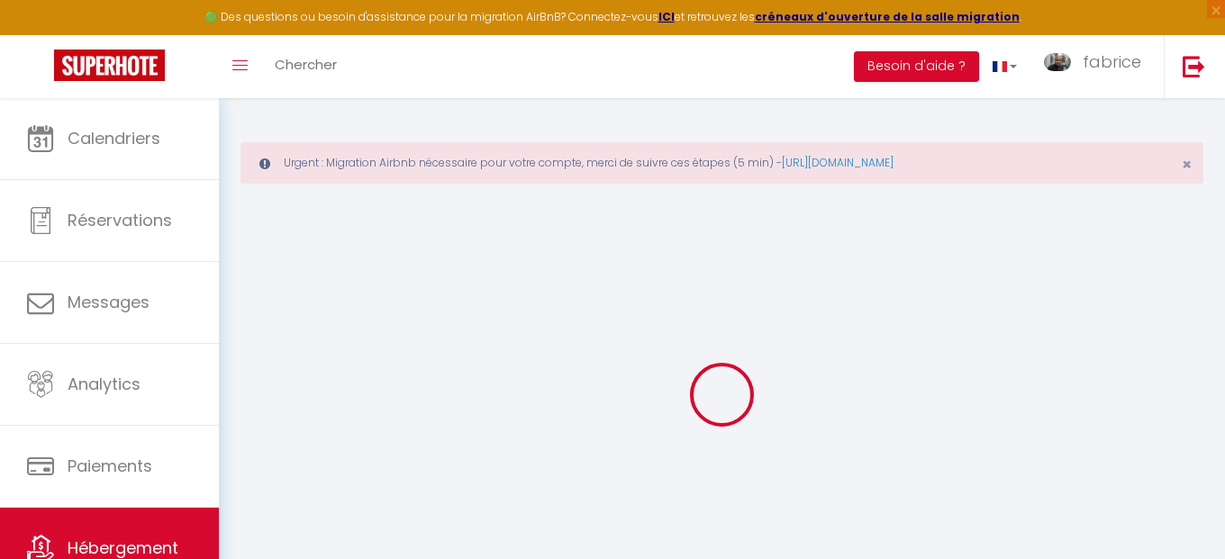
checkbox input "false"
select select
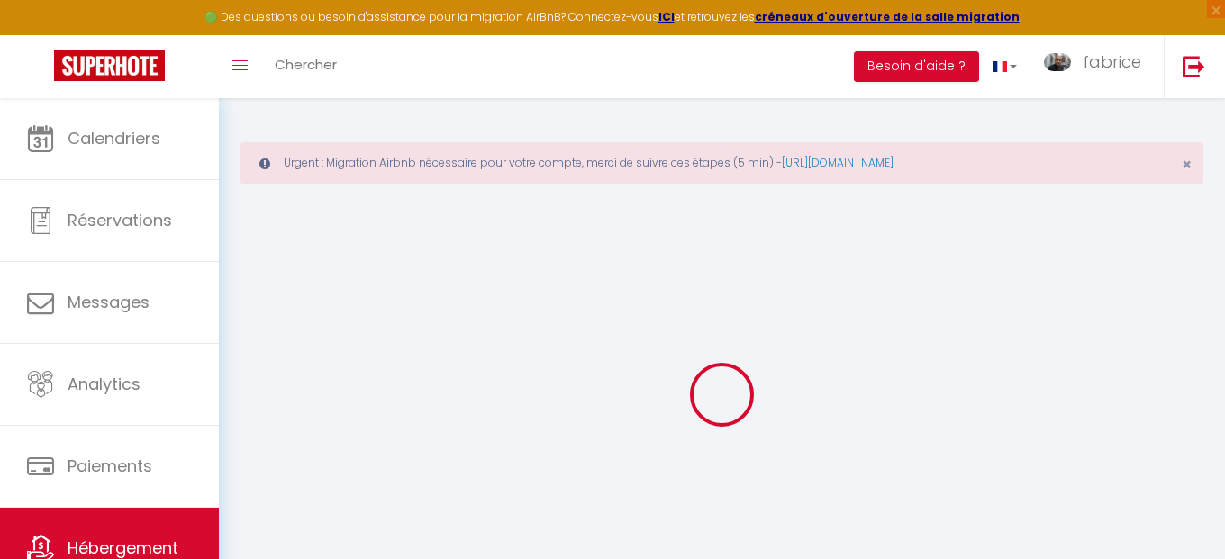
select select
type input "Elisée Reclus · Séjour malin et pratique (・‿・)"
select select "2"
select select "0"
type input "54"
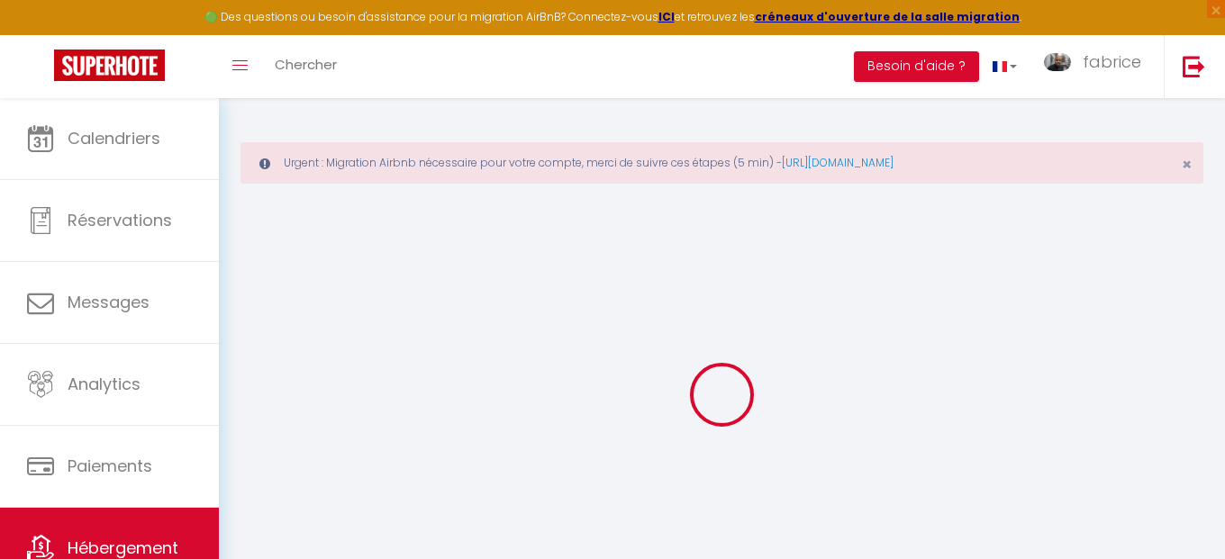
type input "30"
select select
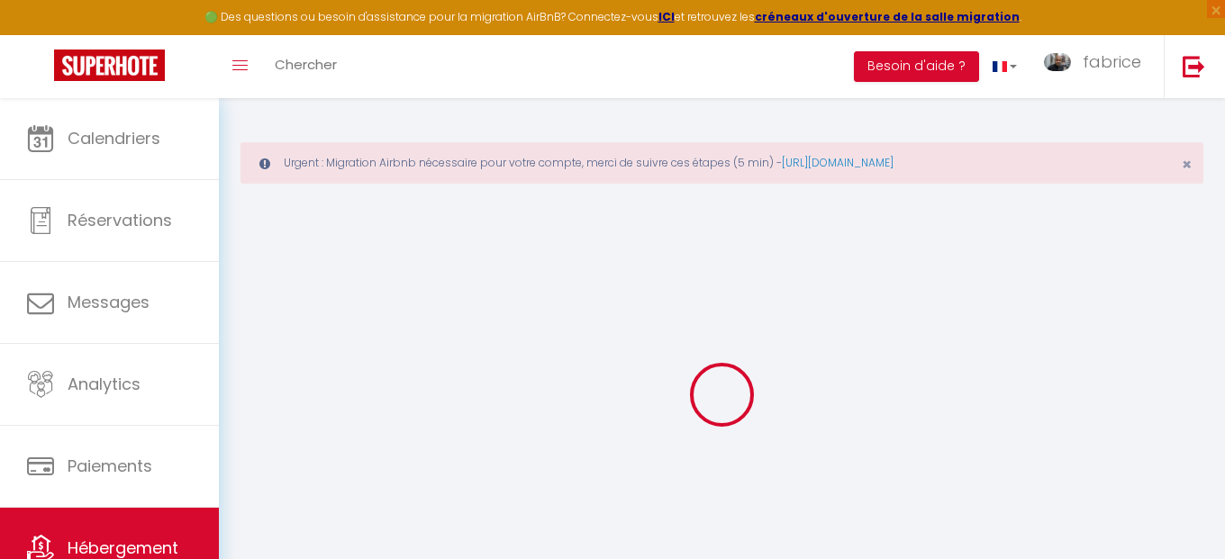
select select
type input "[STREET_ADDRESS] Reclus"
type input "93380"
type input "[GEOGRAPHIC_DATA]"
type input "[EMAIL_ADDRESS][DOMAIN_NAME]"
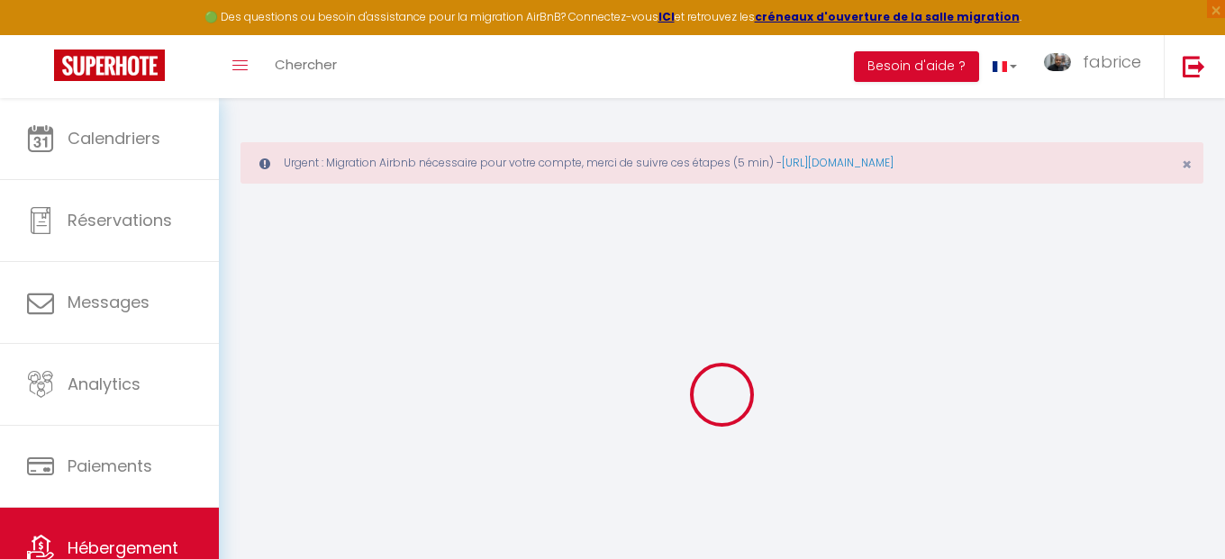
select select
checkbox input "false"
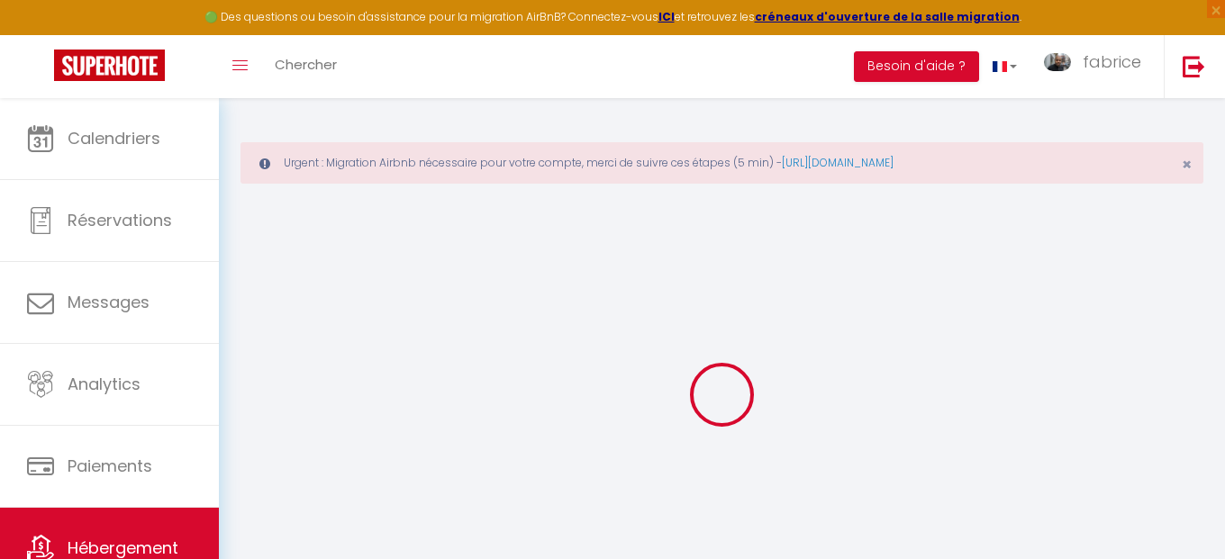
type input "30"
type input "0"
select select "6234"
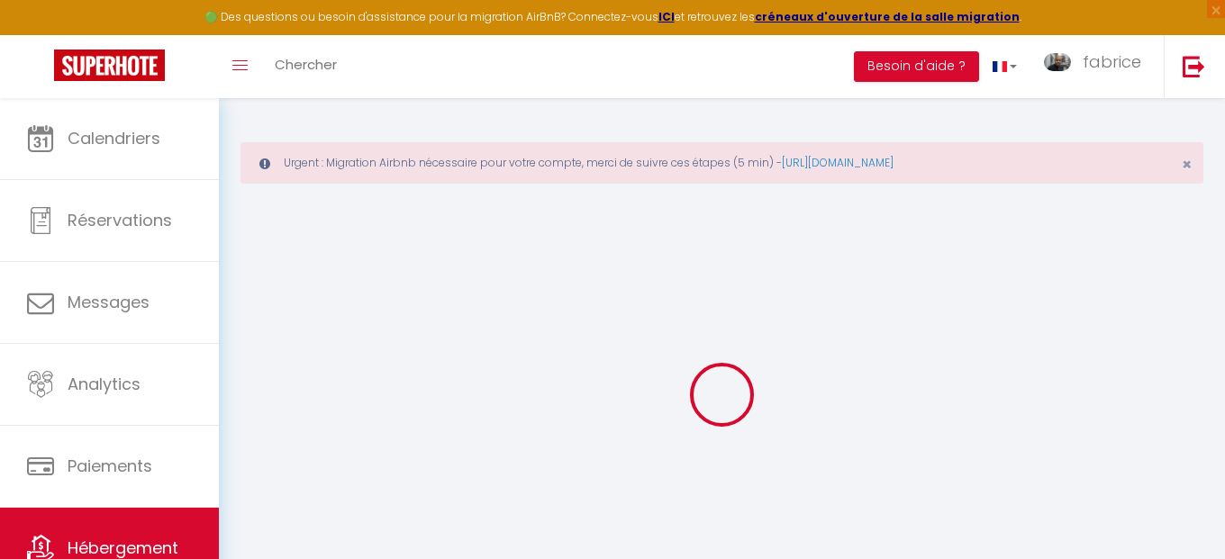
select select "6234"
select select "17:00"
select select "23:45"
select select "11:00"
select select "30"
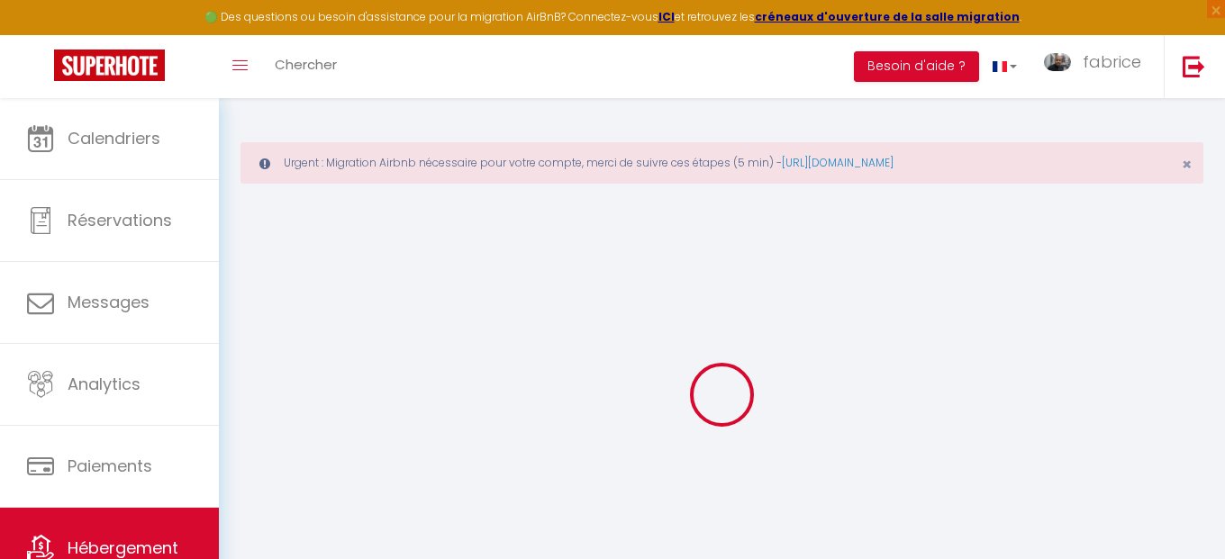
select select "120"
select select
checkbox input "false"
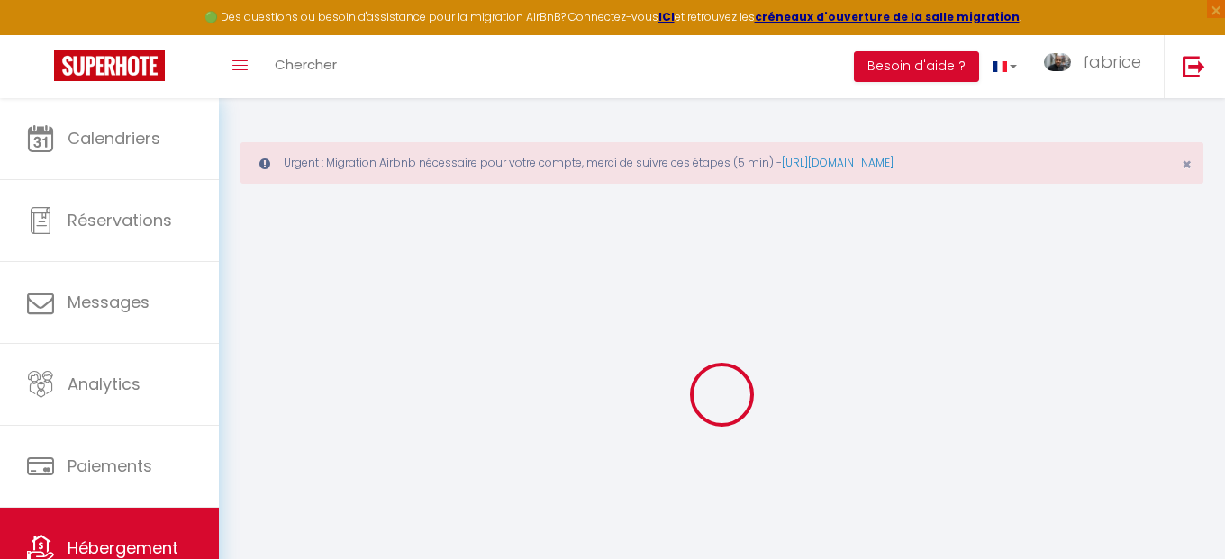
checkbox input "false"
select select
checkbox input "false"
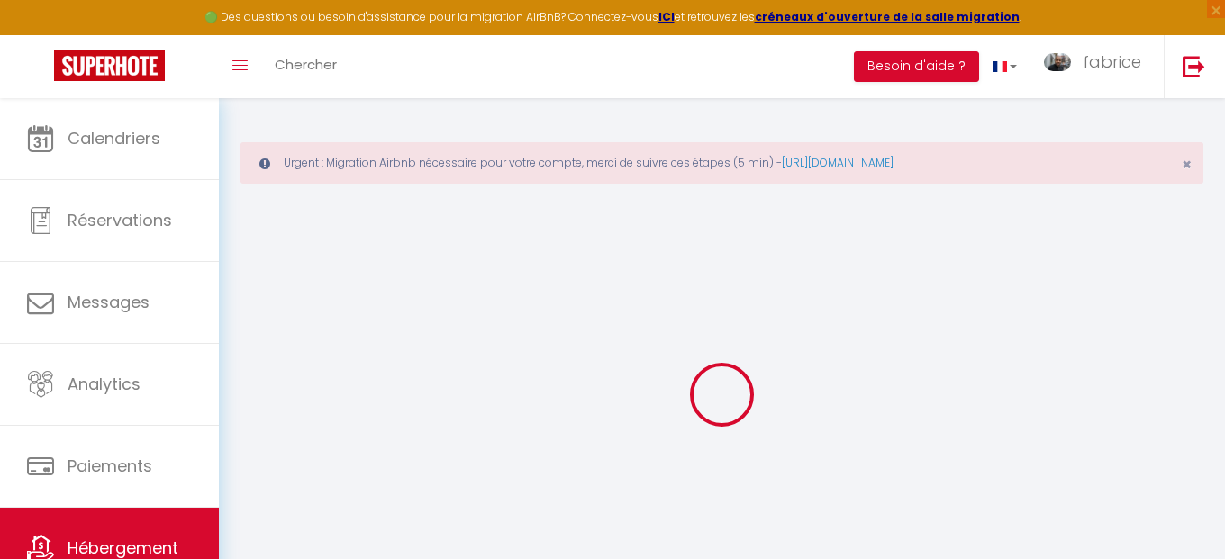
checkbox input "false"
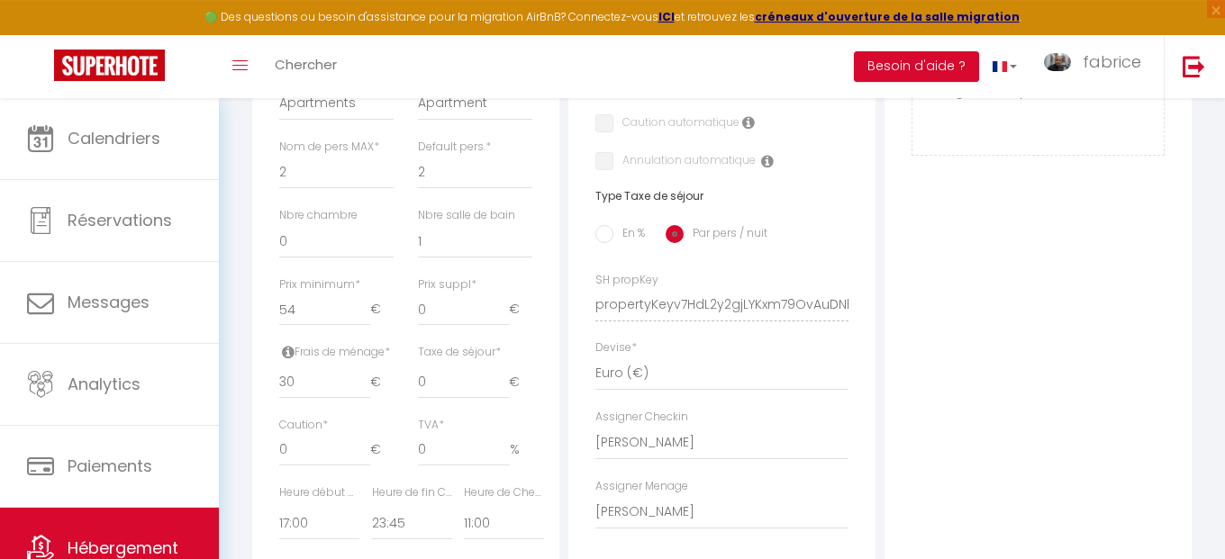
scroll to position [719, 0]
drag, startPoint x: 295, startPoint y: 310, endPoint x: 273, endPoint y: 310, distance: 22.5
click at [279, 310] on input "54" at bounding box center [324, 309] width 91 height 32
type input "0"
select select
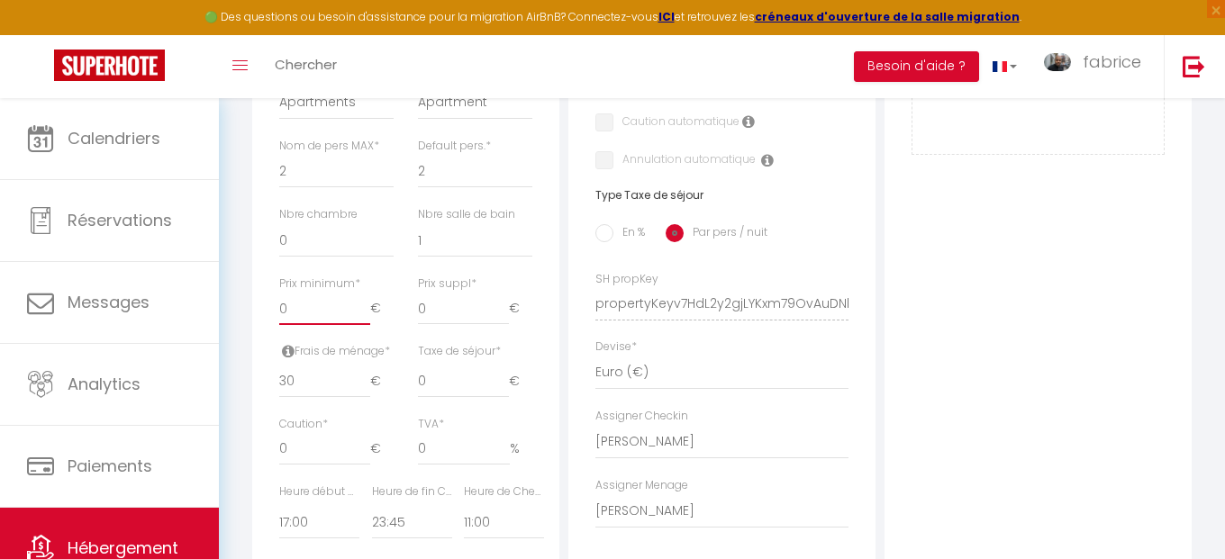
checkbox input "false"
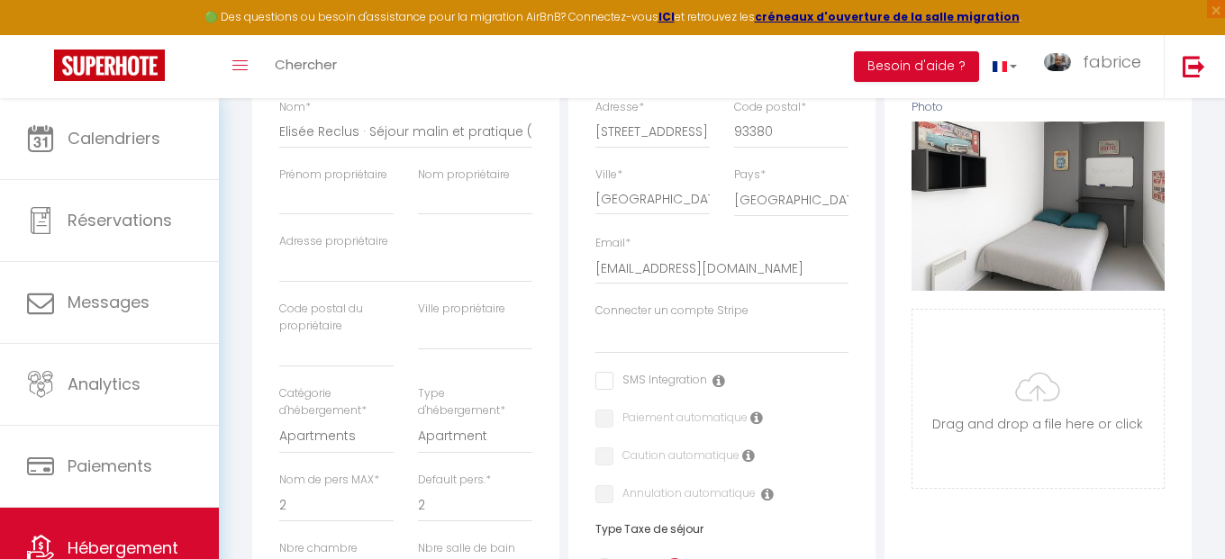
scroll to position [0, 0]
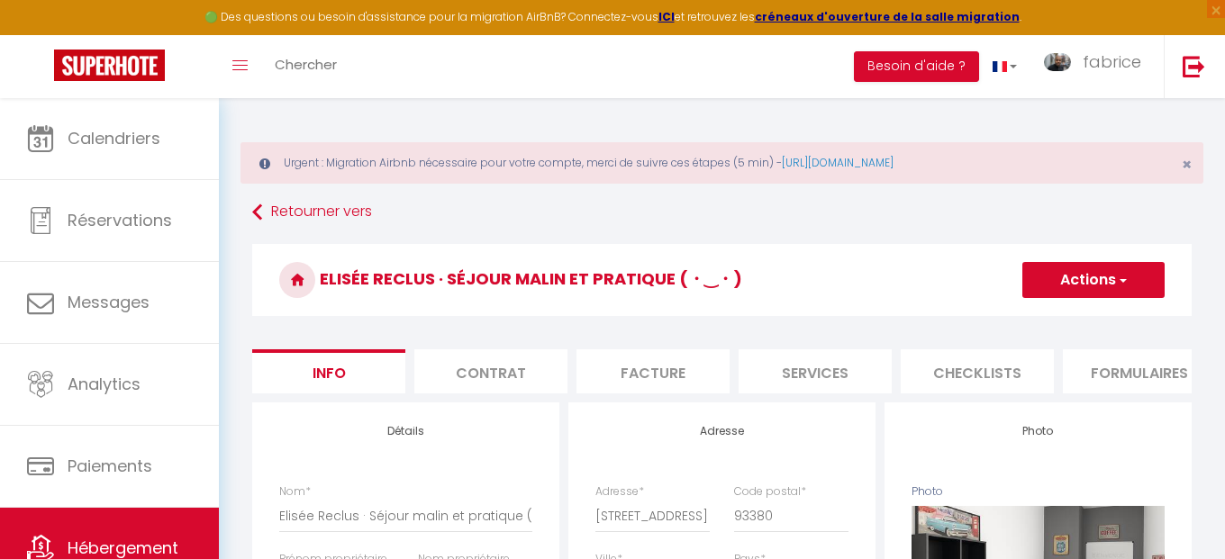
type input "0"
click at [1075, 288] on button "Actions" at bounding box center [1093, 280] width 142 height 36
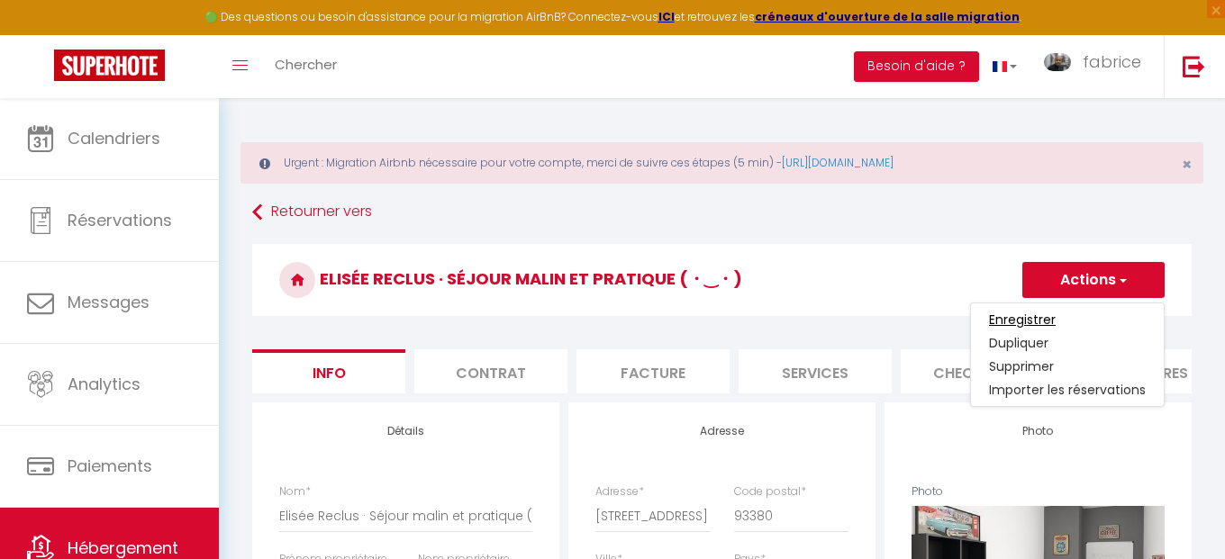
click at [1045, 316] on input "Enregistrer" at bounding box center [1022, 320] width 67 height 18
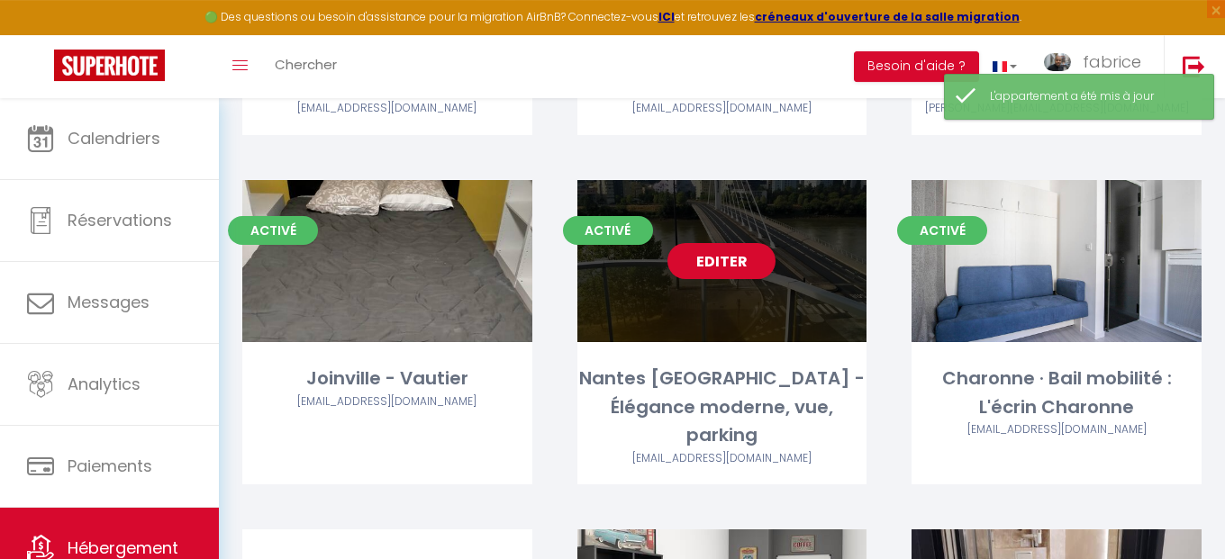
scroll to position [1848, 0]
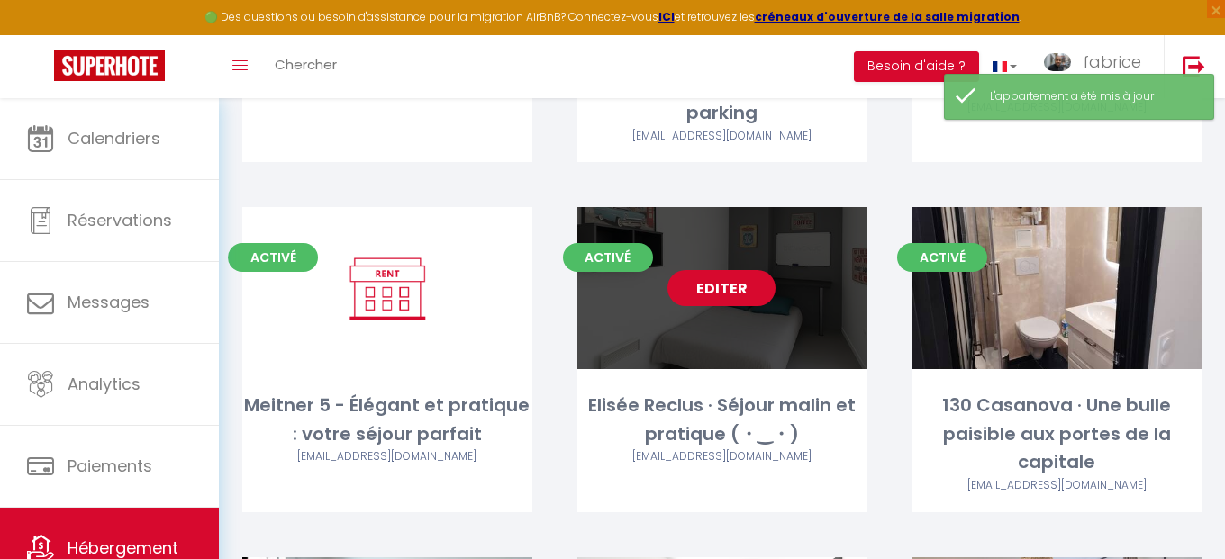
click at [714, 270] on link "Editer" at bounding box center [722, 288] width 108 height 36
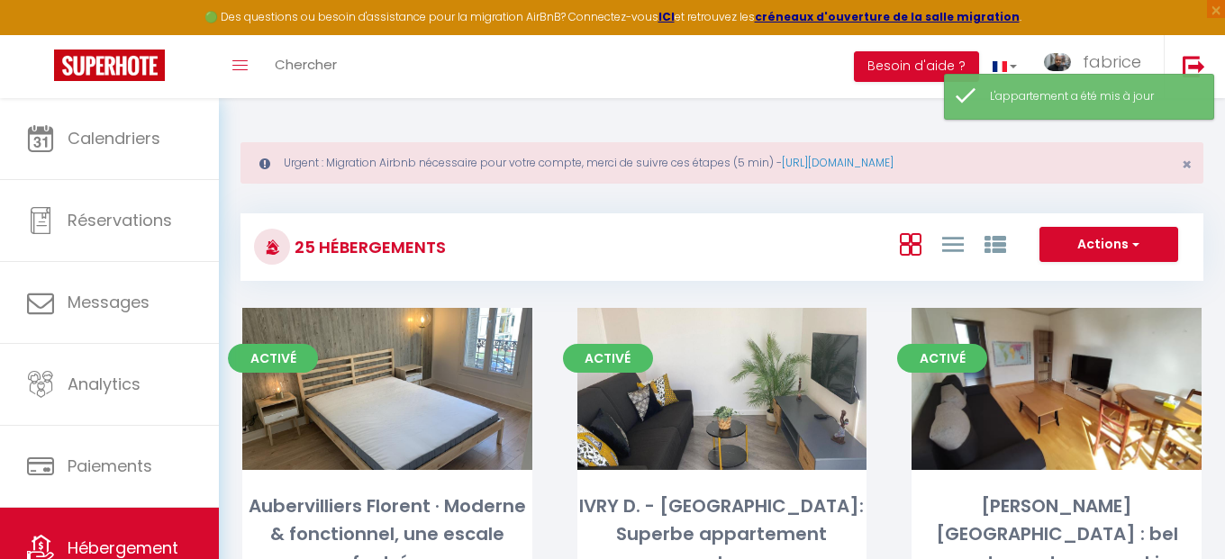
select select "3"
select select "2"
select select "1"
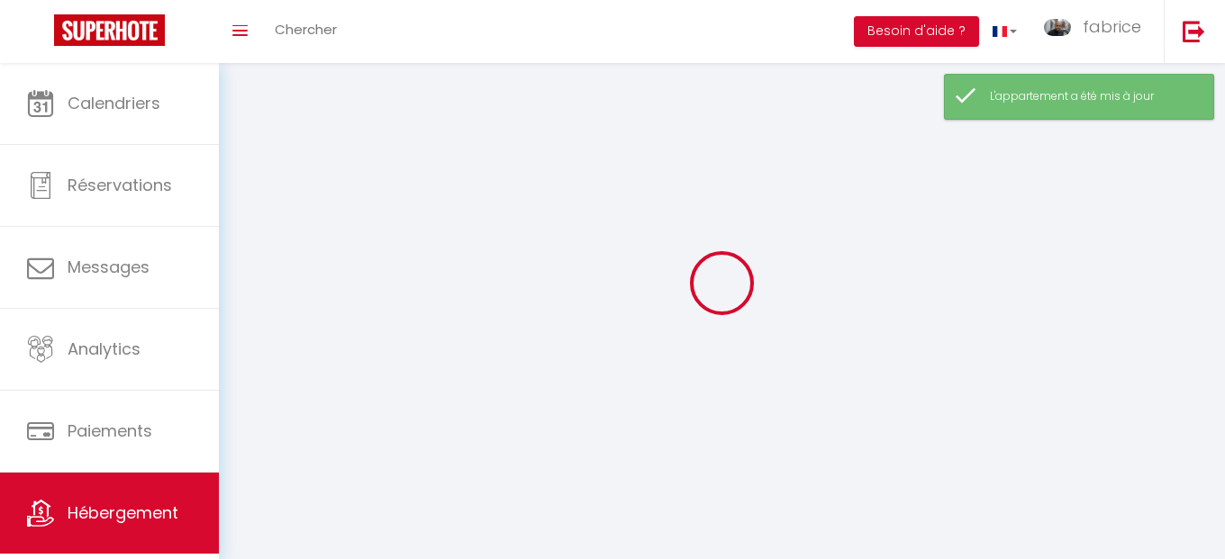
select select
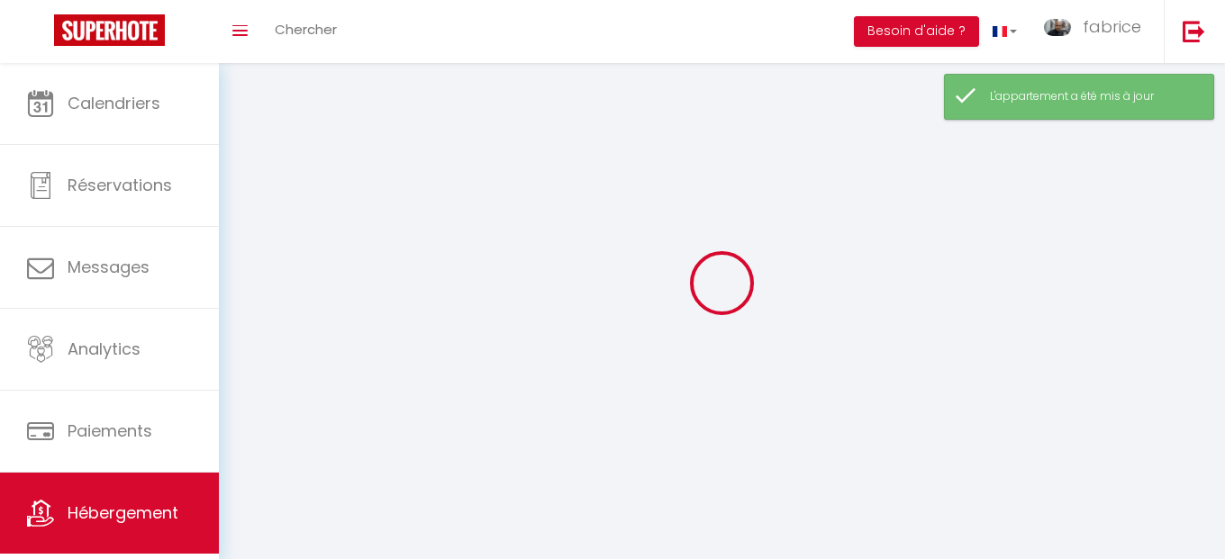
select select
checkbox input "false"
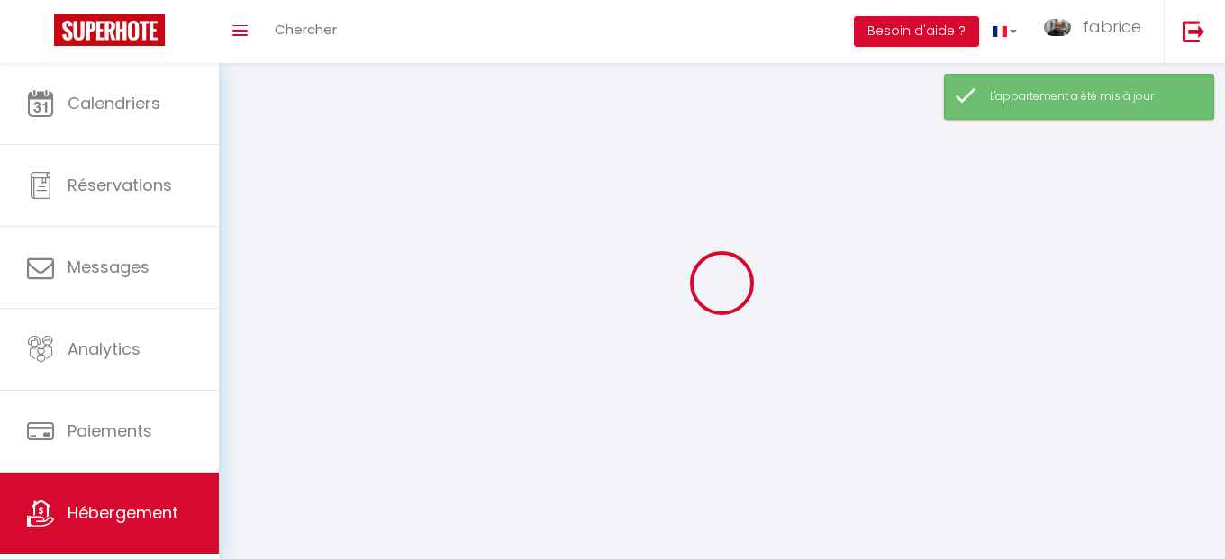
select select
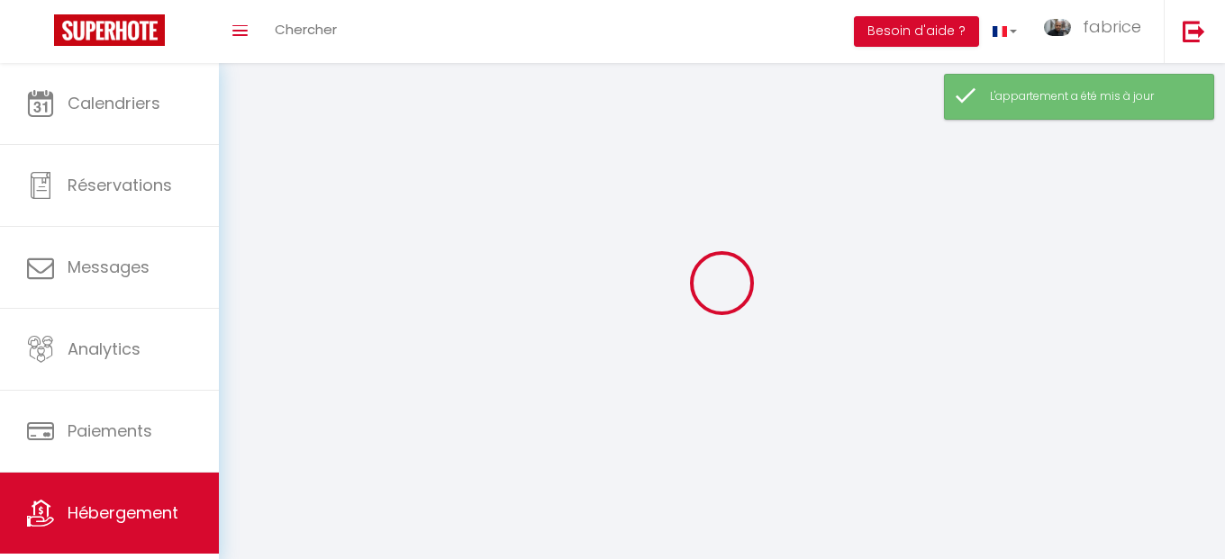
select select
checkbox input "false"
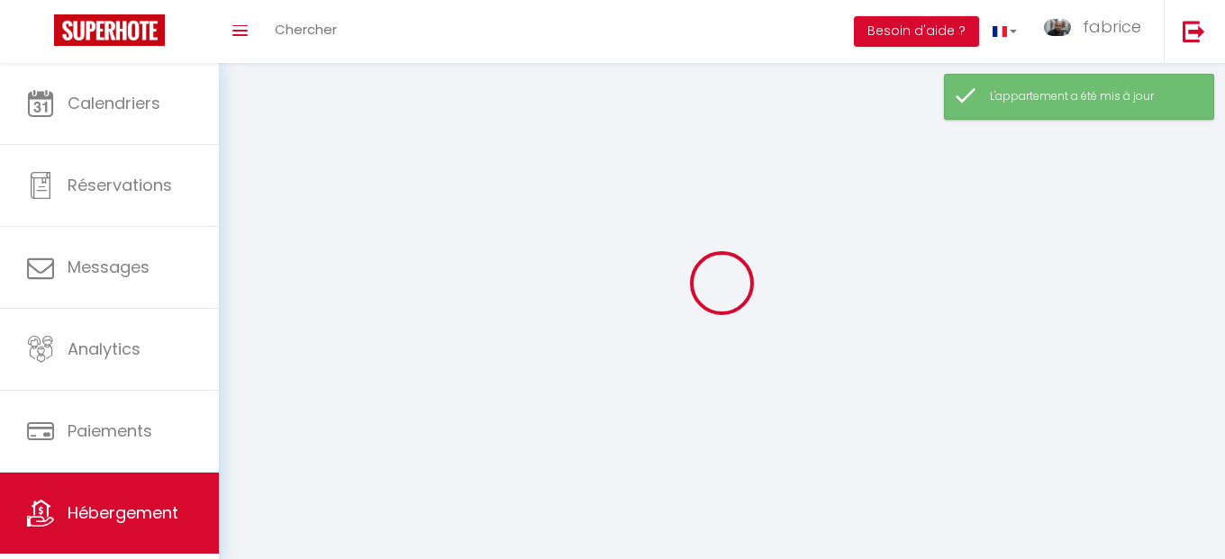
checkbox input "false"
select select
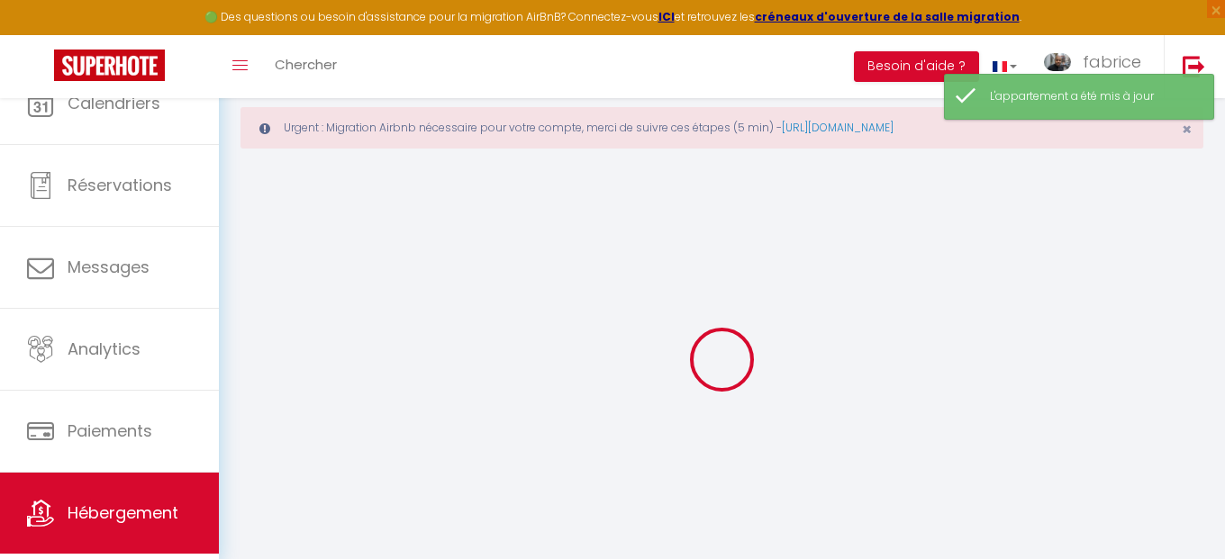
select select
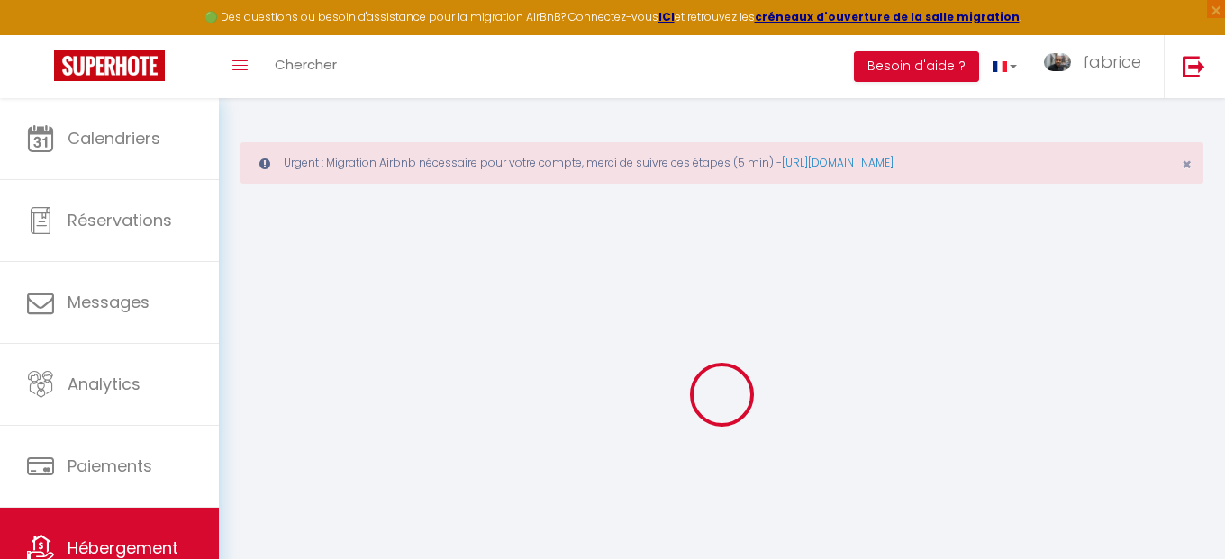
select select
checkbox input "false"
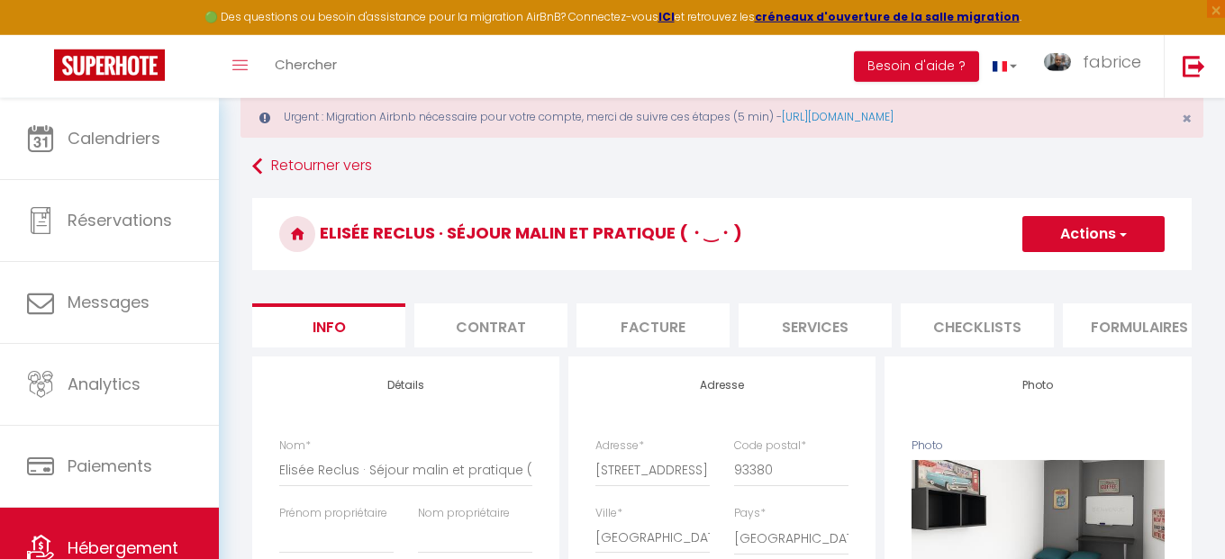
scroll to position [103, 0]
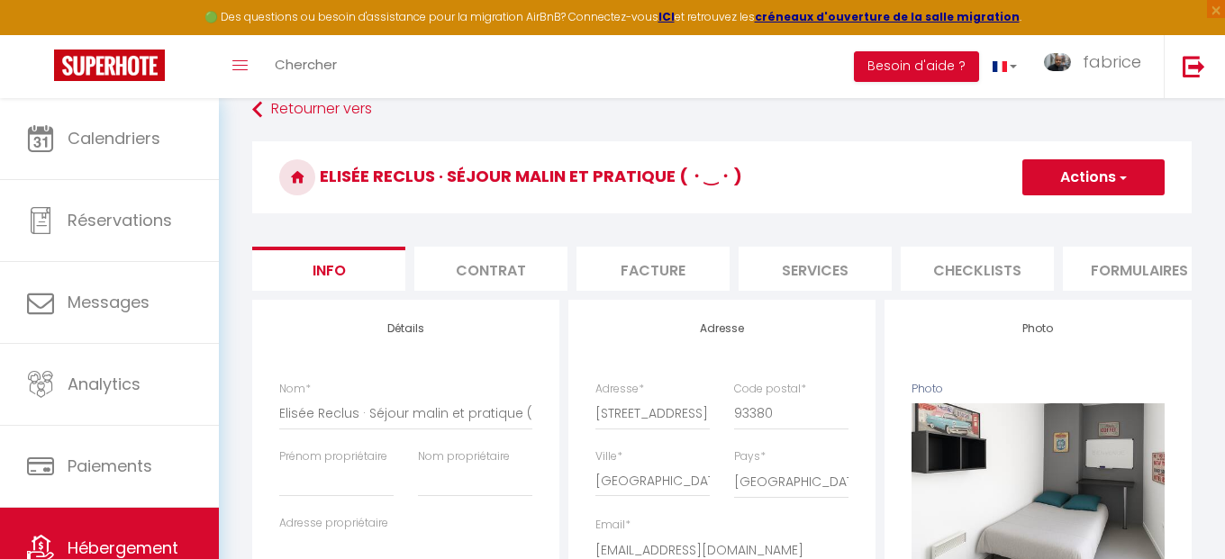
click at [509, 275] on li "Contrat" at bounding box center [490, 269] width 153 height 44
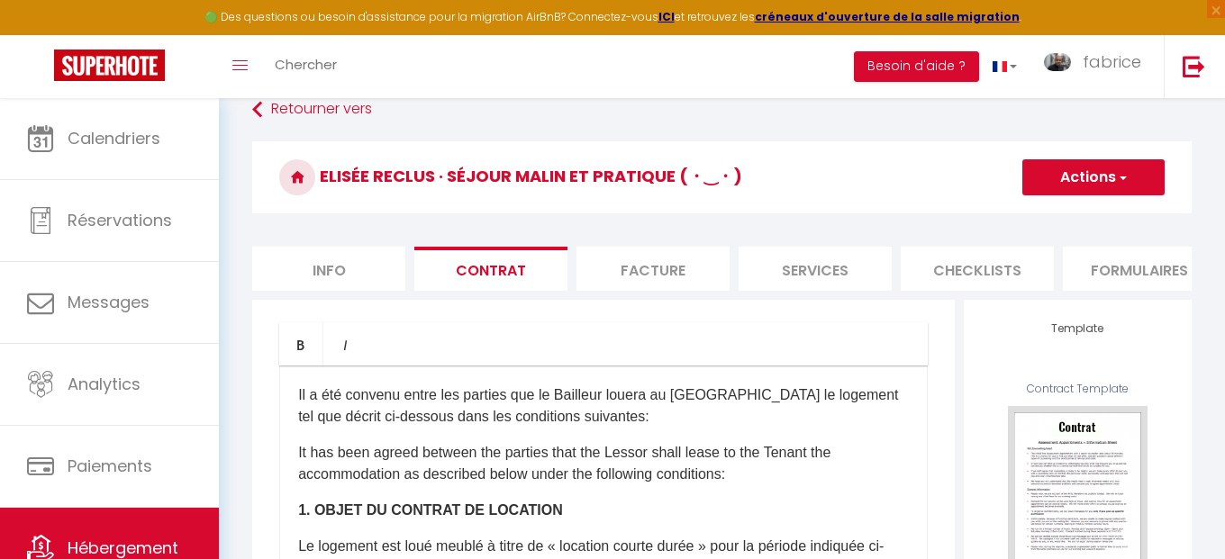
click at [640, 275] on li "Facture" at bounding box center [653, 269] width 153 height 44
select select
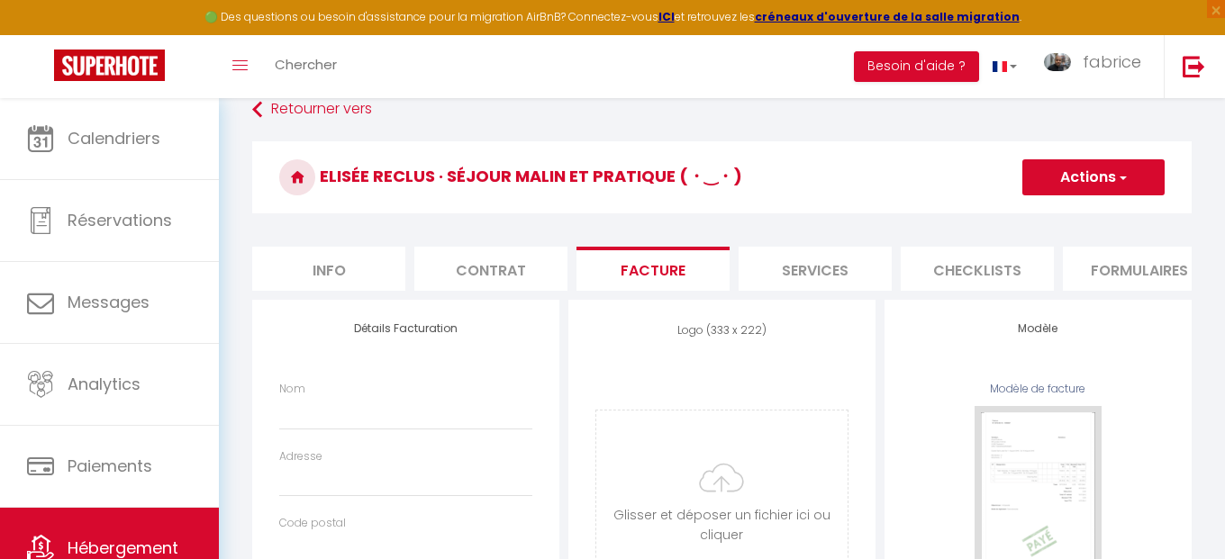
click at [788, 275] on li "Services" at bounding box center [815, 269] width 153 height 44
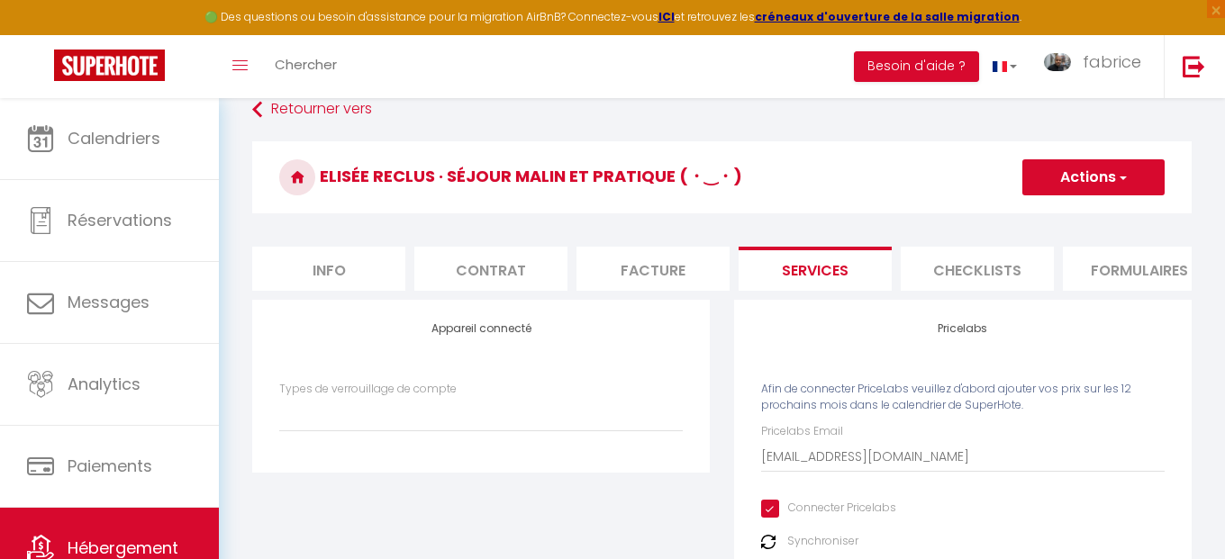
select select
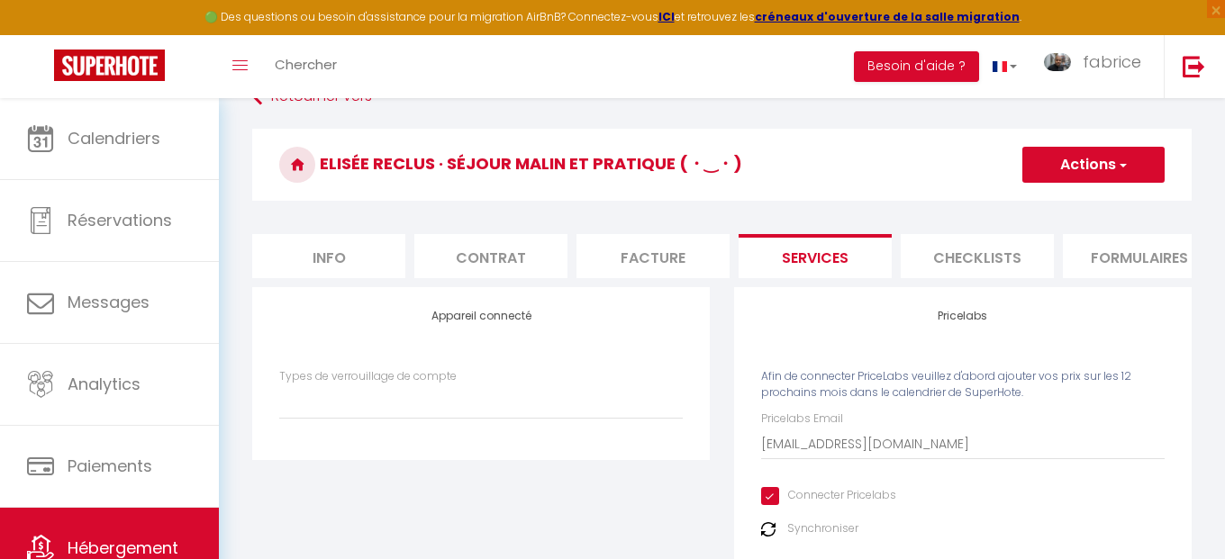
scroll to position [103, 0]
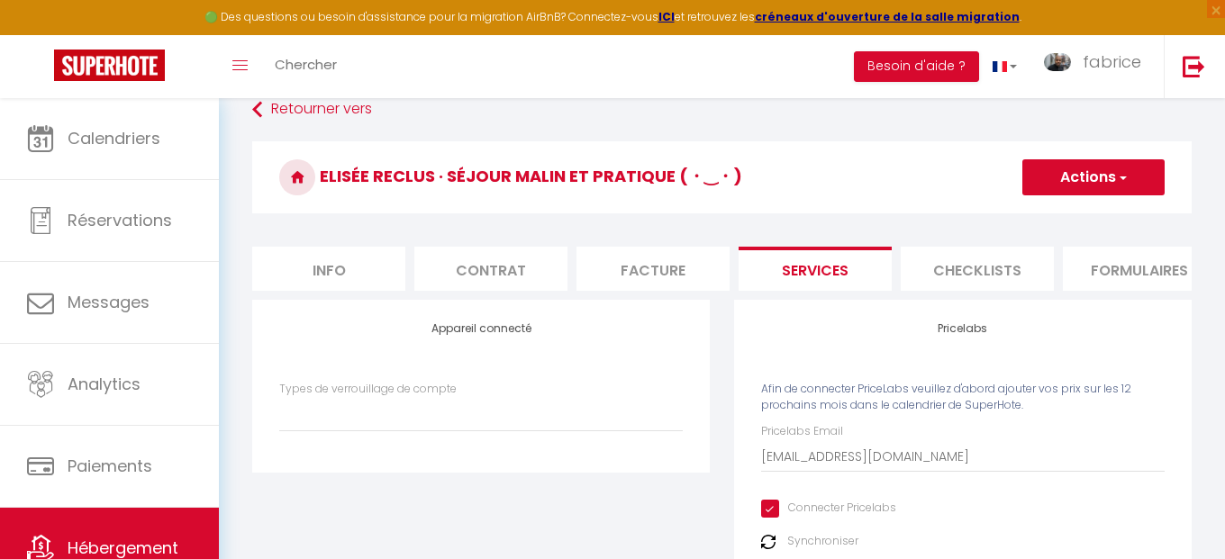
click at [965, 259] on li "Checklists" at bounding box center [977, 269] width 153 height 44
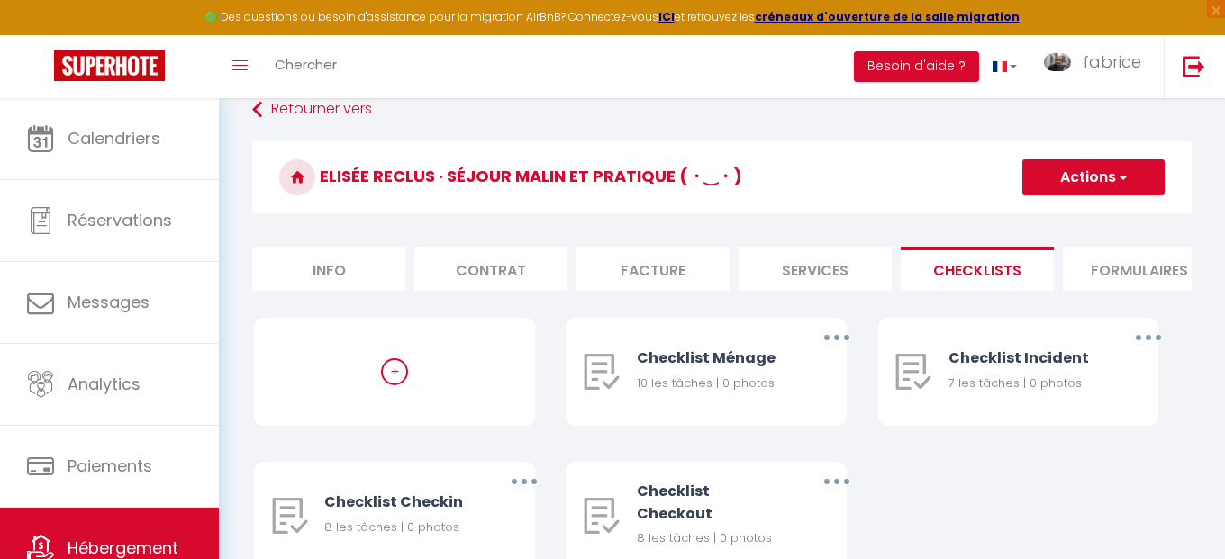
click at [1153, 259] on li "Formulaires" at bounding box center [1139, 269] width 153 height 44
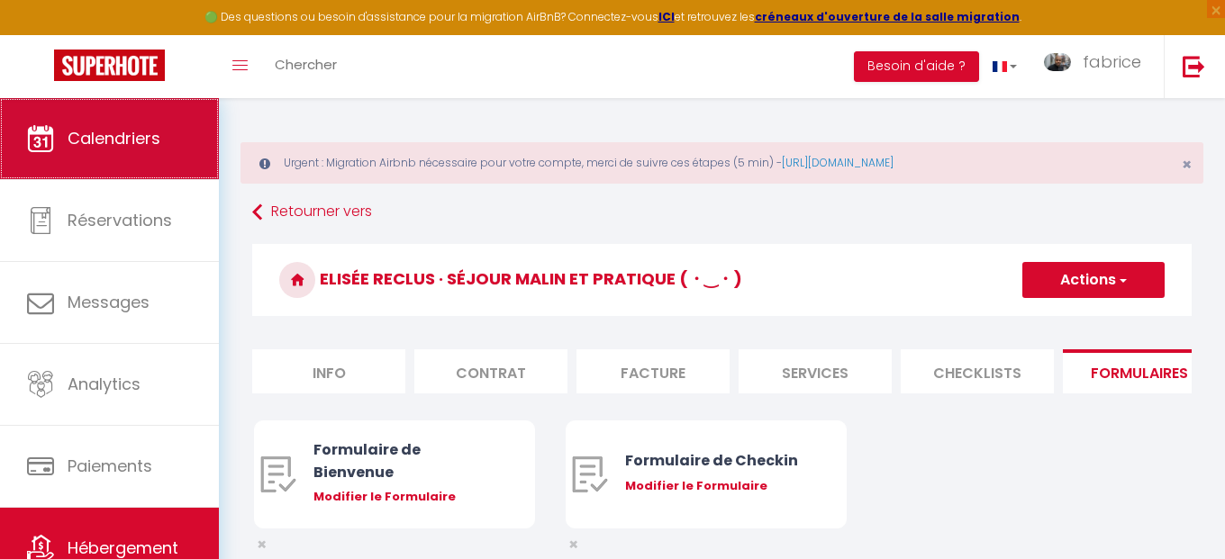
click at [158, 141] on span "Calendriers" at bounding box center [114, 138] width 93 height 23
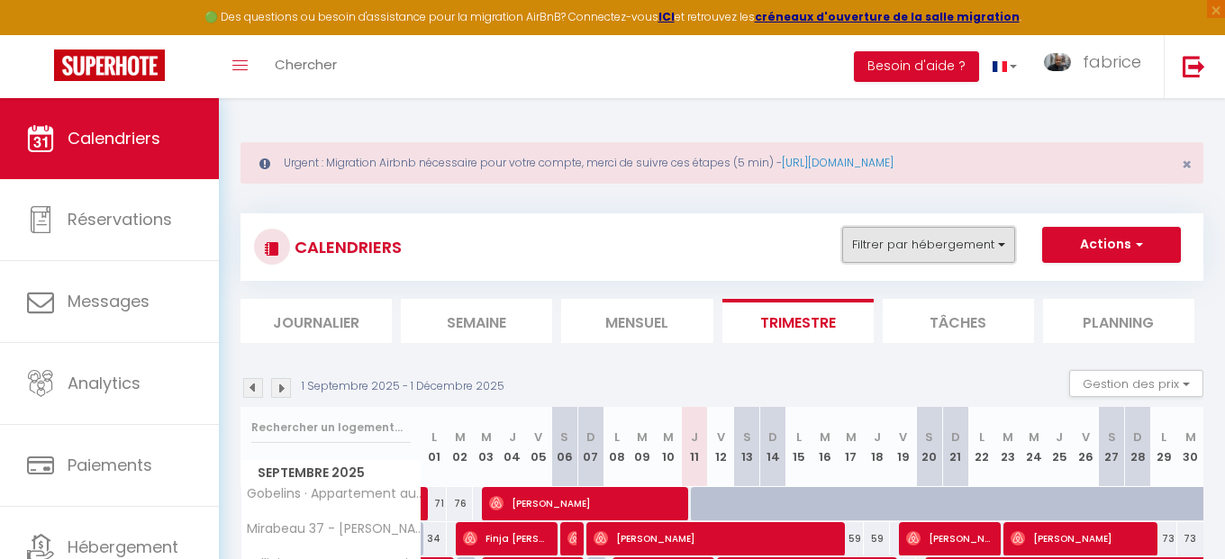
click at [932, 251] on button "Filtrer par hébergement" at bounding box center [928, 245] width 173 height 36
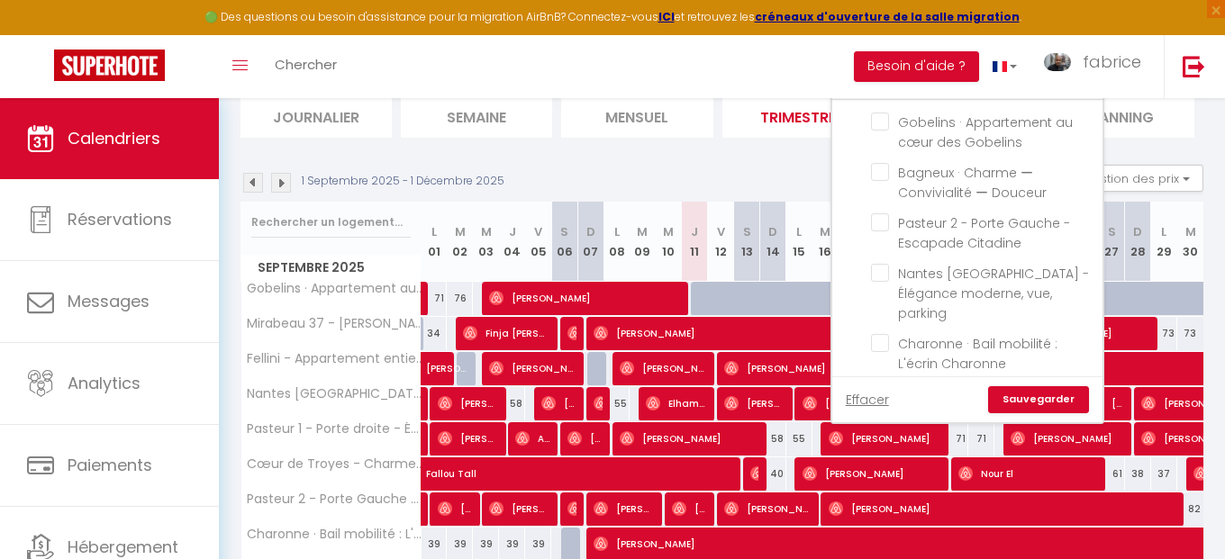
scroll to position [865, 0]
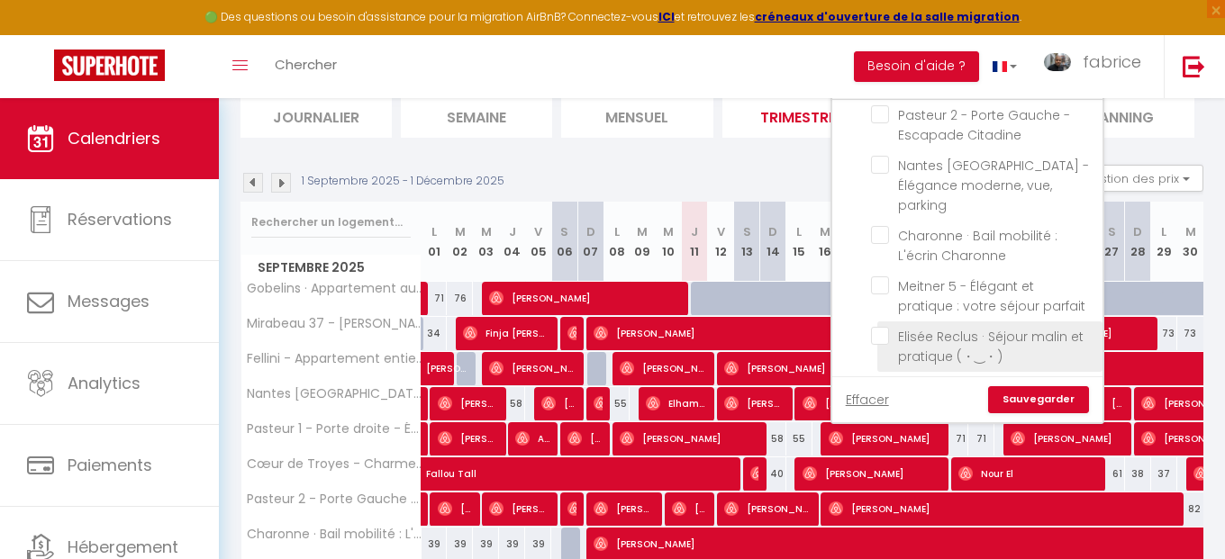
click at [877, 327] on input "Elisée Reclus · Séjour malin et pratique (・‿・)" at bounding box center [983, 336] width 225 height 18
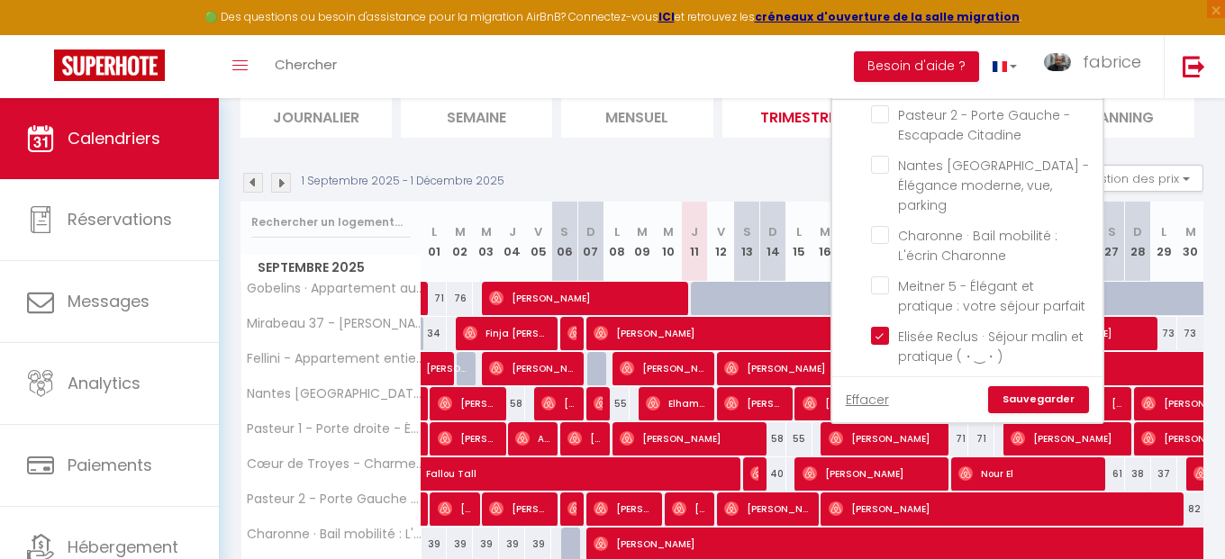
click at [1048, 403] on link "Sauvegarder" at bounding box center [1038, 399] width 101 height 27
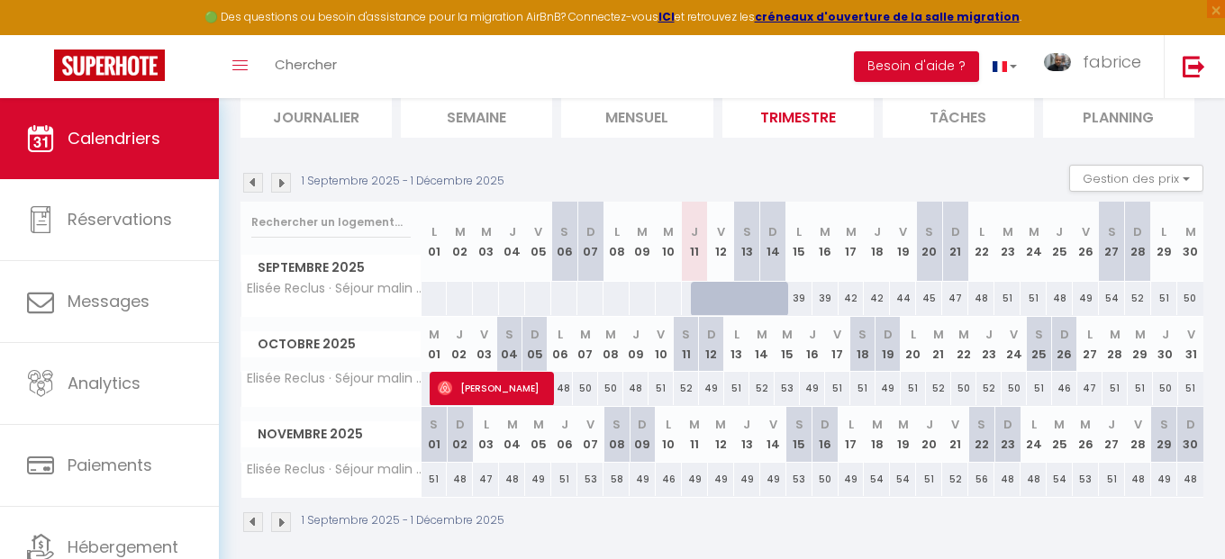
scroll to position [98, 0]
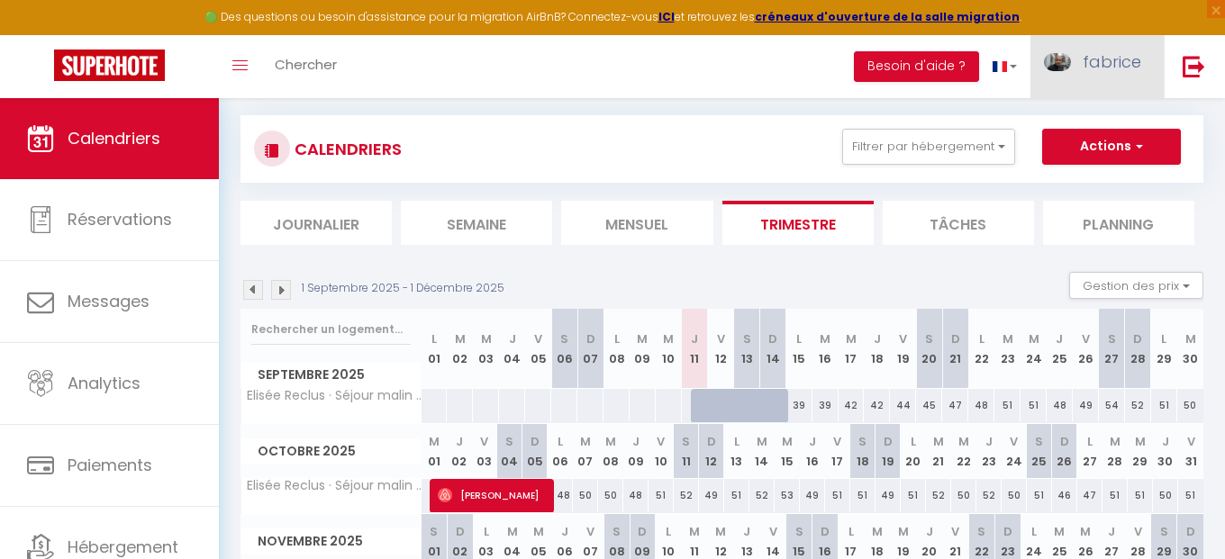
click at [1110, 75] on link "fabrice" at bounding box center [1097, 66] width 133 height 63
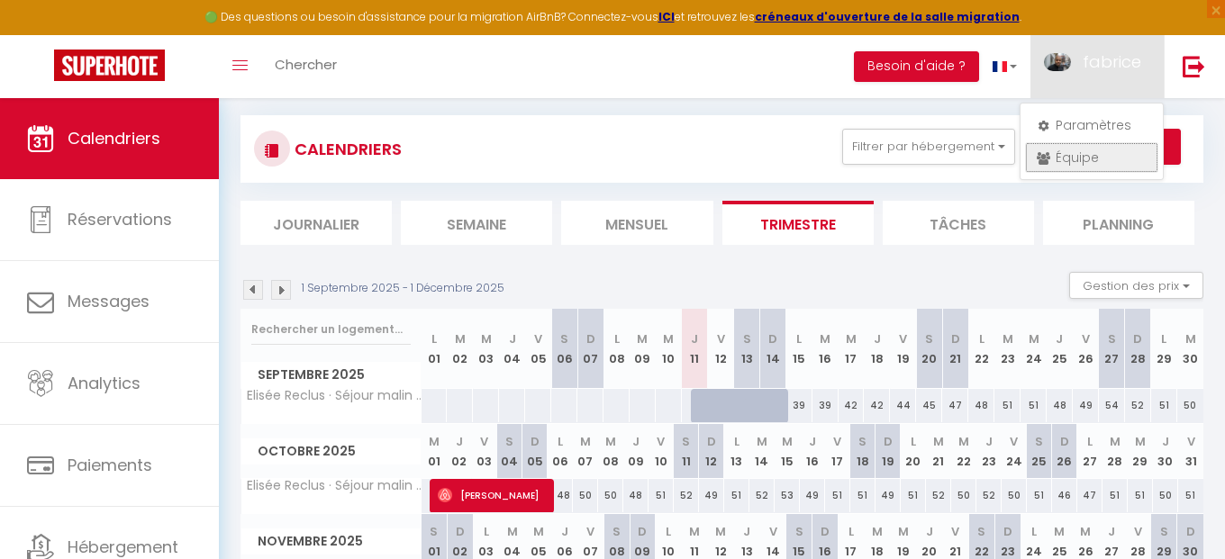
click at [1086, 165] on link "Équipe" at bounding box center [1091, 157] width 133 height 31
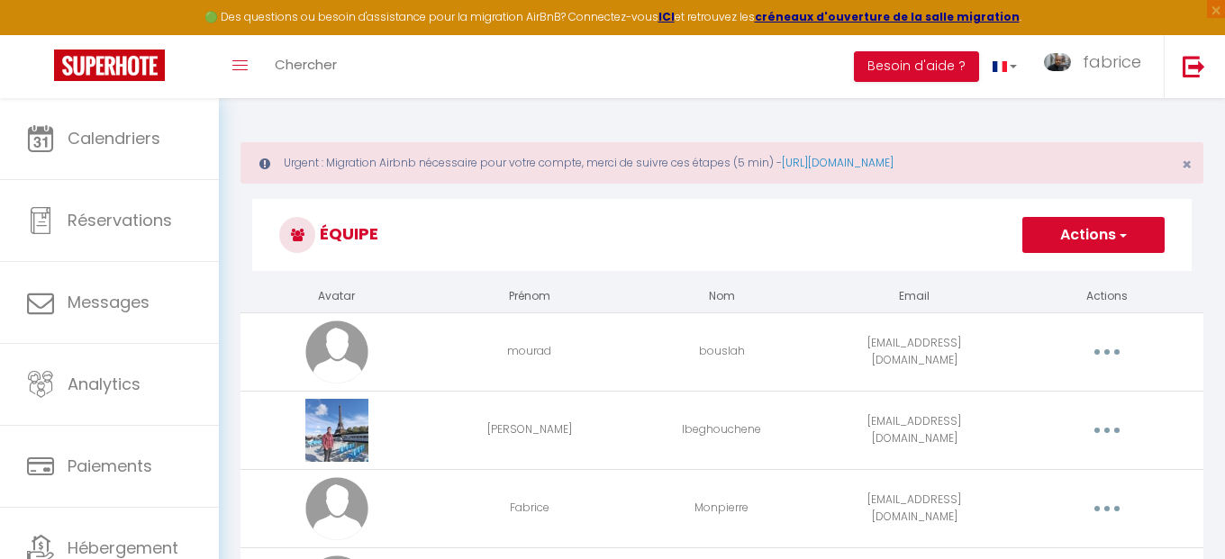
click at [1106, 436] on button "button" at bounding box center [1107, 430] width 50 height 29
click at [1044, 467] on link "Editer" at bounding box center [1060, 472] width 133 height 31
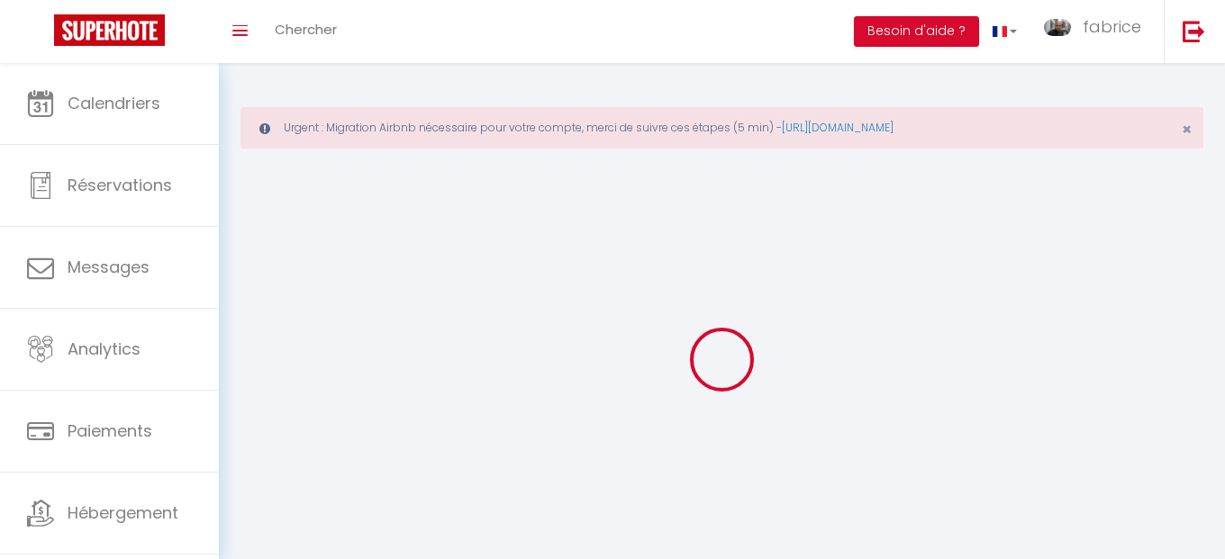
type input "Karim"
type input "Ibeghouchene"
type input "karim.ibeghouchene@gmail.com"
type textarea "https://app.superhote.com/#/connect/IcAI7yOT3W"
checkbox input "false"
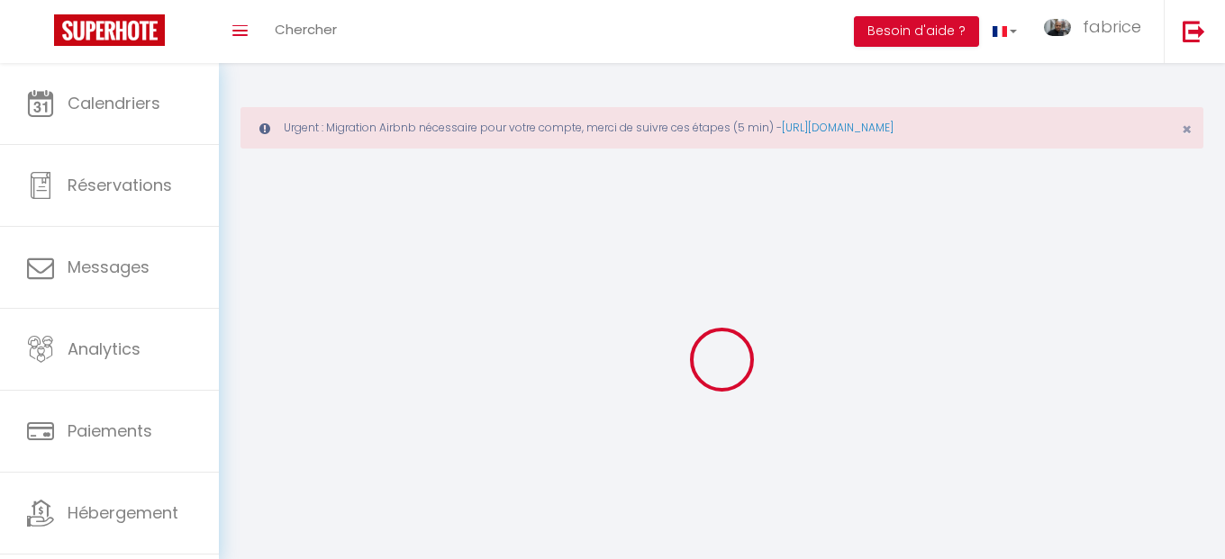
checkbox input "false"
checkbox input "true"
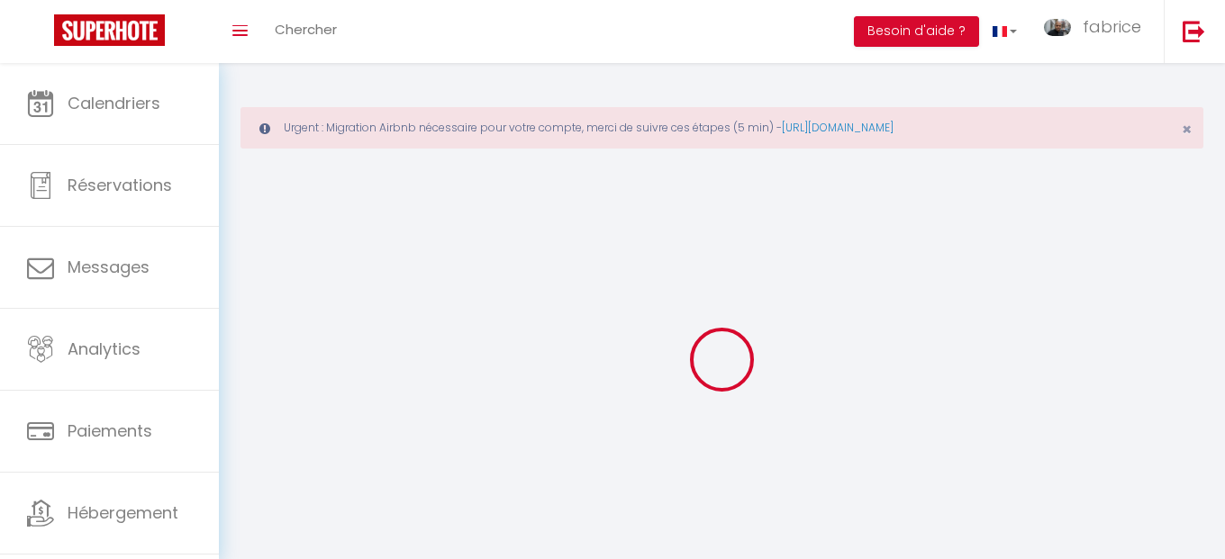
checkbox input "true"
checkbox input "false"
checkbox input "true"
checkbox input "false"
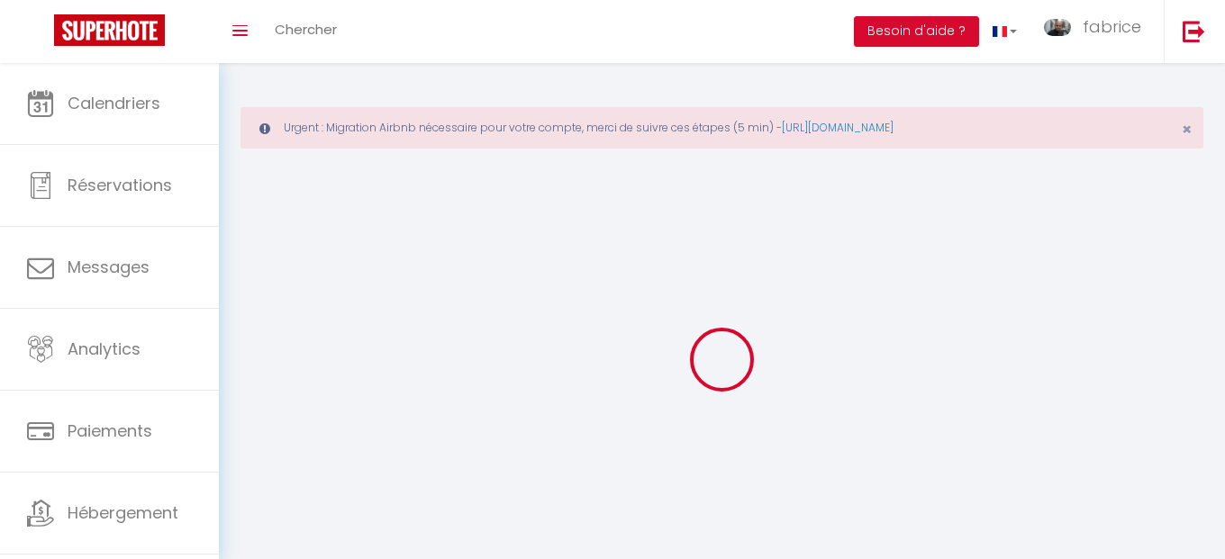
checkbox input "false"
checkbox input "true"
checkbox input "false"
select select
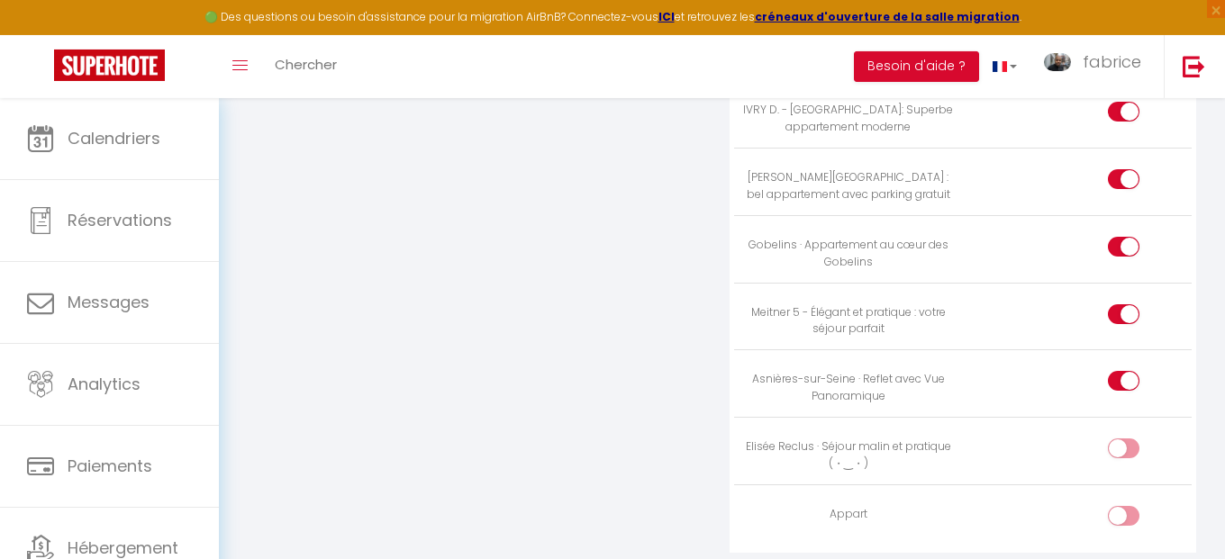
scroll to position [2438, 0]
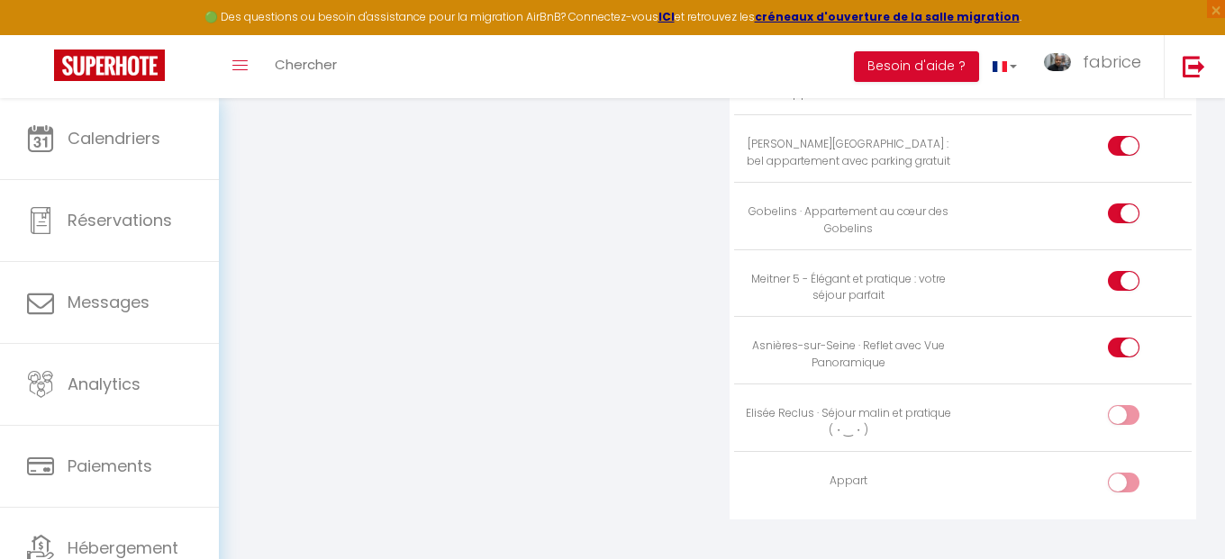
click at [1131, 405] on input "checkbox" at bounding box center [1139, 418] width 32 height 27
checkbox input "true"
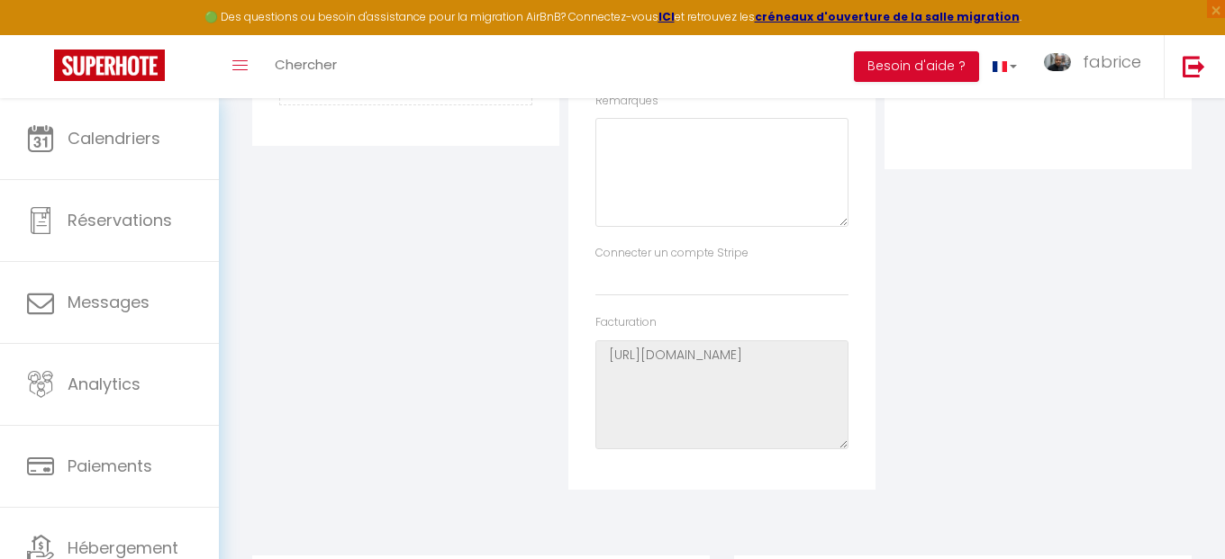
scroll to position [0, 0]
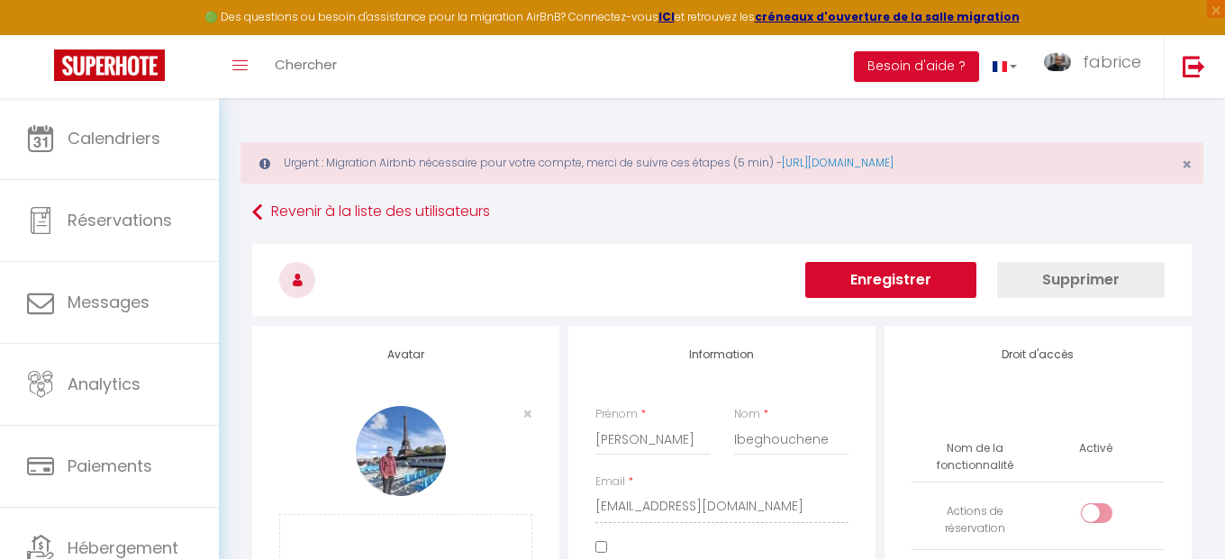
click at [924, 283] on button "Enregistrer" at bounding box center [890, 280] width 171 height 36
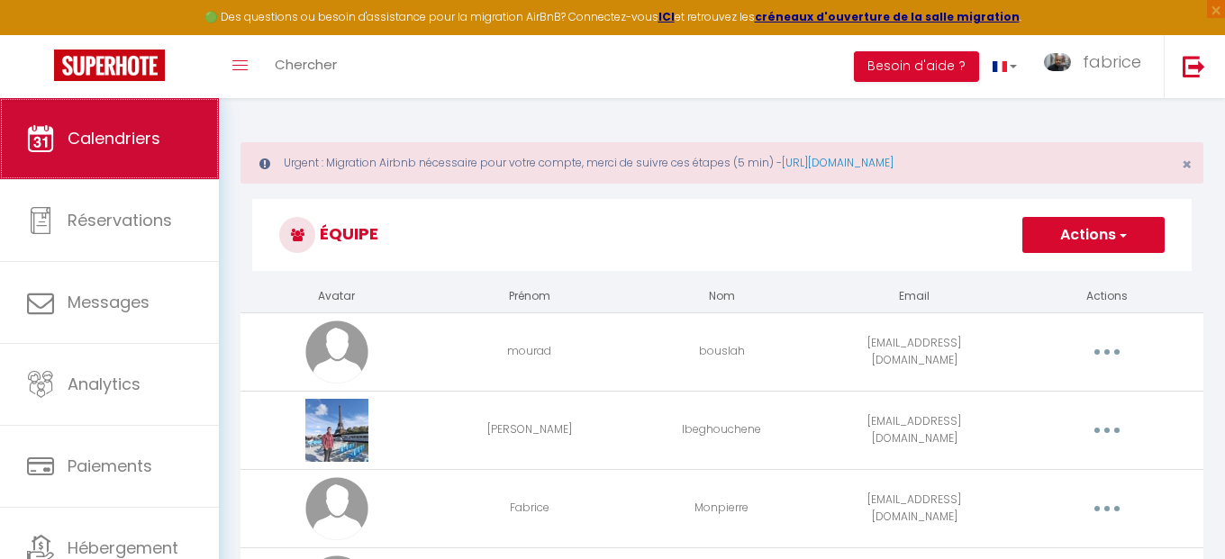
click at [149, 137] on span "Calendriers" at bounding box center [114, 138] width 93 height 23
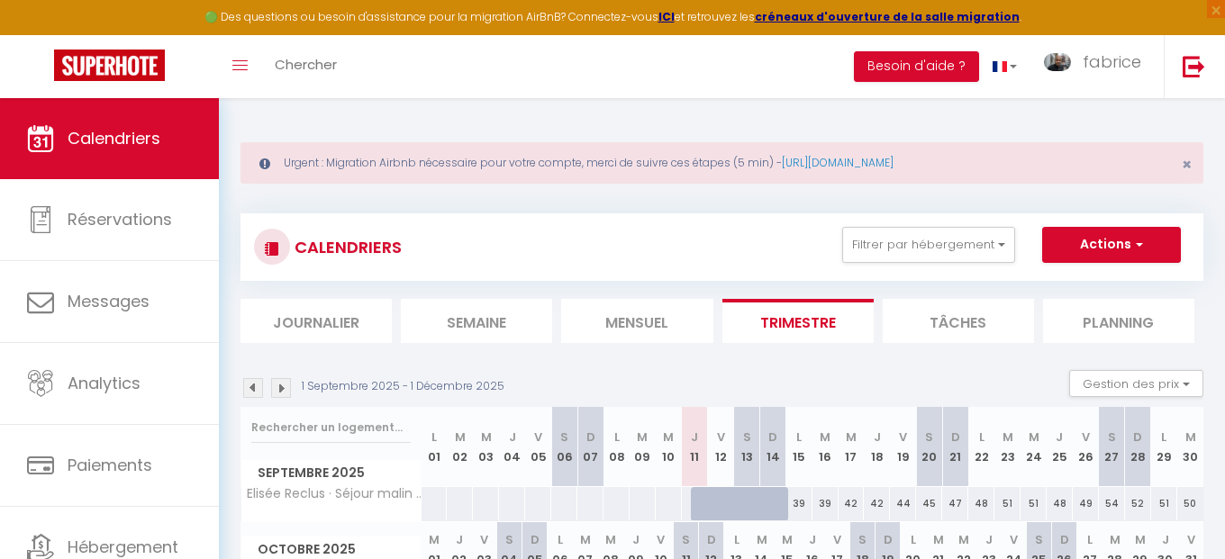
click at [1094, 321] on li "Planning" at bounding box center [1118, 321] width 151 height 44
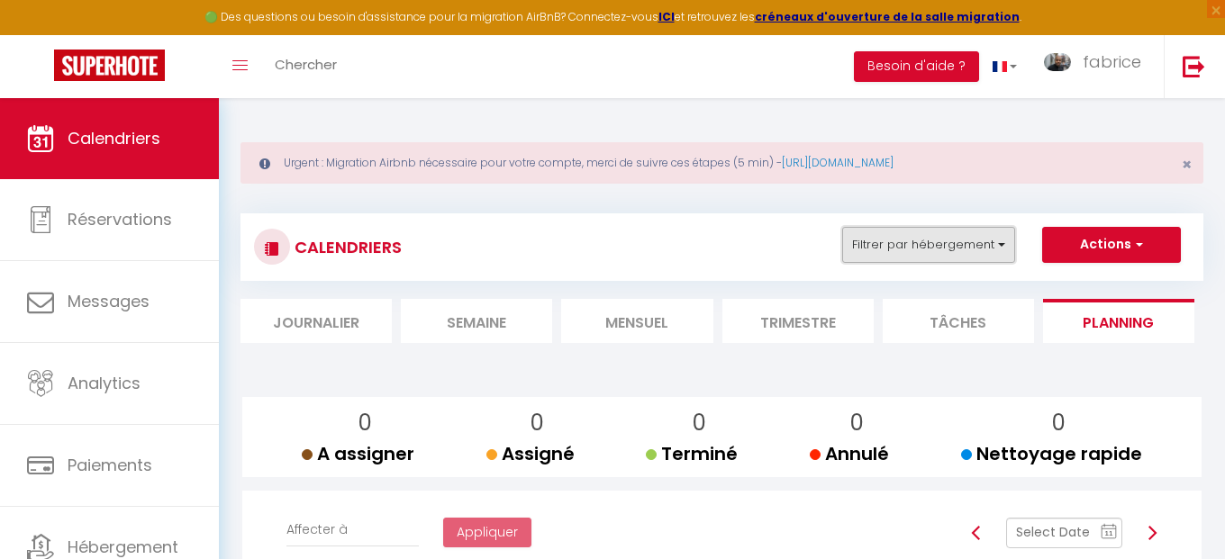
click at [933, 245] on button "Filtrer par hébergement" at bounding box center [928, 245] width 173 height 36
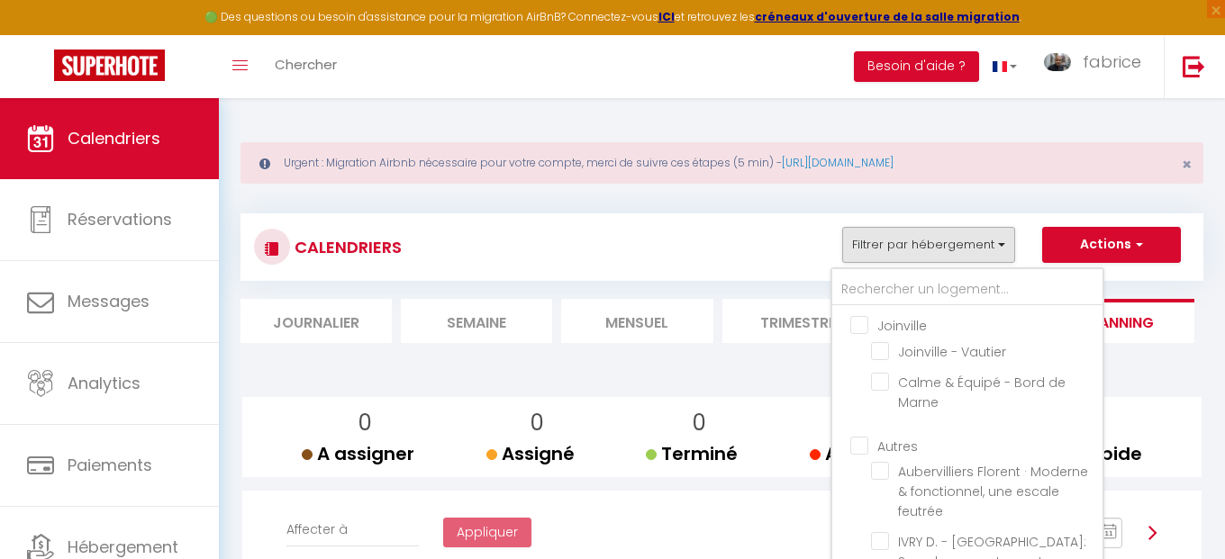
click at [857, 326] on input "Joinville" at bounding box center [985, 324] width 270 height 18
click at [858, 443] on input "Autres" at bounding box center [985, 445] width 270 height 18
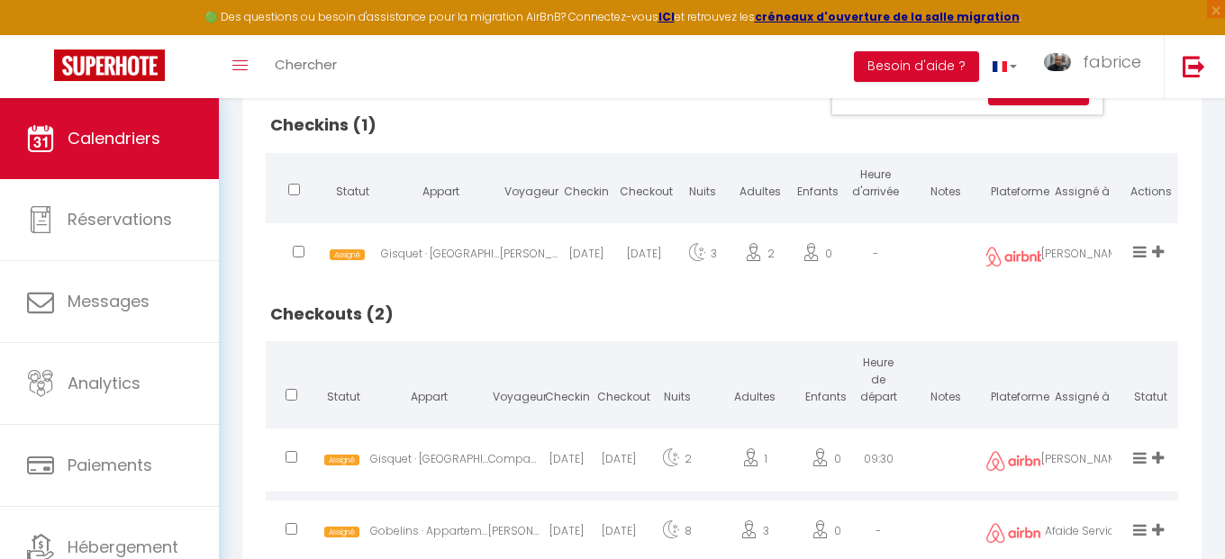
scroll to position [411, 0]
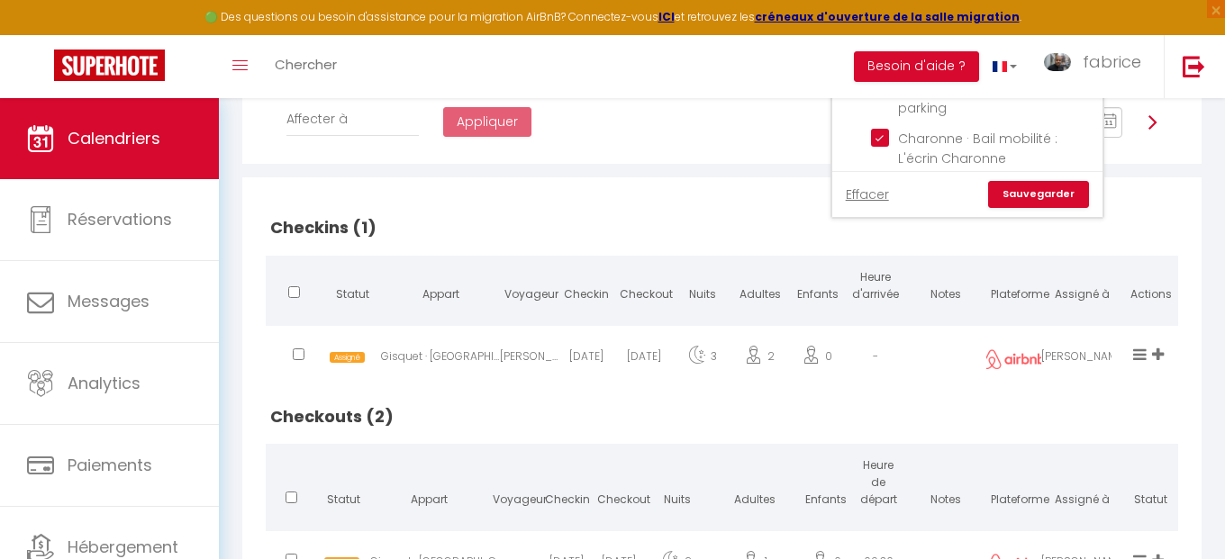
click at [1035, 199] on link "Sauvegarder" at bounding box center [1038, 194] width 101 height 27
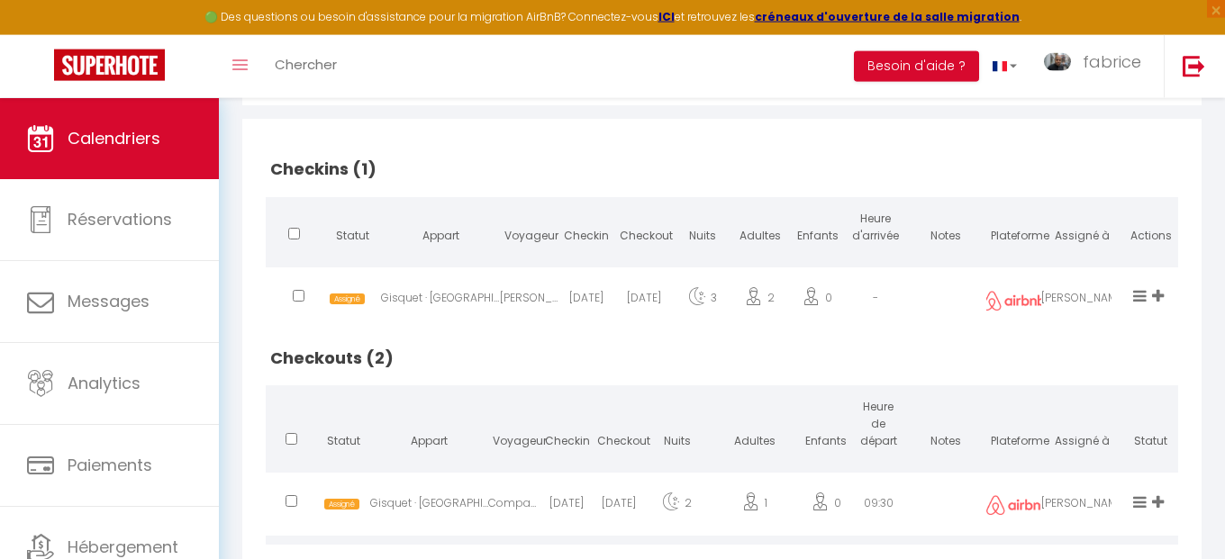
scroll to position [473, 0]
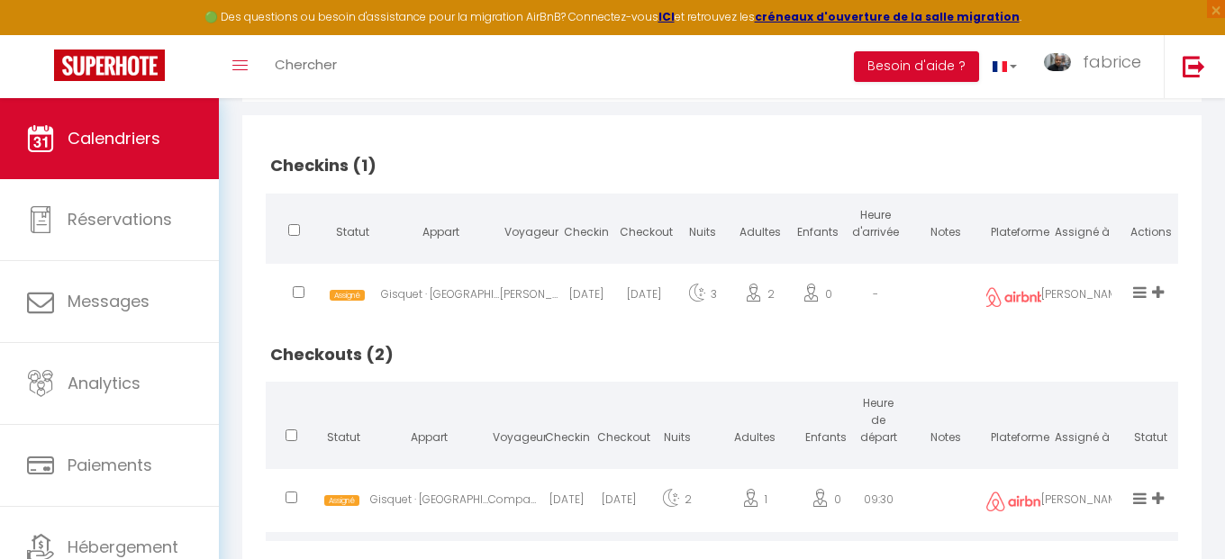
click at [540, 295] on div "[PERSON_NAME]" at bounding box center [529, 297] width 58 height 59
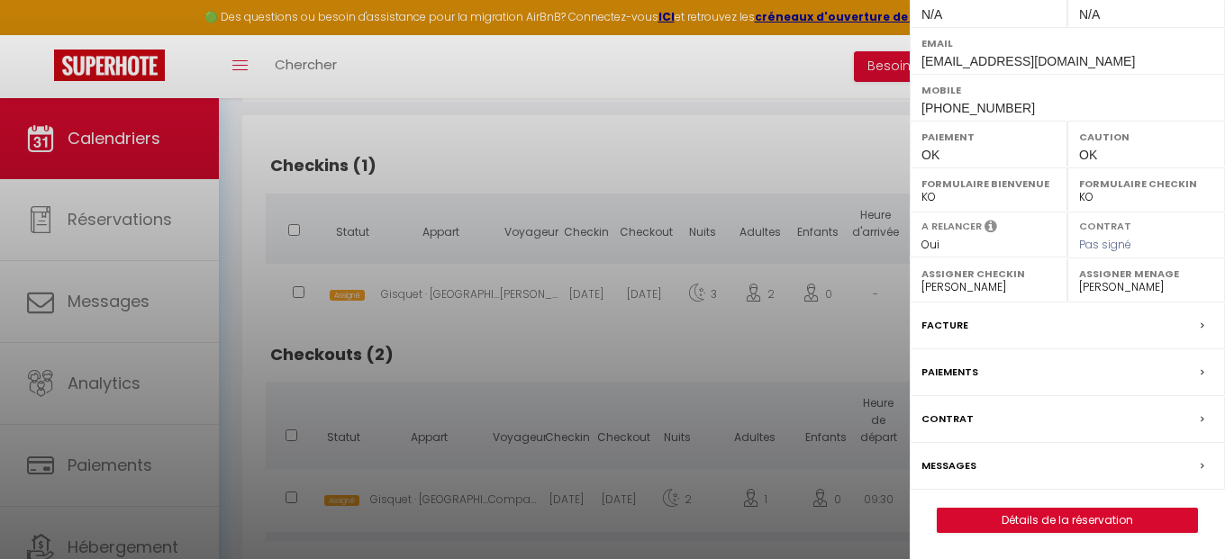
scroll to position [576, 0]
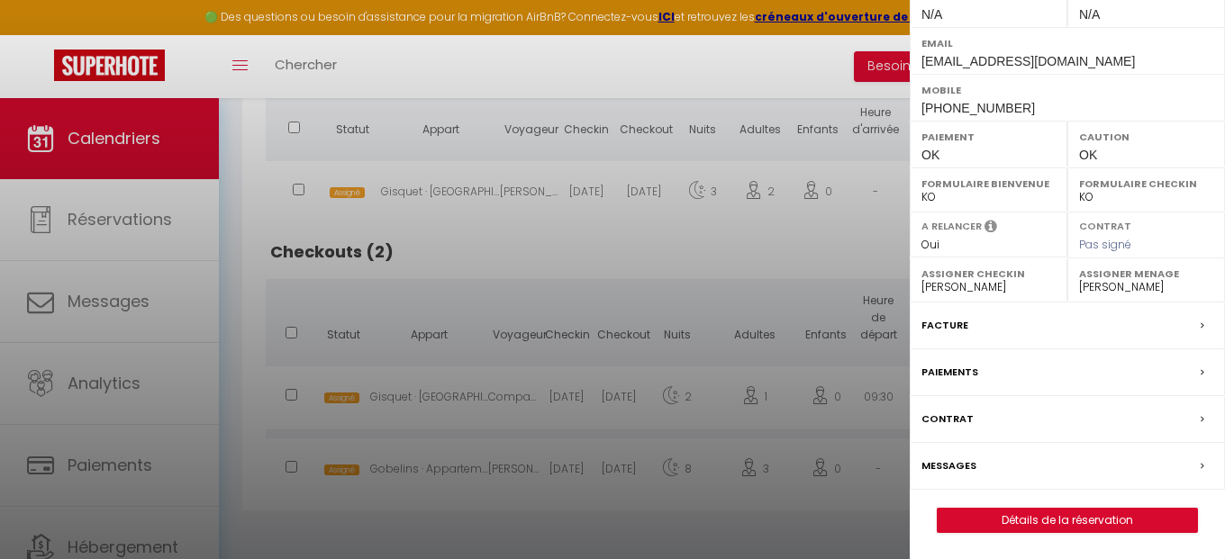
click at [958, 460] on label "Messages" at bounding box center [949, 466] width 55 height 19
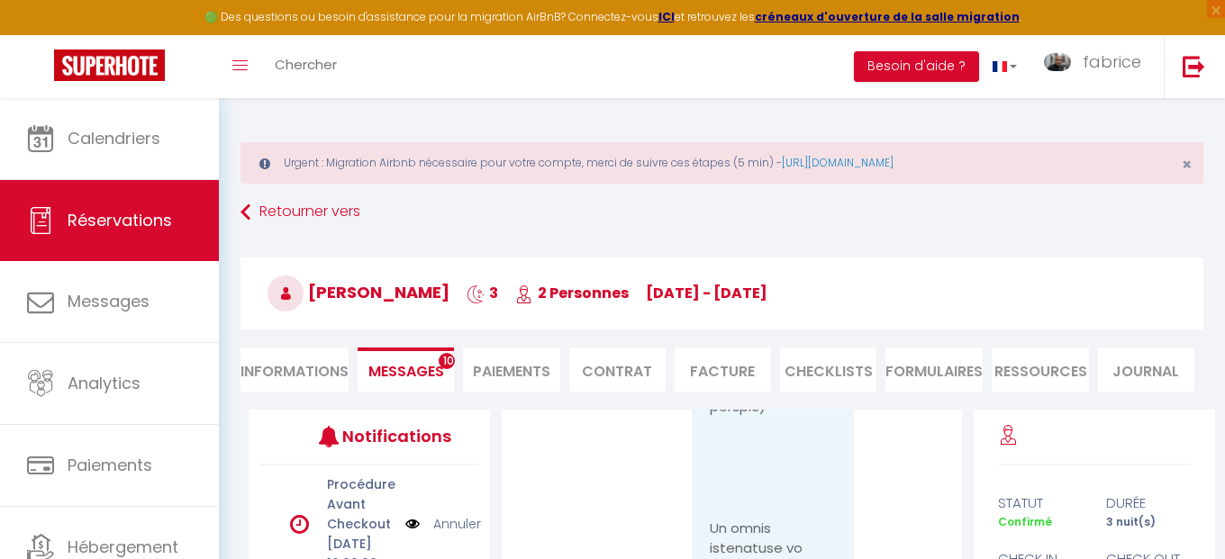
scroll to position [103, 0]
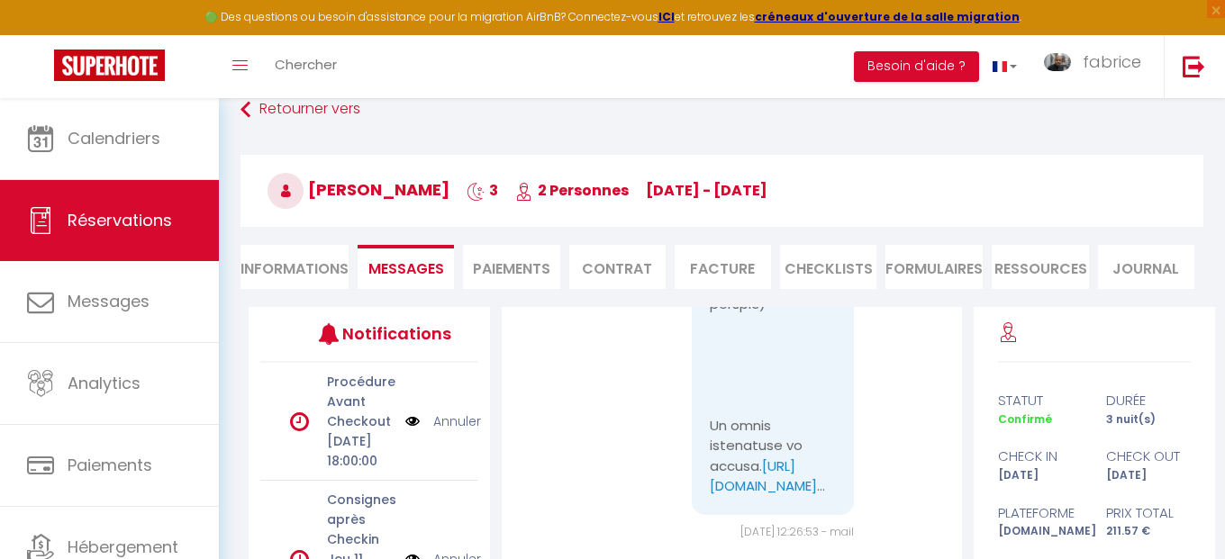
click at [405, 271] on span "Messages" at bounding box center [406, 269] width 76 height 21
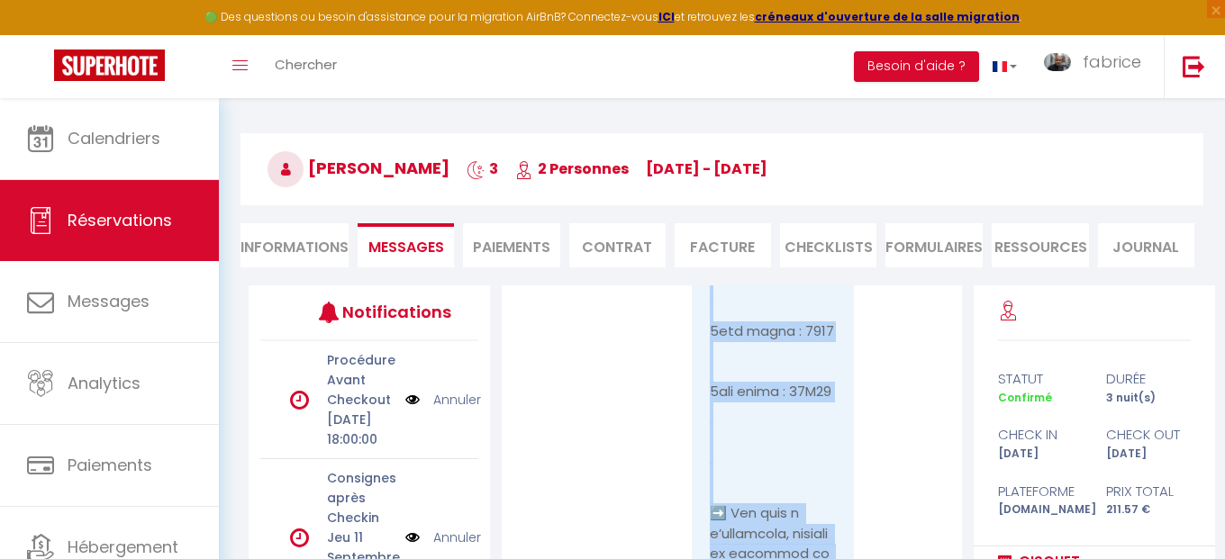
scroll to position [8740, 0]
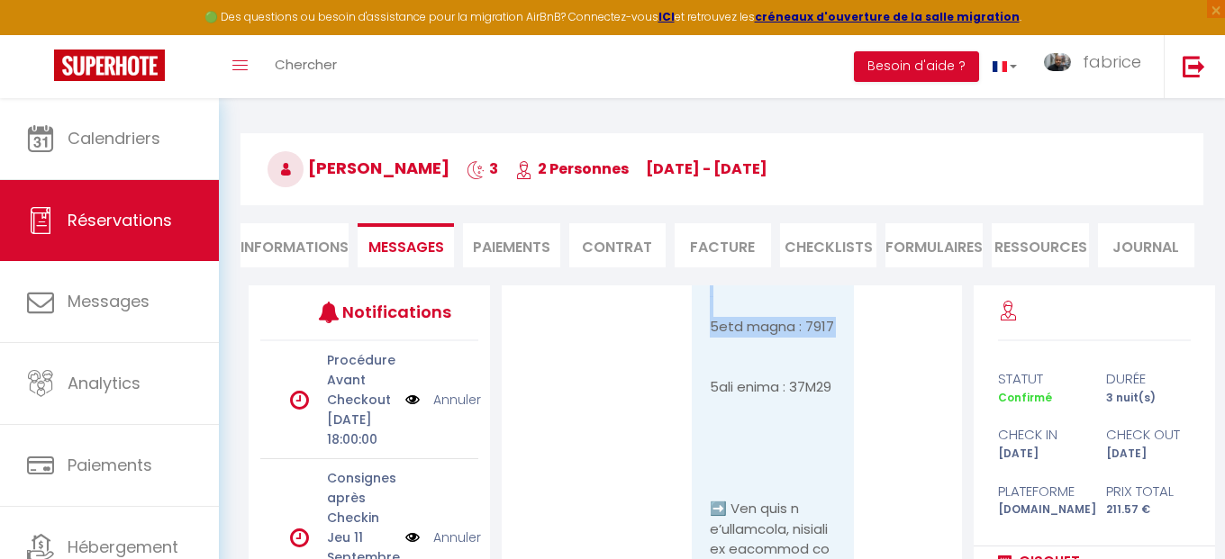
drag, startPoint x: 713, startPoint y: 361, endPoint x: 800, endPoint y: 479, distance: 146.8
drag, startPoint x: 778, startPoint y: 476, endPoint x: 772, endPoint y: 386, distance: 89.4
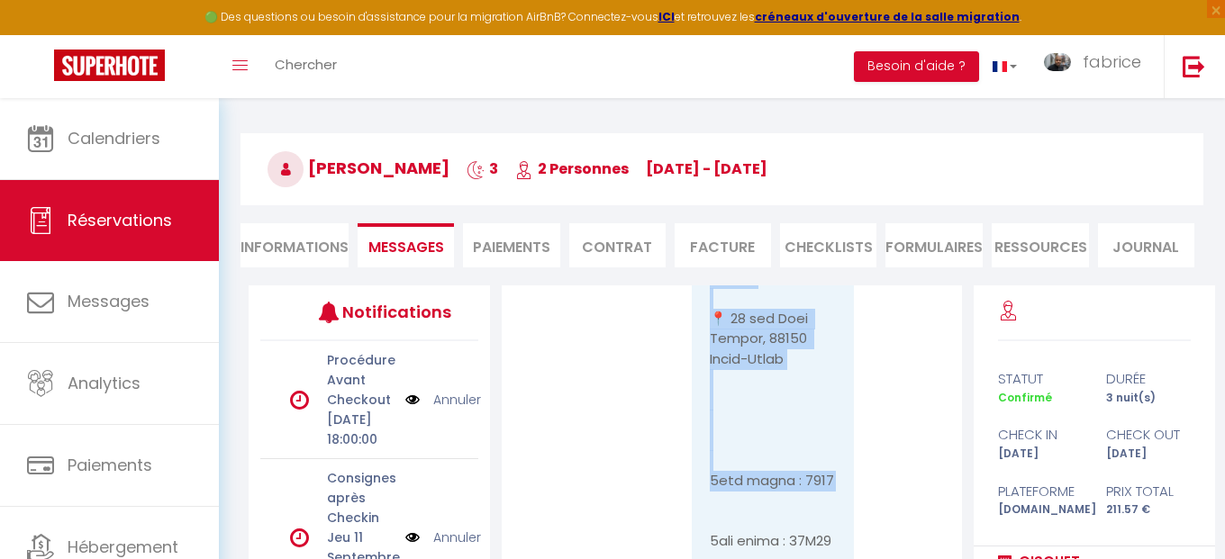
scroll to position [8464, 0]
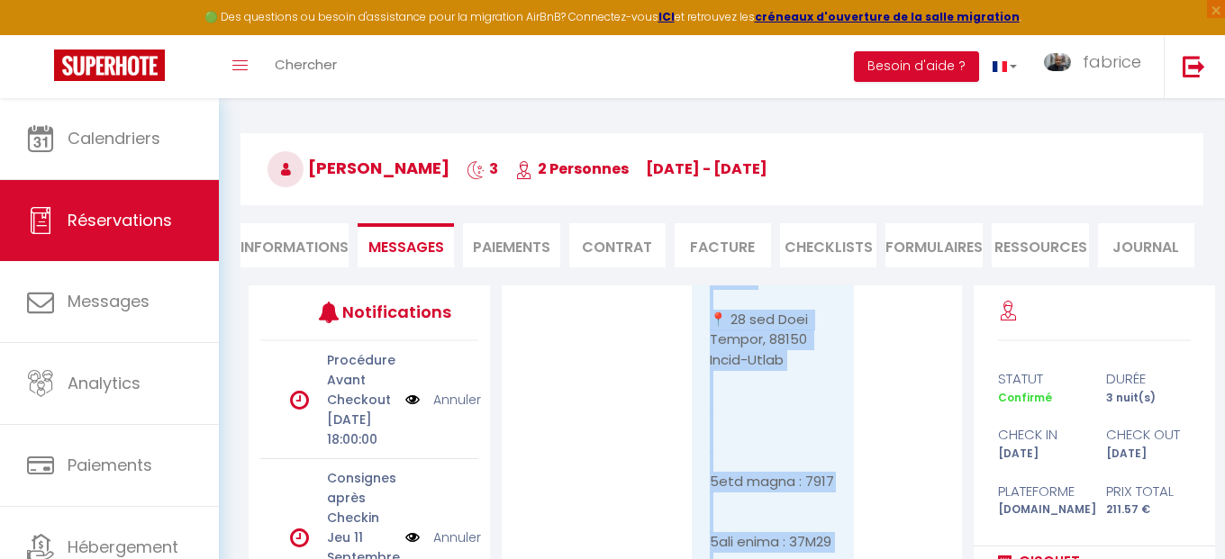
drag, startPoint x: 713, startPoint y: 357, endPoint x: 777, endPoint y: 560, distance: 213.7
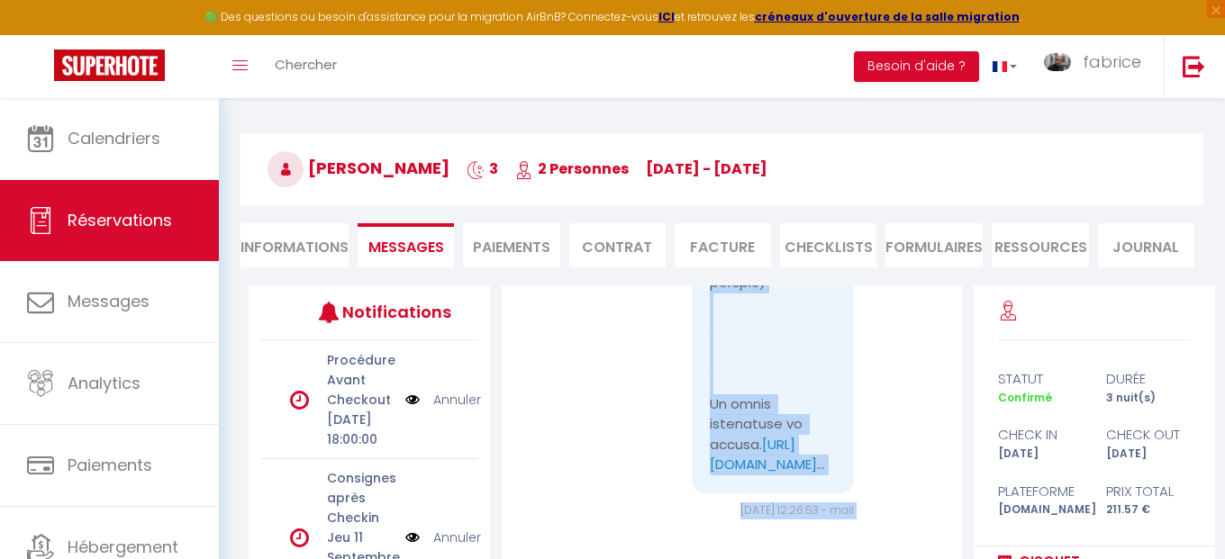
scroll to position [10961, 0]
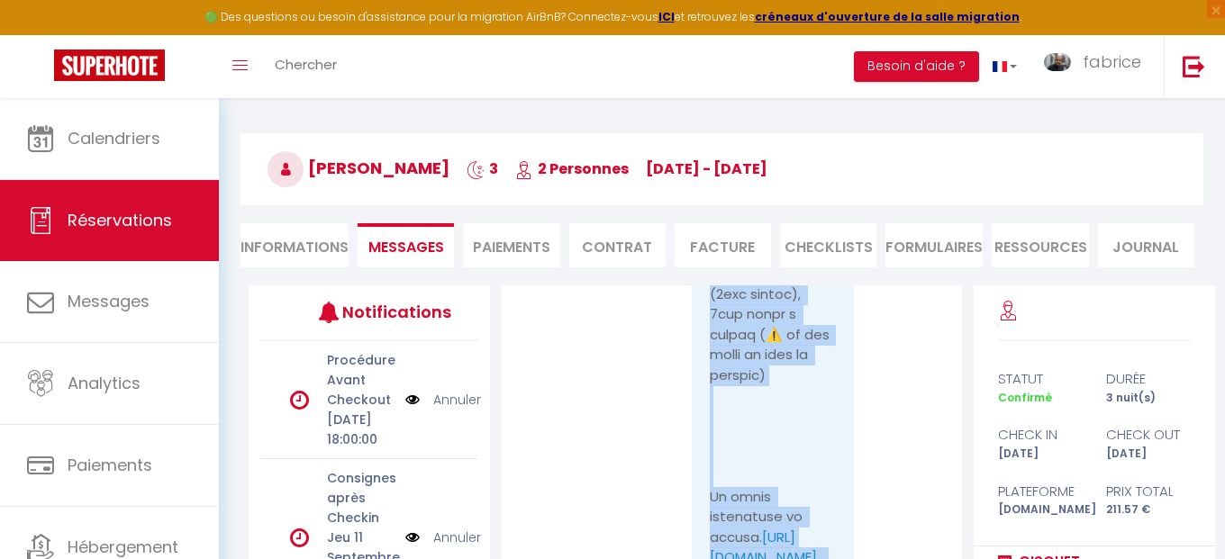
copy div "Bonjour Amine, 🔑 Récupération des clés 📍 17 rue Paul Eluard, 93200 Saint-Denis …"
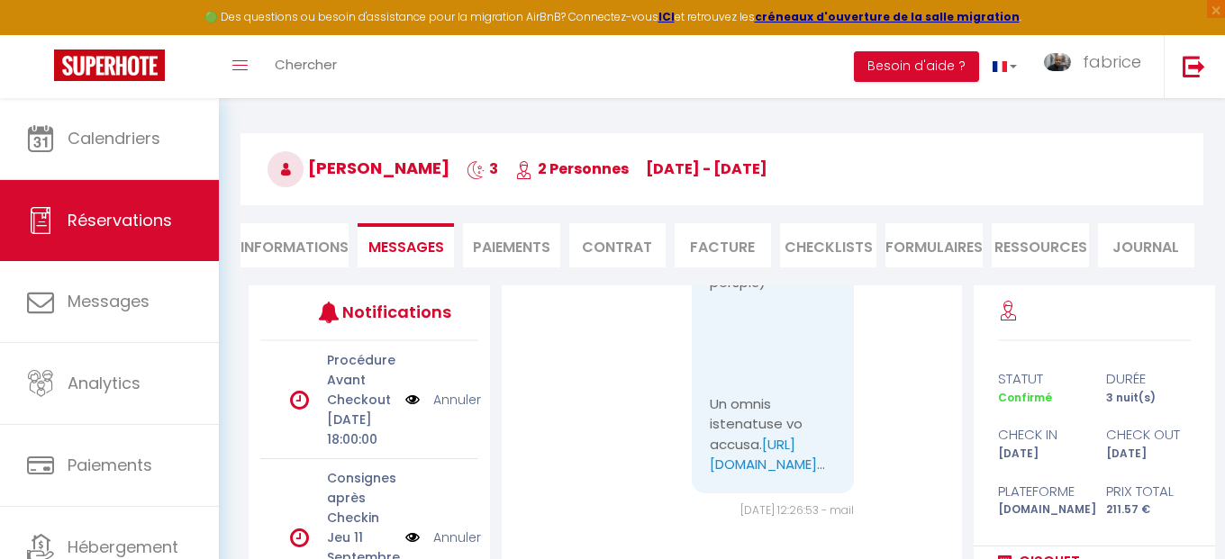
scroll to position [11237, 0]
click at [756, 450] on link "https://albertsav.com/guide/80" at bounding box center [763, 455] width 107 height 40
click at [1195, 70] on img at bounding box center [1194, 66] width 23 height 23
click at [1201, 60] on img at bounding box center [1194, 66] width 23 height 23
